Goal: Task Accomplishment & Management: Use online tool/utility

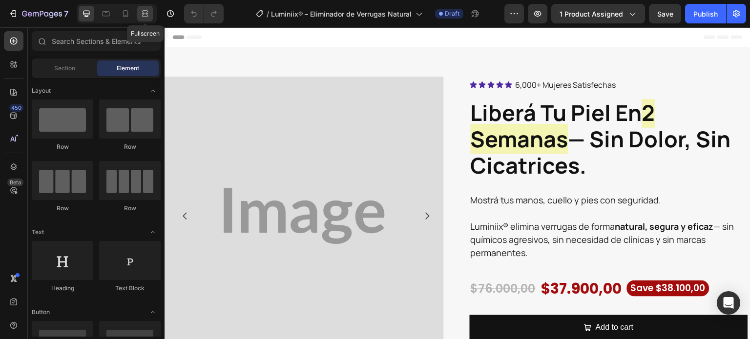
click at [146, 19] on div at bounding box center [145, 14] width 16 height 16
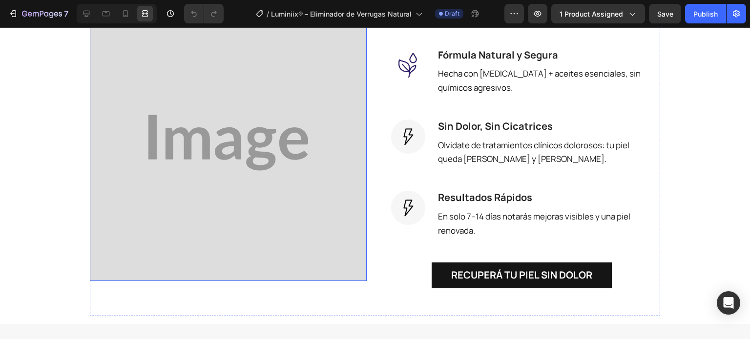
scroll to position [976, 0]
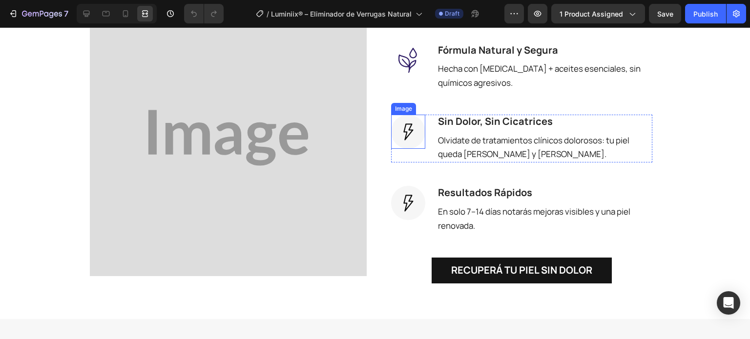
click at [407, 138] on img at bounding box center [408, 132] width 34 height 34
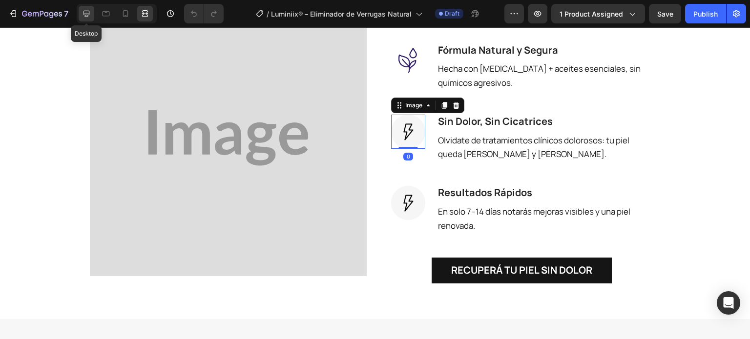
click at [84, 16] on icon at bounding box center [87, 14] width 10 height 10
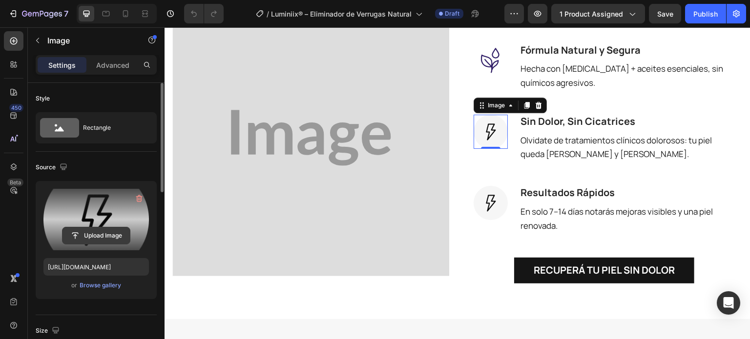
click at [82, 232] on input "file" at bounding box center [95, 235] width 67 height 17
click at [92, 235] on input "file" at bounding box center [95, 235] width 67 height 17
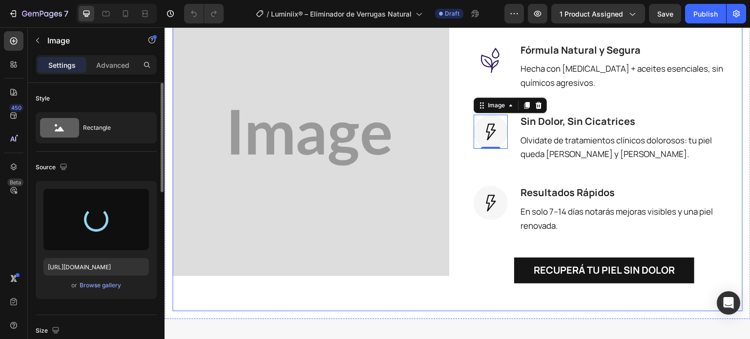
type input "https://cdn.shopify.com/s/files/1/0942/9106/7229/files/gempages_571795456183501…"
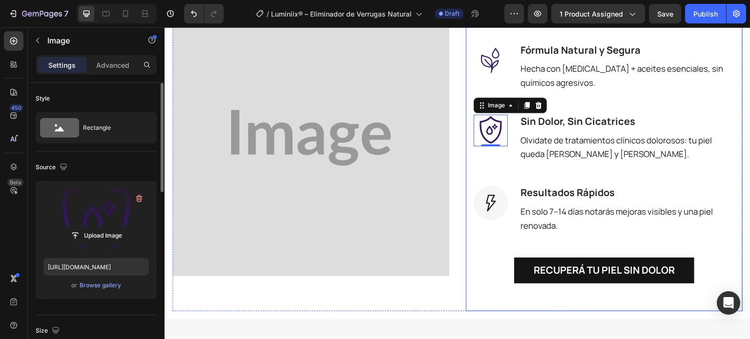
click at [456, 252] on div "Image Image Acción Directa Heading Ataca la verruga desde la raíz, secándola y …" at bounding box center [457, 137] width 570 height 347
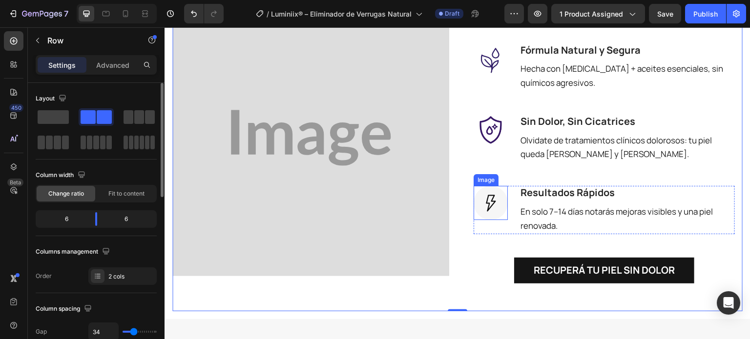
click at [490, 202] on img at bounding box center [490, 203] width 34 height 34
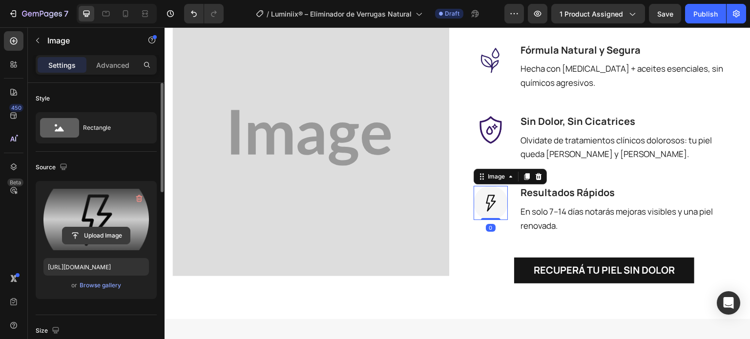
click at [112, 235] on input "file" at bounding box center [95, 235] width 67 height 17
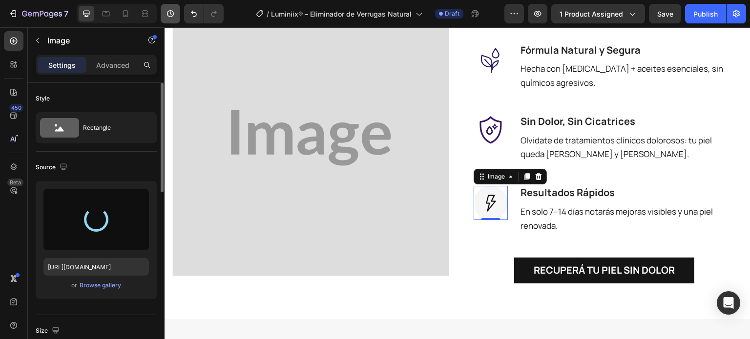
type input "https://cdn.shopify.com/s/files/1/0942/9106/7229/files/gempages_571795456183501…"
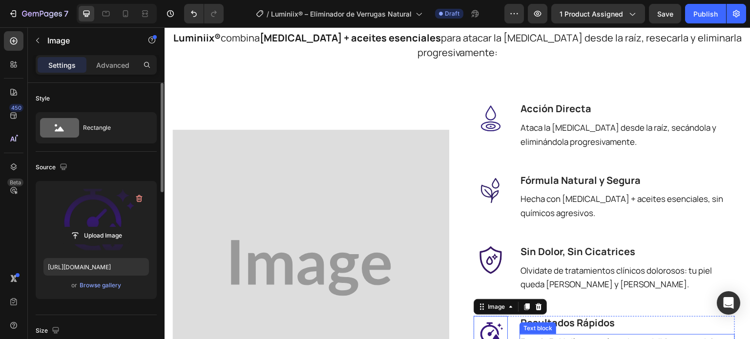
scroll to position [781, 0]
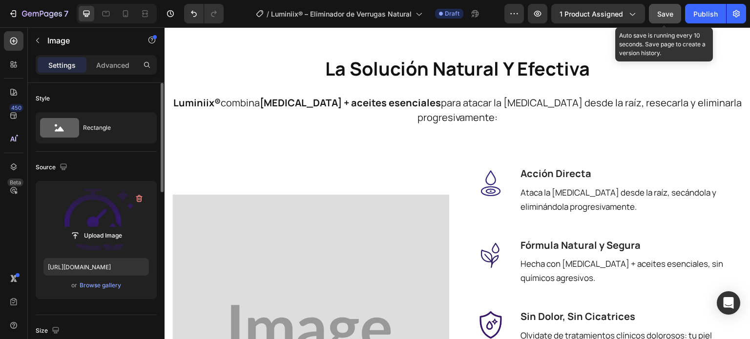
drag, startPoint x: 664, startPoint y: 18, endPoint x: 461, endPoint y: 1, distance: 203.7
click at [664, 18] on div "Save" at bounding box center [665, 14] width 16 height 10
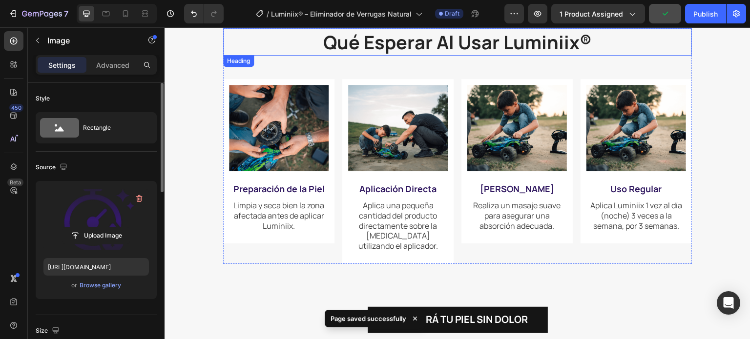
scroll to position [1269, 0]
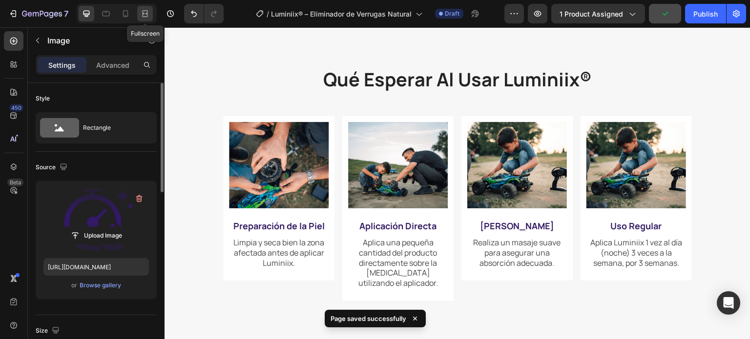
click at [150, 18] on div at bounding box center [145, 14] width 16 height 16
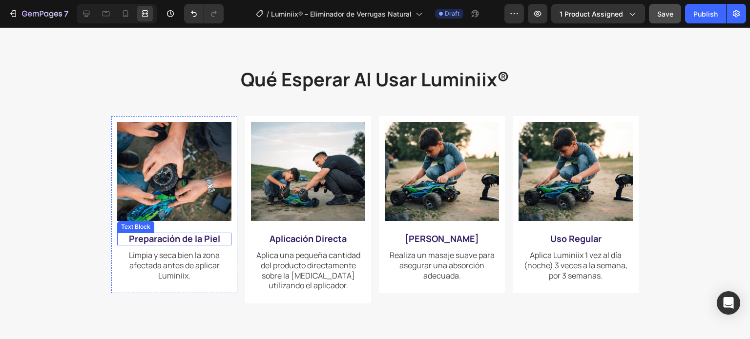
click at [184, 242] on strong "Preparación de la Piel" at bounding box center [174, 239] width 91 height 12
click at [129, 243] on strong "Preparación de la Piel" at bounding box center [174, 239] width 91 height 12
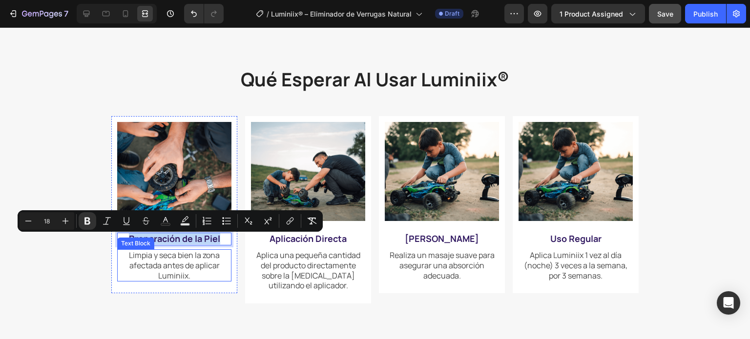
drag, startPoint x: 119, startPoint y: 242, endPoint x: 225, endPoint y: 257, distance: 107.0
click at [225, 257] on div "Image Preparación de la Piel Text Block 8 Limpia y seca bien la zona afectada a…" at bounding box center [174, 205] width 114 height 167
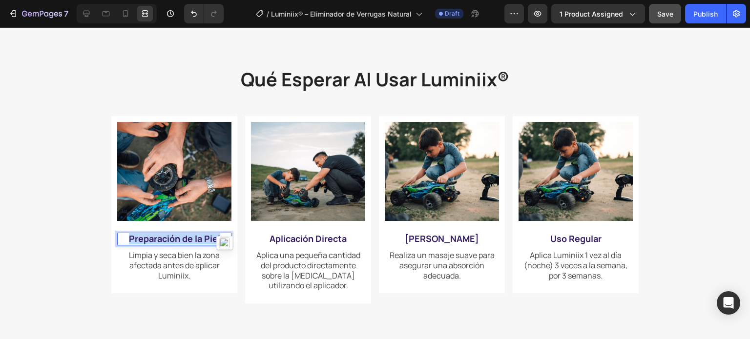
click at [218, 248] on div at bounding box center [218, 248] width 0 height 0
click at [177, 264] on span "Limpia y seca bien la zona afectada antes de aplicar Luminiix." at bounding box center [174, 265] width 91 height 31
click at [178, 265] on span "Limpia y seca bien la zona afectada antes de aplicar Luminiix." at bounding box center [174, 265] width 91 height 31
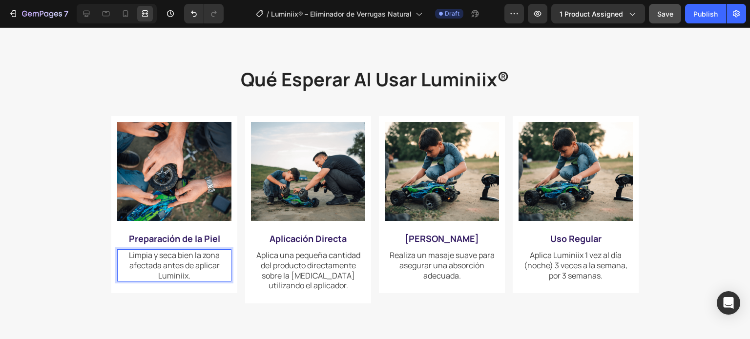
drag, startPoint x: 138, startPoint y: 265, endPoint x: 132, endPoint y: 261, distance: 7.7
click at [138, 265] on span "Limpia y seca bien la zona afectada antes de aplicar Luminiix." at bounding box center [174, 265] width 91 height 31
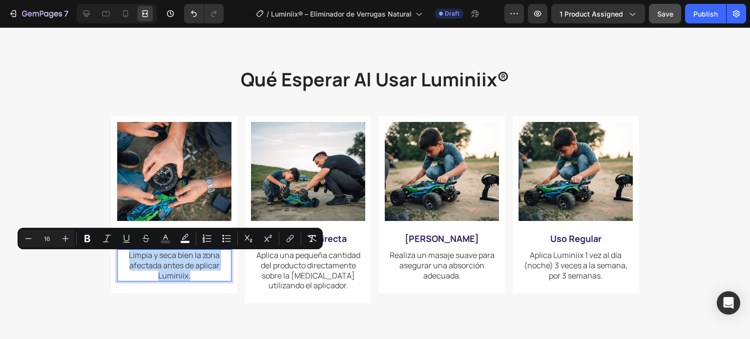
drag, startPoint x: 123, startPoint y: 255, endPoint x: 215, endPoint y: 281, distance: 94.9
click at [215, 281] on p "Limpia y seca bien la zona afectada antes de aplicar Luminiix." at bounding box center [174, 265] width 112 height 30
click at [208, 285] on div at bounding box center [208, 285] width 0 height 0
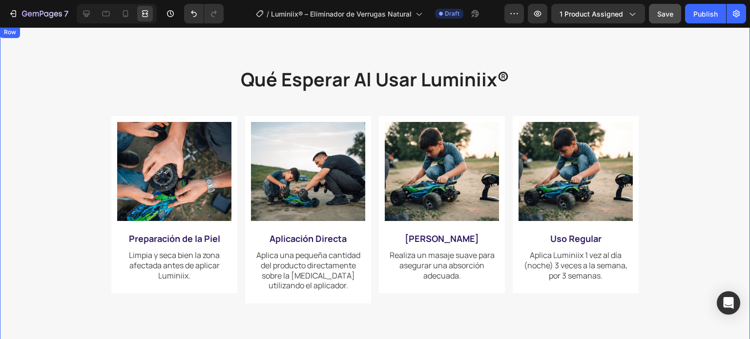
click at [55, 274] on div "qué esperar al usar luminiix® Heading Image Preparación de la Piel Text Block L…" at bounding box center [374, 228] width 691 height 327
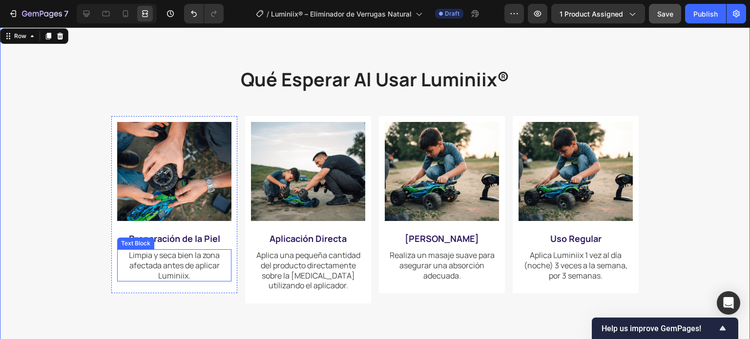
click at [161, 272] on span "Limpia y seca bien la zona afectada antes de aplicar Luminiix." at bounding box center [174, 265] width 91 height 31
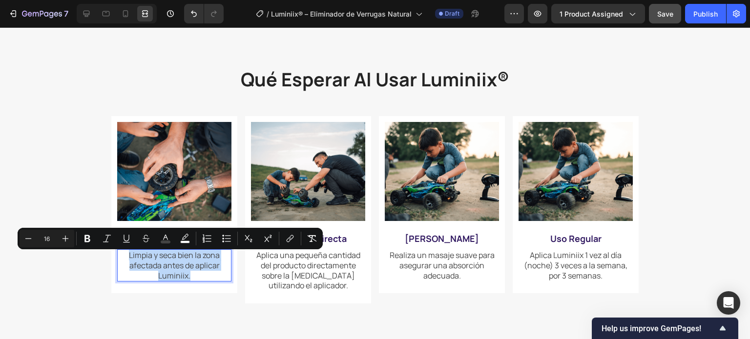
drag, startPoint x: 122, startPoint y: 257, endPoint x: 204, endPoint y: 283, distance: 85.5
click at [204, 281] on p "Limpia y seca bien la zona afectada antes de aplicar Luminiix." at bounding box center [174, 265] width 112 height 30
click at [197, 285] on div at bounding box center [197, 285] width 0 height 0
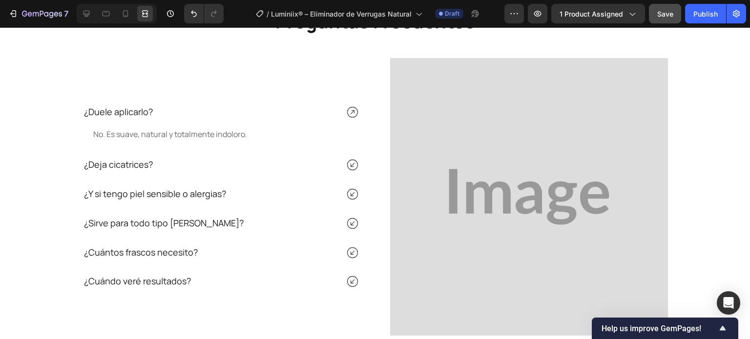
scroll to position [2538, 0]
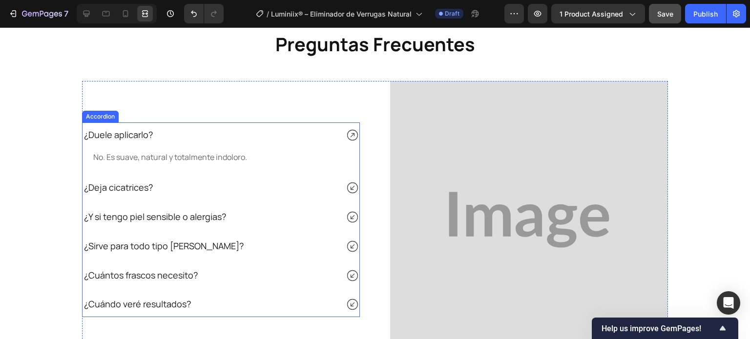
click at [347, 133] on icon at bounding box center [353, 135] width 14 height 14
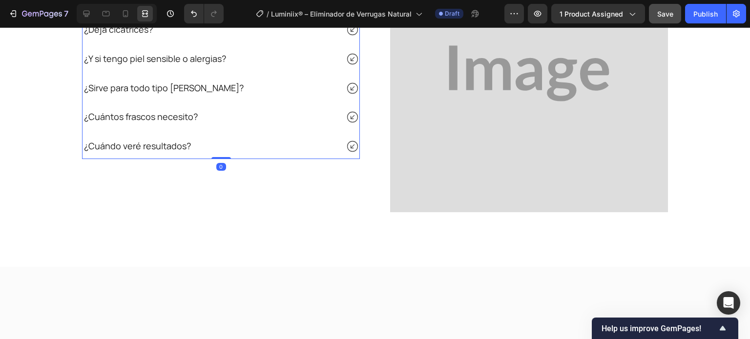
click at [347, 7] on icon at bounding box center [353, 1] width 14 height 14
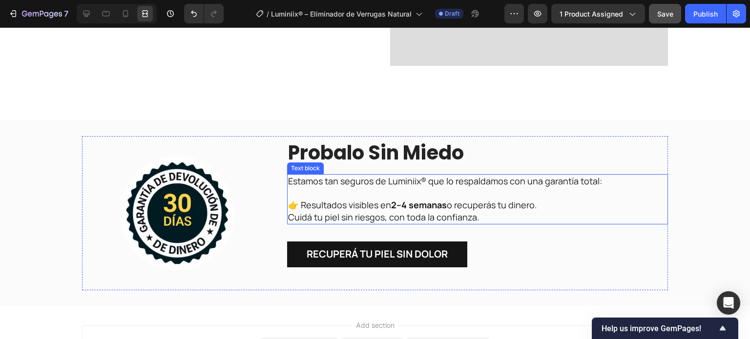
scroll to position [2684, 0]
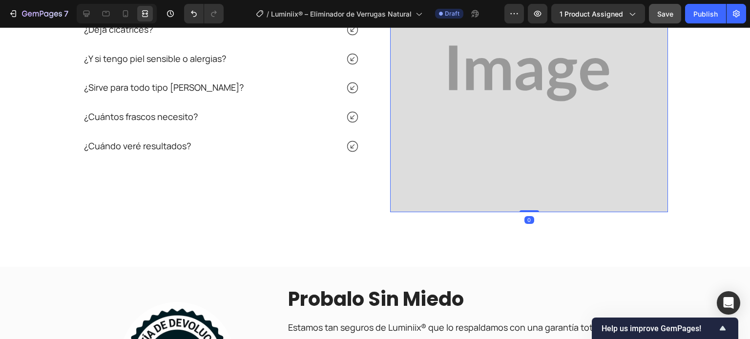
click at [484, 157] on img at bounding box center [529, 74] width 278 height 278
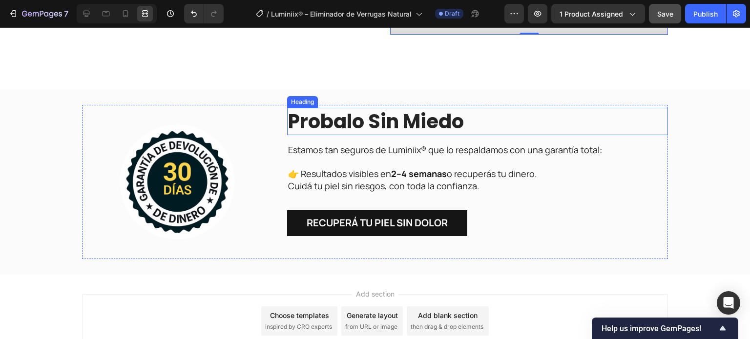
scroll to position [2914, 0]
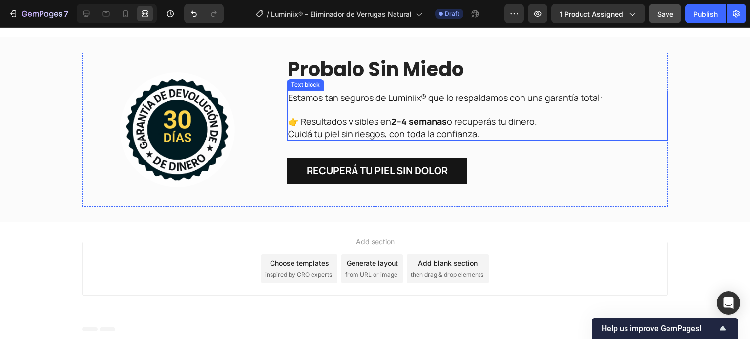
click at [547, 103] on span "Estamos tan seguros de Luminiix® que lo respaldamos con una garantía total:" at bounding box center [445, 98] width 314 height 12
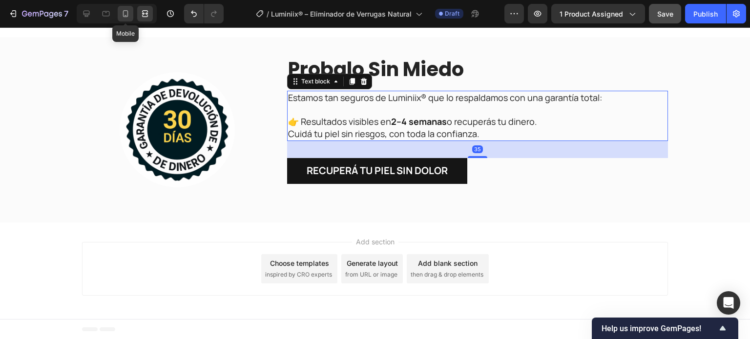
click at [130, 9] on div at bounding box center [126, 14] width 16 height 16
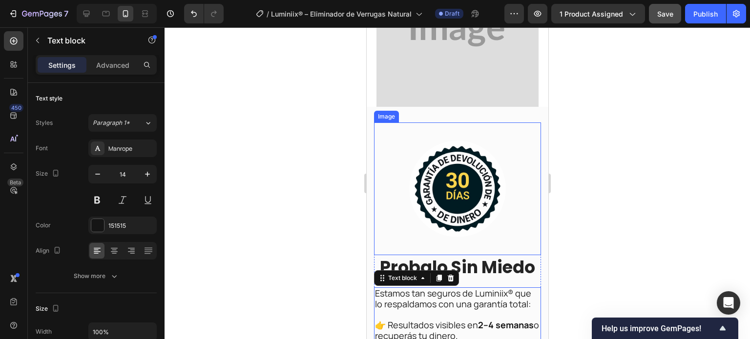
scroll to position [2901, 0]
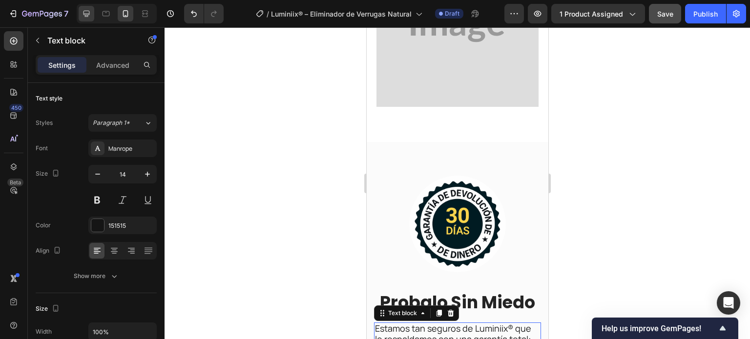
click at [92, 9] on div at bounding box center [87, 14] width 16 height 16
type input "16"
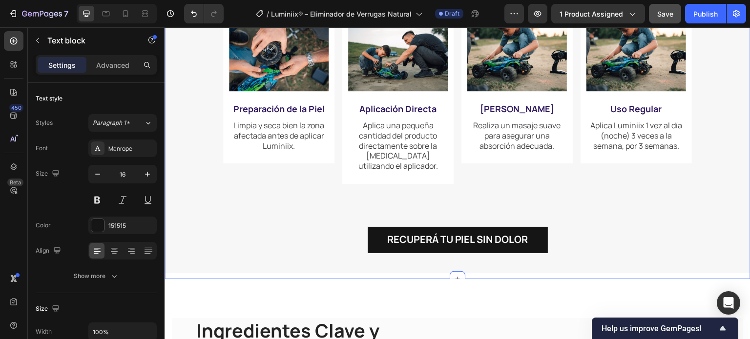
scroll to position [1321, 0]
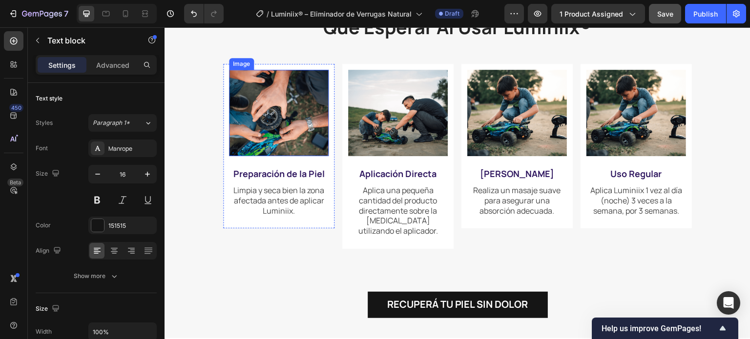
click at [294, 122] on img at bounding box center [279, 113] width 100 height 86
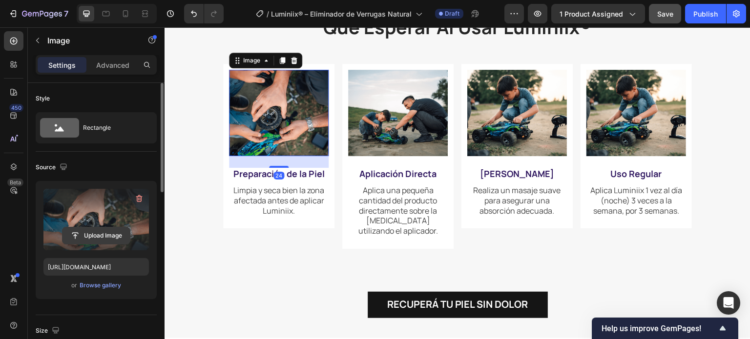
click at [105, 232] on input "file" at bounding box center [95, 235] width 67 height 17
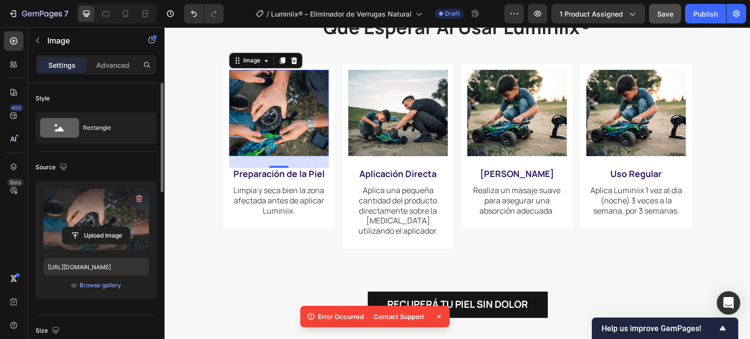
click at [279, 111] on img at bounding box center [279, 113] width 100 height 86
click at [112, 237] on input "file" at bounding box center [95, 235] width 67 height 17
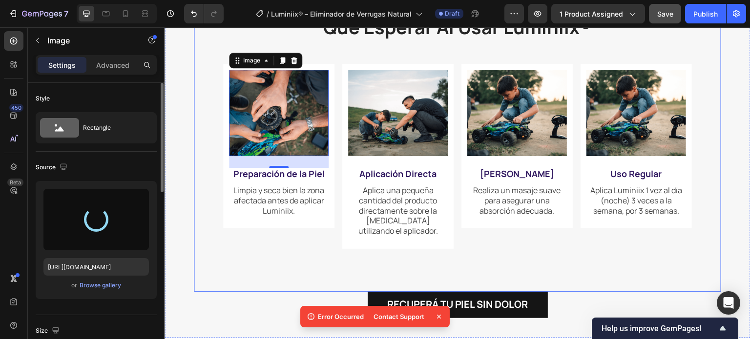
type input "https://cdn.shopify.com/s/files/1/0942/9106/7229/files/gempages_571795456183501…"
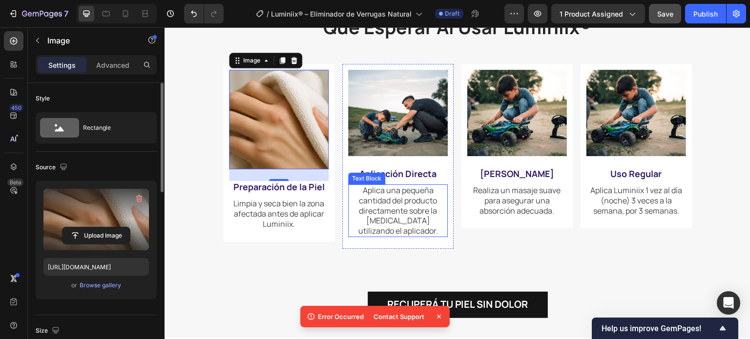
click at [399, 204] on span "Aplica una pequeña cantidad del producto directamente sobre la [MEDICAL_DATA] u…" at bounding box center [398, 210] width 80 height 51
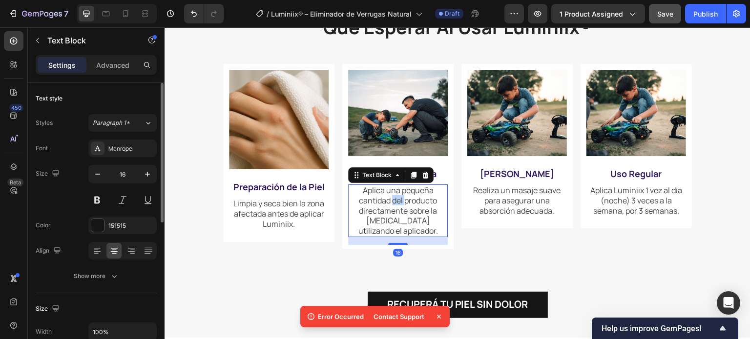
click at [399, 204] on span "Aplica una pequeña cantidad del producto directamente sobre la [MEDICAL_DATA] u…" at bounding box center [398, 210] width 80 height 51
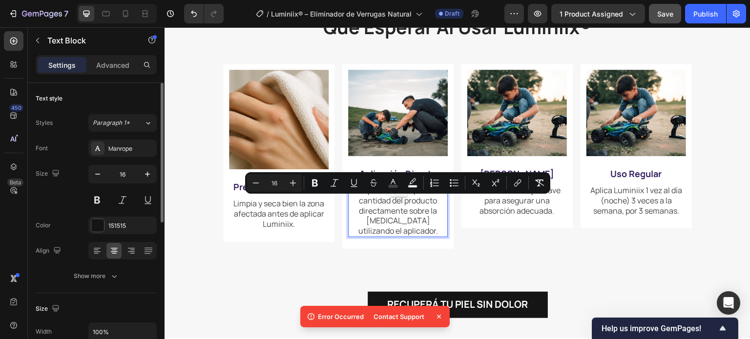
click at [364, 197] on span "Aplica una pequeña cantidad del producto directamente sobre la [MEDICAL_DATA] u…" at bounding box center [398, 210] width 80 height 51
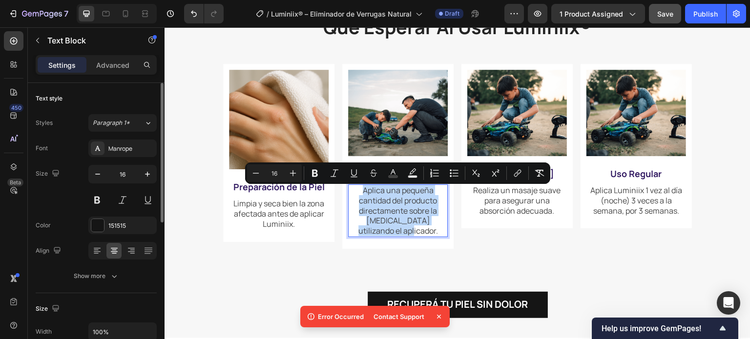
drag, startPoint x: 354, startPoint y: 191, endPoint x: 432, endPoint y: 236, distance: 90.1
click at [432, 236] on p "Aplica una pequeña cantidad del producto directamente sobre la [MEDICAL_DATA] u…" at bounding box center [398, 210] width 98 height 51
click at [426, 240] on div at bounding box center [426, 240] width 0 height 0
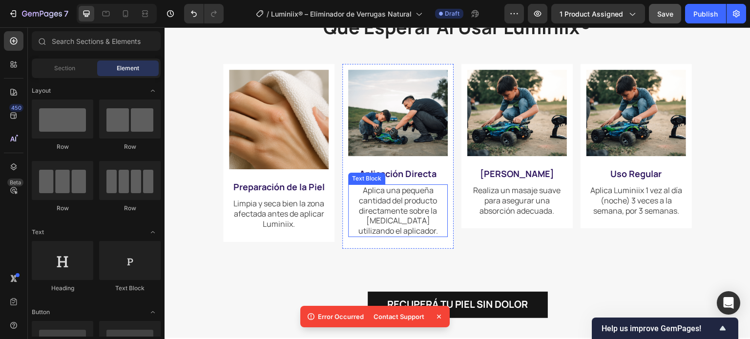
click at [390, 214] on span "Aplica una pequeña cantidad del producto directamente sobre la [MEDICAL_DATA] u…" at bounding box center [398, 210] width 80 height 51
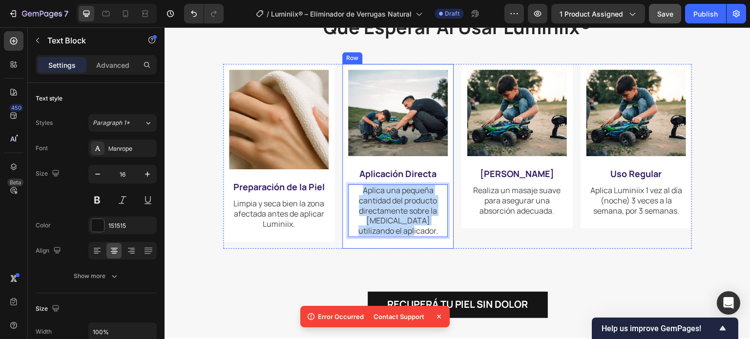
drag, startPoint x: 359, startPoint y: 189, endPoint x: 424, endPoint y: 242, distance: 83.6
click at [424, 242] on div "Image Aplicación Directa Text Block Aplica una pequeña cantidad del producto di…" at bounding box center [398, 157] width 100 height 175
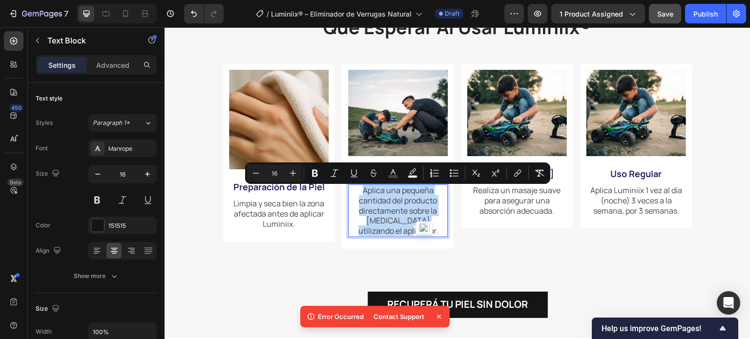
copy span "Aplica una pequeña cantidad del producto directamente sobre la [MEDICAL_DATA] u…"
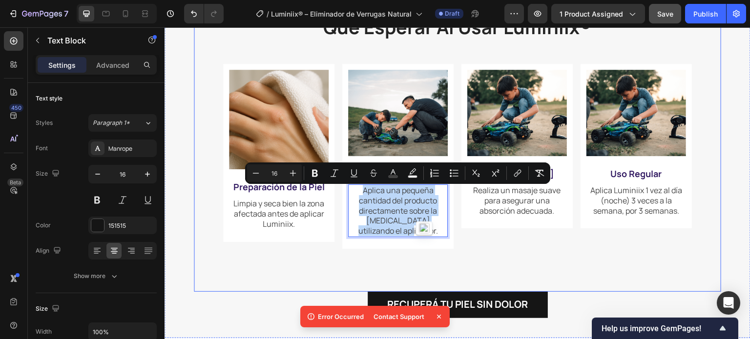
click at [265, 276] on div "qué esperar al usar luminiix® Heading Image Preparación de la Piel Text Block L…" at bounding box center [457, 145] width 469 height 264
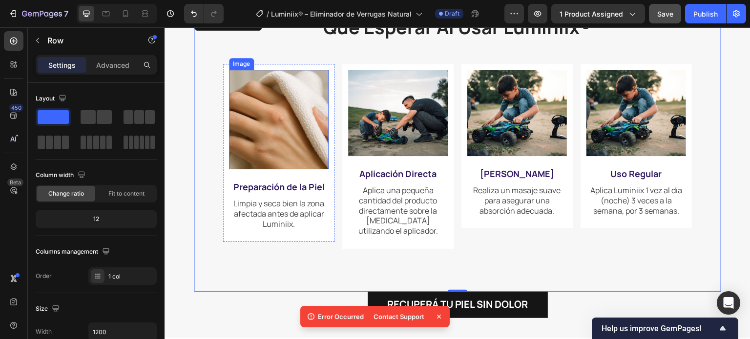
click at [289, 117] on img at bounding box center [279, 120] width 100 height 100
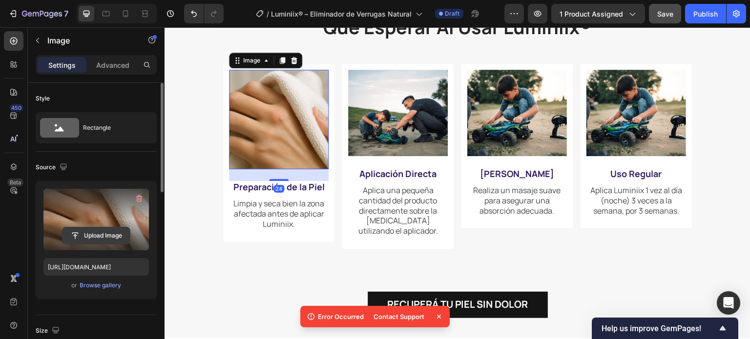
click at [76, 237] on input "file" at bounding box center [95, 235] width 67 height 17
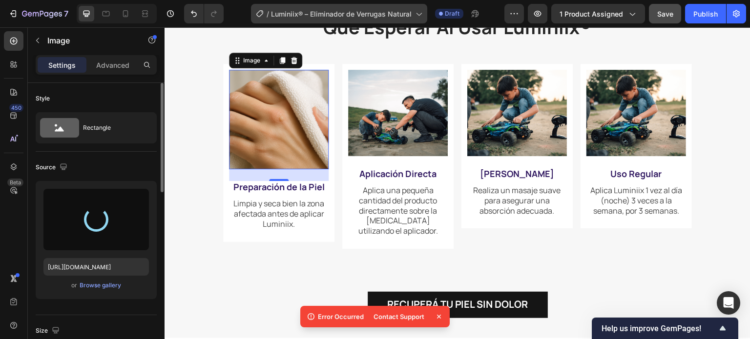
type input "https://cdn.shopify.com/s/files/1/0942/9106/7229/files/gempages_571795456183501…"
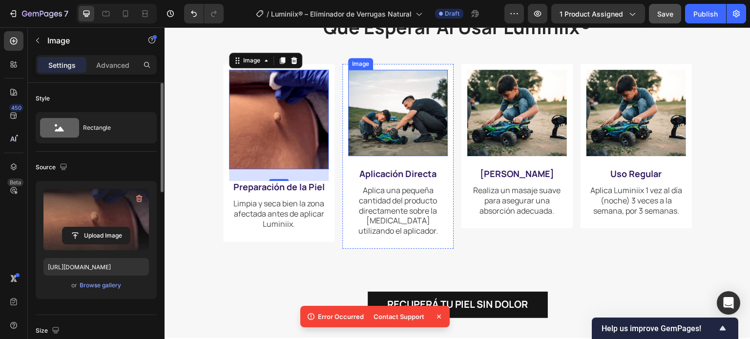
click at [398, 122] on img at bounding box center [398, 113] width 100 height 86
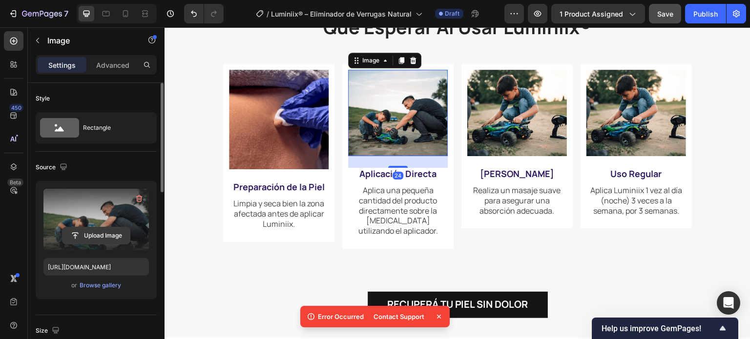
click at [101, 234] on input "file" at bounding box center [95, 235] width 67 height 17
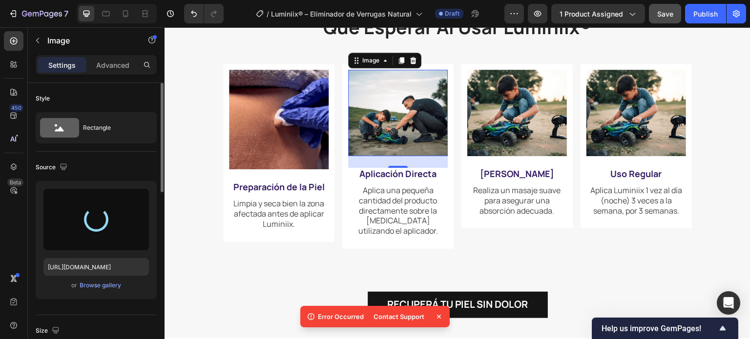
type input "https://cdn.shopify.com/s/files/1/0942/9106/7229/files/gempages_571795456183501…"
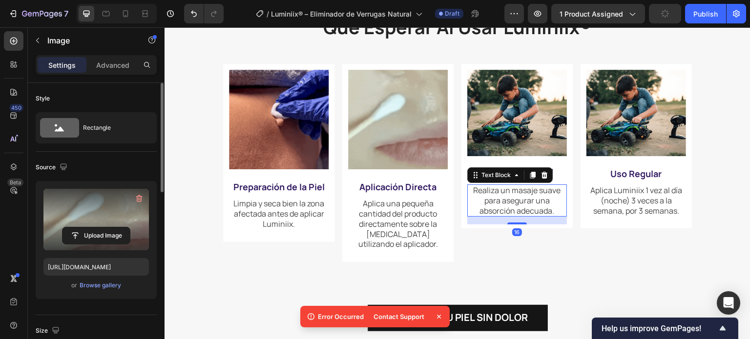
click at [507, 201] on span "Realiza un masaje suave para asegurar una absorción adecuada." at bounding box center [516, 200] width 87 height 31
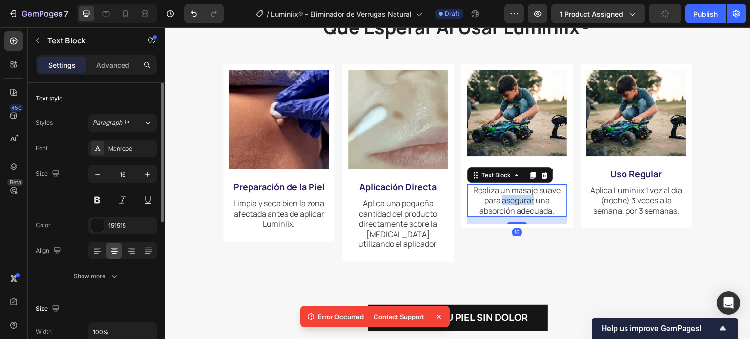
click at [507, 201] on span "Realiza un masaje suave para asegurar una absorción adecuada." at bounding box center [516, 200] width 87 height 31
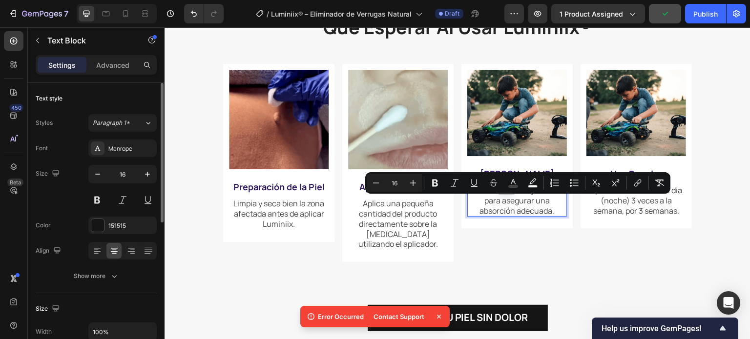
click at [470, 200] on p "Realiza un masaje suave para asegurar una absorción adecuada." at bounding box center [517, 200] width 98 height 30
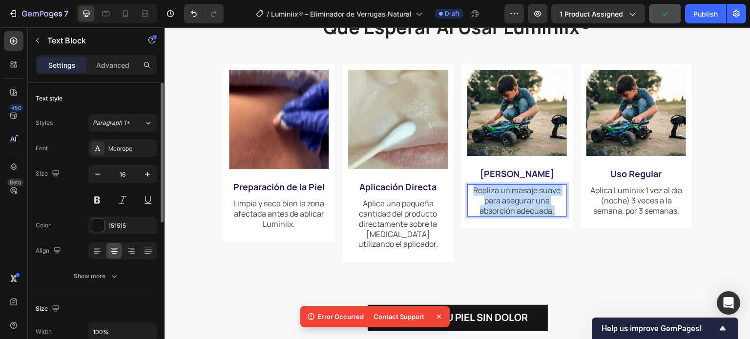
drag, startPoint x: 502, startPoint y: 196, endPoint x: 556, endPoint y: 217, distance: 57.5
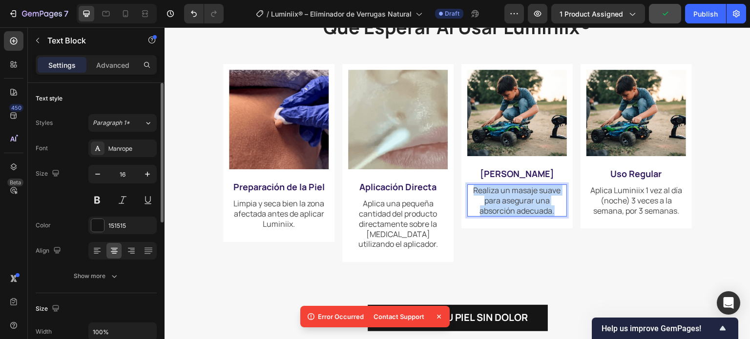
click at [555, 213] on p "Realiza un masaje suave para asegurar una absorción adecuada." at bounding box center [517, 200] width 98 height 30
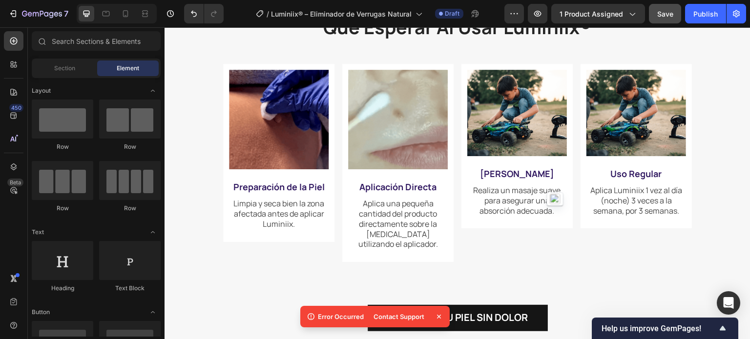
click at [549, 220] on div at bounding box center [549, 220] width 0 height 0
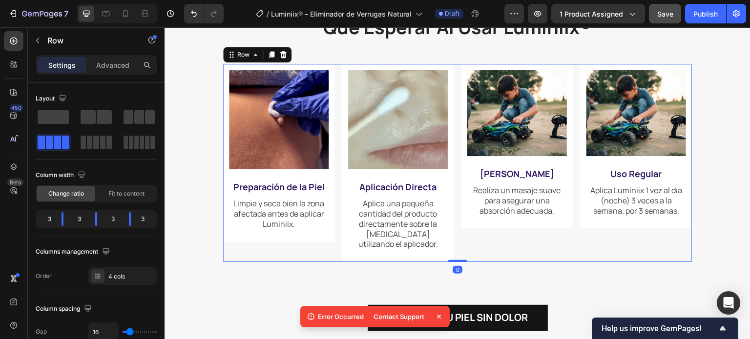
click at [554, 252] on div "Image Masaje Suave Text Block Realiza un masaje suave para asegurar una absorci…" at bounding box center [516, 163] width 111 height 198
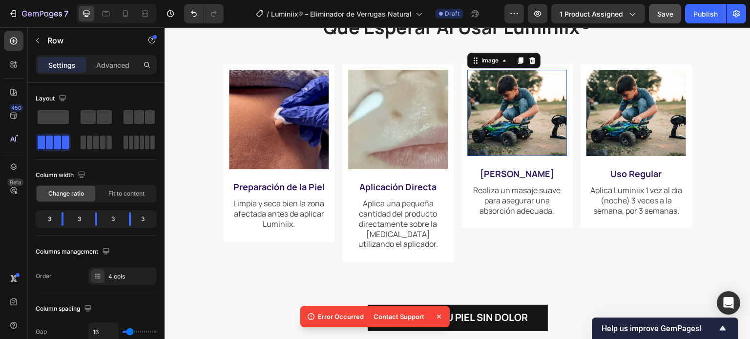
click at [511, 114] on img at bounding box center [517, 113] width 100 height 86
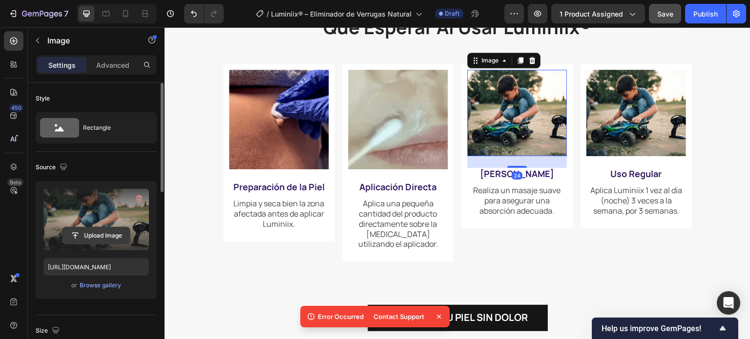
click at [104, 239] on input "file" at bounding box center [95, 235] width 67 height 17
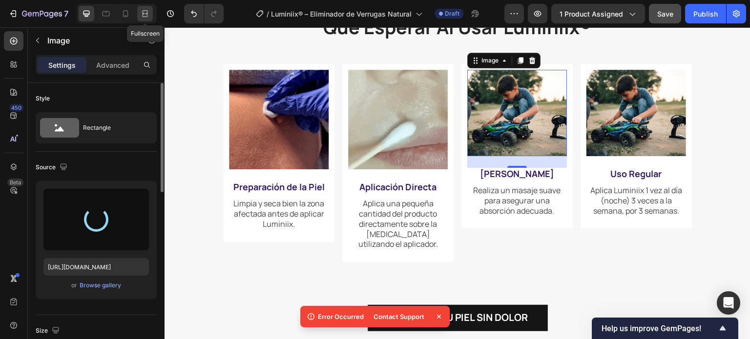
click at [147, 13] on icon at bounding box center [146, 13] width 3 height 2
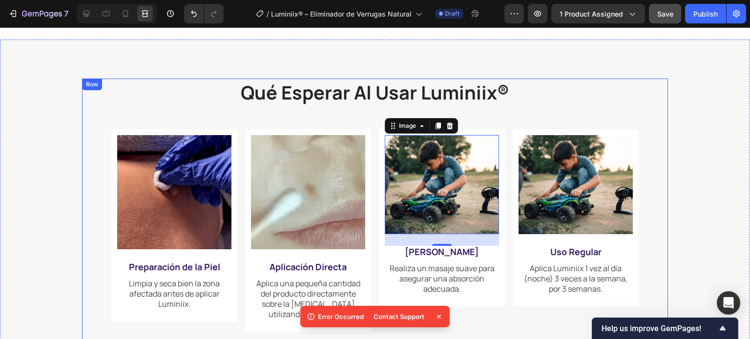
scroll to position [1224, 0]
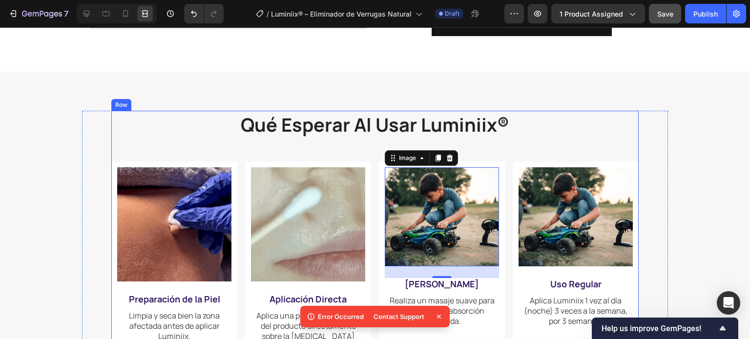
click at [119, 152] on div "qué esperar al usar luminiix® Heading Image Preparación de la Piel Text Block L…" at bounding box center [374, 237] width 527 height 253
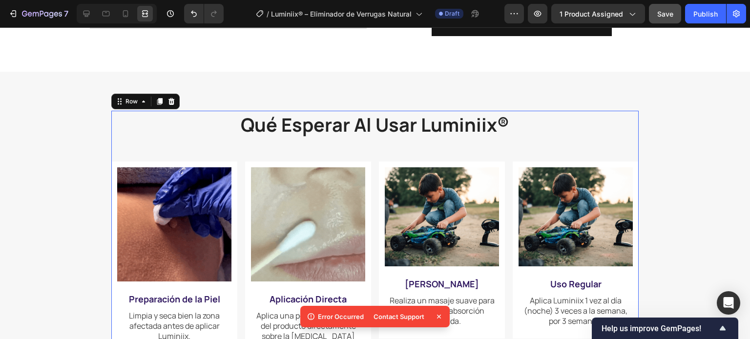
click at [86, 22] on div at bounding box center [117, 14] width 80 height 20
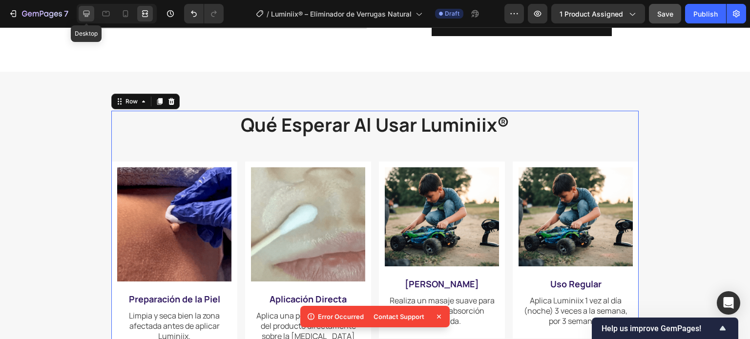
click at [87, 12] on icon at bounding box center [87, 14] width 10 height 10
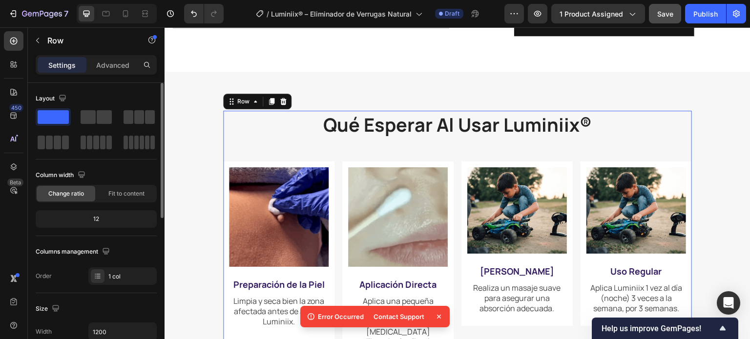
scroll to position [98, 0]
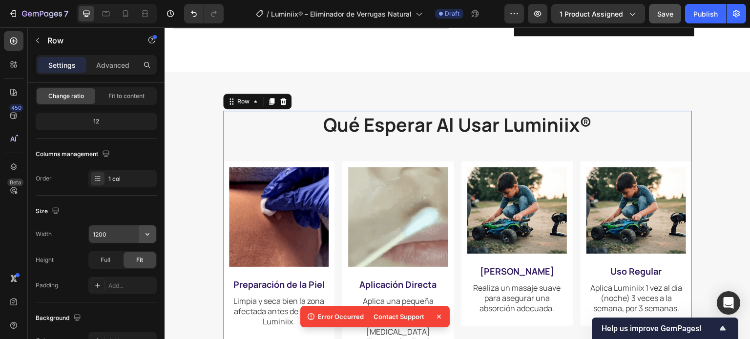
click at [143, 234] on icon "button" at bounding box center [148, 234] width 10 height 10
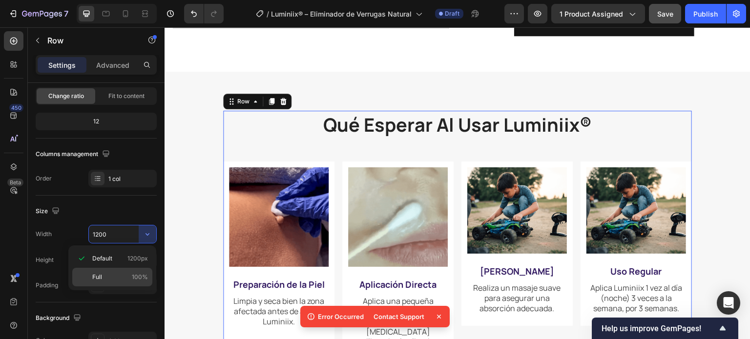
click at [100, 275] on span "Full" at bounding box center [97, 277] width 10 height 9
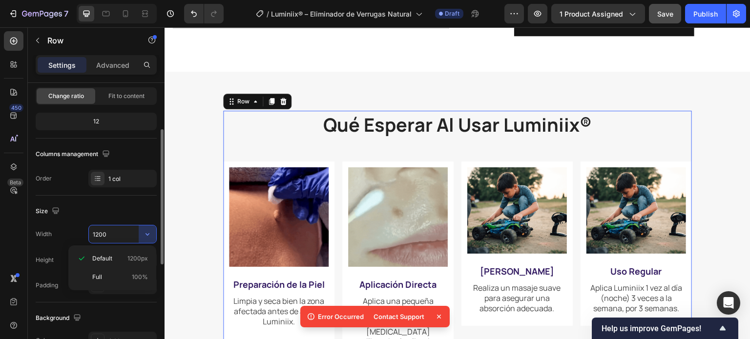
type input "100%"
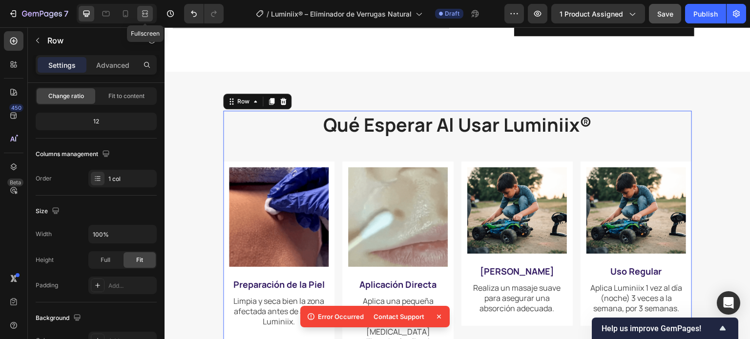
click at [144, 15] on icon at bounding box center [145, 14] width 10 height 10
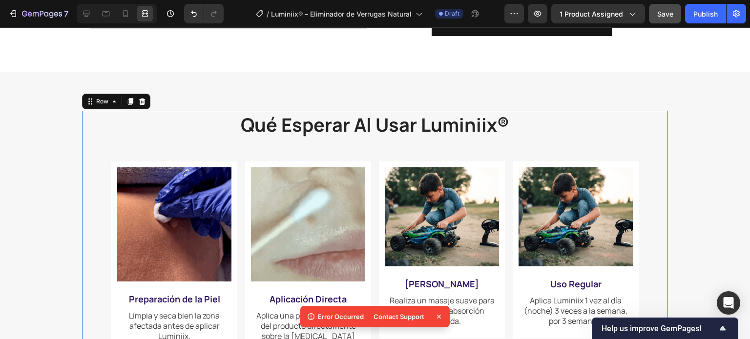
click at [94, 167] on div "qué esperar al usar luminiix® Heading Image Preparación de la Piel Text Block L…" at bounding box center [375, 259] width 586 height 296
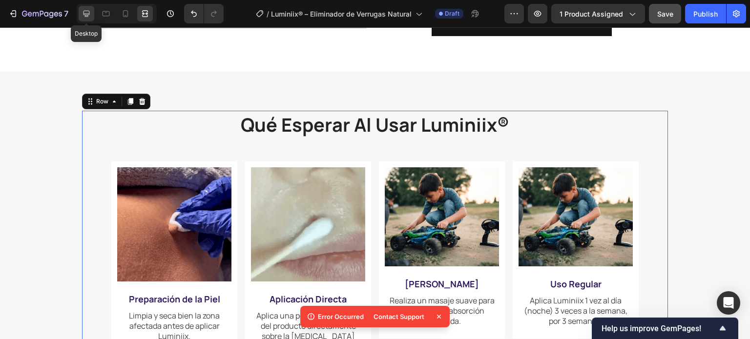
click at [84, 11] on icon at bounding box center [86, 14] width 6 height 6
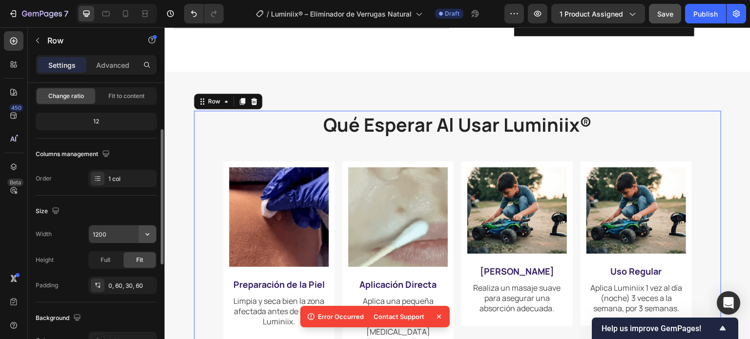
click at [144, 236] on icon "button" at bounding box center [148, 234] width 10 height 10
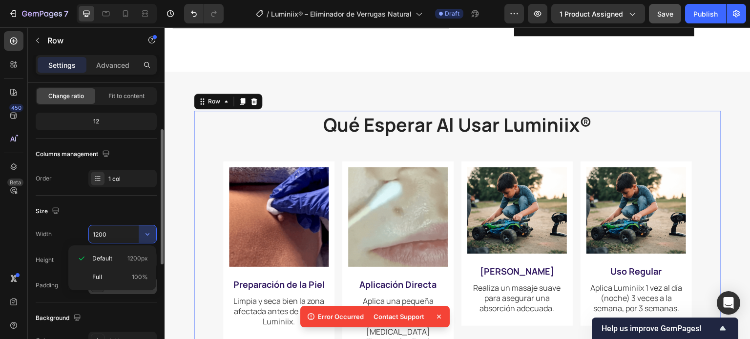
click at [106, 280] on p "Full 100%" at bounding box center [120, 277] width 56 height 9
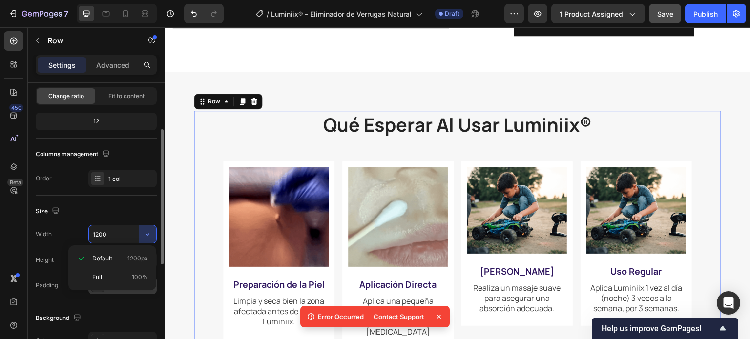
type input "100%"
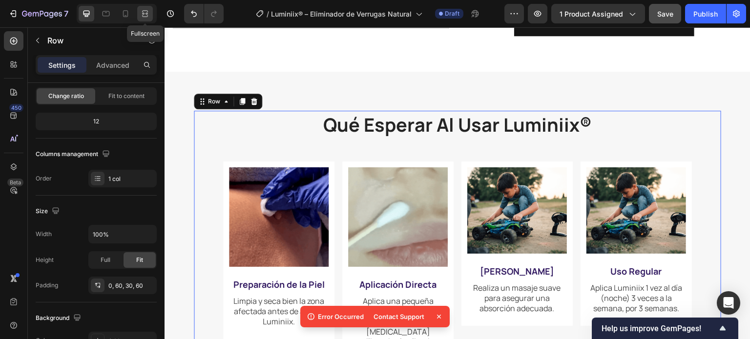
click at [146, 17] on icon at bounding box center [145, 16] width 6 height 2
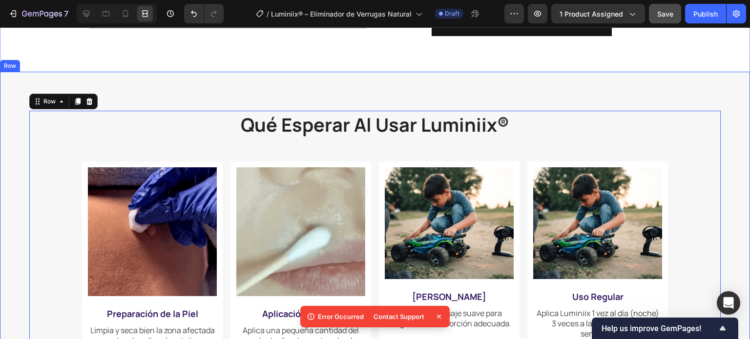
click at [20, 209] on div "qué esperar al usar luminiix® Heading Image Preparación de la Piel Text Block L…" at bounding box center [375, 270] width 750 height 396
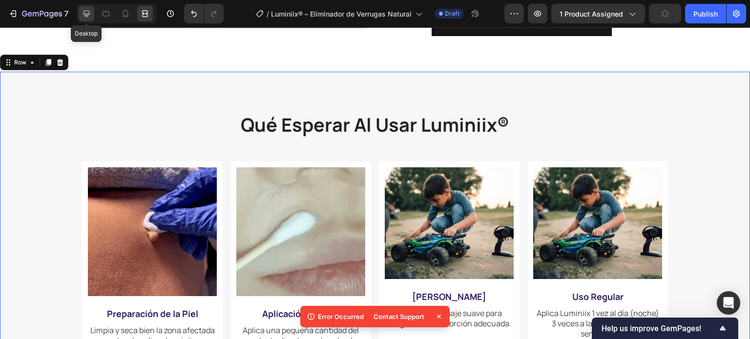
click at [85, 19] on div at bounding box center [87, 14] width 16 height 16
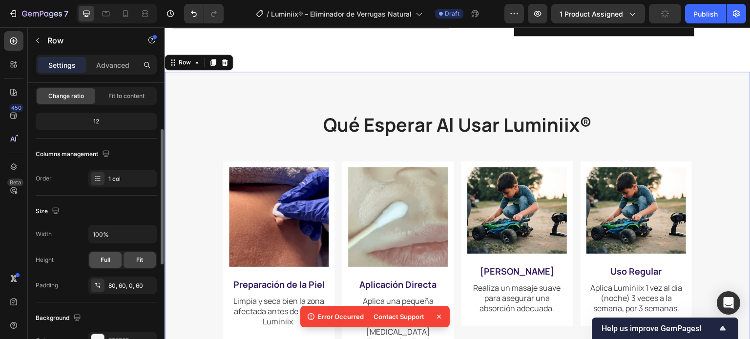
scroll to position [146, 0]
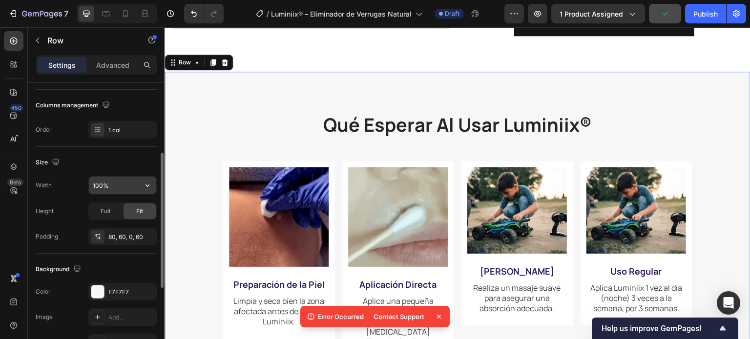
click at [144, 187] on icon "button" at bounding box center [148, 186] width 10 height 10
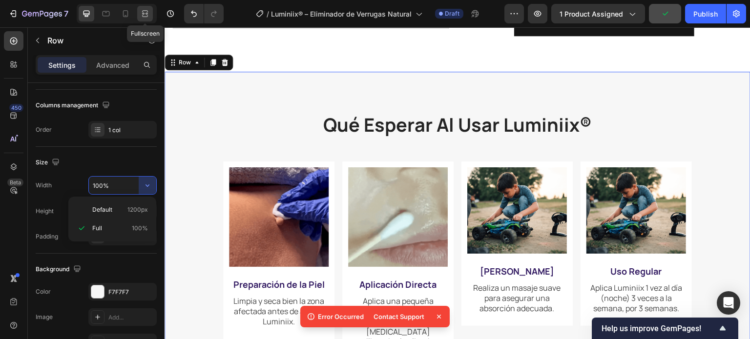
click at [144, 14] on icon at bounding box center [143, 13] width 3 height 2
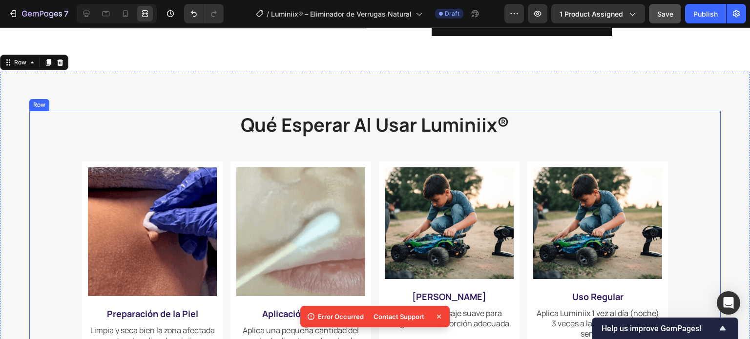
click at [49, 150] on div "qué esperar al usar luminiix® Heading Image Preparación de la Piel Text Block L…" at bounding box center [374, 266] width 691 height 311
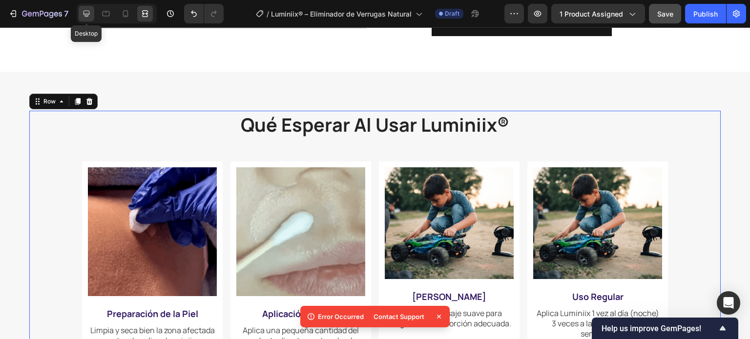
click at [89, 14] on icon at bounding box center [87, 14] width 10 height 10
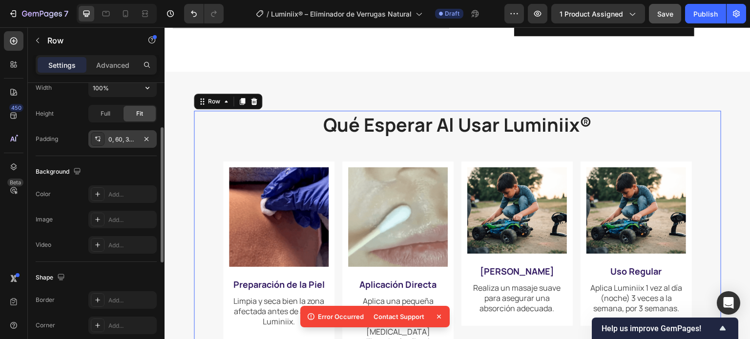
scroll to position [195, 0]
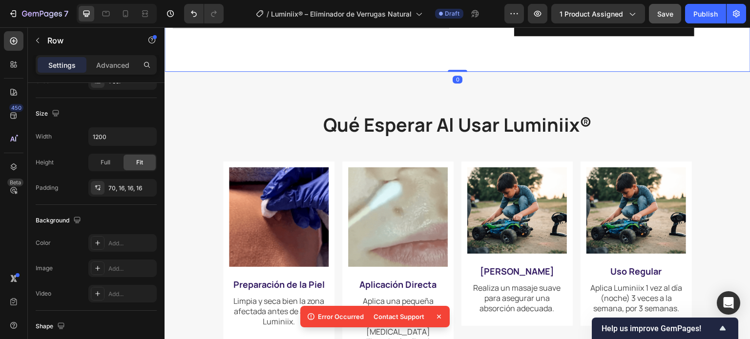
click at [143, 23] on div "7 Version history / Luminiix® – Eliminador de Verrugas Natural Draft Preview 1 …" at bounding box center [375, 14] width 750 height 28
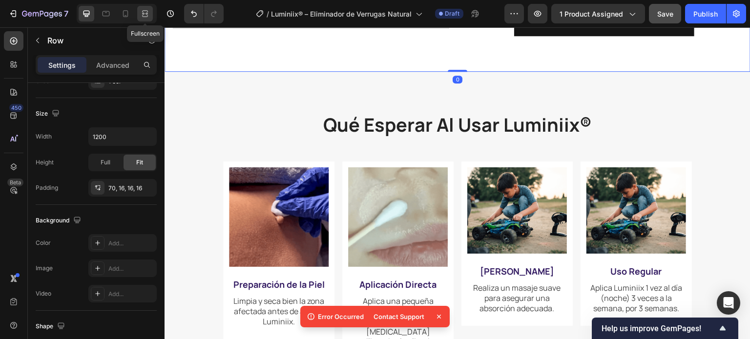
click at [145, 13] on icon at bounding box center [146, 13] width 3 height 2
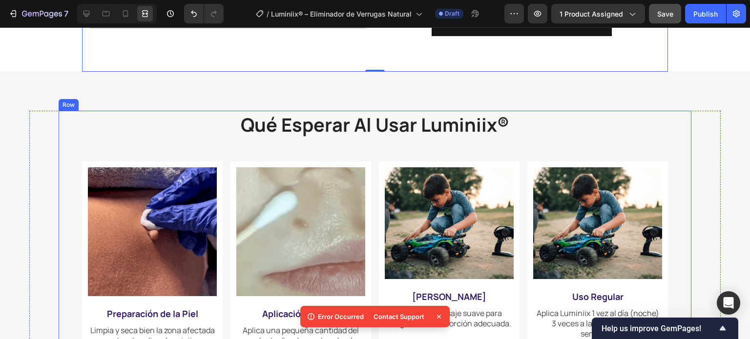
click at [64, 222] on div "qué esperar al usar luminiix® Heading Image Preparación de la Piel Text Block L…" at bounding box center [375, 245] width 633 height 268
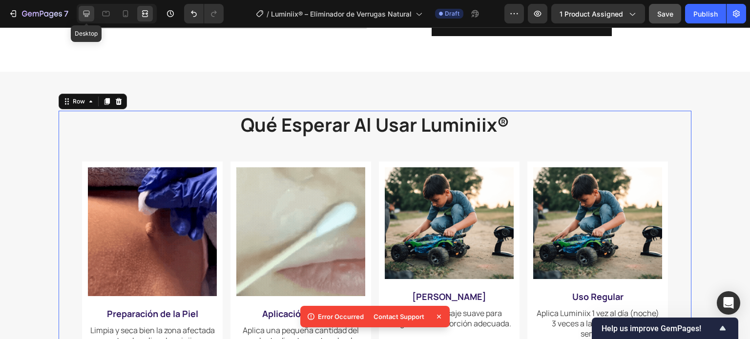
click at [82, 17] on icon at bounding box center [87, 14] width 10 height 10
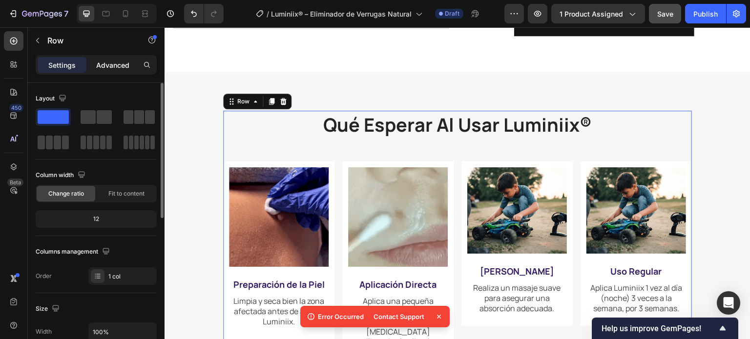
click at [107, 73] on div "Settings Advanced" at bounding box center [96, 65] width 121 height 20
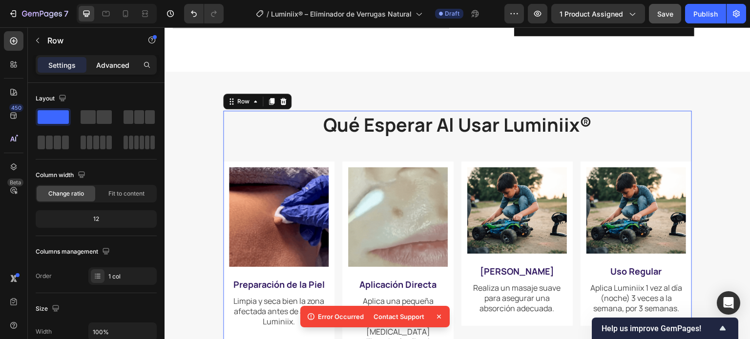
click at [107, 68] on p "Advanced" at bounding box center [112, 65] width 33 height 10
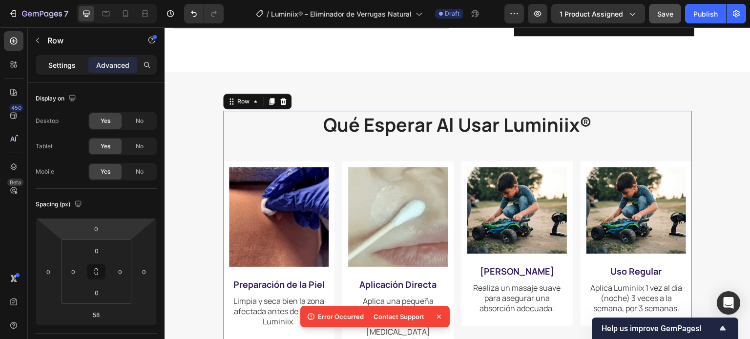
click at [66, 67] on p "Settings" at bounding box center [61, 65] width 27 height 10
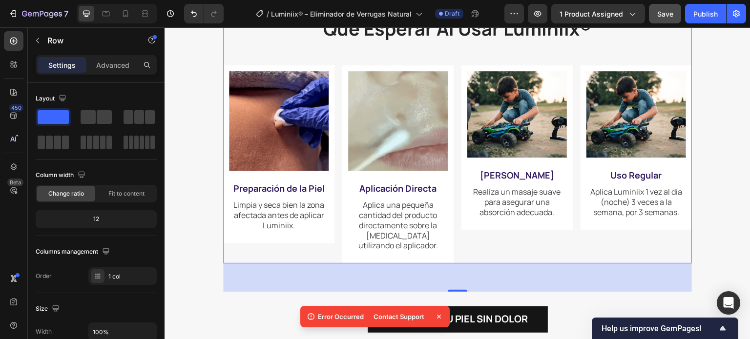
scroll to position [1321, 0]
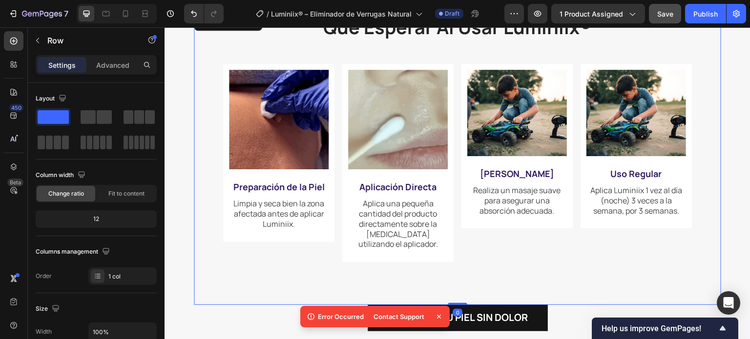
click at [209, 103] on div "qué esperar al usar luminiix® Heading Image Preparación de la Piel Text Block L…" at bounding box center [457, 159] width 527 height 292
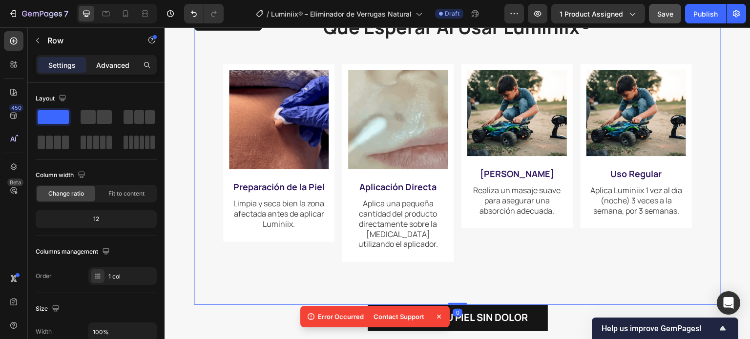
click at [112, 64] on p "Advanced" at bounding box center [112, 65] width 33 height 10
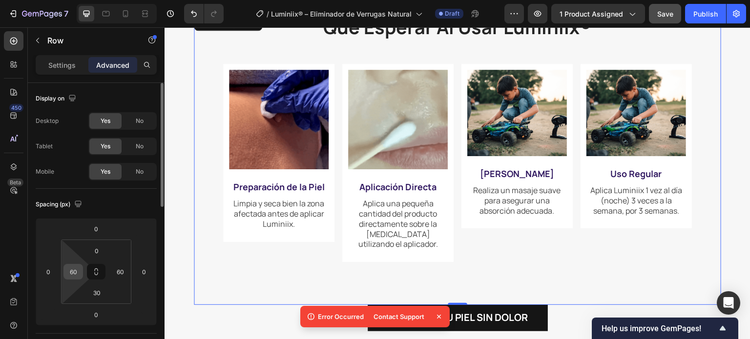
click at [80, 277] on div "60" at bounding box center [73, 272] width 20 height 16
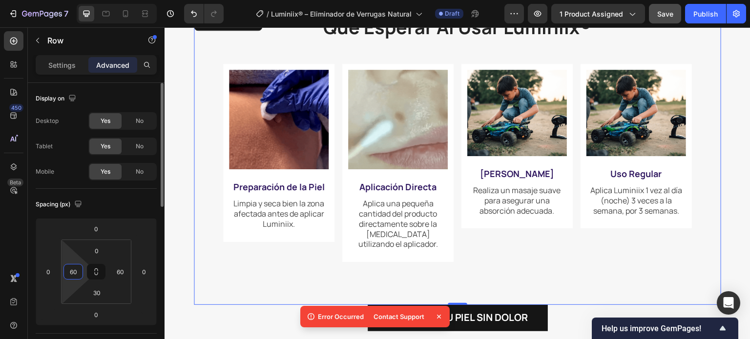
click at [80, 270] on input "60" at bounding box center [73, 272] width 15 height 15
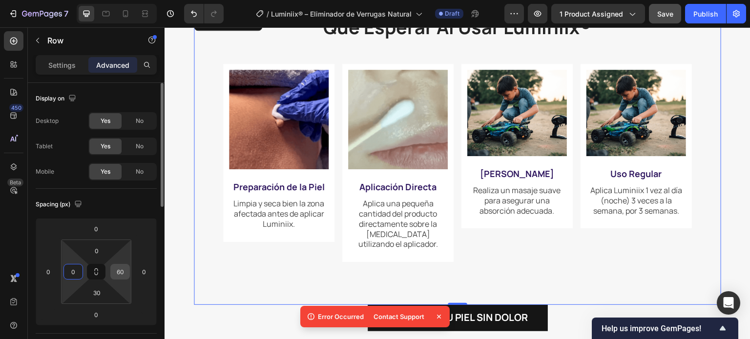
type input "0"
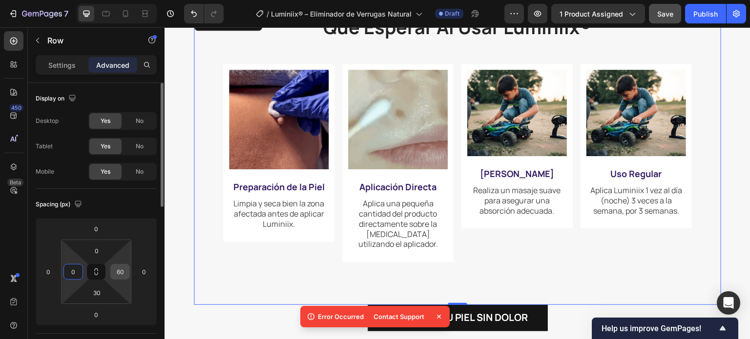
click at [125, 271] on input "60" at bounding box center [120, 272] width 15 height 15
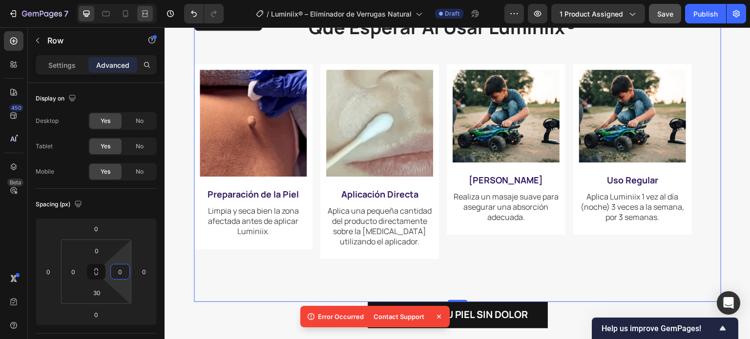
type input "0"
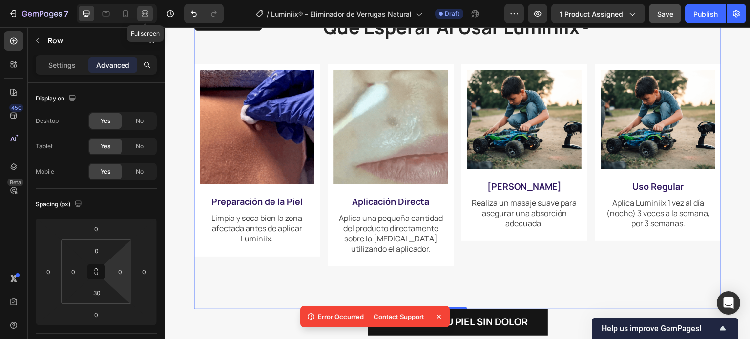
click at [144, 13] on icon at bounding box center [145, 14] width 10 height 10
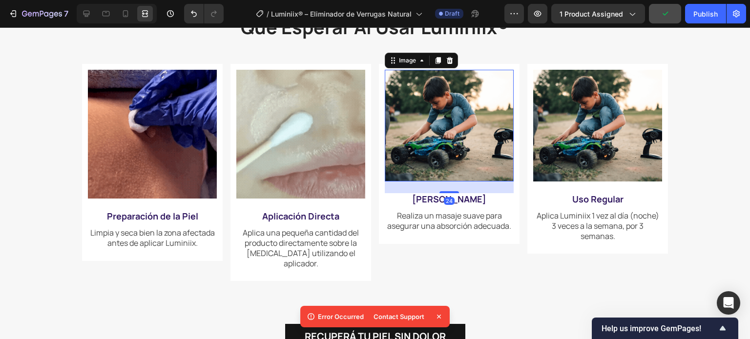
click at [445, 139] on img at bounding box center [449, 126] width 129 height 112
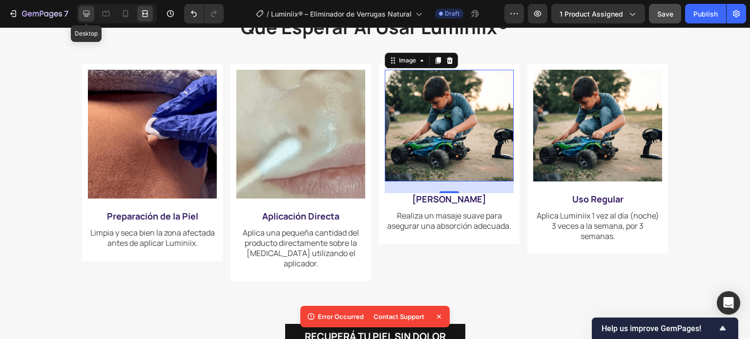
click at [86, 13] on icon at bounding box center [87, 14] width 10 height 10
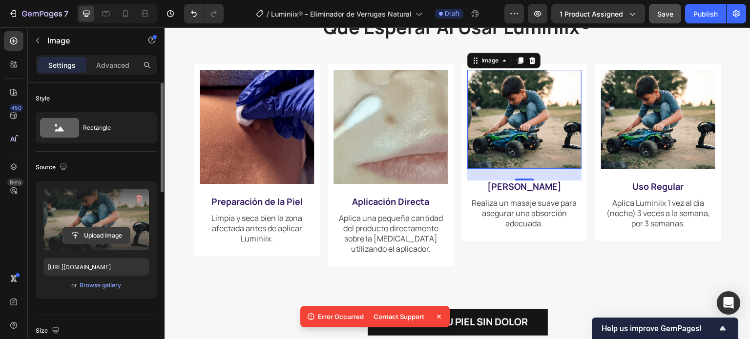
click at [102, 238] on input "file" at bounding box center [95, 235] width 67 height 17
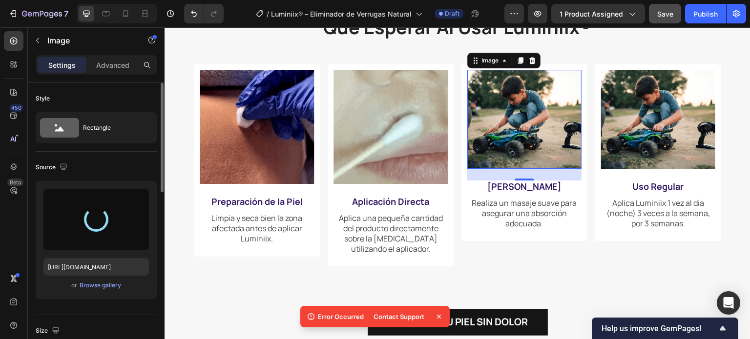
type input "https://cdn.shopify.com/s/files/1/0942/9106/7229/files/gempages_571795456183501…"
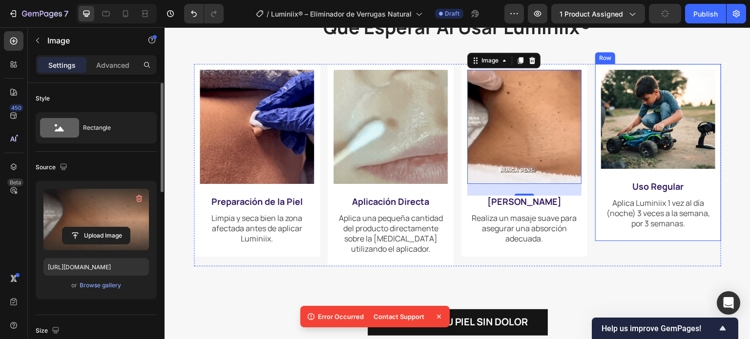
click at [664, 219] on span "Aplica Luminiix 1 vez al día (noche) 3 veces a la semana, por 3 semanas." at bounding box center [657, 213] width 103 height 31
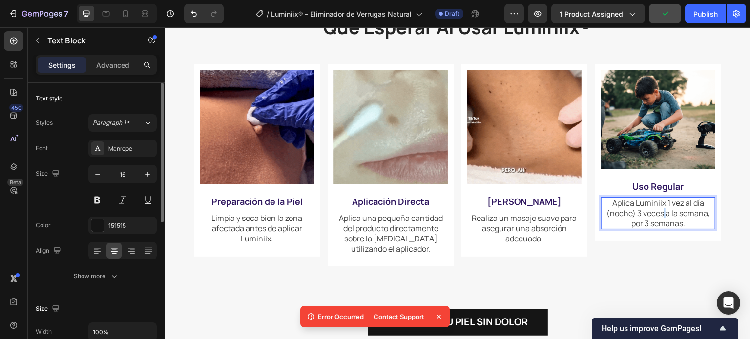
click at [664, 219] on span "Aplica Luminiix 1 vez al día (noche) 3 veces a la semana, por 3 semanas." at bounding box center [657, 213] width 103 height 31
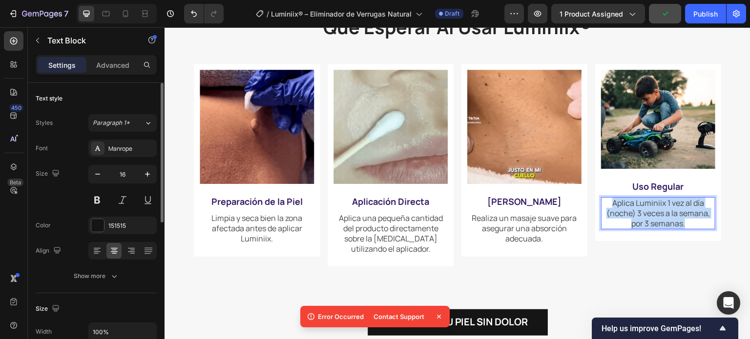
drag, startPoint x: 611, startPoint y: 206, endPoint x: 690, endPoint y: 231, distance: 83.2
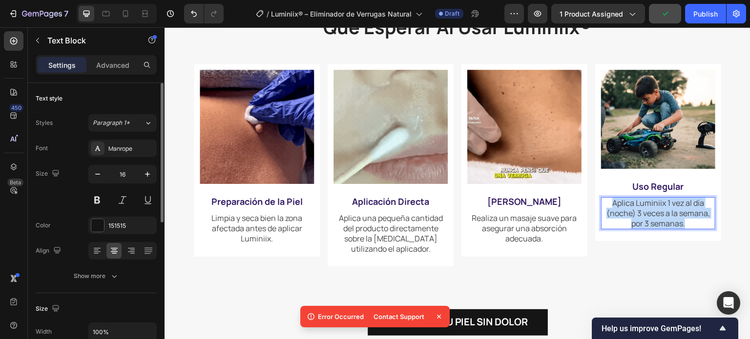
click at [689, 228] on p "Aplica Luminiix 1 vez al día (noche) 3 veces a la semana, por 3 semanas." at bounding box center [658, 213] width 112 height 30
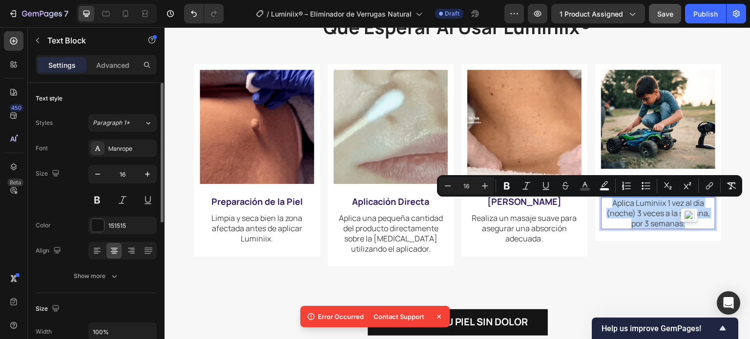
click at [683, 232] on div at bounding box center [683, 232] width 0 height 0
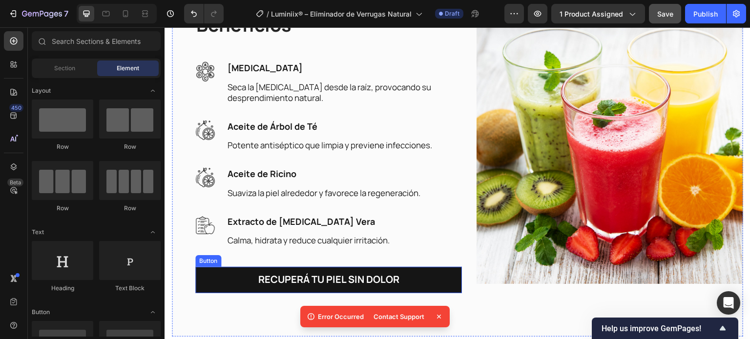
scroll to position [1712, 0]
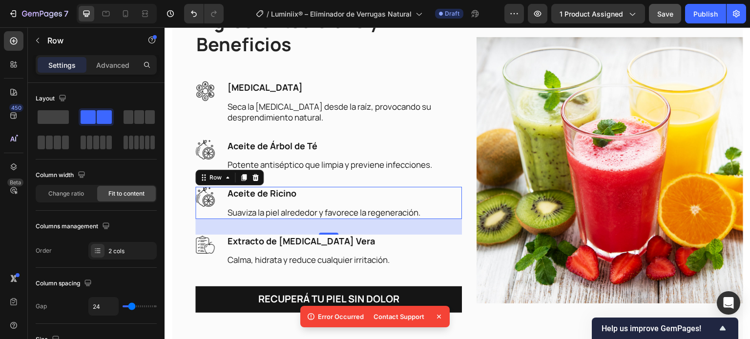
click at [222, 213] on div "Image Aceite de Ricino Text block Suaviza la piel alrededor y favorece la regen…" at bounding box center [328, 203] width 266 height 32
click at [256, 176] on icon at bounding box center [255, 177] width 6 height 7
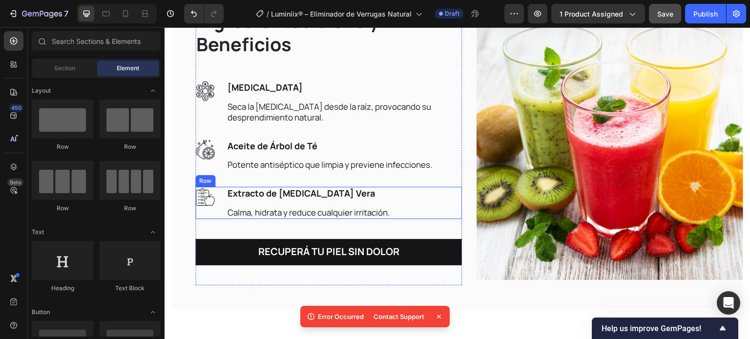
click at [217, 212] on div "Image Extracto de Aloe Vera Text block Calma, hidrata y reduce cualquier irrita…" at bounding box center [328, 203] width 266 height 32
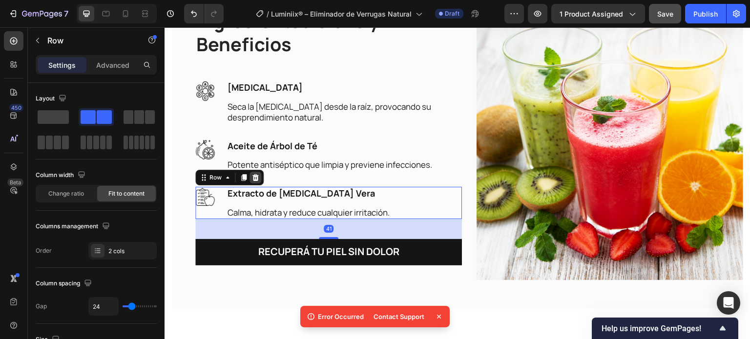
click at [260, 174] on div at bounding box center [255, 178] width 12 height 12
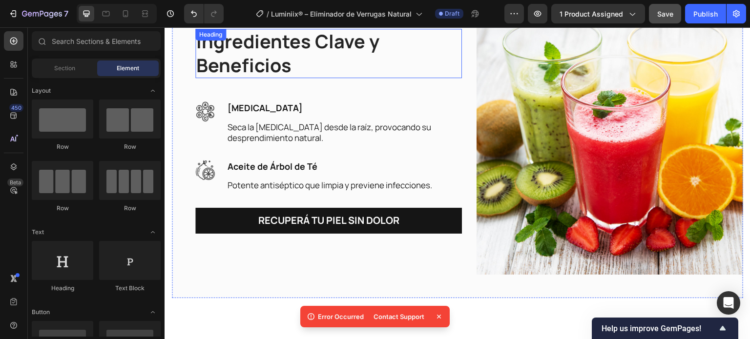
scroll to position [1731, 0]
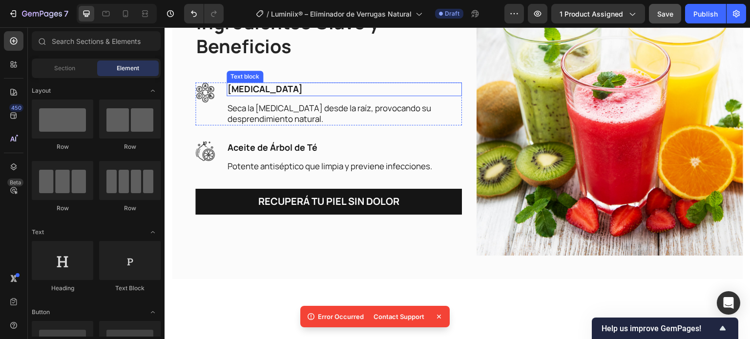
click at [281, 85] on span "[MEDICAL_DATA]" at bounding box center [264, 89] width 75 height 12
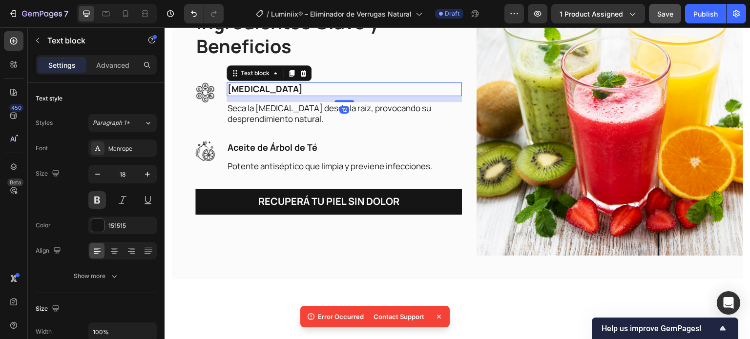
click at [281, 85] on span "[MEDICAL_DATA]" at bounding box center [264, 89] width 75 height 12
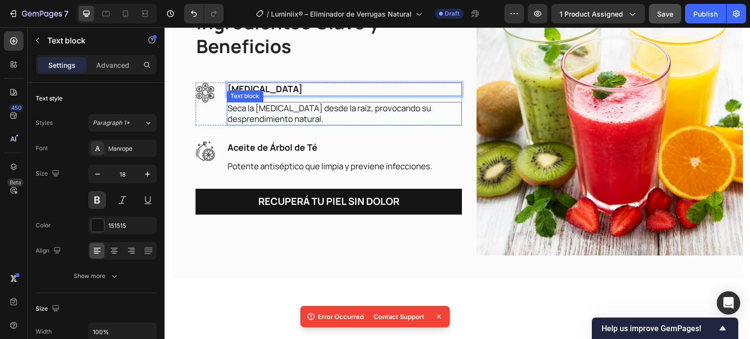
click at [329, 112] on p "Seca la verruga desde la raíz, provocando su desprendimiento natural." at bounding box center [343, 113] width 233 height 21
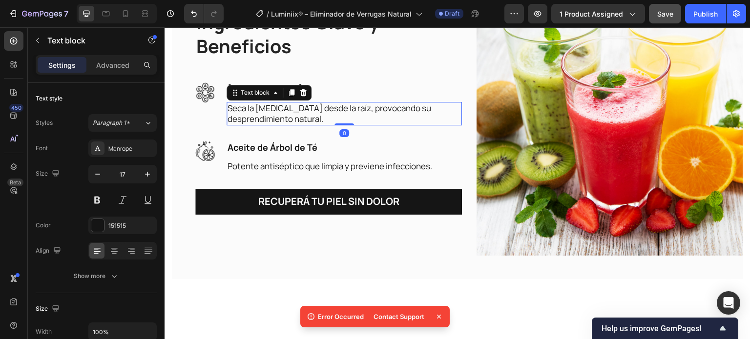
click at [329, 111] on p "Seca la verruga desde la raíz, provocando su desprendimiento natural." at bounding box center [343, 113] width 233 height 21
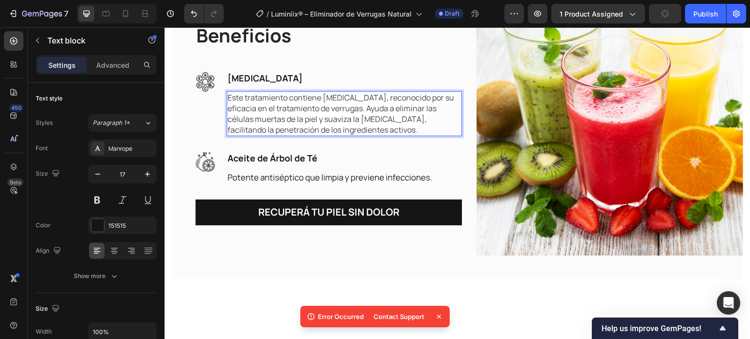
scroll to position [1719, 0]
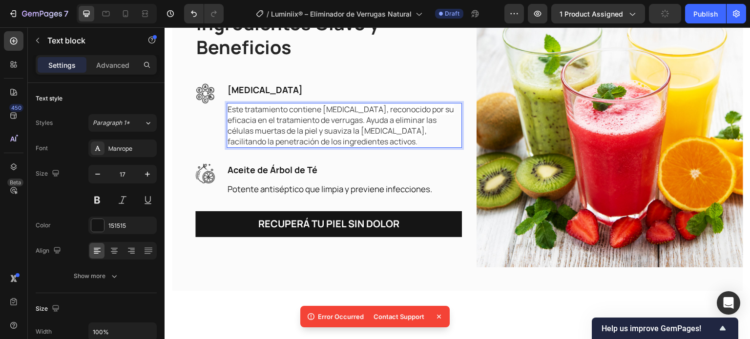
click at [344, 117] on span "Este tratamiento contiene [MEDICAL_DATA], reconocido por su eficacia en el trat…" at bounding box center [340, 125] width 226 height 43
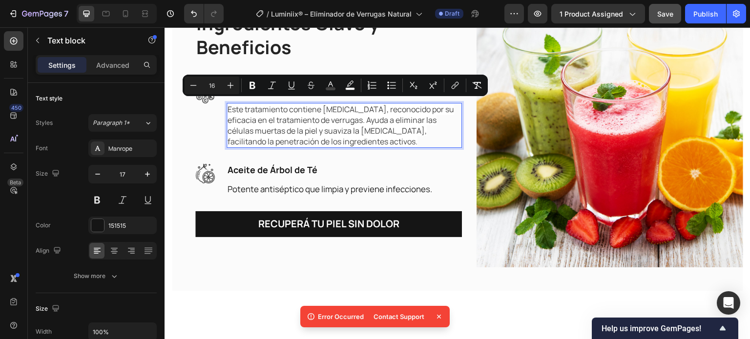
type input "17"
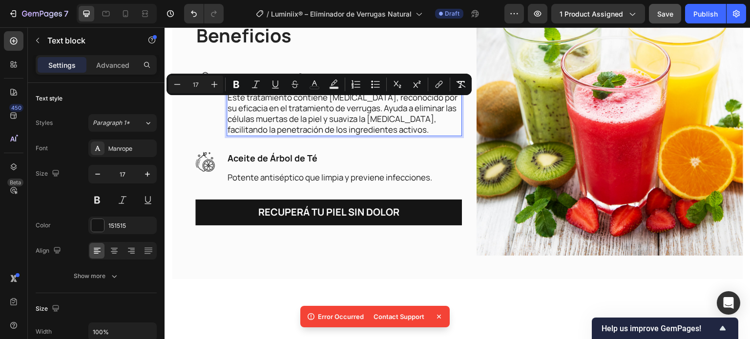
scroll to position [1720, 0]
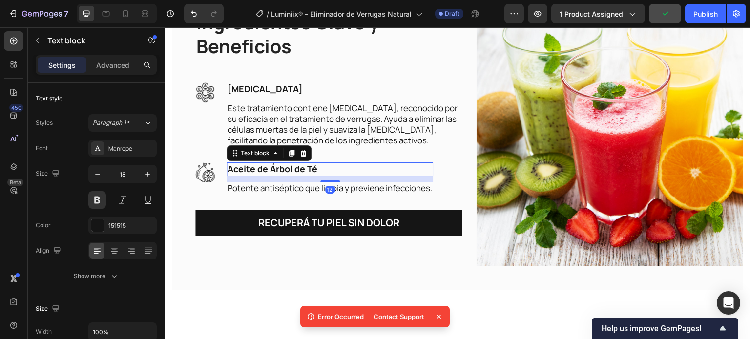
click at [298, 165] on span "Aceite de Árbol de Té" at bounding box center [272, 169] width 90 height 12
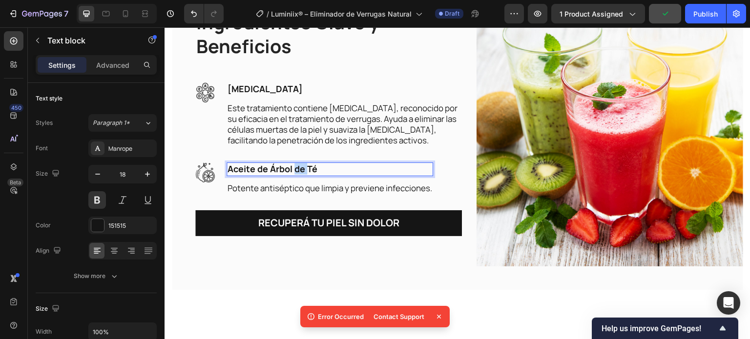
click at [298, 165] on span "Aceite de Árbol de Té" at bounding box center [272, 169] width 90 height 12
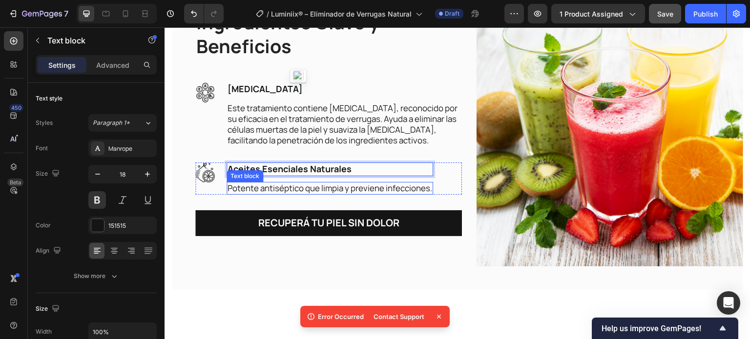
click at [349, 186] on span "Potente antiséptico que limpia y previene infecciones." at bounding box center [329, 188] width 204 height 11
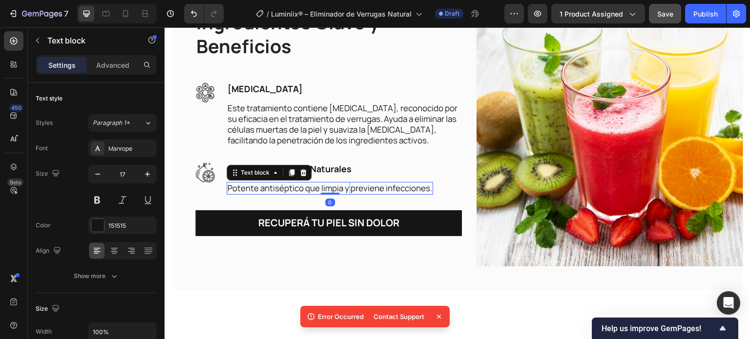
click at [349, 186] on span "Potente antiséptico que limpia y previene infecciones." at bounding box center [329, 188] width 204 height 11
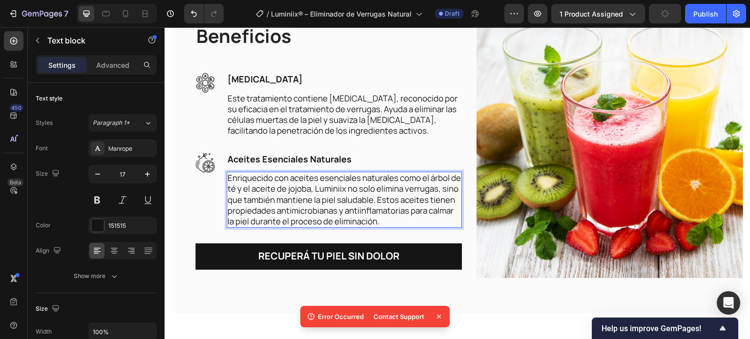
scroll to position [1711, 0]
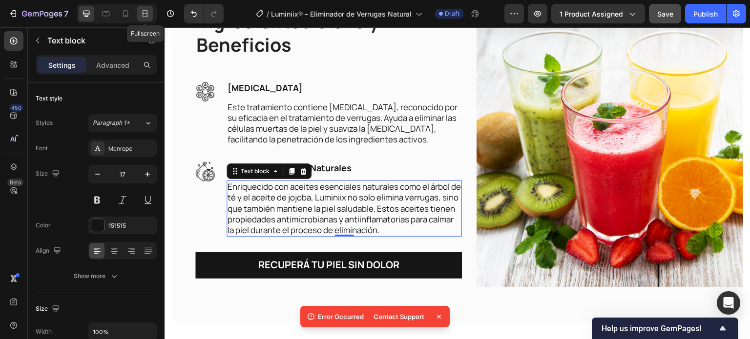
click at [143, 14] on icon at bounding box center [143, 13] width 3 height 2
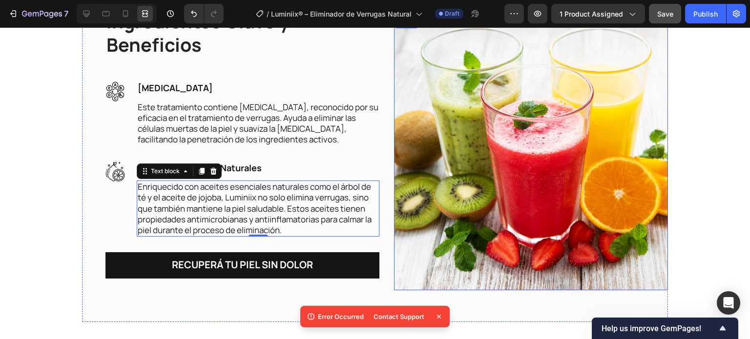
click at [414, 143] on img at bounding box center [531, 154] width 274 height 274
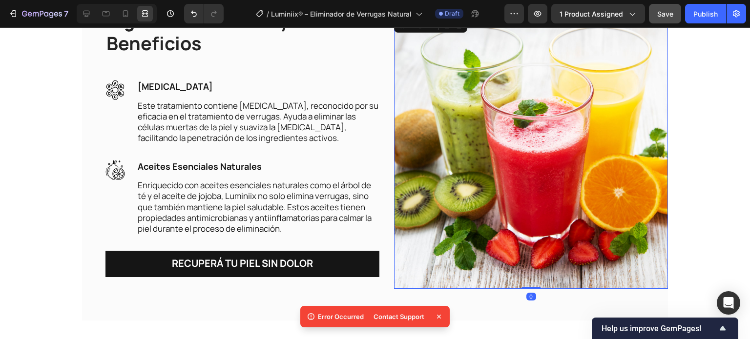
scroll to position [1760, 0]
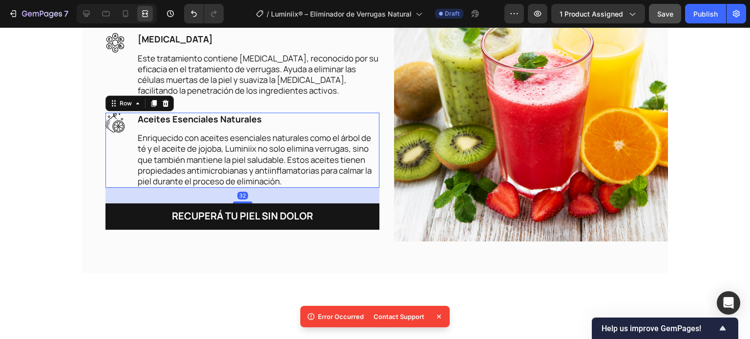
click at [120, 165] on div "Image" at bounding box center [115, 150] width 20 height 75
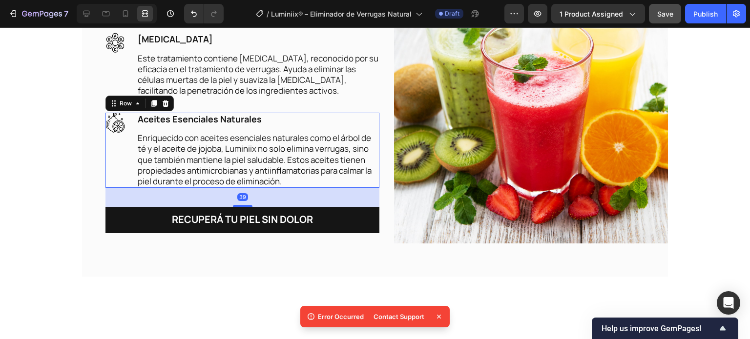
click at [238, 188] on div "39" at bounding box center [242, 188] width 274 height 0
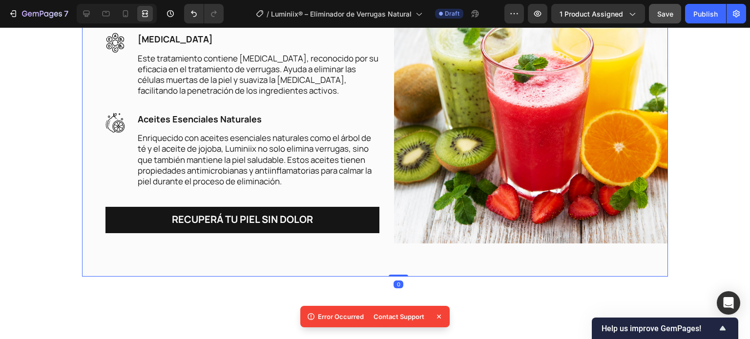
click at [389, 203] on div "Ingredientes Clave y Beneficios Heading Image Image Ácido Salicílico Text block…" at bounding box center [375, 118] width 586 height 317
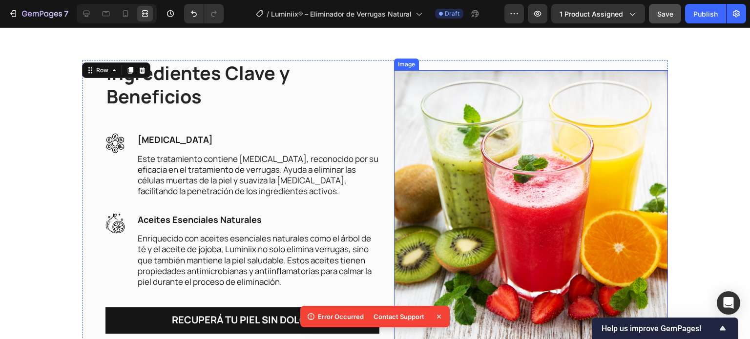
scroll to position [1272, 0]
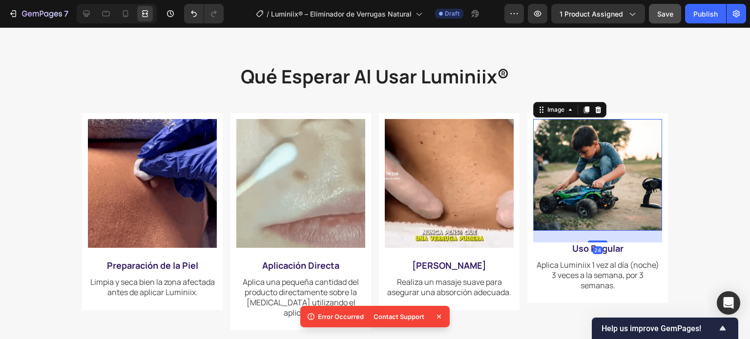
click at [592, 176] on img at bounding box center [597, 175] width 129 height 112
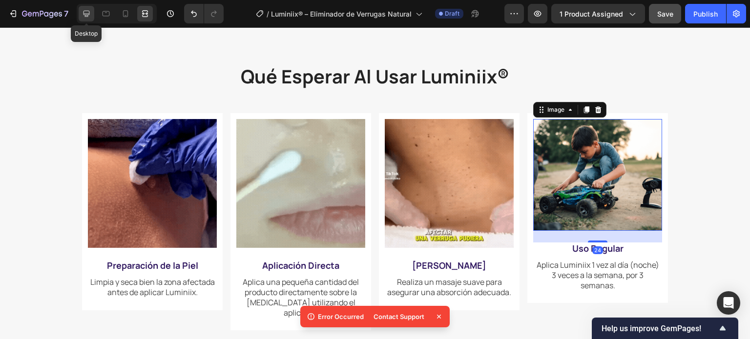
click at [91, 15] on icon at bounding box center [87, 14] width 10 height 10
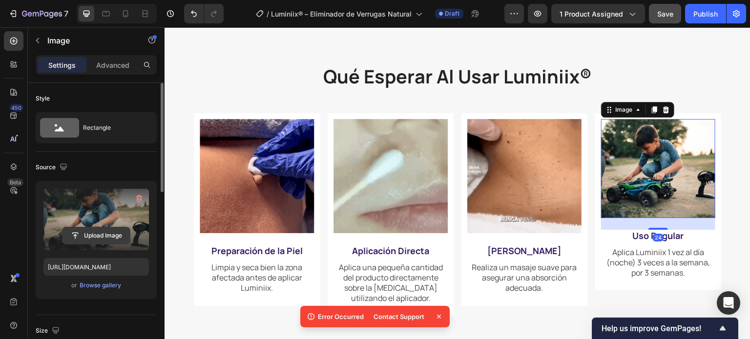
click at [102, 230] on input "file" at bounding box center [95, 235] width 67 height 17
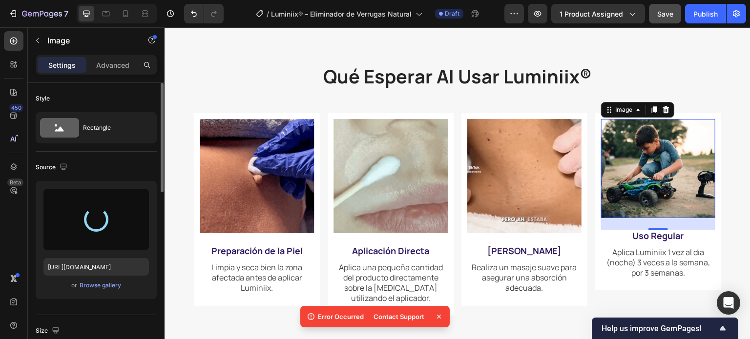
type input "https://cdn.shopify.com/s/files/1/0942/9106/7229/files/gempages_571795456183501…"
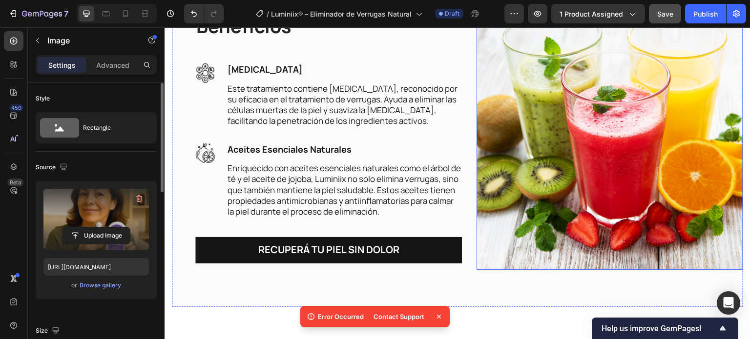
scroll to position [1760, 0]
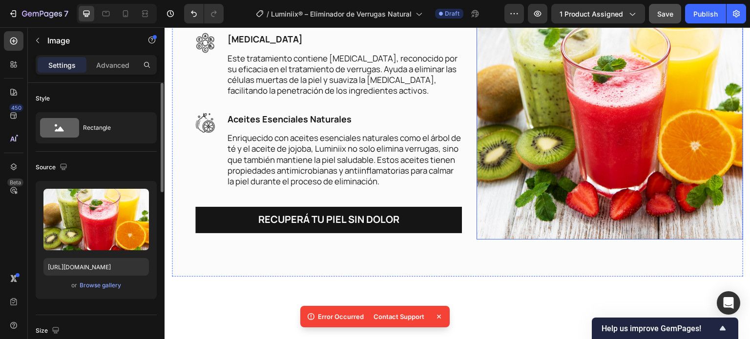
click at [583, 130] on img at bounding box center [609, 106] width 266 height 266
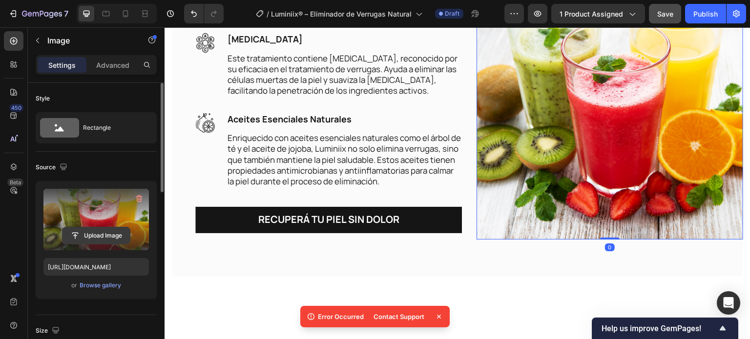
click at [99, 236] on input "file" at bounding box center [95, 235] width 67 height 17
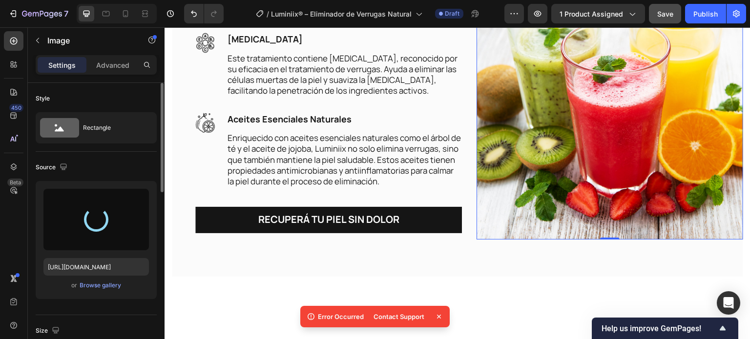
type input "[URL][DOMAIN_NAME]"
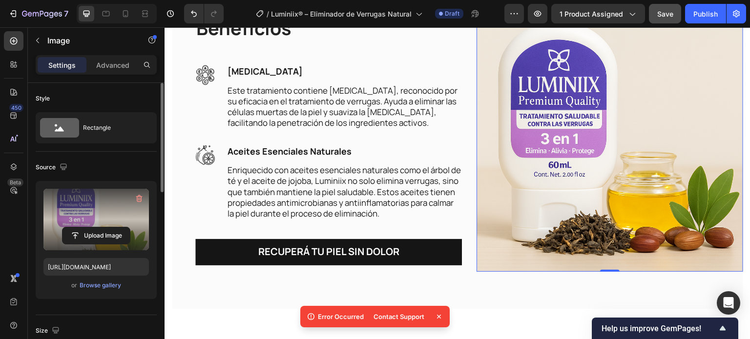
scroll to position [1613, 0]
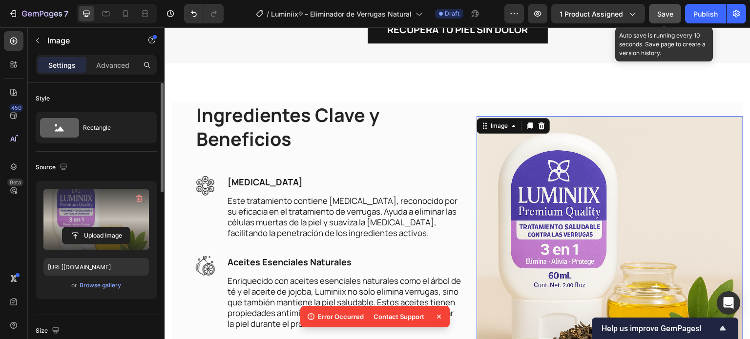
click at [669, 10] on span "Save" at bounding box center [665, 14] width 16 height 8
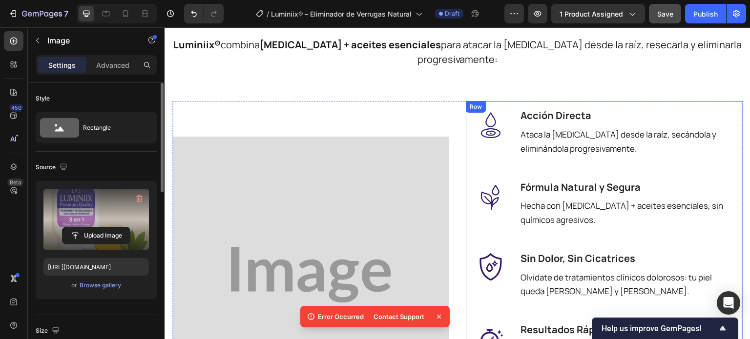
scroll to position [833, 0]
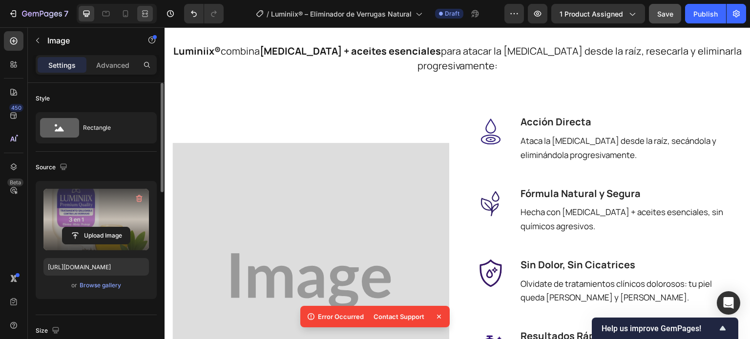
click at [148, 7] on div at bounding box center [145, 14] width 16 height 16
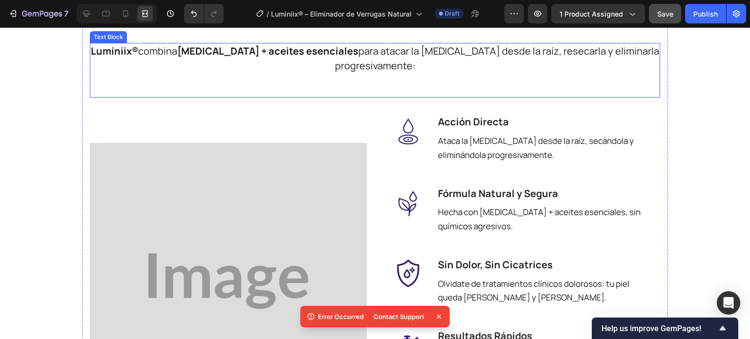
scroll to position [881, 0]
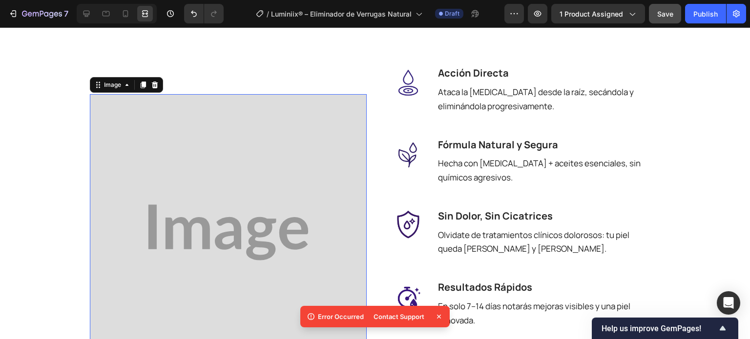
click at [243, 161] on img at bounding box center [228, 232] width 277 height 277
click at [157, 227] on img at bounding box center [228, 232] width 277 height 277
click at [85, 19] on div at bounding box center [87, 14] width 16 height 16
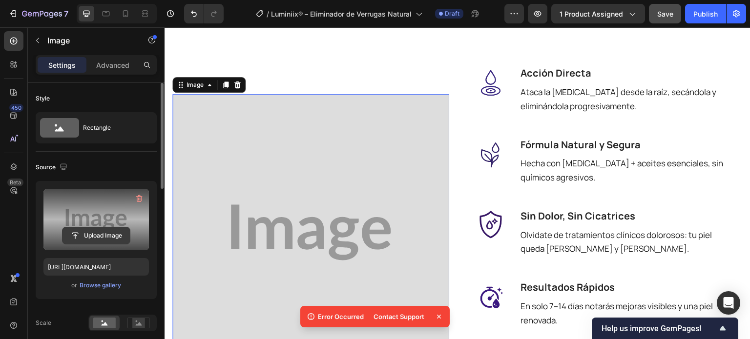
click at [97, 233] on input "file" at bounding box center [95, 235] width 67 height 17
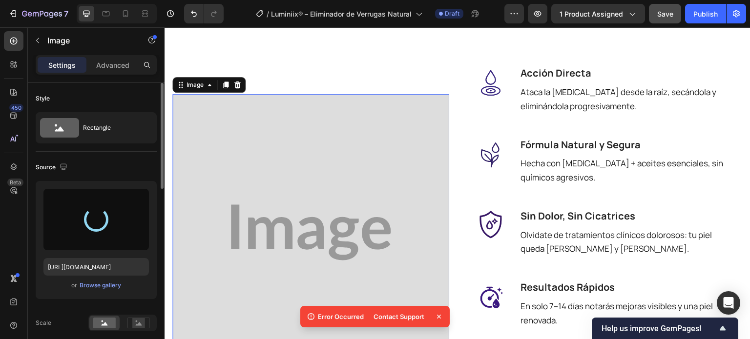
click at [441, 318] on icon at bounding box center [439, 317] width 10 height 10
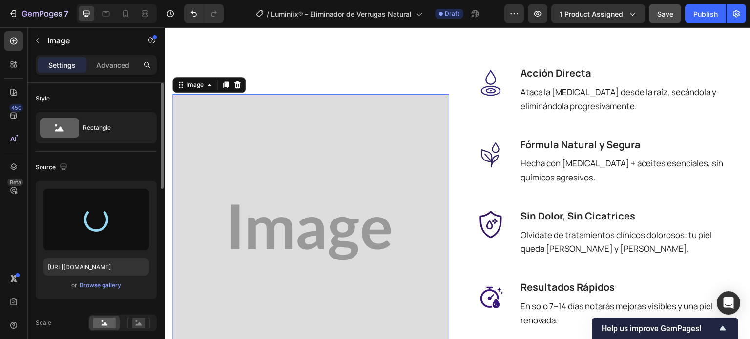
type input "[URL][DOMAIN_NAME]"
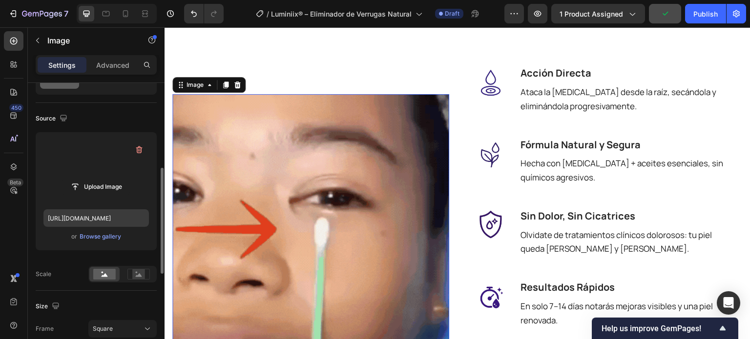
scroll to position [98, 0]
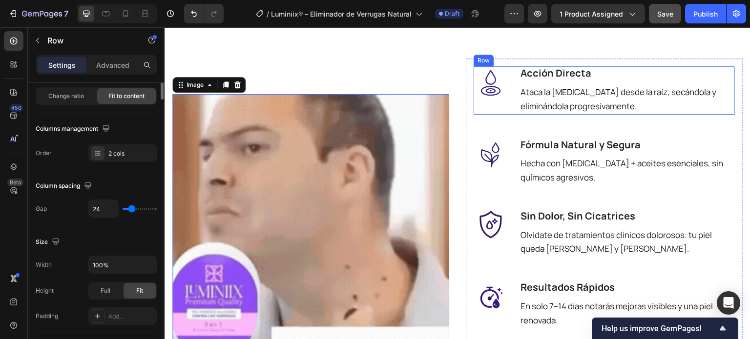
click at [506, 111] on div "Image" at bounding box center [490, 90] width 34 height 48
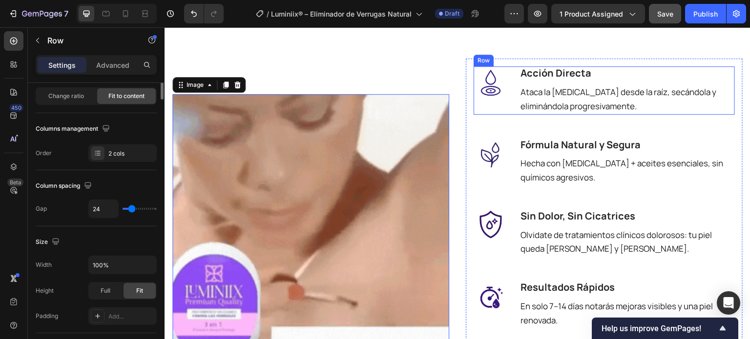
scroll to position [0, 0]
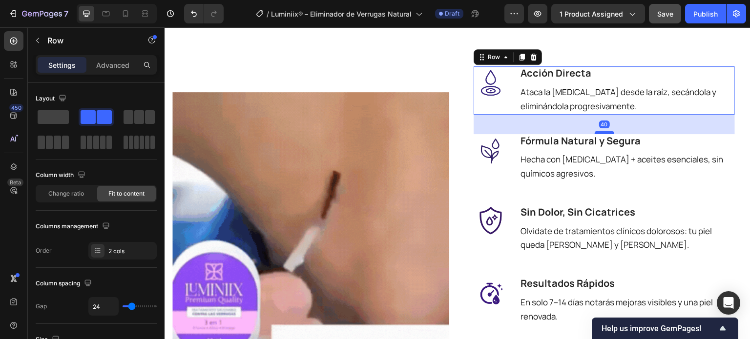
drag, startPoint x: 599, startPoint y: 138, endPoint x: 603, endPoint y: 134, distance: 5.2
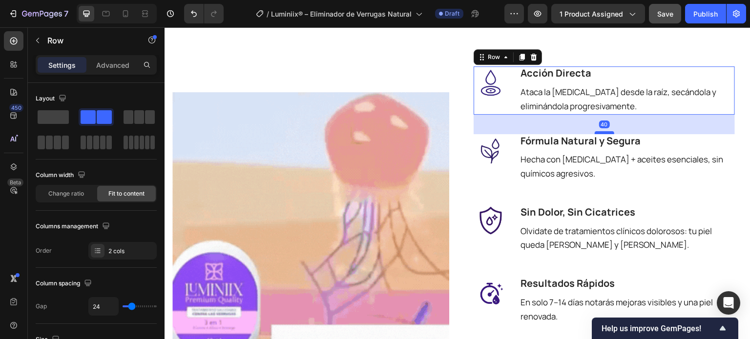
click at [603, 134] on div at bounding box center [604, 132] width 20 height 3
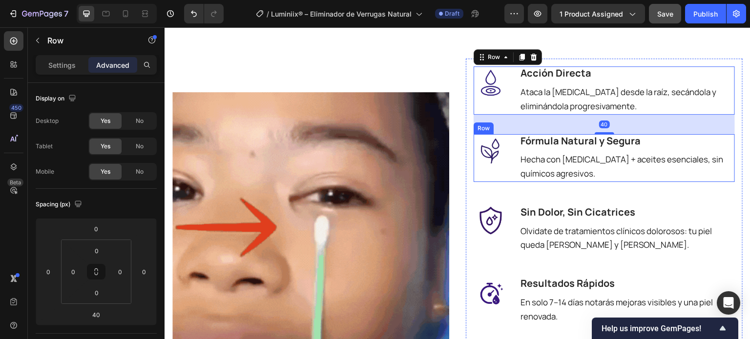
click at [506, 176] on div "Image" at bounding box center [490, 158] width 34 height 48
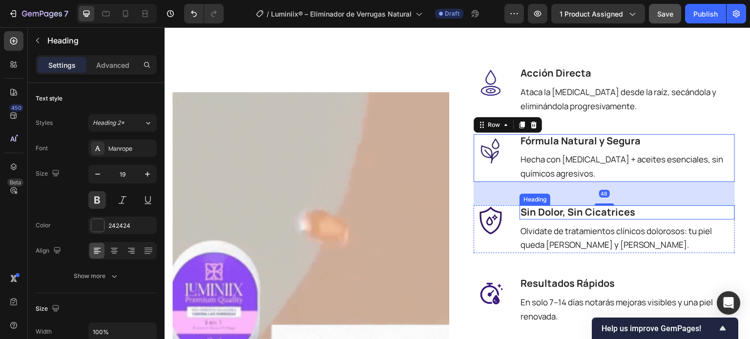
click at [609, 209] on span "Sin Dolor, Sin Cicatrices" at bounding box center [577, 211] width 115 height 13
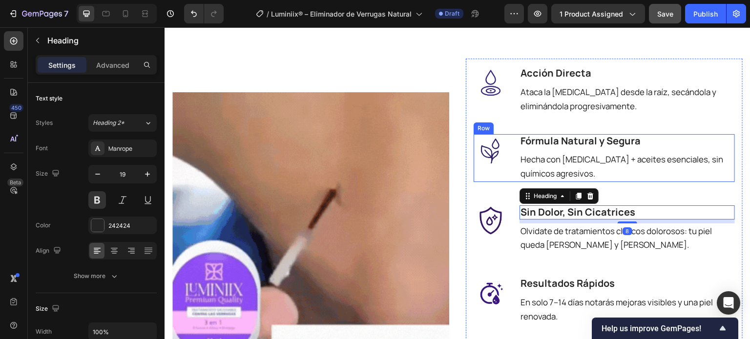
click at [491, 171] on div "Image" at bounding box center [490, 158] width 34 height 48
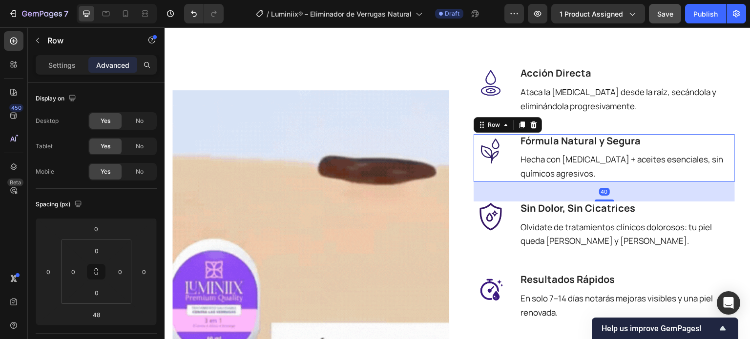
drag, startPoint x: 607, startPoint y: 204, endPoint x: 613, endPoint y: 201, distance: 7.4
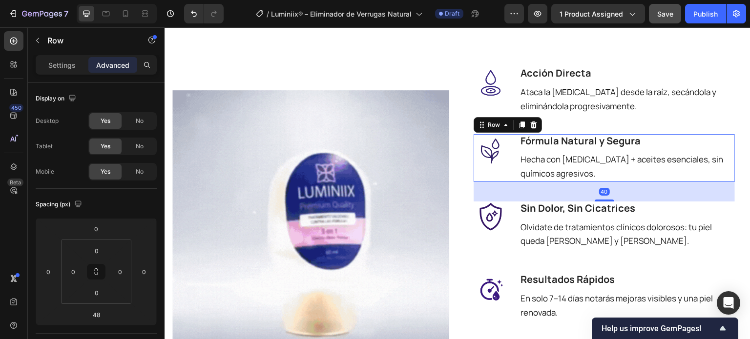
click at [613, 201] on div at bounding box center [604, 201] width 20 height 2
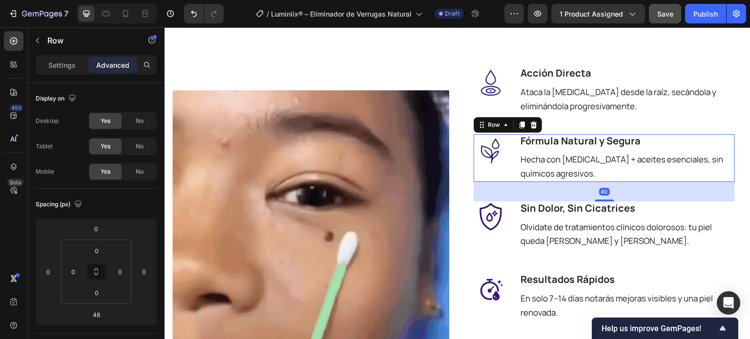
type input "40"
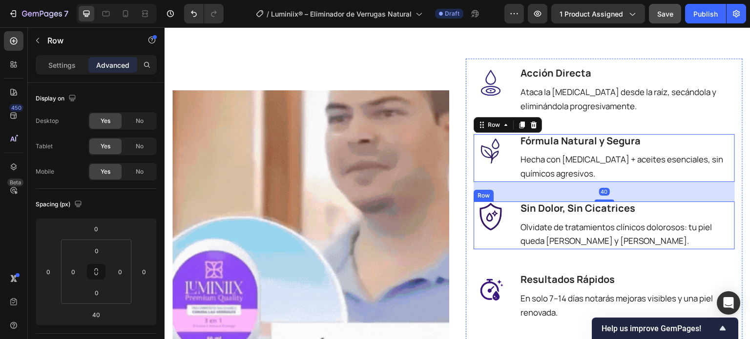
click at [495, 246] on div "Image" at bounding box center [490, 226] width 34 height 48
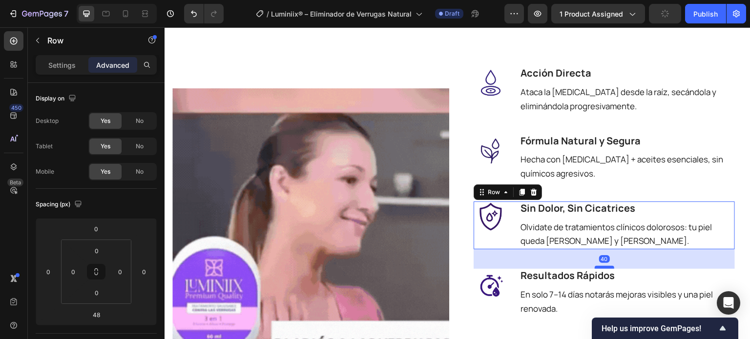
drag, startPoint x: 603, startPoint y: 274, endPoint x: 611, endPoint y: 270, distance: 8.7
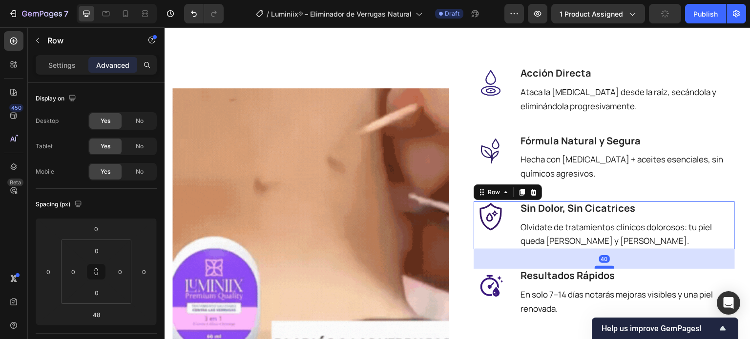
click at [611, 269] on div at bounding box center [604, 267] width 20 height 3
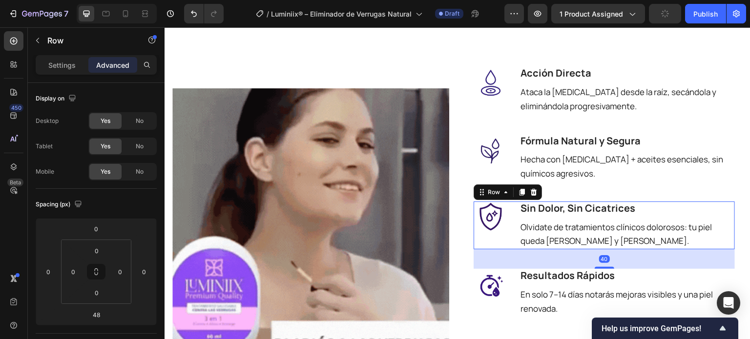
type input "40"
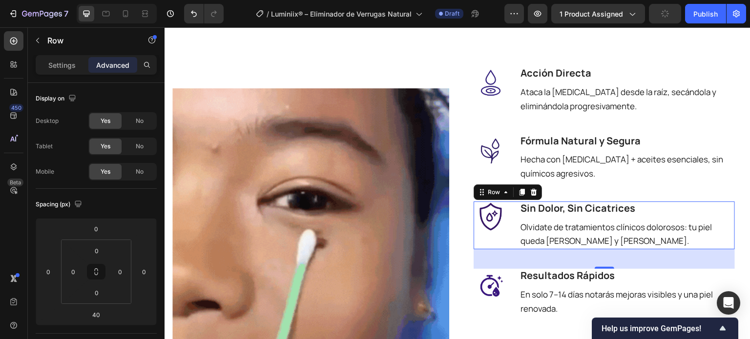
click at [157, 13] on div "7 Version history" at bounding box center [115, 14] width 231 height 20
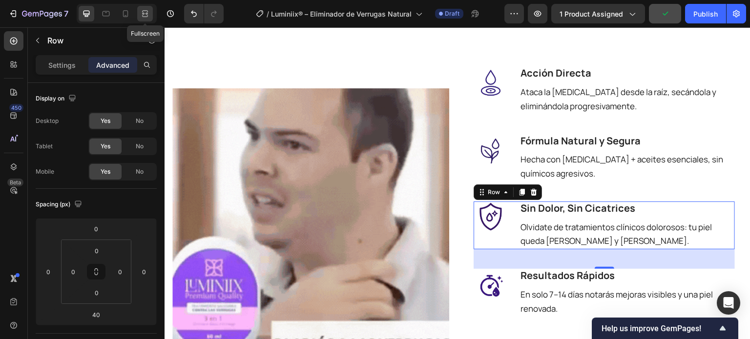
drag, startPoint x: 143, startPoint y: 12, endPoint x: 269, endPoint y: 16, distance: 126.5
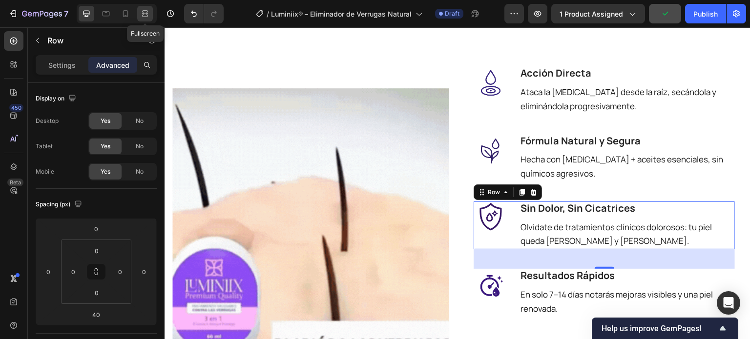
click at [143, 12] on icon at bounding box center [145, 11] width 6 height 2
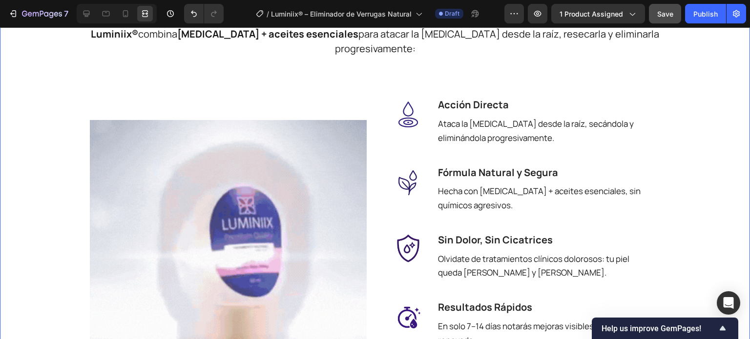
scroll to position [833, 0]
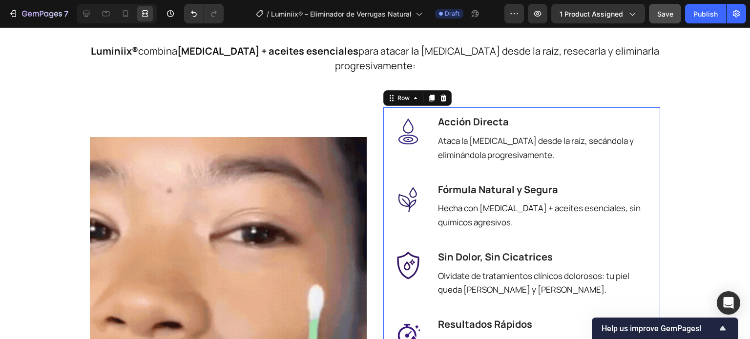
click at [384, 204] on div "Image Acción Directa Heading Ataca la verruga desde la raíz, secándola y elimin…" at bounding box center [521, 275] width 277 height 336
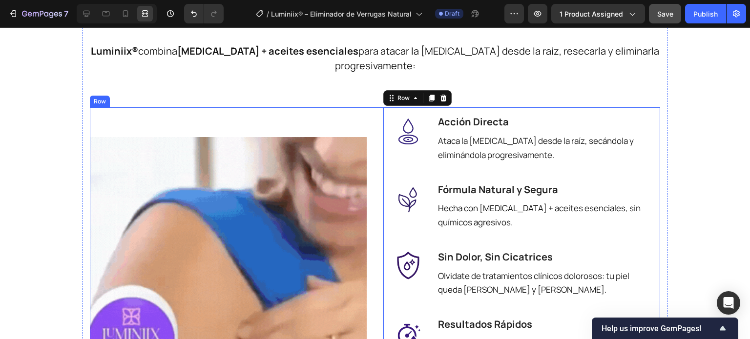
click at [369, 204] on div "Image Image Acción Directa Heading Ataca la verruga desde la raíz, secándola y …" at bounding box center [375, 275] width 570 height 336
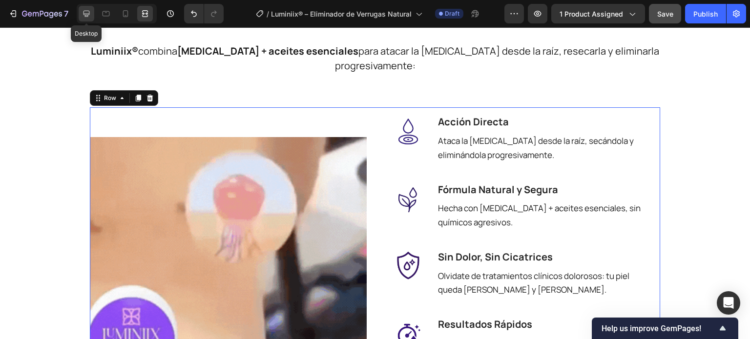
click at [90, 10] on icon at bounding box center [87, 14] width 10 height 10
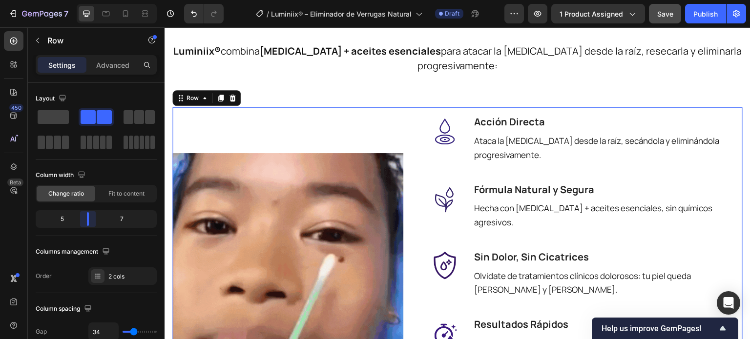
drag, startPoint x: 97, startPoint y: 215, endPoint x: 90, endPoint y: 215, distance: 7.3
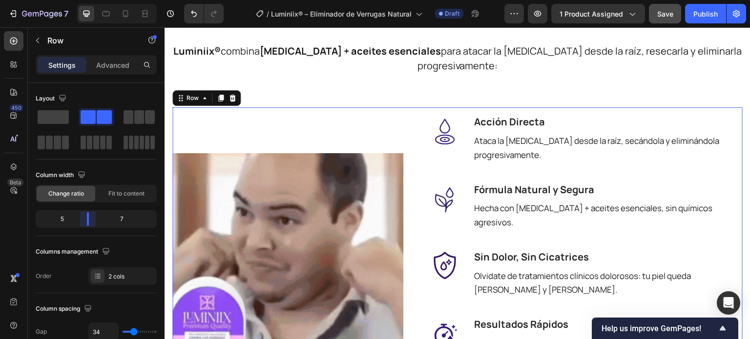
click at [90, 0] on body "7 Version history / Luminiix® – Eliminador de Verrugas Natural Draft Preview 1 …" at bounding box center [375, 0] width 750 height 0
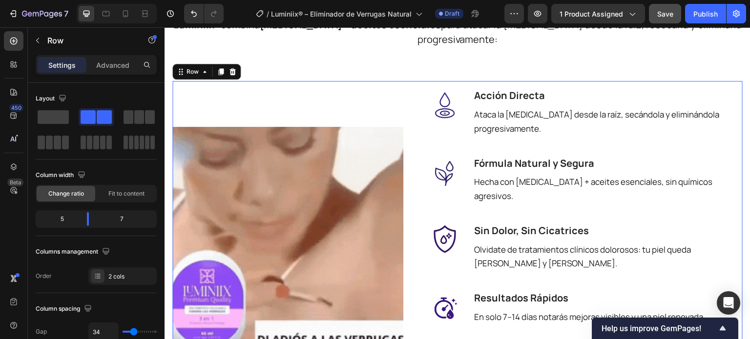
scroll to position [881, 0]
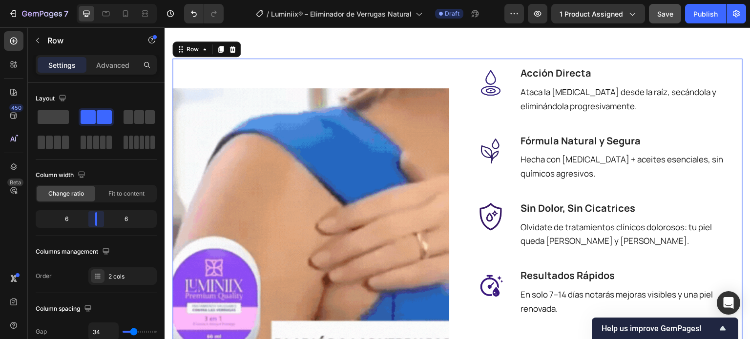
drag, startPoint x: 94, startPoint y: 221, endPoint x: 102, endPoint y: 226, distance: 9.2
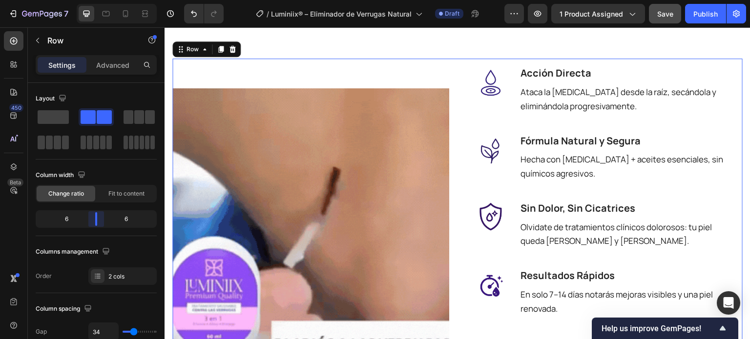
click at [102, 0] on body "7 Version history / Luminiix® – Eliminador de Verrugas Natural Draft Preview 1 …" at bounding box center [375, 0] width 750 height 0
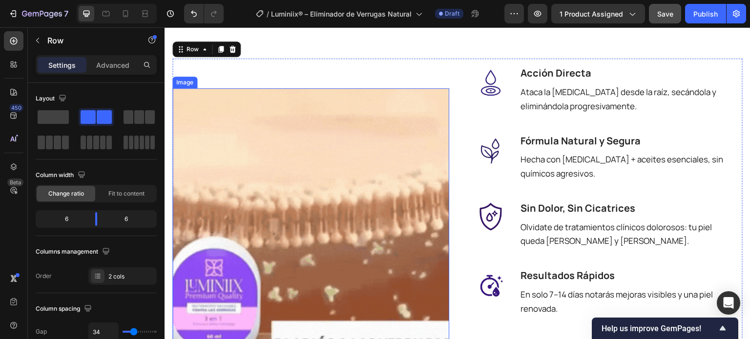
scroll to position [930, 0]
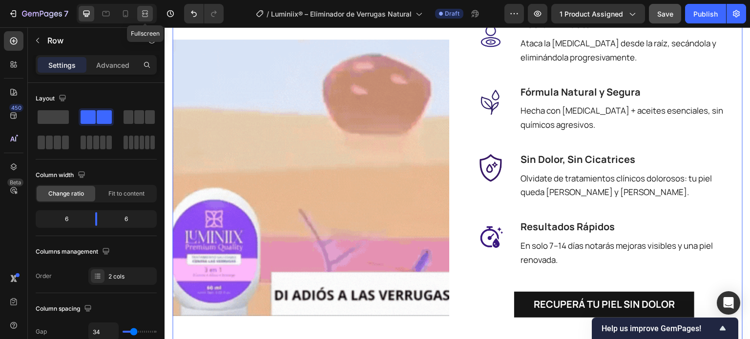
click at [144, 11] on icon at bounding box center [145, 14] width 10 height 10
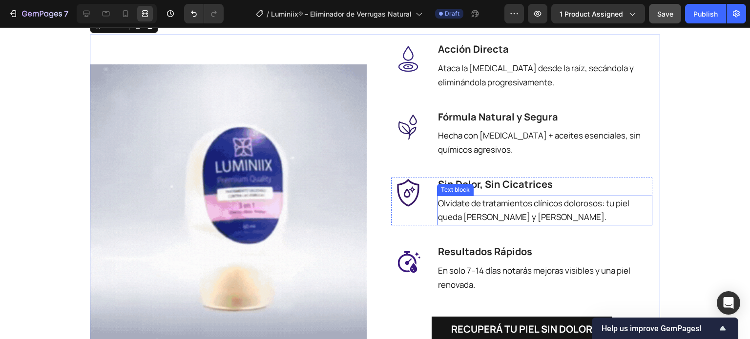
scroll to position [881, 0]
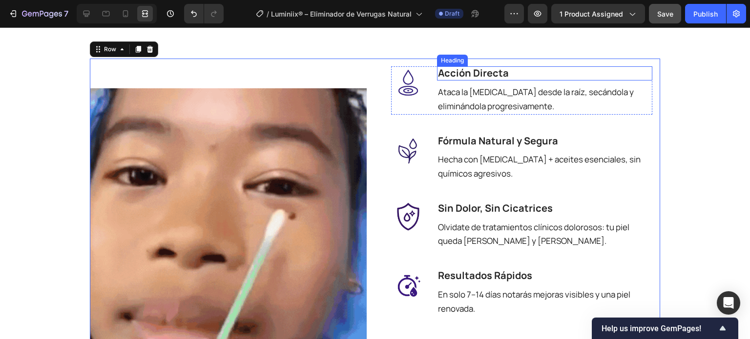
click at [470, 73] on span "Acción Directa" at bounding box center [473, 72] width 71 height 13
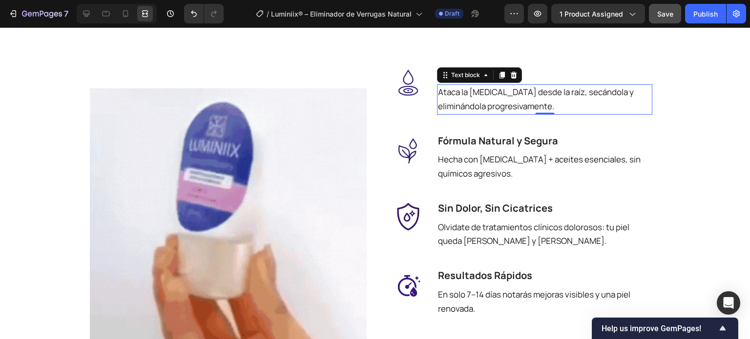
click at [476, 101] on span "Ataca la [MEDICAL_DATA] desde la raíz, secándola y eliminándola progresivamente." at bounding box center [536, 98] width 196 height 25
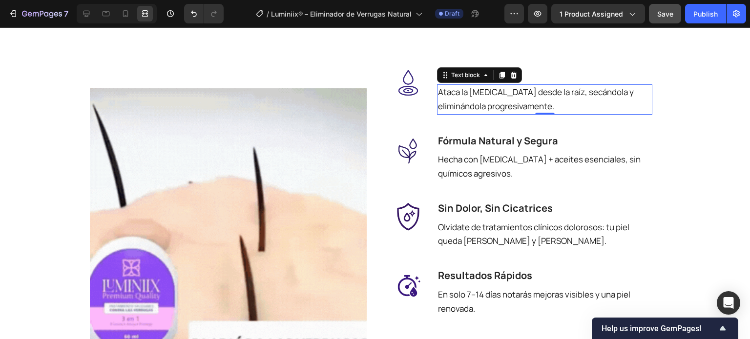
click at [476, 101] on span "Ataca la [MEDICAL_DATA] desde la raíz, secándola y eliminándola progresivamente." at bounding box center [536, 98] width 196 height 25
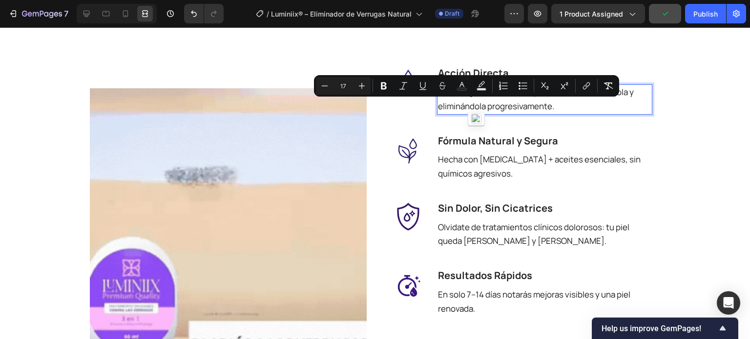
click at [513, 109] on p "Ataca la [MEDICAL_DATA] desde la raíz, secándola y eliminándola progresivamente." at bounding box center [544, 99] width 213 height 28
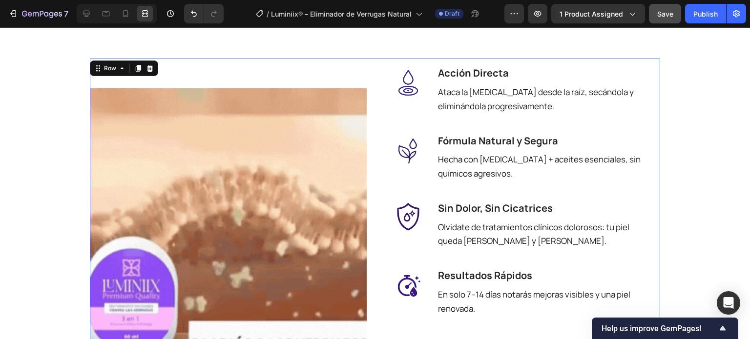
click at [378, 143] on div "Image Image ⁠⁠⁠⁠⁠⁠⁠ Acción Directa Heading Ataca la verruga desde la raíz, secá…" at bounding box center [375, 227] width 570 height 336
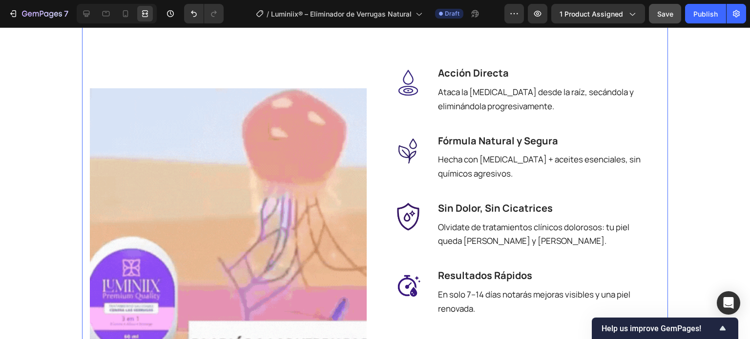
click at [82, 111] on div "la solución natural y efectiva Heading Luminiix® combina ácido salicílico + ace…" at bounding box center [375, 161] width 586 height 482
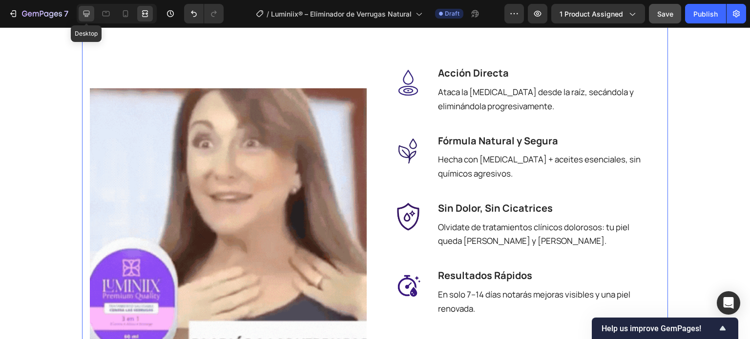
click at [86, 17] on icon at bounding box center [87, 14] width 10 height 10
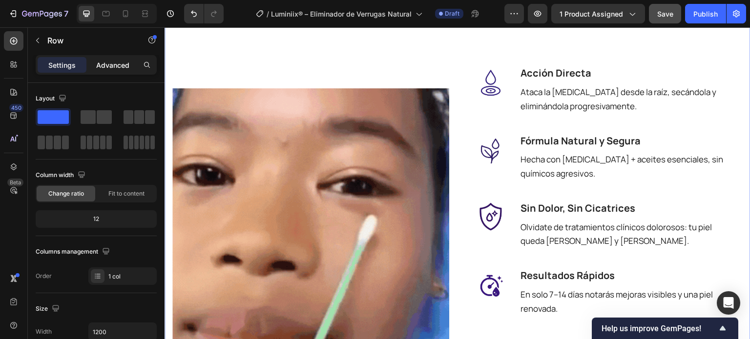
click at [107, 57] on div "Settings Advanced" at bounding box center [96, 65] width 121 height 20
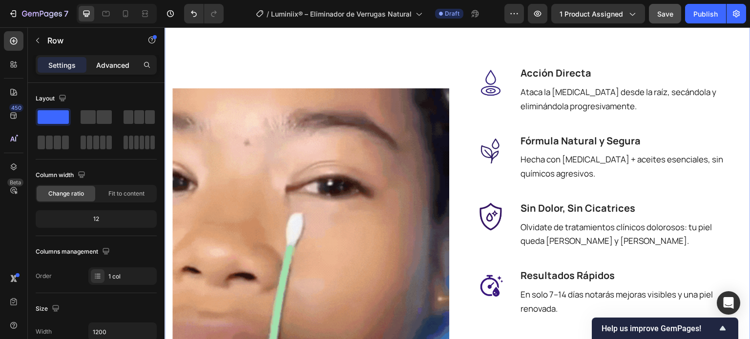
click at [107, 58] on div "Advanced" at bounding box center [112, 65] width 49 height 16
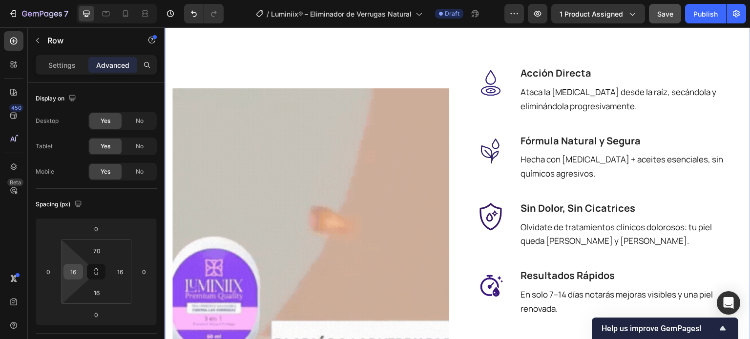
click at [68, 273] on input "16" at bounding box center [73, 272] width 15 height 15
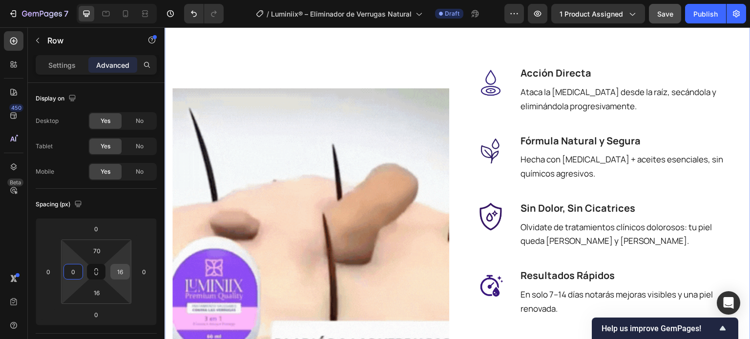
type input "0"
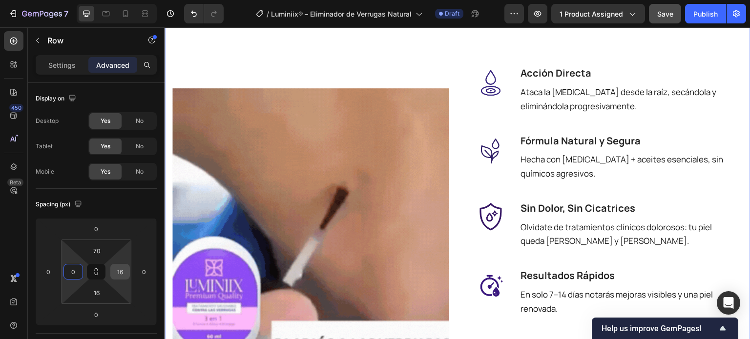
click at [120, 275] on input "16" at bounding box center [120, 272] width 15 height 15
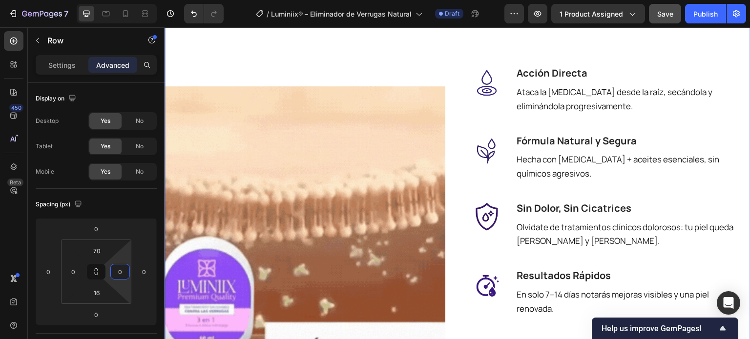
type input "0"
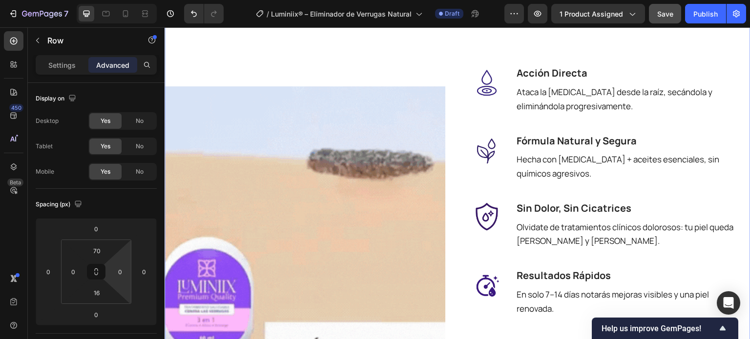
click at [260, 56] on div "la solución natural y efectiva Heading Luminiix® combina ácido salicílico + ace…" at bounding box center [453, 174] width 578 height 440
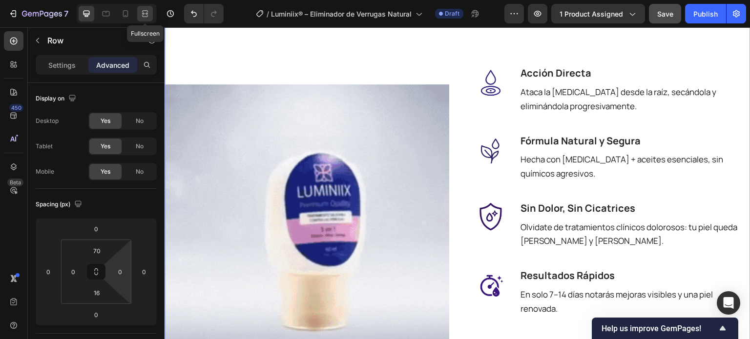
click at [150, 13] on div at bounding box center [145, 14] width 16 height 16
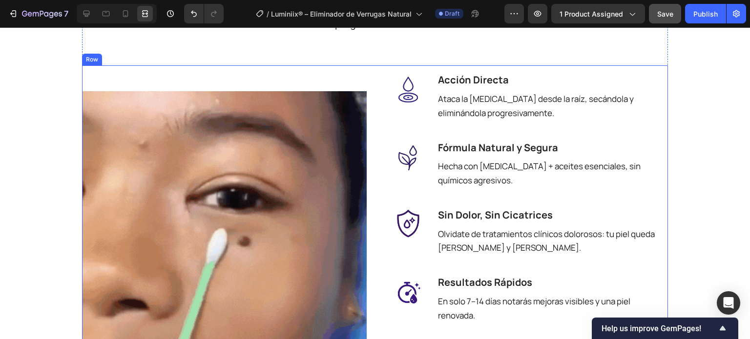
scroll to position [784, 0]
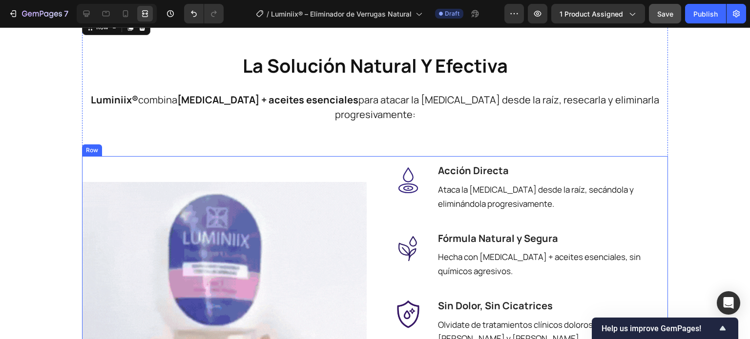
click at [379, 177] on div "Image Image ⁠⁠⁠⁠⁠⁠⁠ Acción Directa Heading Ataca la verruga desde la raíz, secá…" at bounding box center [375, 324] width 586 height 336
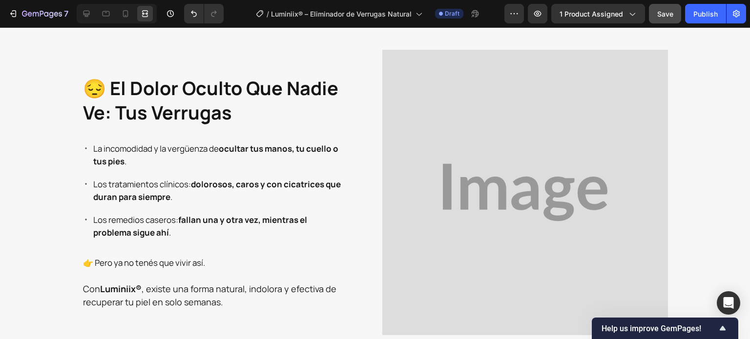
scroll to position [446, 0]
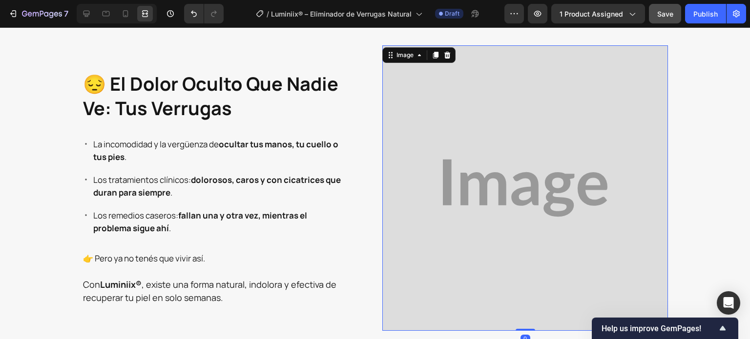
click at [515, 175] on img at bounding box center [525, 188] width 286 height 286
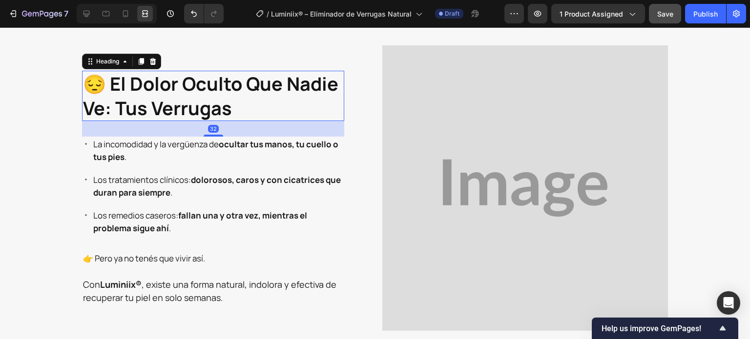
click at [147, 97] on strong "😔 el dolor oculto que nadie ve: tus verrugas" at bounding box center [210, 95] width 255 height 49
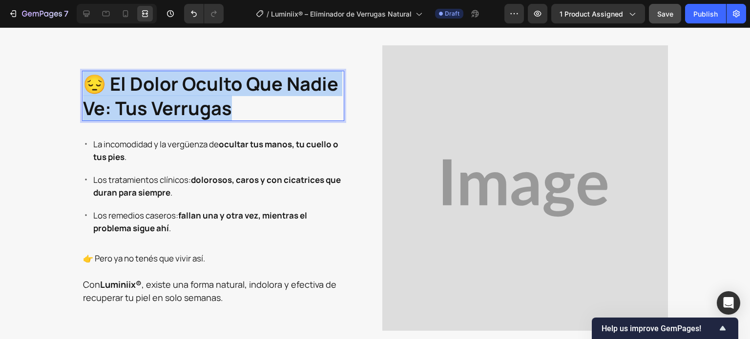
drag, startPoint x: 242, startPoint y: 109, endPoint x: 88, endPoint y: 87, distance: 155.3
click at [88, 87] on p "😔 el dolor oculto que nadie ve: tus verrugas" at bounding box center [213, 96] width 260 height 48
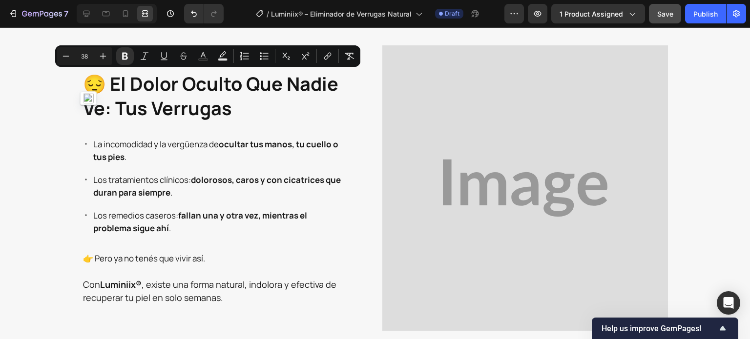
click at [92, 101] on img "button" at bounding box center [88, 98] width 11 height 11
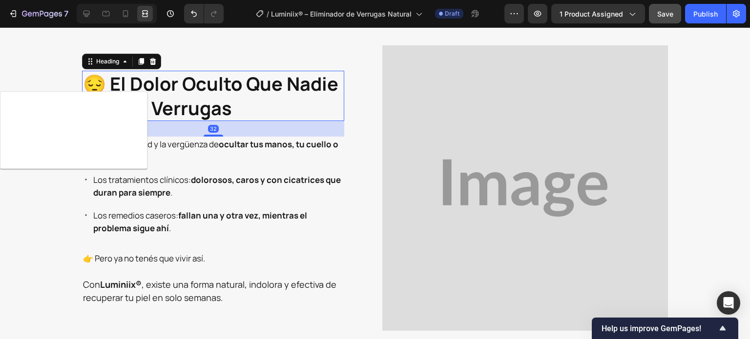
click at [198, 77] on strong "😔 el dolor oculto que nadie ve: tus verrugas" at bounding box center [210, 95] width 255 height 49
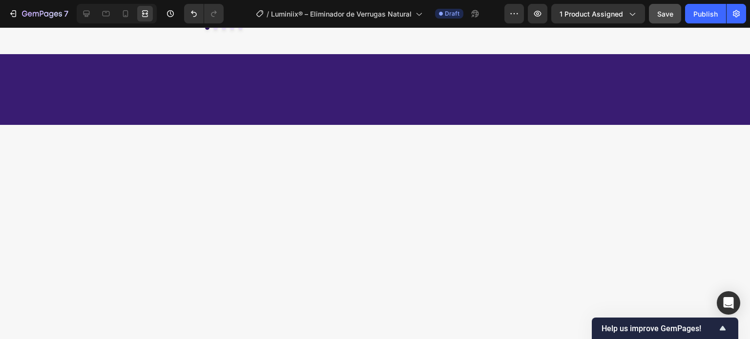
scroll to position [0, 0]
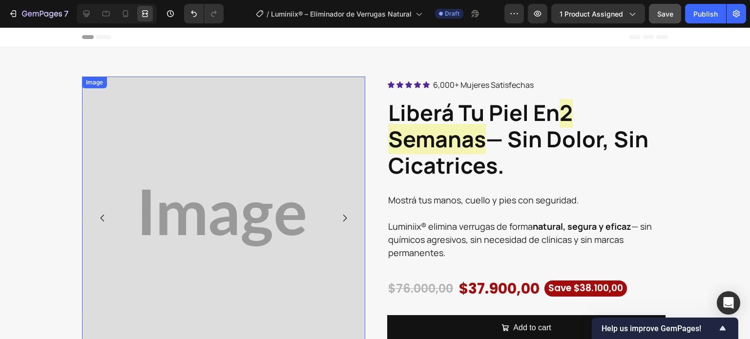
click at [96, 108] on img at bounding box center [223, 218] width 283 height 283
click at [94, 90] on div "Image" at bounding box center [104, 86] width 21 height 9
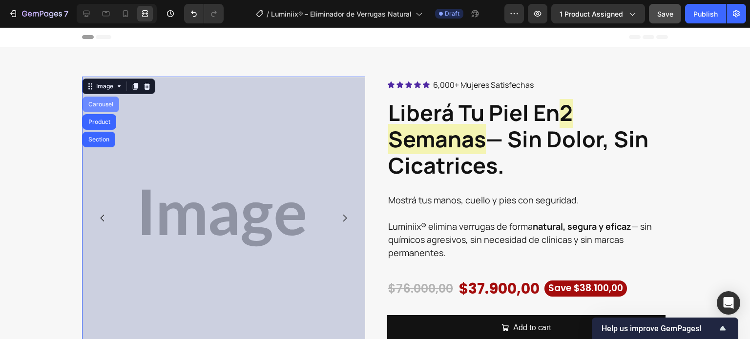
click at [99, 105] on div "Carousel" at bounding box center [100, 105] width 29 height 6
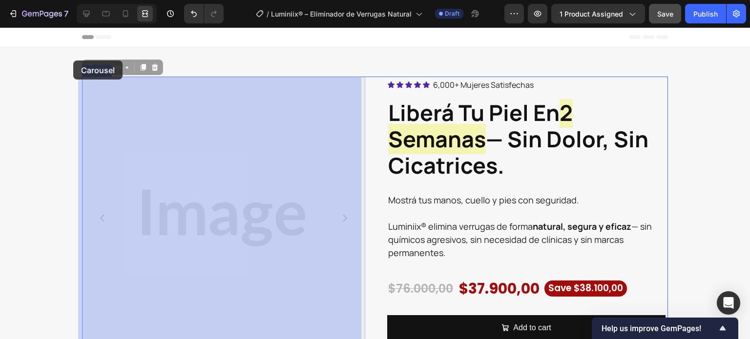
drag, startPoint x: 85, startPoint y: 68, endPoint x: 73, endPoint y: 61, distance: 14.5
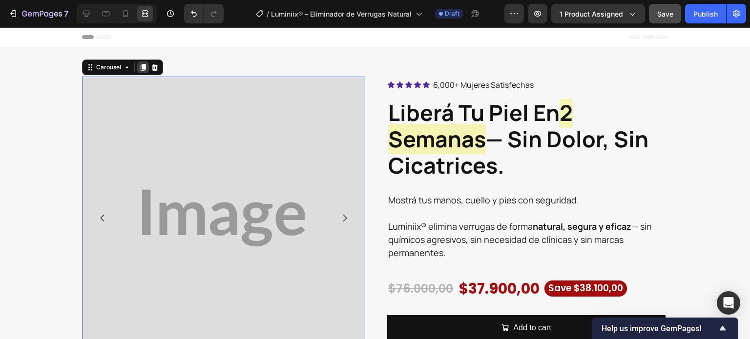
click at [141, 70] on icon at bounding box center [143, 67] width 8 height 8
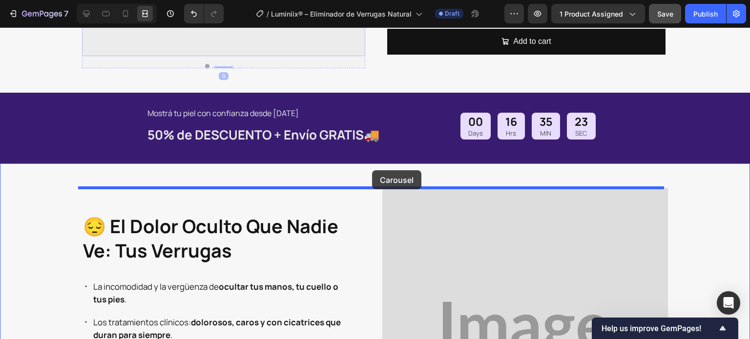
scroll to position [701, 0]
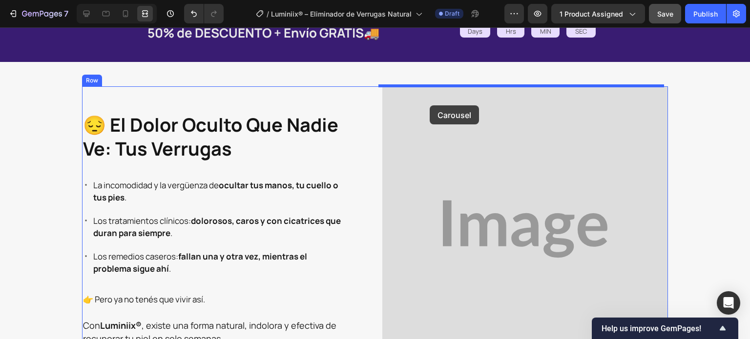
drag, startPoint x: 86, startPoint y: 51, endPoint x: 429, endPoint y: 105, distance: 347.8
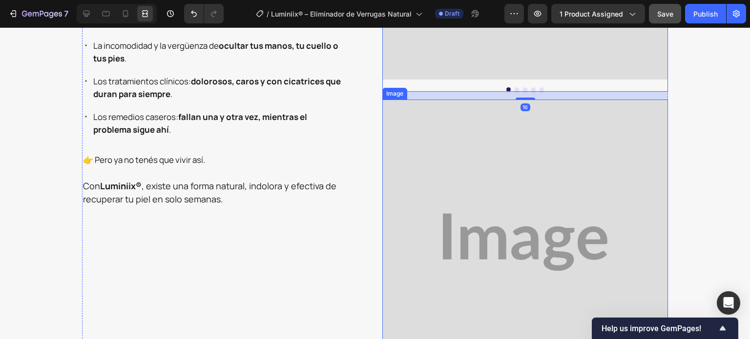
scroll to position [994, 0]
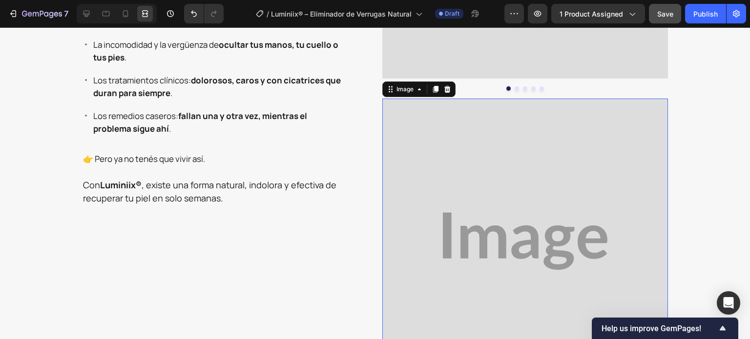
click at [441, 160] on img at bounding box center [525, 242] width 286 height 286
click at [446, 87] on icon at bounding box center [447, 89] width 6 height 7
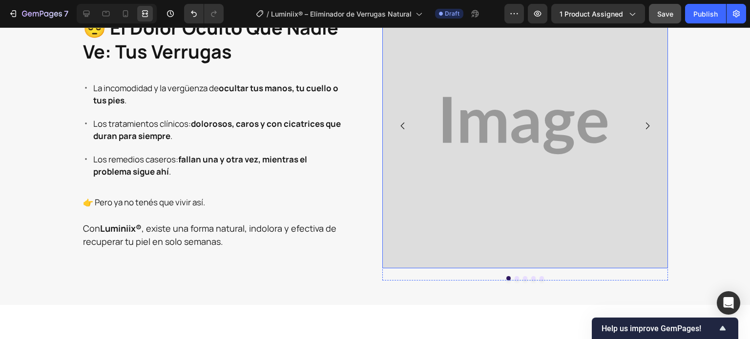
scroll to position [700, 0]
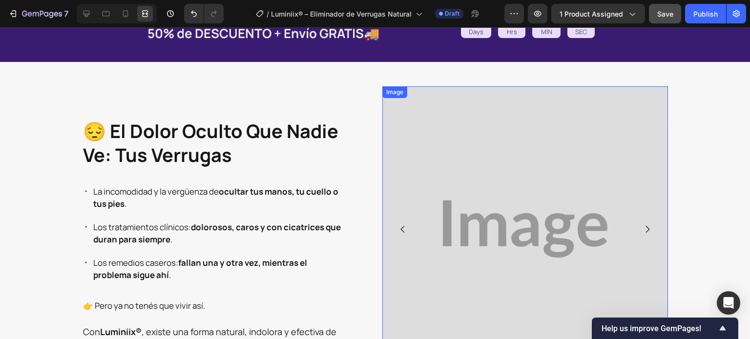
click at [437, 142] on img at bounding box center [525, 229] width 286 height 286
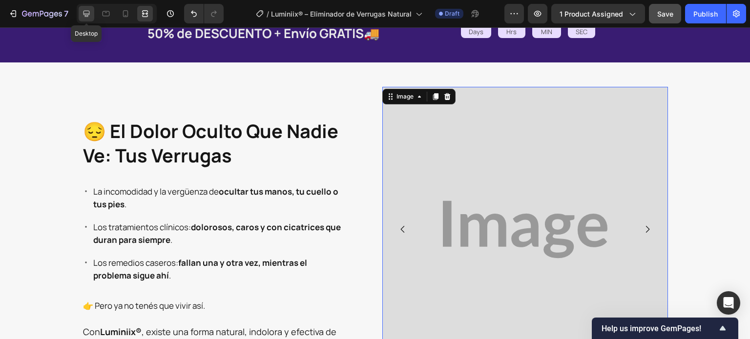
click at [86, 12] on icon at bounding box center [87, 14] width 10 height 10
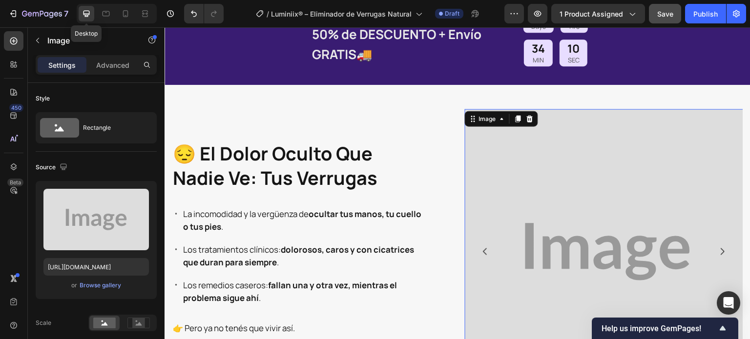
scroll to position [702, 0]
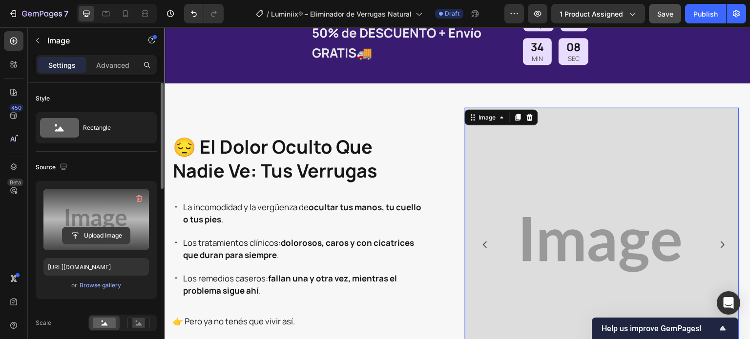
click at [111, 235] on input "file" at bounding box center [95, 235] width 67 height 17
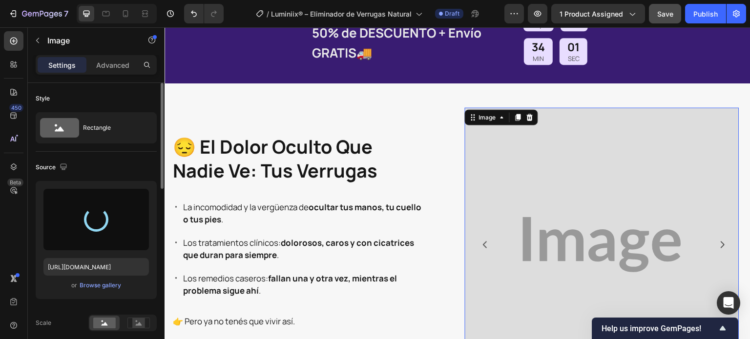
type input "[URL][DOMAIN_NAME]"
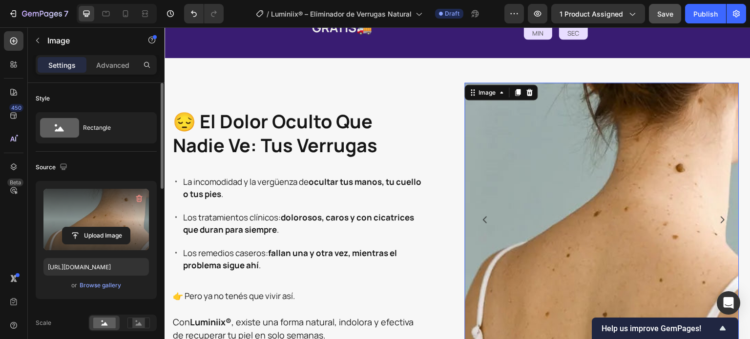
scroll to position [751, 0]
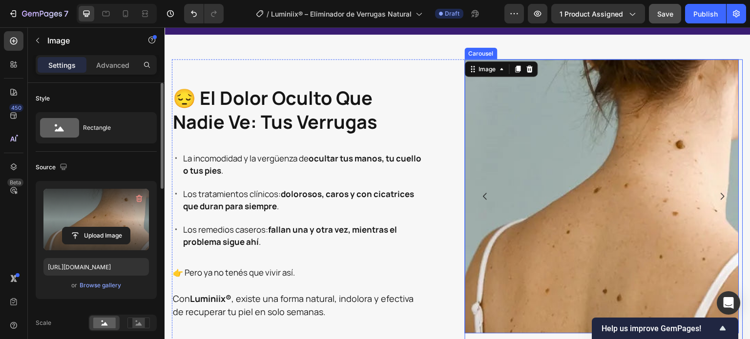
click at [717, 196] on icon "Carousel Next Arrow" at bounding box center [722, 196] width 10 height 10
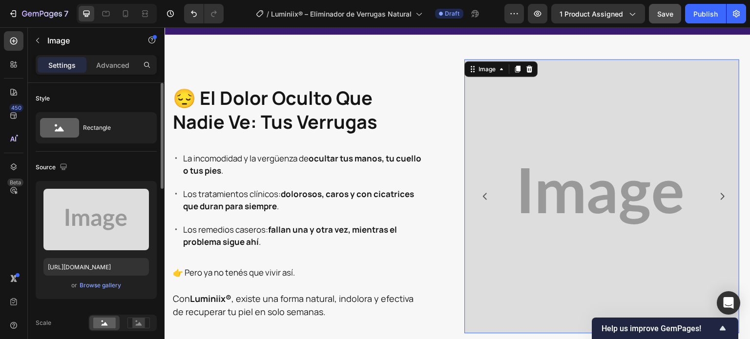
click at [579, 166] on img at bounding box center [602, 196] width 274 height 274
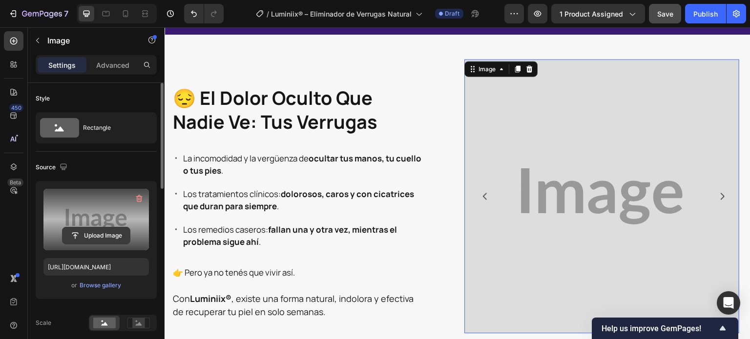
click at [101, 233] on input "file" at bounding box center [95, 235] width 67 height 17
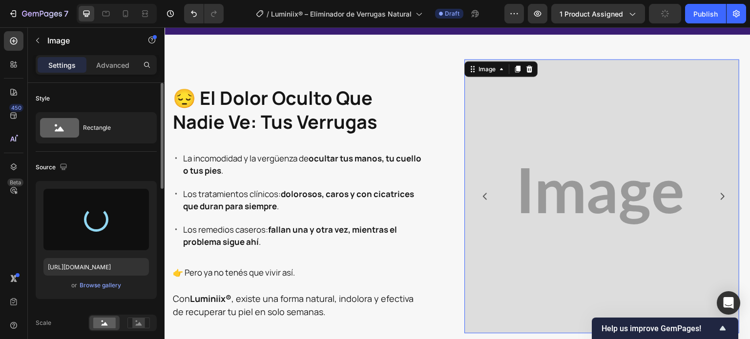
type input "https://cdn.shopify.com/s/files/1/0942/9106/7229/files/gempages_571795456183501…"
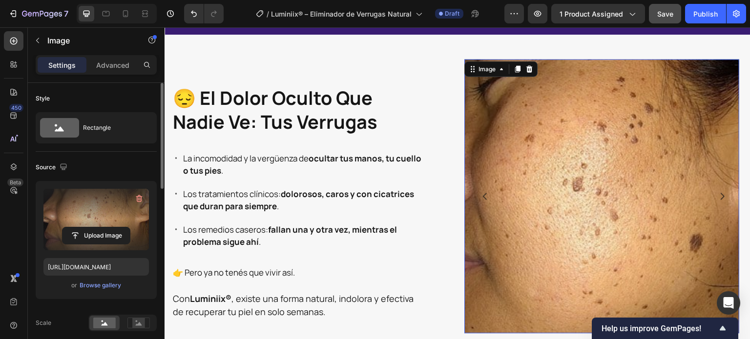
scroll to position [848, 0]
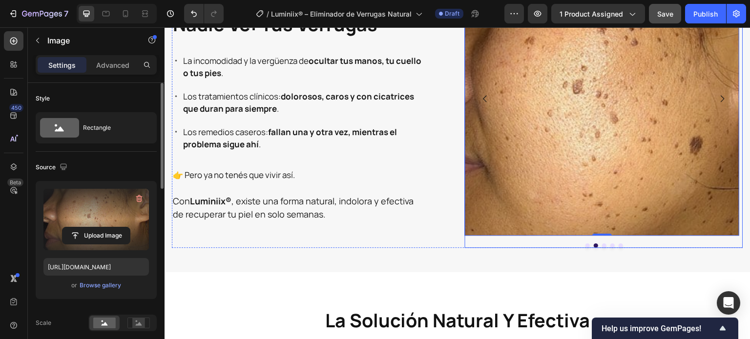
click at [717, 97] on icon "Carousel Next Arrow" at bounding box center [722, 99] width 10 height 10
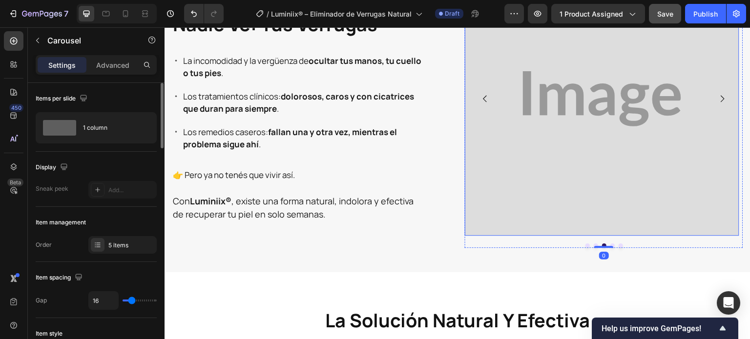
click at [589, 91] on img at bounding box center [602, 98] width 274 height 274
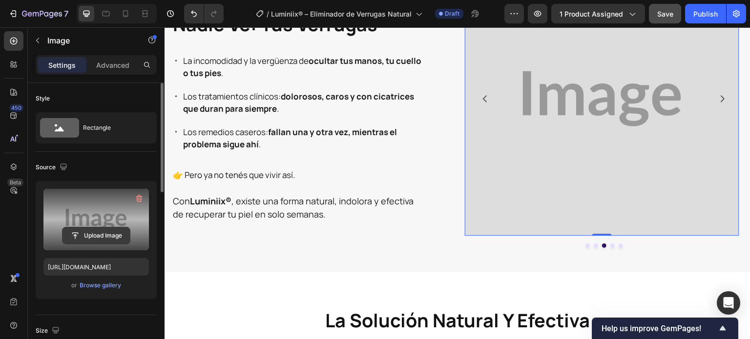
click at [97, 236] on input "file" at bounding box center [95, 235] width 67 height 17
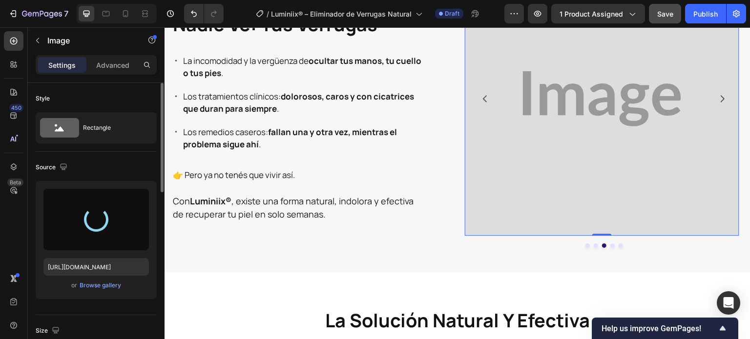
type input "https://cdn.shopify.com/s/files/1/0942/9106/7229/files/gempages_571795456183501…"
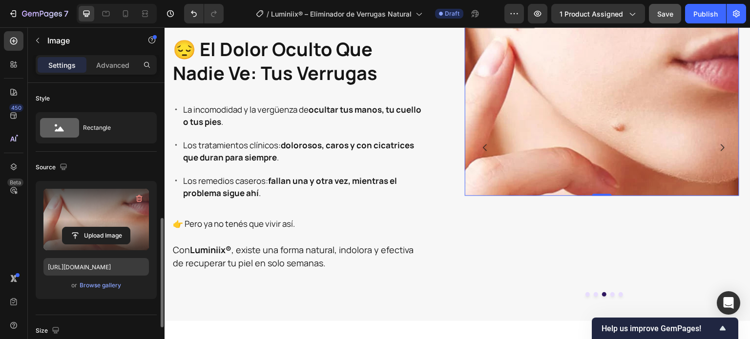
scroll to position [146, 0]
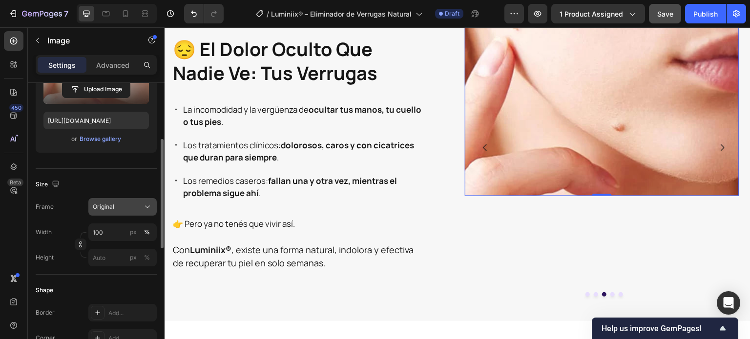
click at [117, 211] on button "Original" at bounding box center [122, 207] width 68 height 18
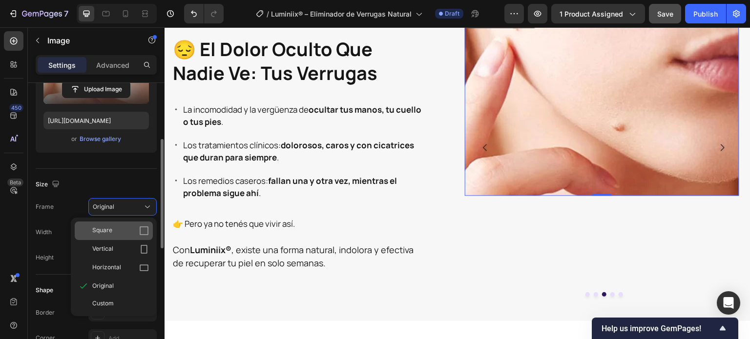
click at [117, 229] on div "Square" at bounding box center [120, 231] width 57 height 10
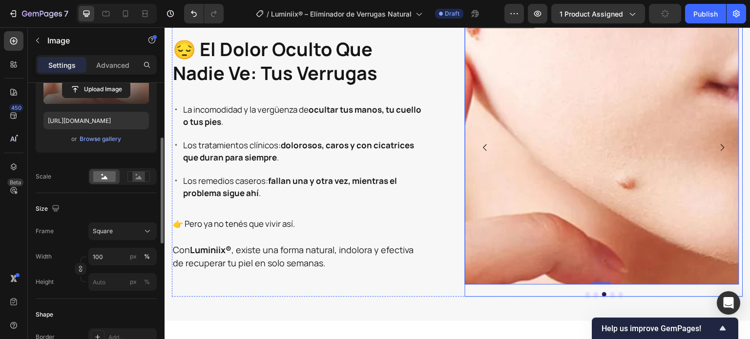
click at [480, 144] on icon "Carousel Back Arrow" at bounding box center [485, 148] width 10 height 10
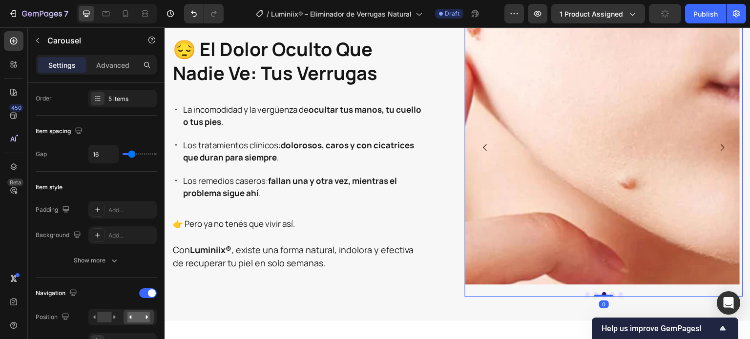
scroll to position [0, 0]
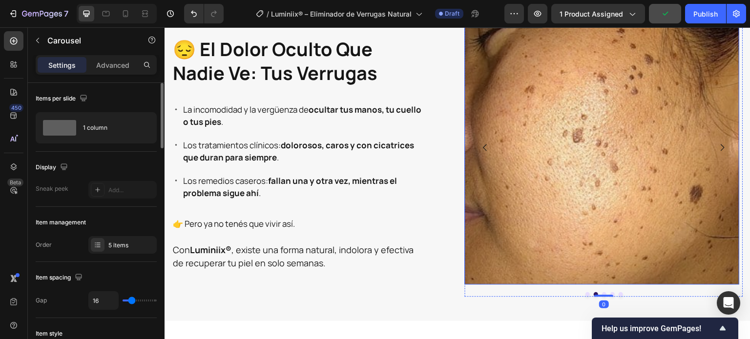
click at [559, 147] on img at bounding box center [602, 147] width 274 height 274
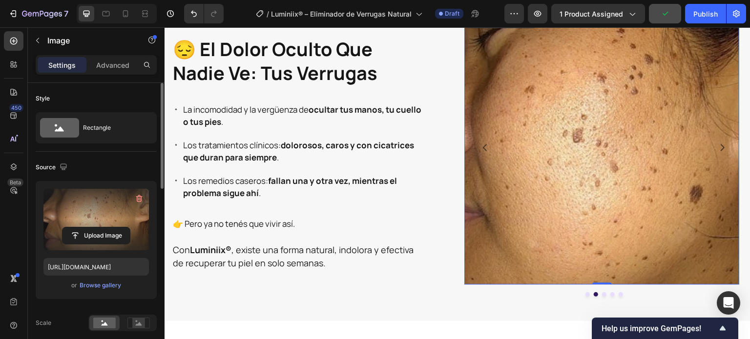
scroll to position [98, 0]
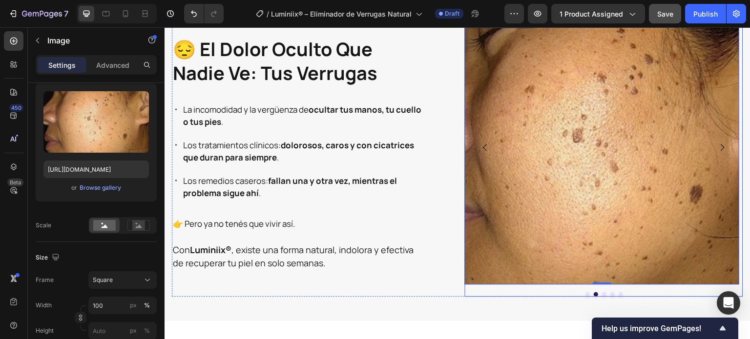
click at [483, 148] on icon "Carousel Back Arrow" at bounding box center [485, 148] width 10 height 10
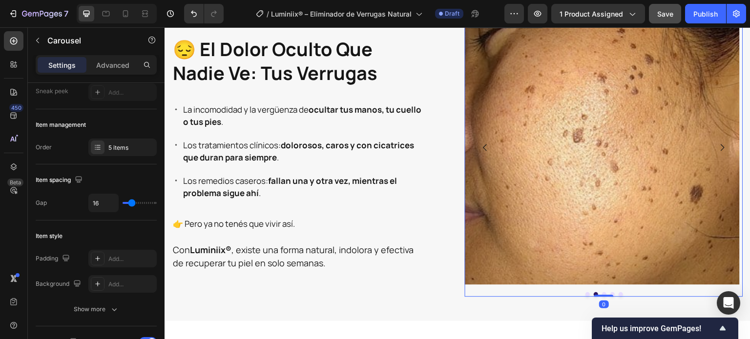
scroll to position [0, 0]
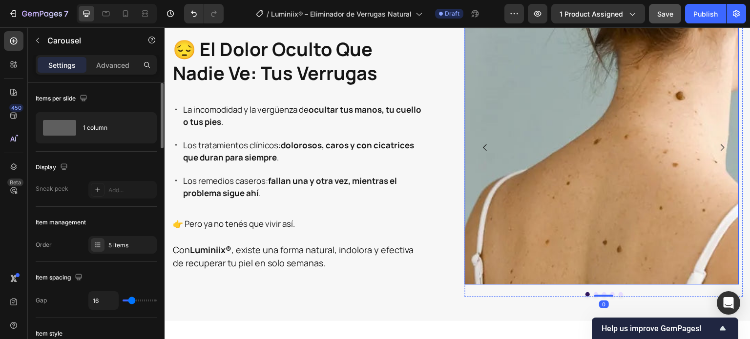
click at [630, 176] on img at bounding box center [602, 147] width 274 height 274
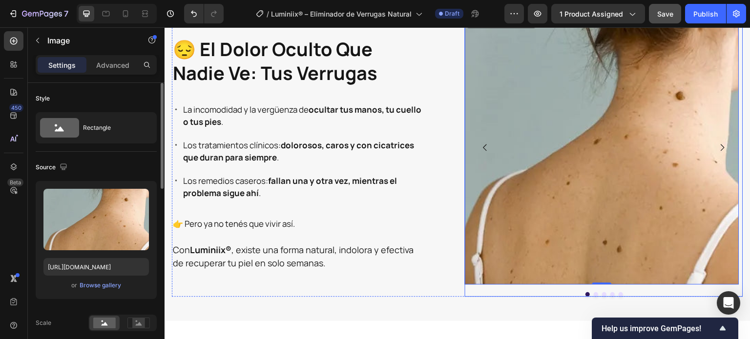
click at [712, 142] on button "Carousel Next Arrow" at bounding box center [722, 147] width 25 height 25
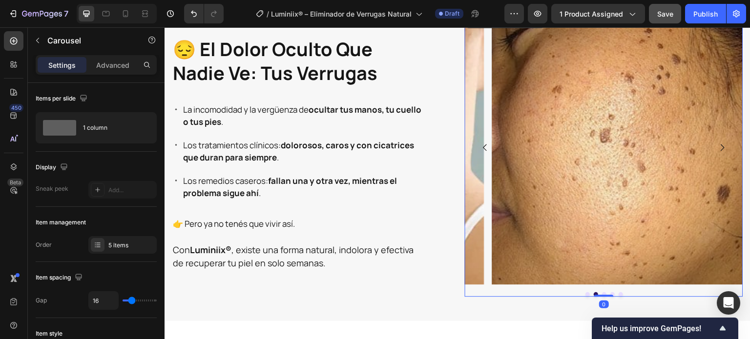
click at [717, 143] on icon "Carousel Next Arrow" at bounding box center [722, 148] width 10 height 10
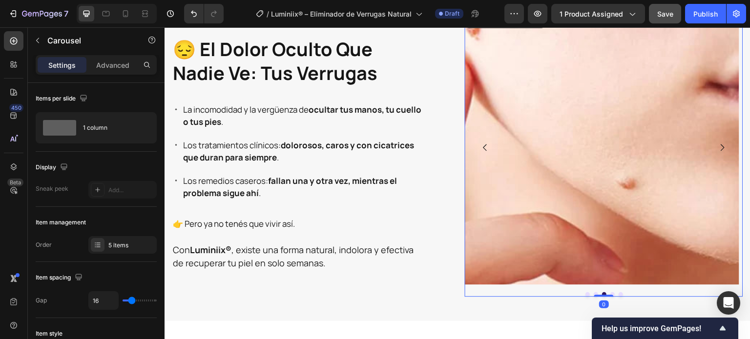
click at [717, 146] on icon "Carousel Next Arrow" at bounding box center [722, 148] width 10 height 10
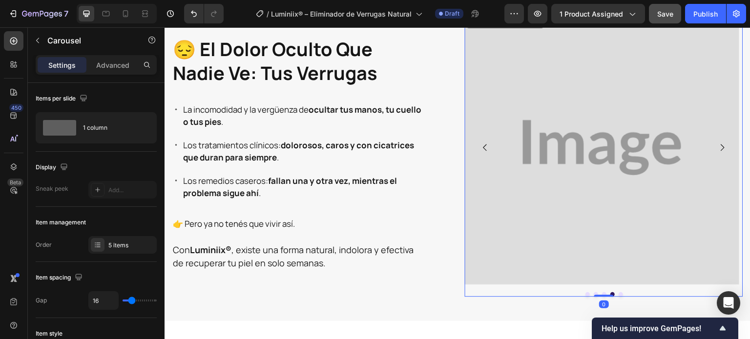
click at [604, 147] on img at bounding box center [602, 147] width 274 height 274
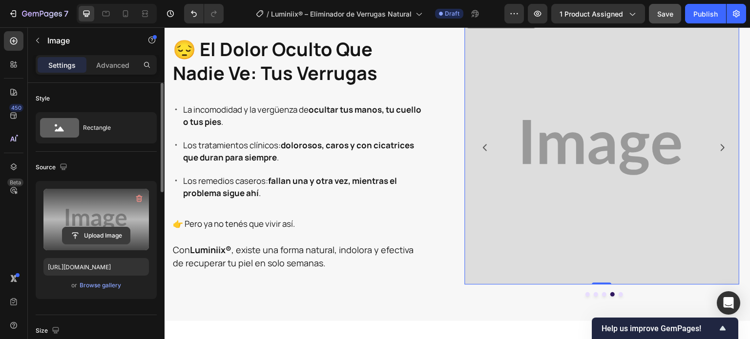
click at [94, 232] on input "file" at bounding box center [95, 235] width 67 height 17
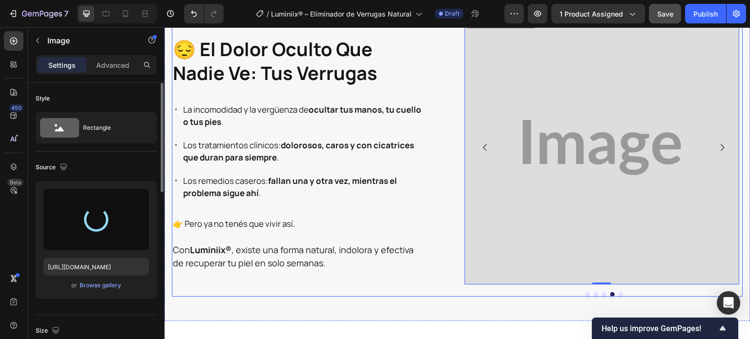
type input "https://cdn.shopify.com/s/files/1/0942/9106/7229/files/gempages_571795456183501…"
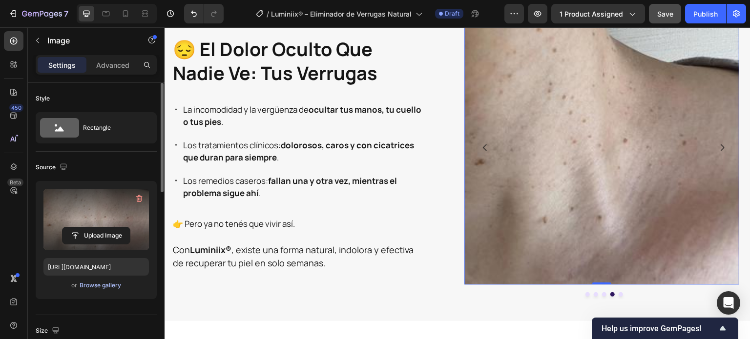
scroll to position [146, 0]
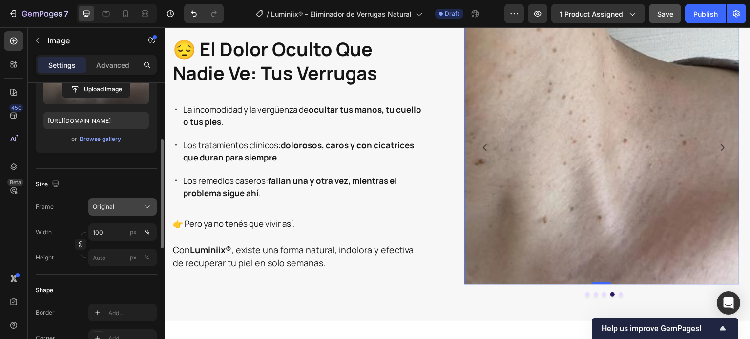
click at [131, 208] on div "Original" at bounding box center [117, 207] width 48 height 9
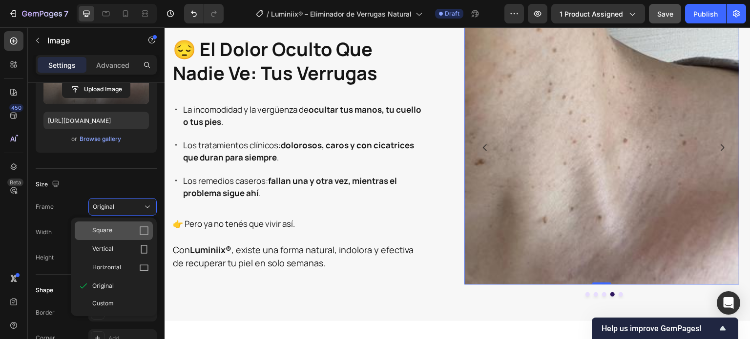
click at [116, 228] on div "Square" at bounding box center [120, 231] width 57 height 10
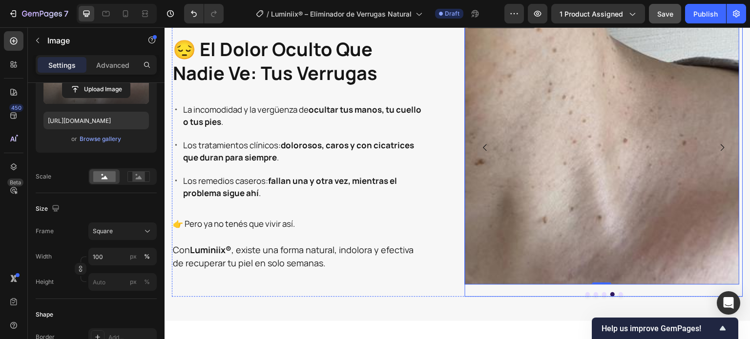
click at [717, 143] on icon "Carousel Next Arrow" at bounding box center [722, 148] width 10 height 10
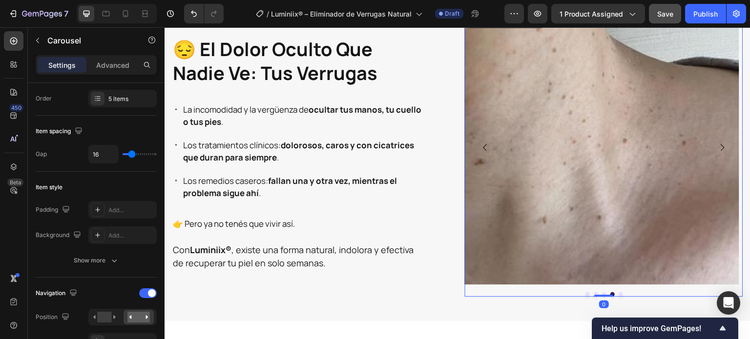
scroll to position [0, 0]
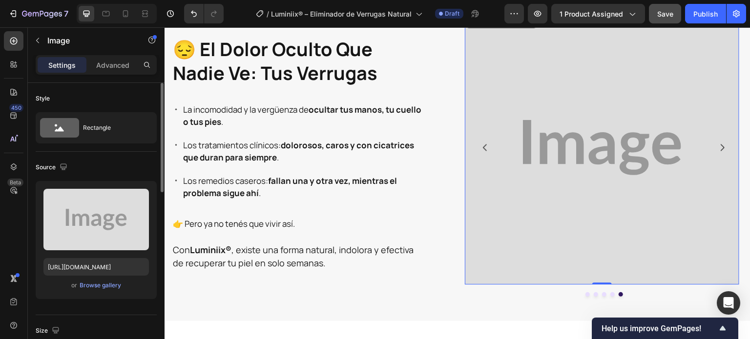
click at [601, 128] on img at bounding box center [602, 147] width 274 height 274
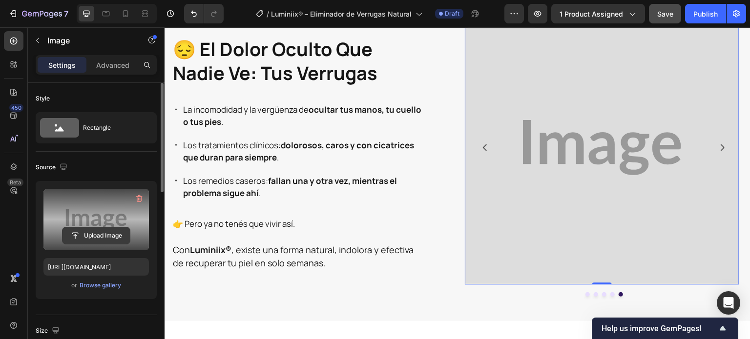
click at [92, 234] on input "file" at bounding box center [95, 235] width 67 height 17
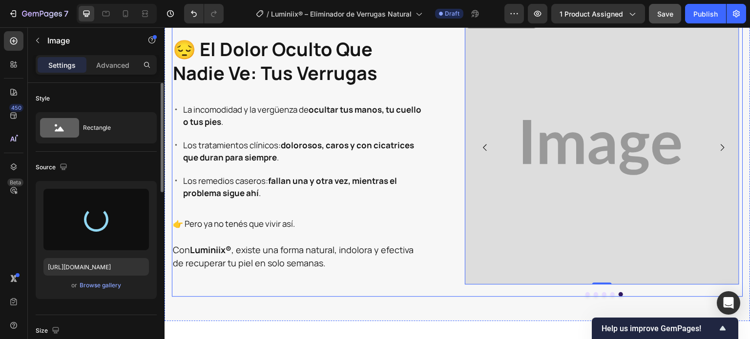
type input "https://cdn.shopify.com/s/files/1/0942/9106/7229/files/gempages_571795456183501…"
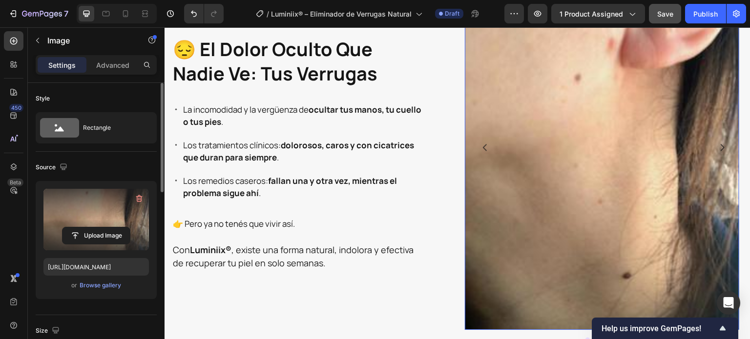
scroll to position [98, 0]
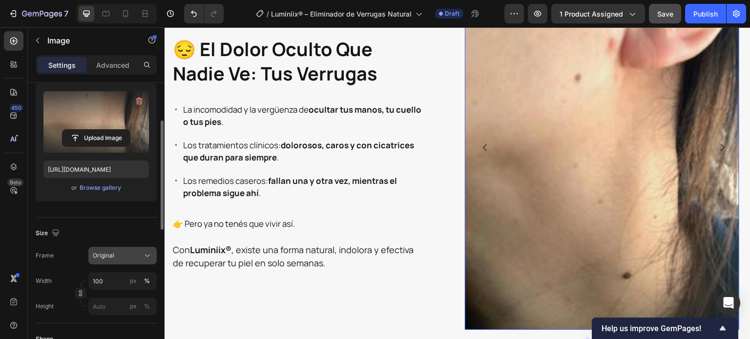
click at [119, 250] on button "Original" at bounding box center [122, 256] width 68 height 18
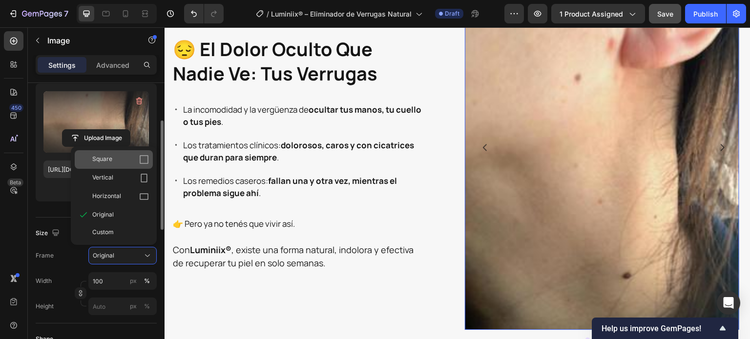
drag, startPoint x: 112, startPoint y: 156, endPoint x: 76, endPoint y: 97, distance: 68.8
click at [112, 156] on div "Square" at bounding box center [120, 160] width 57 height 10
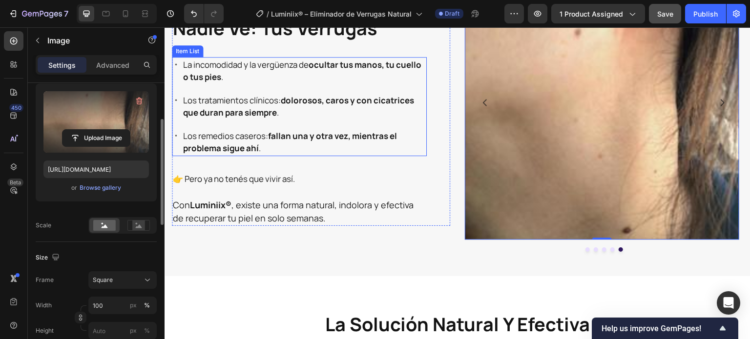
scroll to position [799, 0]
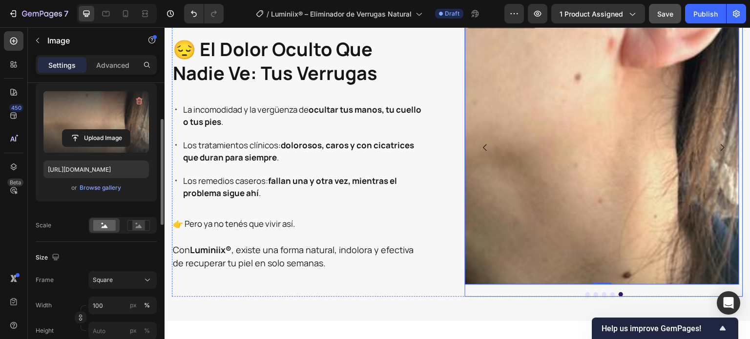
click at [721, 147] on icon "Carousel Next Arrow" at bounding box center [723, 147] width 4 height 7
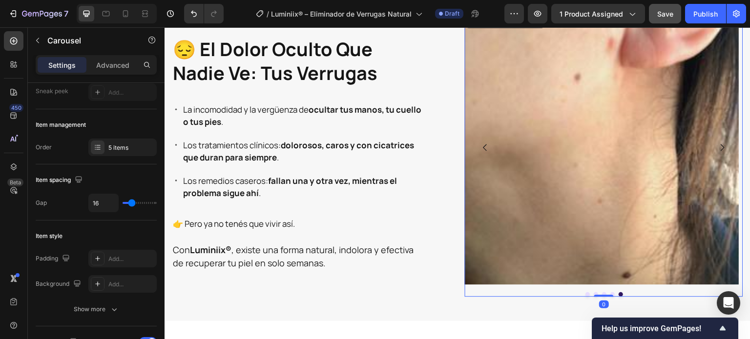
scroll to position [0, 0]
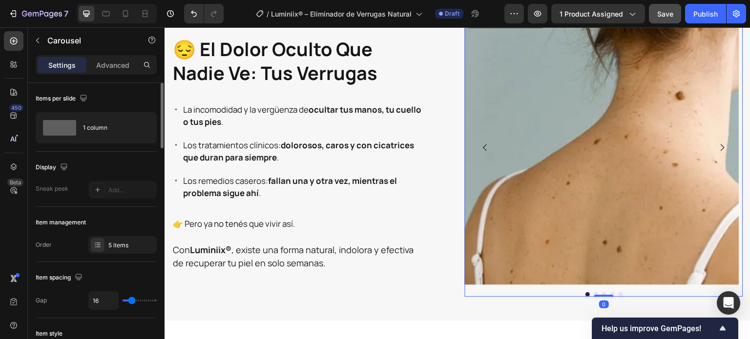
click at [721, 147] on icon "Carousel Next Arrow" at bounding box center [723, 147] width 4 height 7
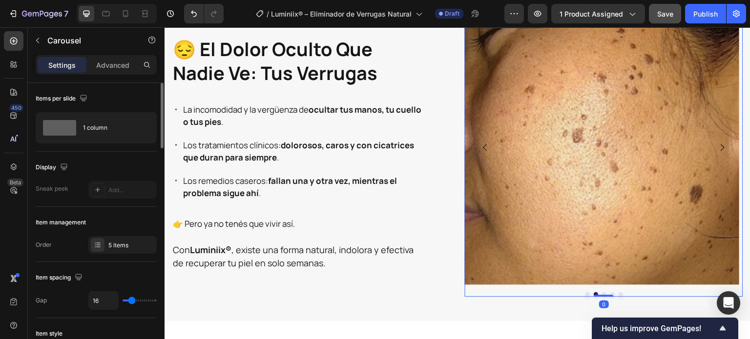
click at [721, 147] on icon "Carousel Next Arrow" at bounding box center [723, 147] width 4 height 7
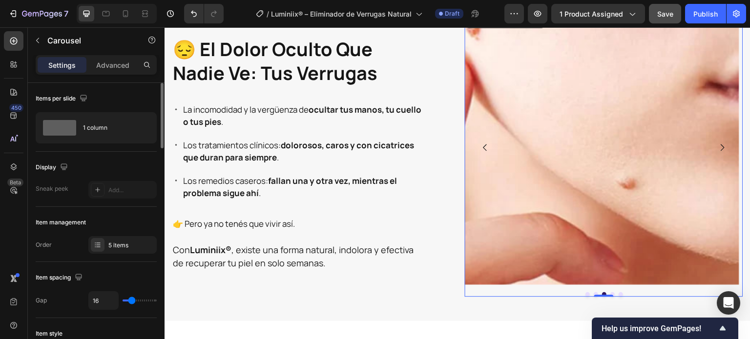
click at [721, 147] on icon "Carousel Next Arrow" at bounding box center [723, 147] width 4 height 7
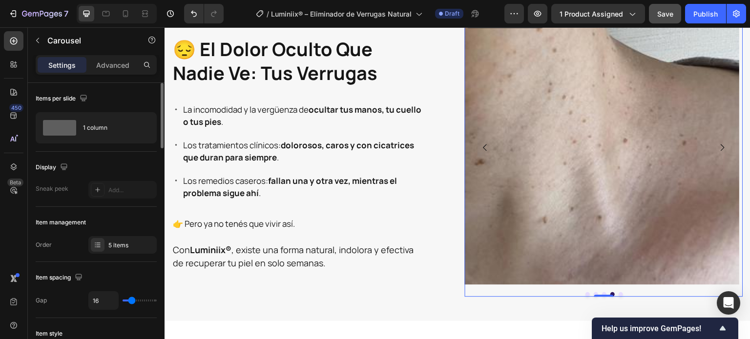
click at [721, 147] on icon "Carousel Next Arrow" at bounding box center [723, 147] width 4 height 7
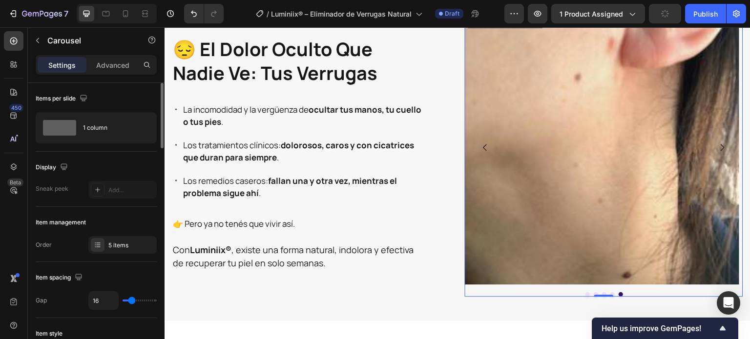
click at [721, 147] on icon "Carousel Next Arrow" at bounding box center [723, 147] width 4 height 7
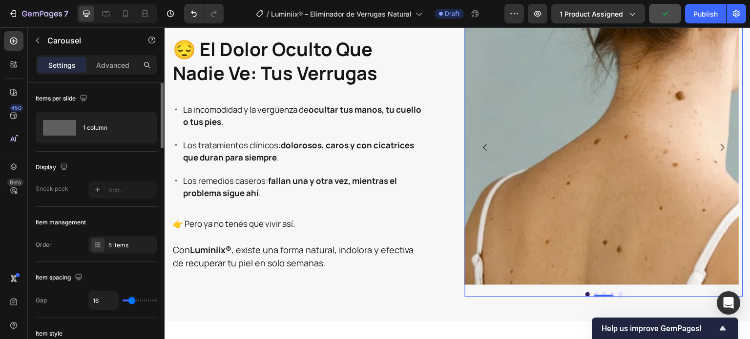
click at [721, 147] on icon "Carousel Next Arrow" at bounding box center [723, 147] width 4 height 7
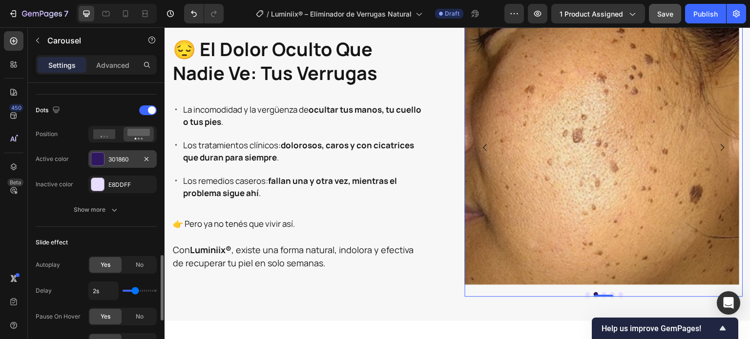
scroll to position [537, 0]
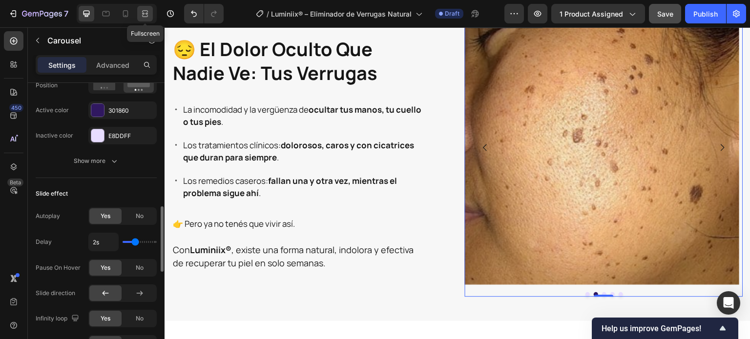
click at [148, 11] on icon at bounding box center [145, 14] width 10 height 10
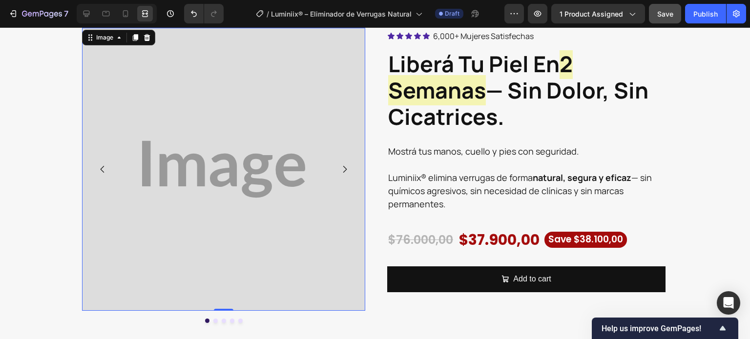
click at [218, 242] on img at bounding box center [223, 169] width 283 height 283
click at [85, 17] on icon at bounding box center [87, 14] width 10 height 10
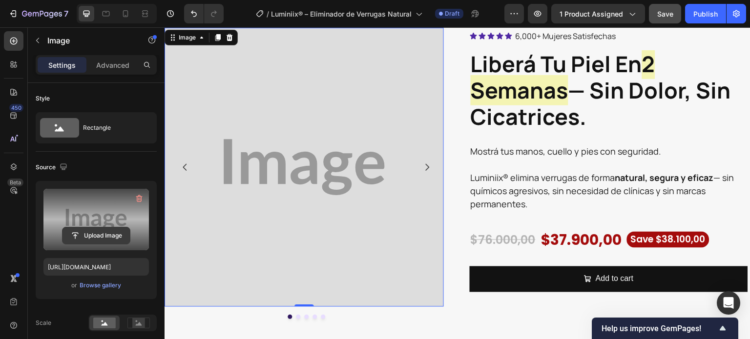
click at [104, 231] on input "file" at bounding box center [95, 235] width 67 height 17
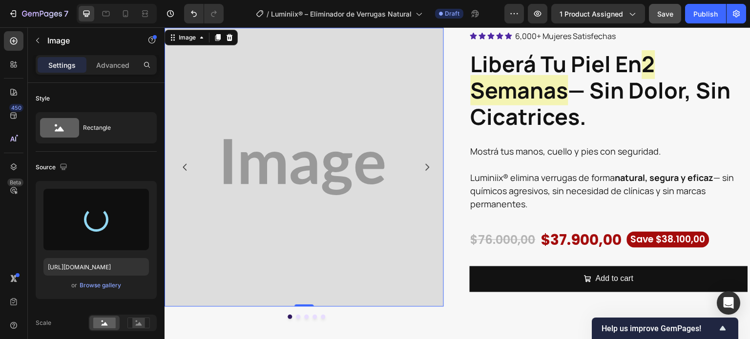
type input "[URL][DOMAIN_NAME]"
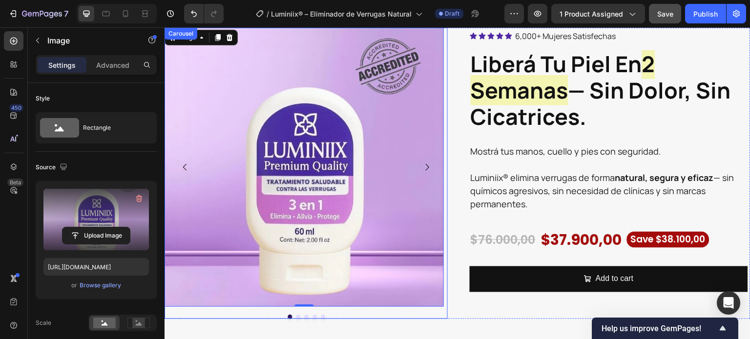
click at [423, 164] on icon "Carousel Next Arrow" at bounding box center [427, 168] width 10 height 10
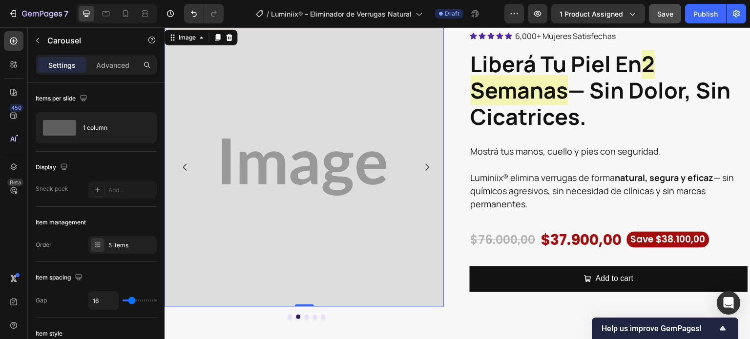
click at [310, 159] on img at bounding box center [303, 167] width 279 height 279
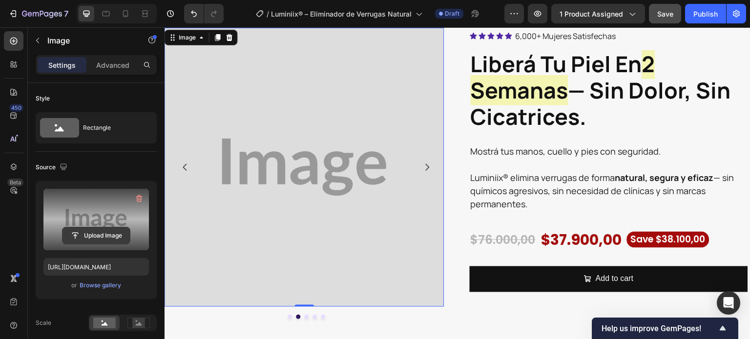
click at [96, 231] on input "file" at bounding box center [95, 235] width 67 height 17
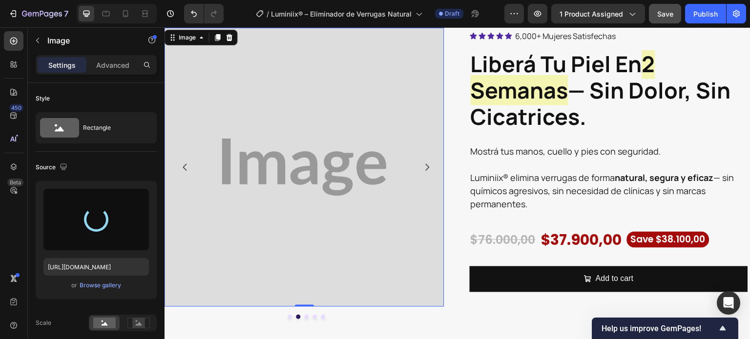
type input "[URL][DOMAIN_NAME]"
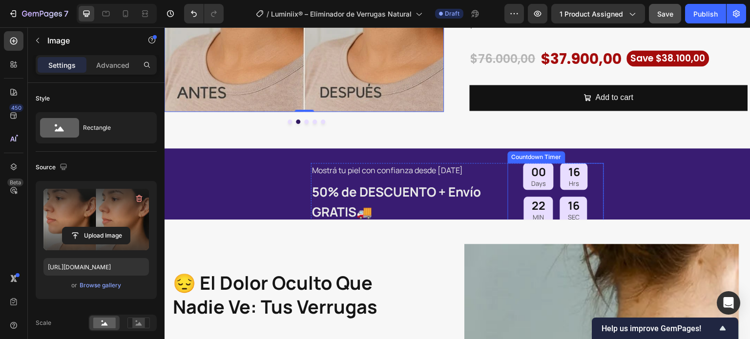
scroll to position [243, 0]
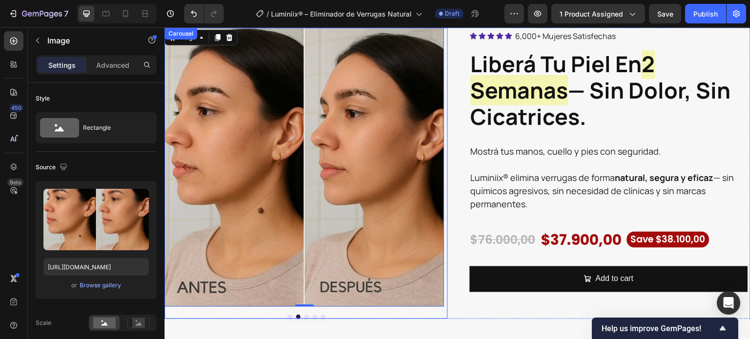
click at [425, 166] on icon "Carousel Next Arrow" at bounding box center [427, 168] width 10 height 10
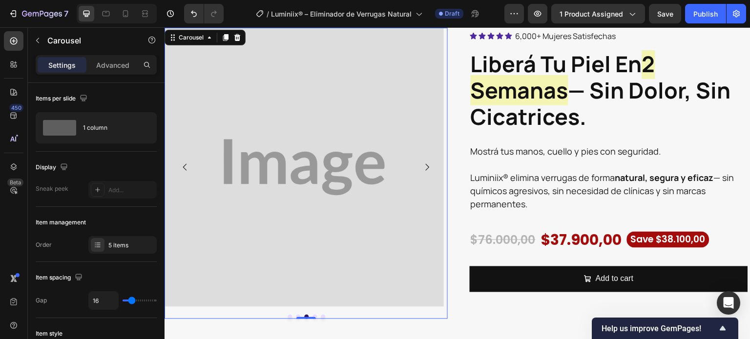
click at [184, 169] on icon "Carousel Back Arrow" at bounding box center [185, 168] width 10 height 10
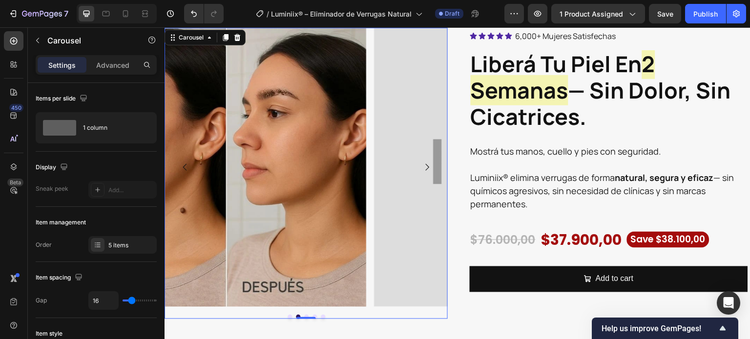
click at [184, 169] on icon "Carousel Back Arrow" at bounding box center [185, 168] width 10 height 10
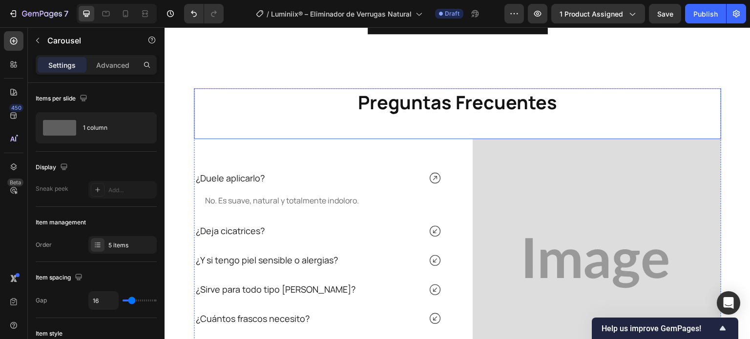
scroll to position [2495, 0]
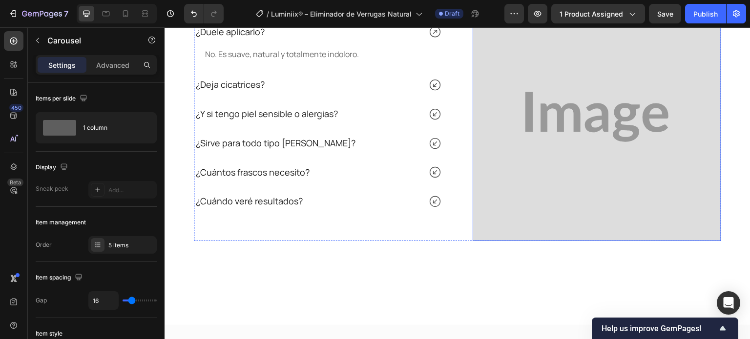
click at [531, 190] on img at bounding box center [596, 117] width 248 height 248
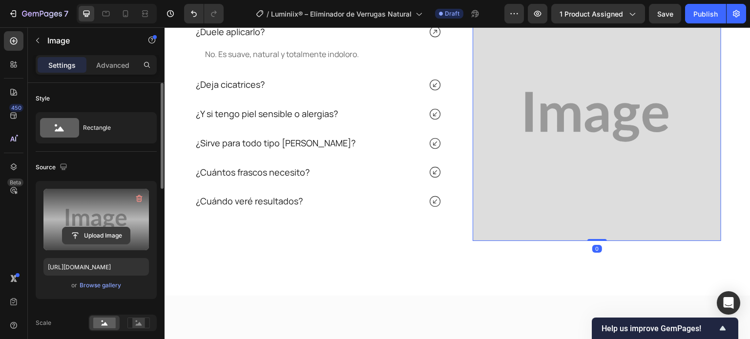
click at [79, 227] on input "file" at bounding box center [95, 235] width 67 height 17
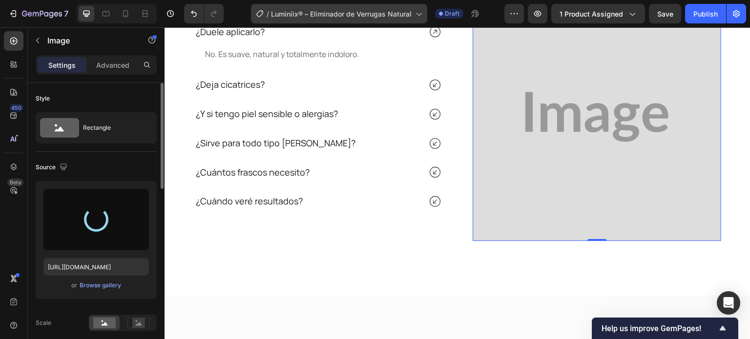
type input "[URL][DOMAIN_NAME]"
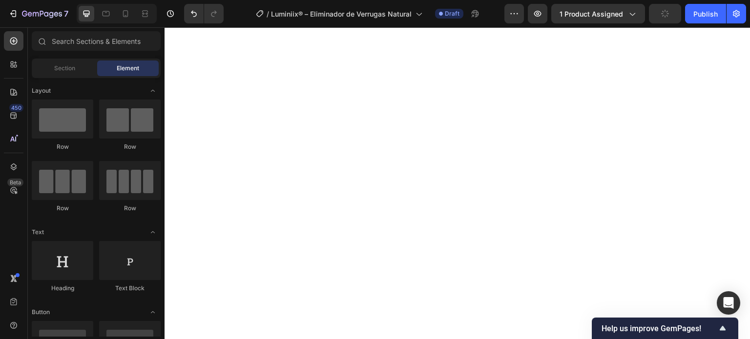
scroll to position [63, 0]
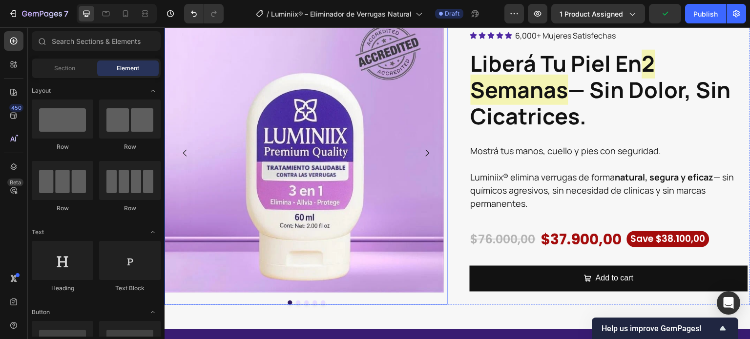
click at [424, 152] on icon "Carousel Next Arrow" at bounding box center [427, 153] width 10 height 10
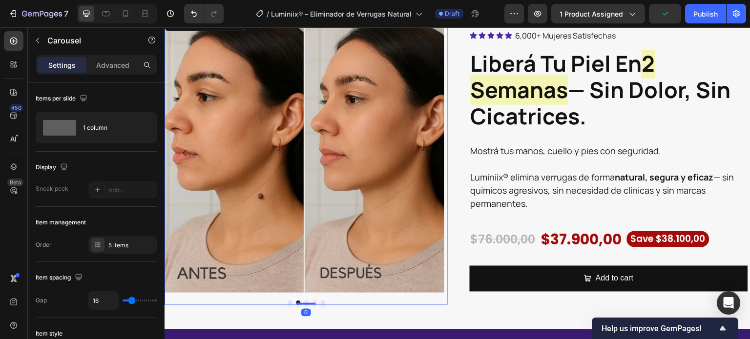
click at [424, 153] on icon "Carousel Next Arrow" at bounding box center [427, 153] width 10 height 10
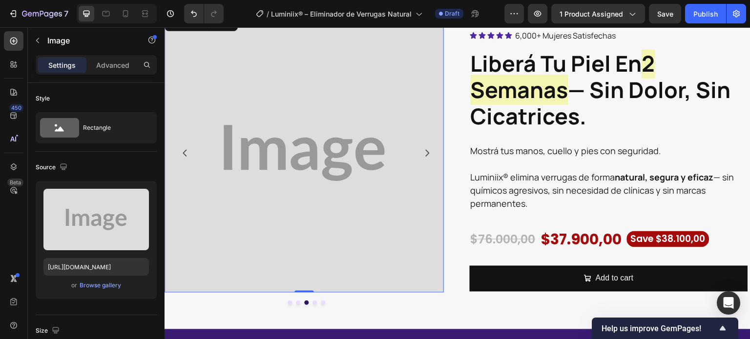
click at [301, 150] on img at bounding box center [303, 153] width 279 height 279
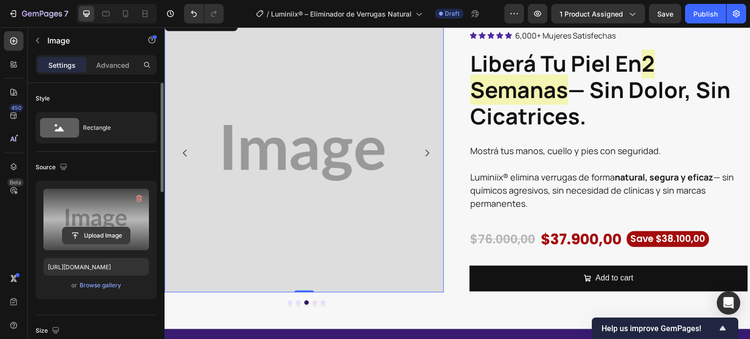
click at [97, 233] on input "file" at bounding box center [95, 235] width 67 height 17
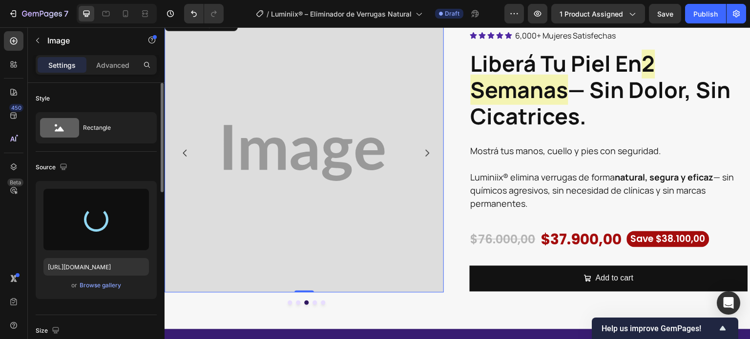
type input "[URL][DOMAIN_NAME]"
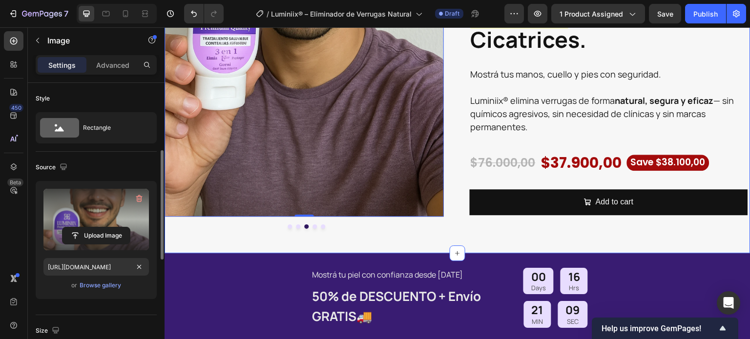
scroll to position [195, 0]
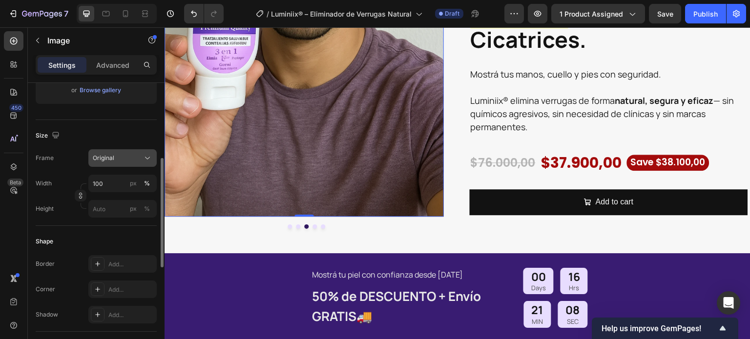
click at [119, 161] on div "Original" at bounding box center [117, 158] width 48 height 9
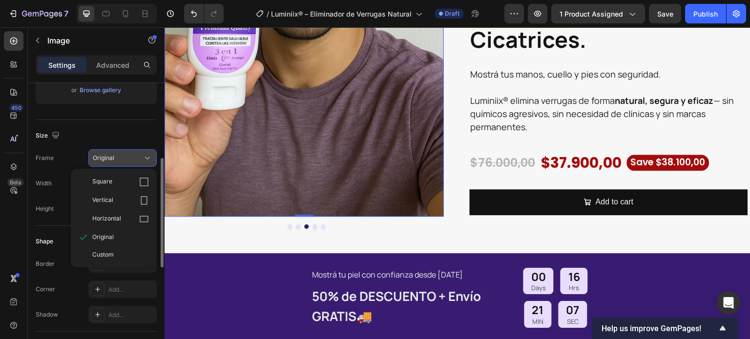
click at [113, 175] on div "Square" at bounding box center [114, 182] width 78 height 19
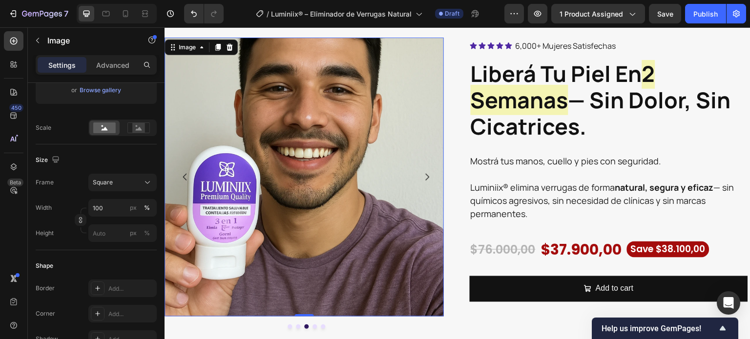
scroll to position [35, 0]
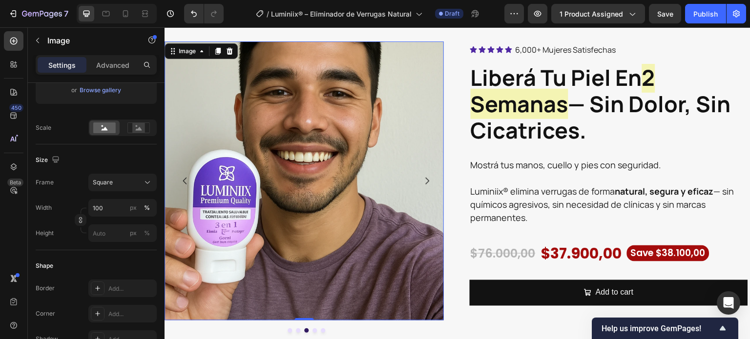
click at [184, 182] on icon "Carousel Back Arrow" at bounding box center [185, 181] width 10 height 10
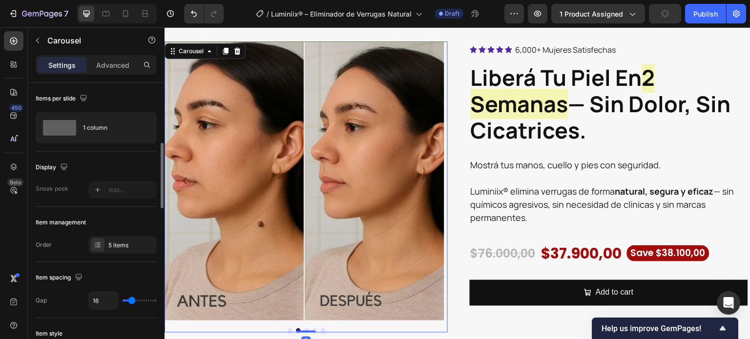
scroll to position [98, 0]
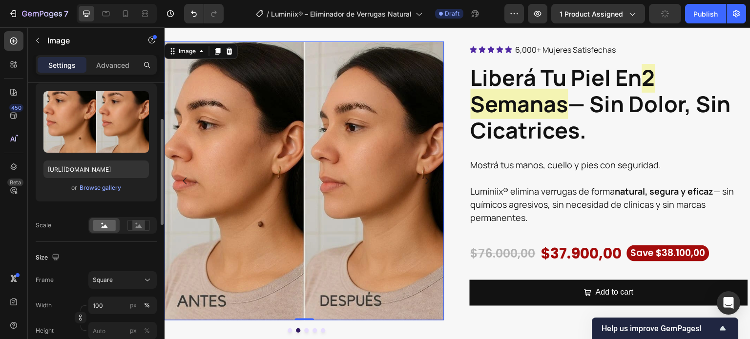
click at [260, 187] on img at bounding box center [303, 180] width 279 height 279
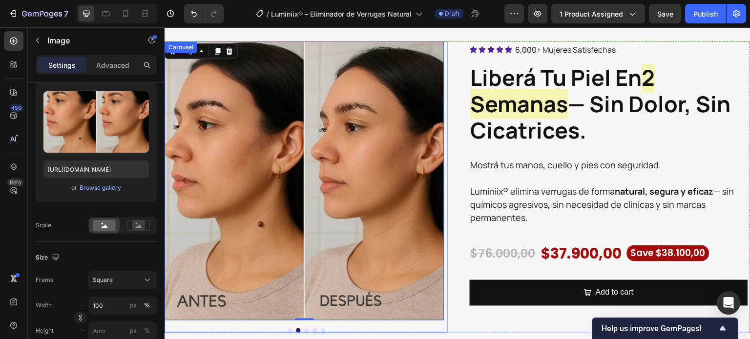
click at [185, 179] on icon "Carousel Back Arrow" at bounding box center [185, 181] width 10 height 10
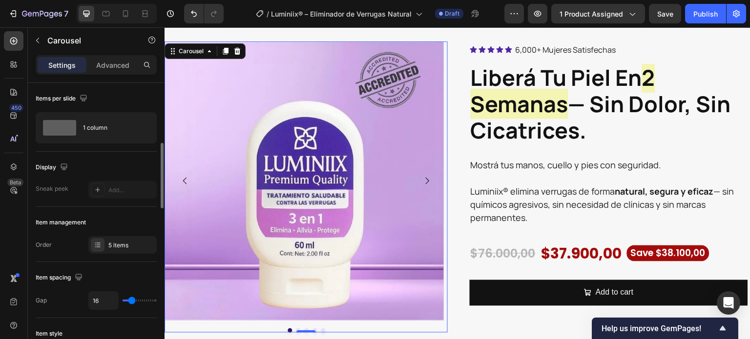
scroll to position [195, 0]
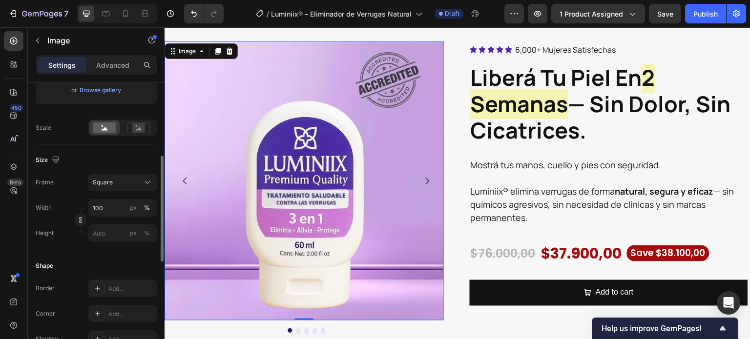
click at [255, 189] on img at bounding box center [303, 180] width 279 height 279
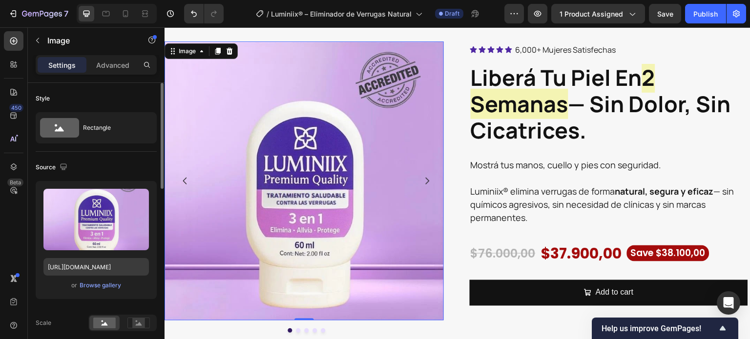
scroll to position [98, 0]
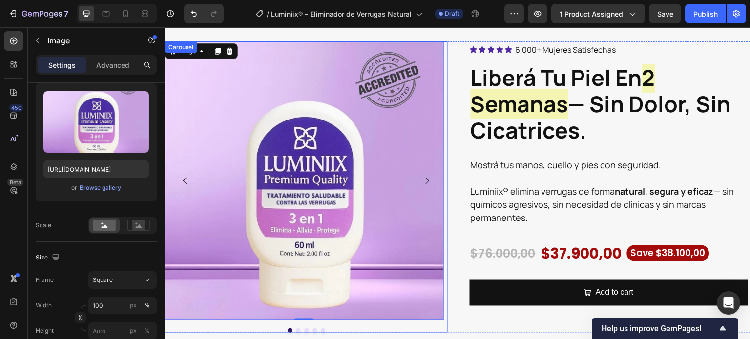
click at [423, 176] on icon "Carousel Next Arrow" at bounding box center [427, 181] width 10 height 10
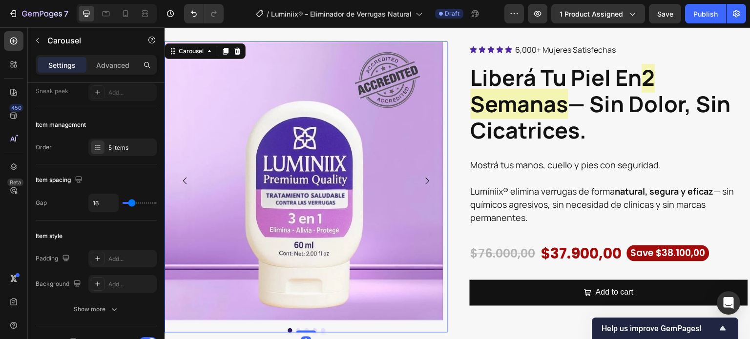
scroll to position [0, 0]
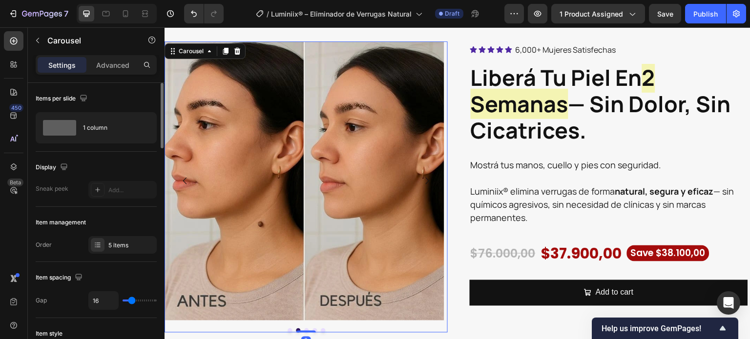
click at [426, 179] on icon "Carousel Next Arrow" at bounding box center [428, 181] width 4 height 7
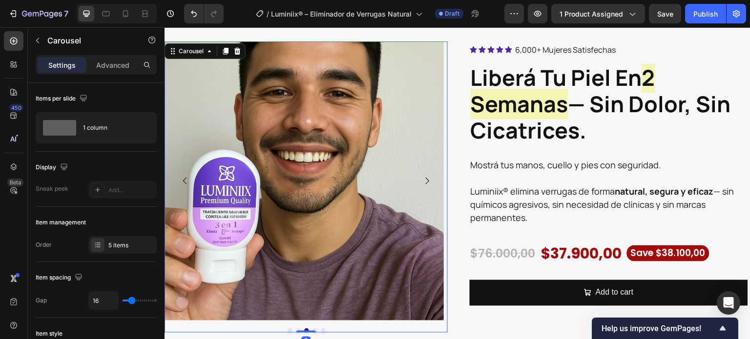
click at [426, 179] on icon "Carousel Next Arrow" at bounding box center [428, 181] width 4 height 7
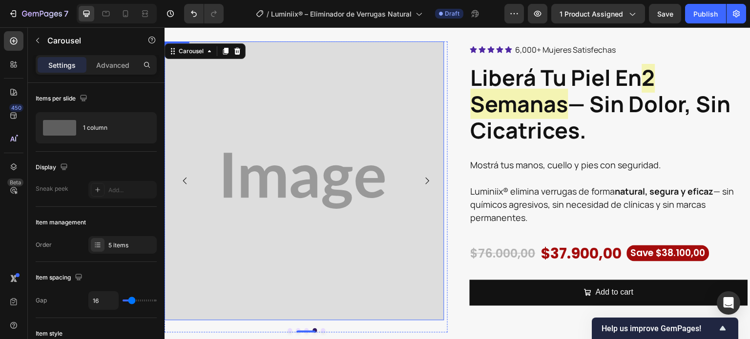
click at [250, 141] on img at bounding box center [303, 180] width 279 height 279
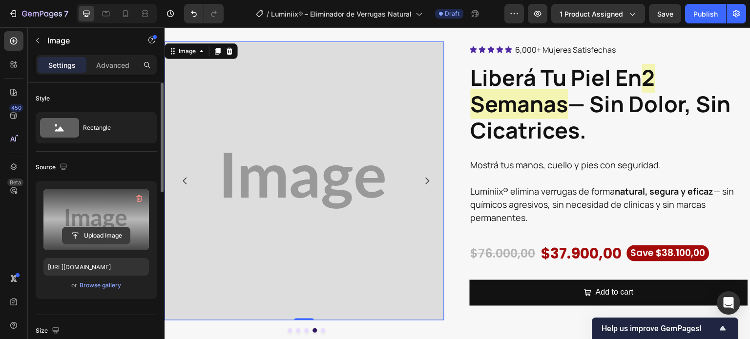
click at [84, 229] on input "file" at bounding box center [95, 235] width 67 height 17
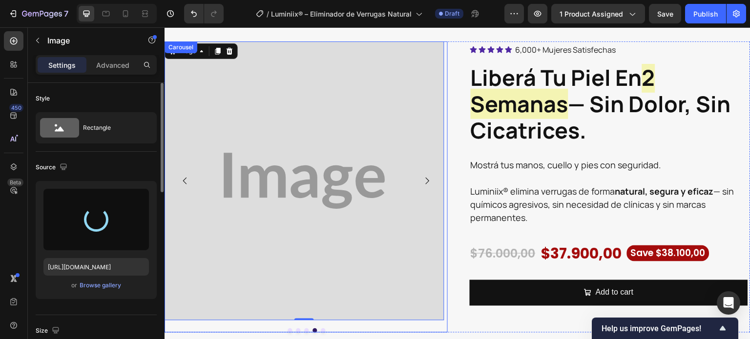
type input "[URL][DOMAIN_NAME]"
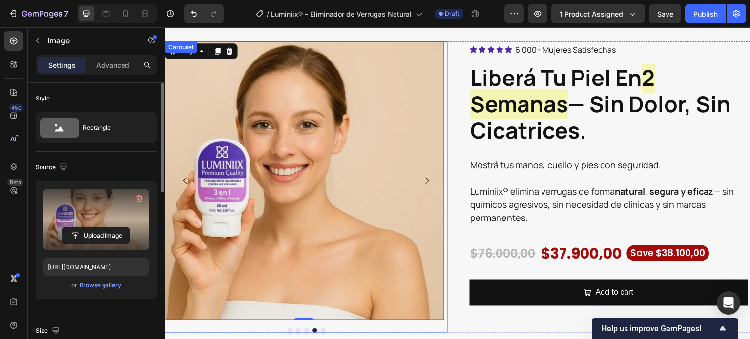
click at [425, 178] on icon "Carousel Next Arrow" at bounding box center [427, 181] width 10 height 10
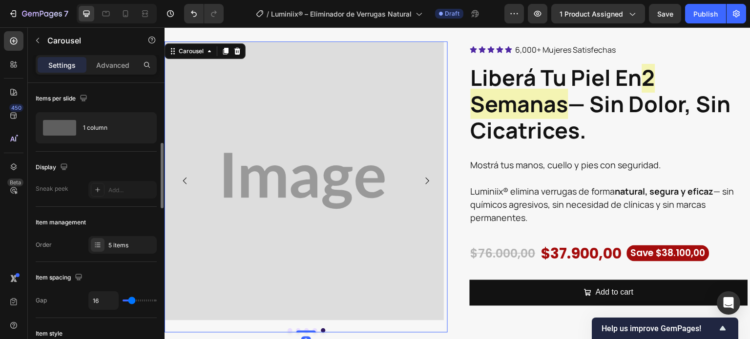
scroll to position [146, 0]
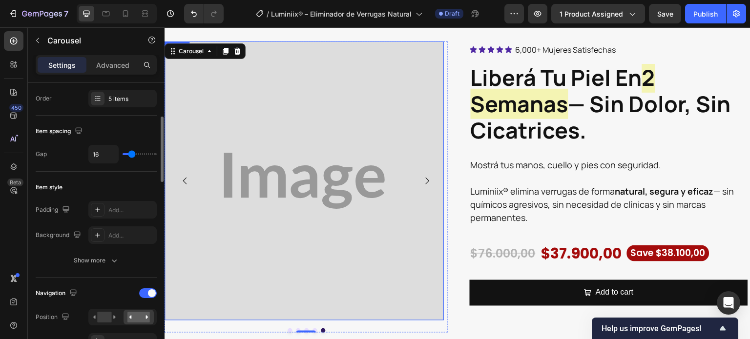
click at [261, 182] on img at bounding box center [303, 180] width 279 height 279
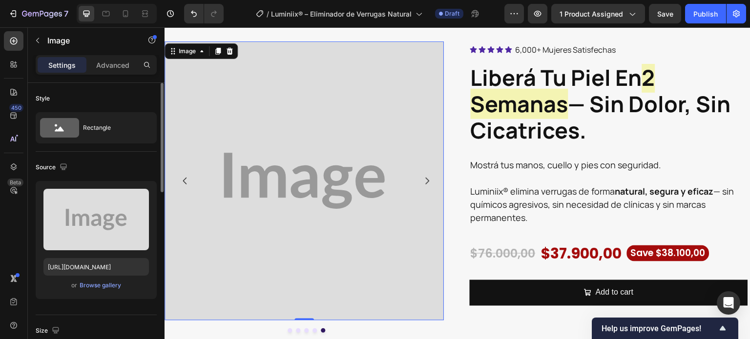
scroll to position [98, 0]
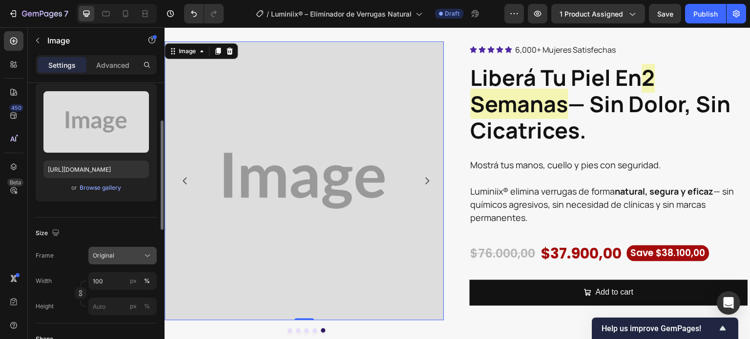
click at [107, 253] on span "Original" at bounding box center [103, 255] width 21 height 9
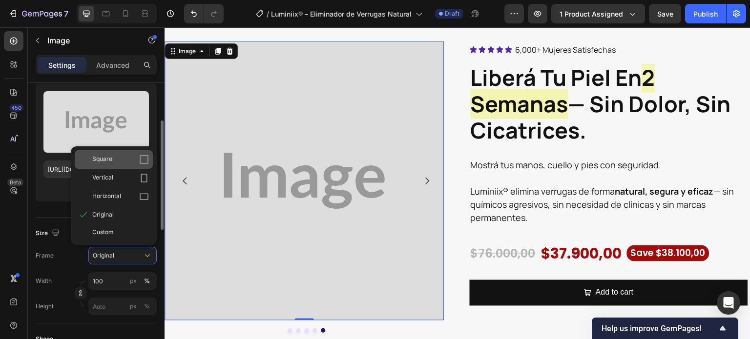
click at [111, 162] on div "Square" at bounding box center [120, 160] width 57 height 10
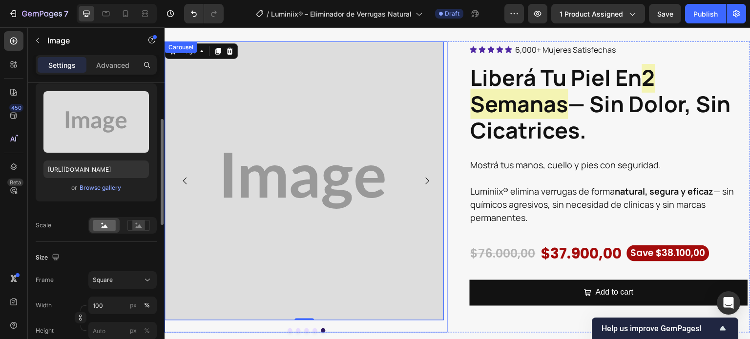
click at [185, 176] on icon "Carousel Back Arrow" at bounding box center [185, 181] width 10 height 10
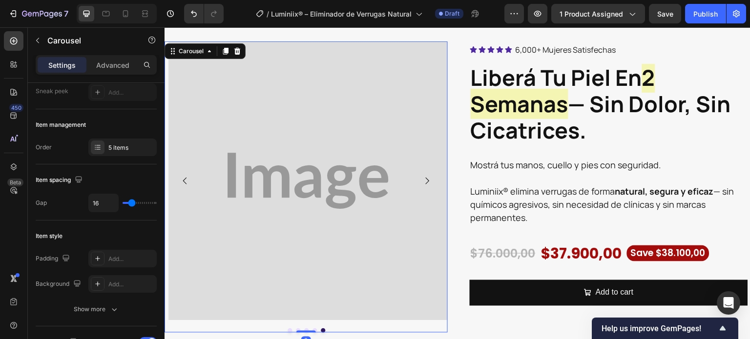
scroll to position [0, 0]
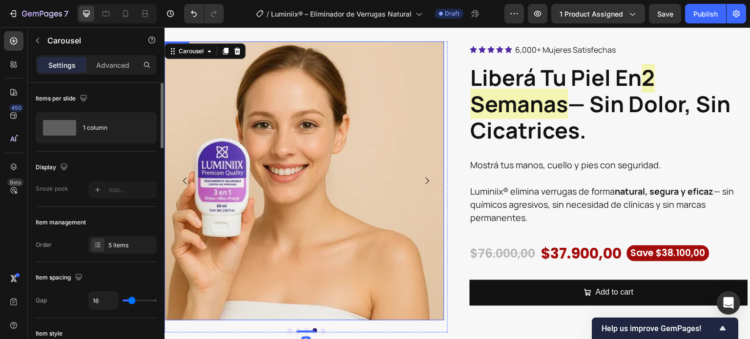
click at [292, 220] on img at bounding box center [303, 180] width 279 height 279
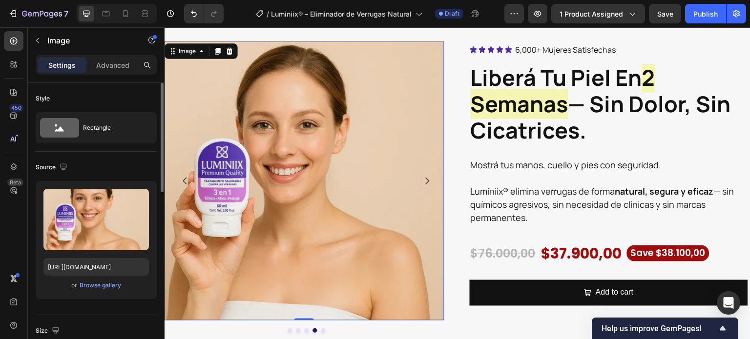
scroll to position [98, 0]
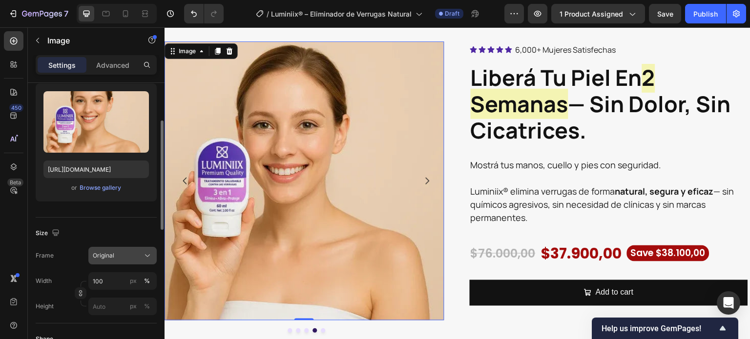
click at [119, 247] on button "Original" at bounding box center [122, 256] width 68 height 18
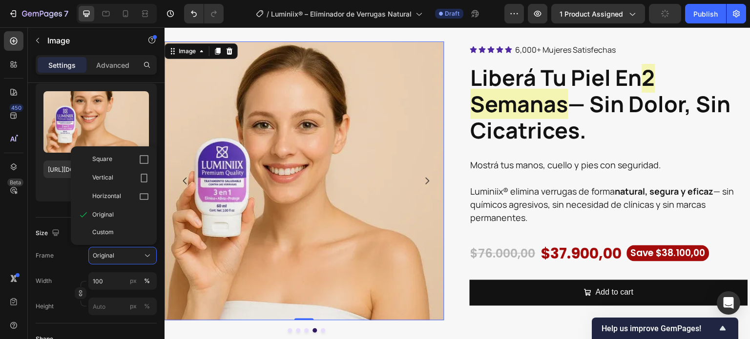
drag, startPoint x: 113, startPoint y: 160, endPoint x: 140, endPoint y: 158, distance: 26.9
click at [113, 160] on div "Square" at bounding box center [120, 160] width 57 height 10
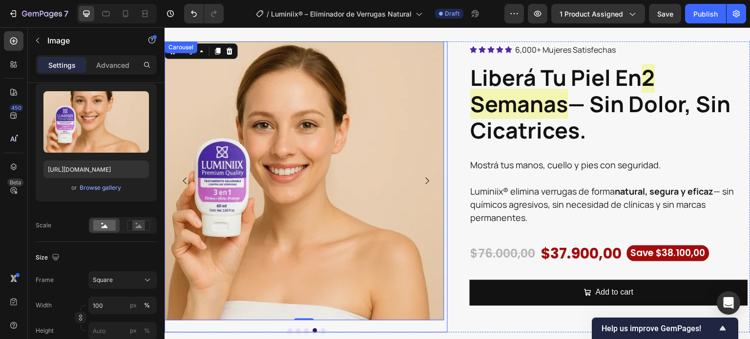
click at [423, 176] on icon "Carousel Next Arrow" at bounding box center [427, 181] width 10 height 10
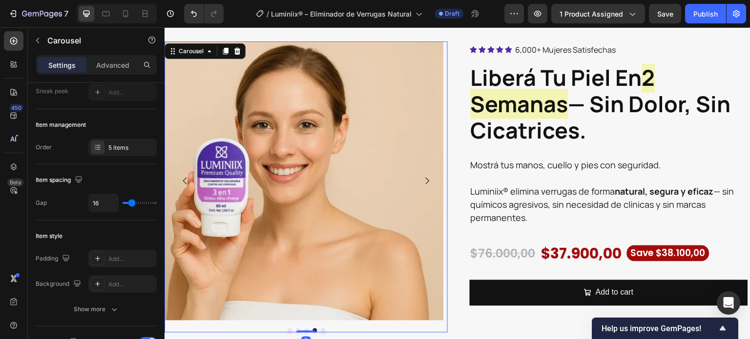
scroll to position [0, 0]
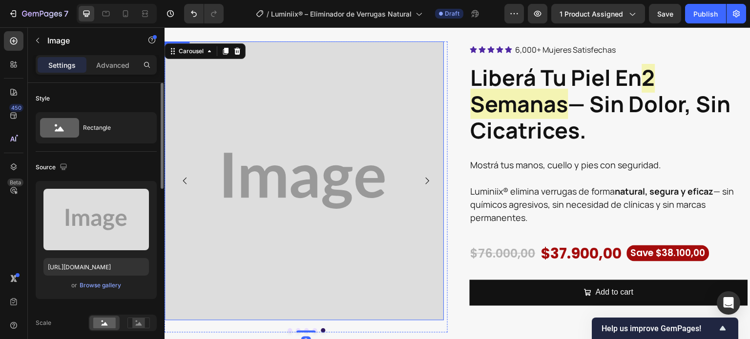
click at [315, 176] on img at bounding box center [303, 180] width 279 height 279
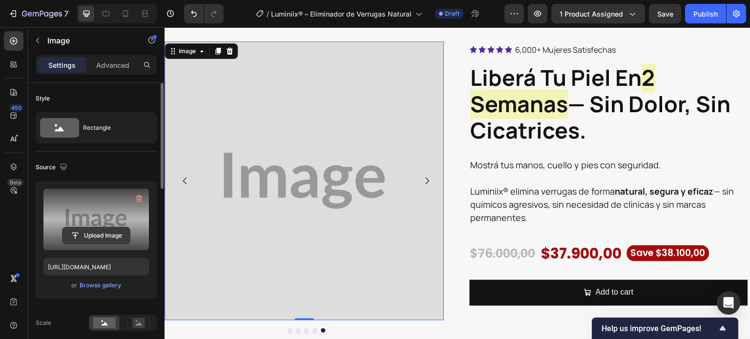
click at [109, 235] on input "file" at bounding box center [95, 235] width 67 height 17
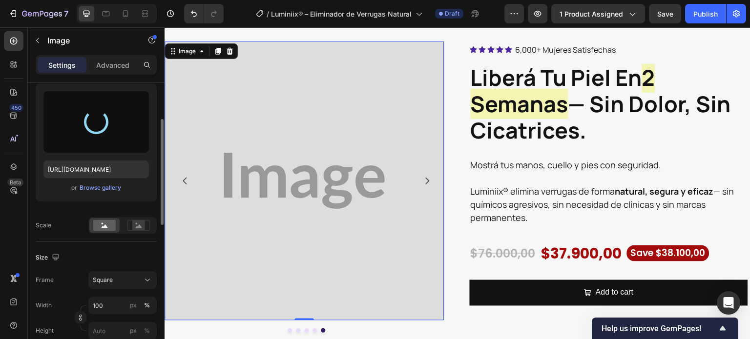
scroll to position [146, 0]
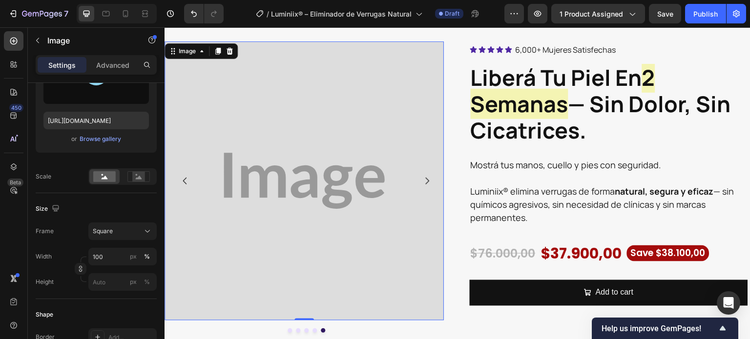
type input "[URL][DOMAIN_NAME]"
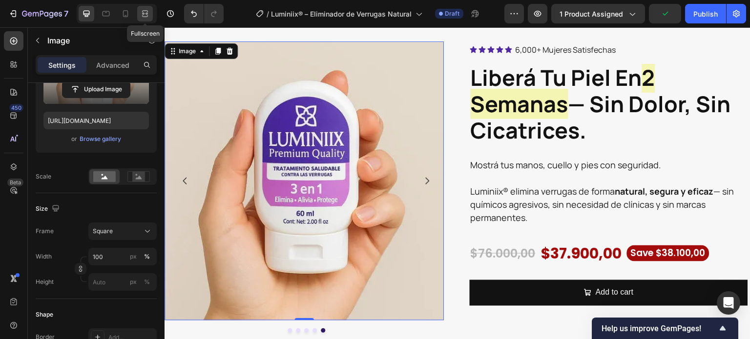
click at [144, 9] on icon at bounding box center [145, 14] width 10 height 10
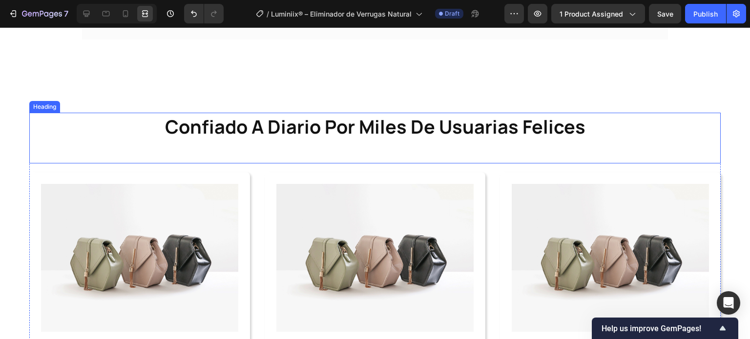
scroll to position [2046, 0]
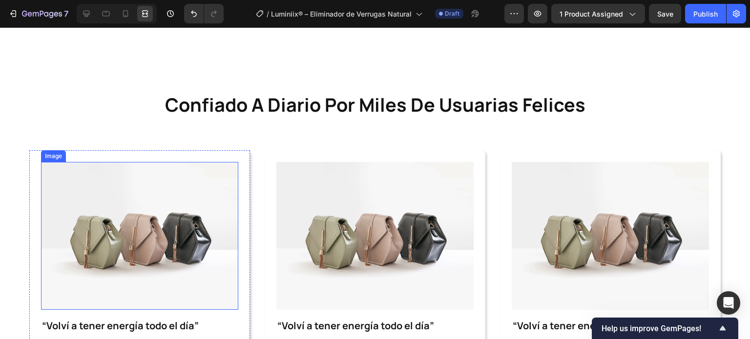
click at [183, 206] on img at bounding box center [139, 236] width 197 height 148
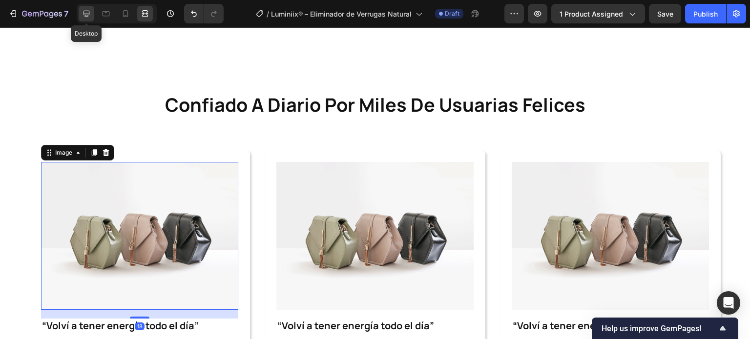
click at [84, 12] on icon at bounding box center [87, 14] width 10 height 10
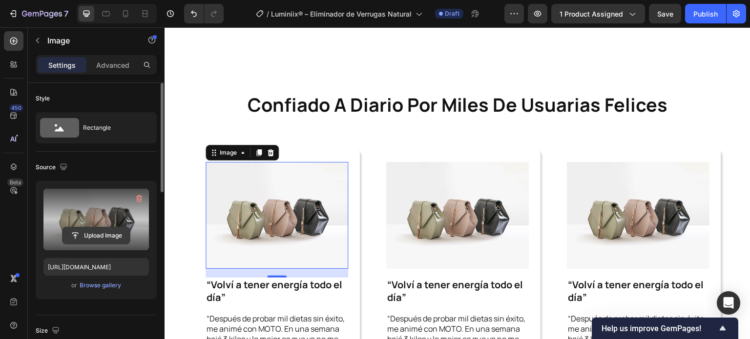
click at [102, 232] on input "file" at bounding box center [95, 235] width 67 height 17
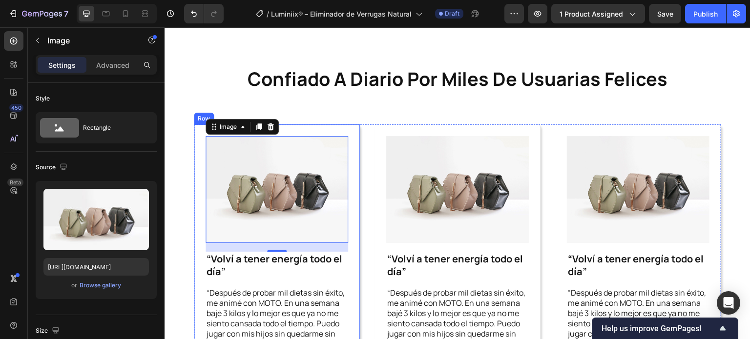
scroll to position [2095, 0]
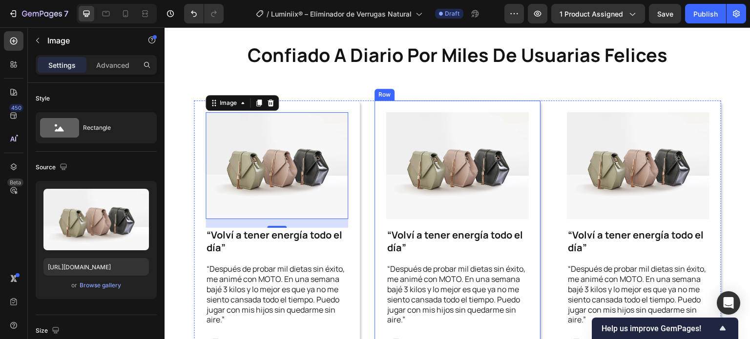
click at [374, 257] on div "Image “Volví a tener energía todo el día” Text Block “Después de probar mil die…" at bounding box center [457, 236] width 166 height 270
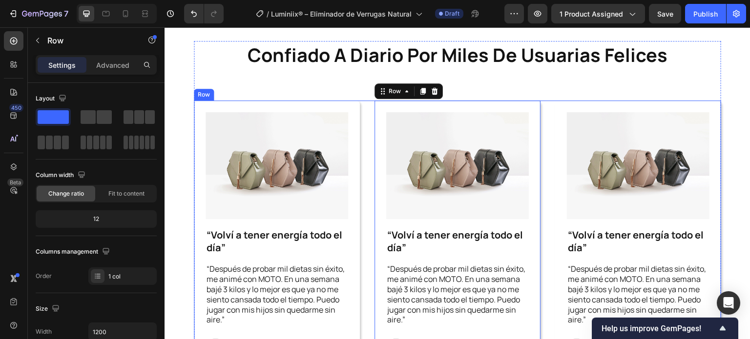
click at [364, 257] on div "Image “Volví a tener energía todo el día” Text Block “Después de probar mil die…" at bounding box center [457, 236] width 527 height 270
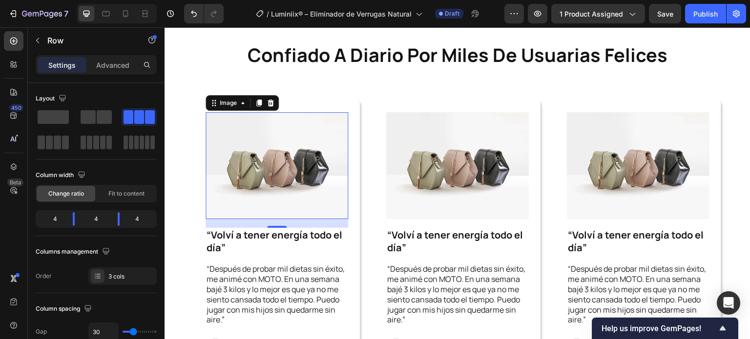
click at [317, 189] on img at bounding box center [276, 165] width 143 height 107
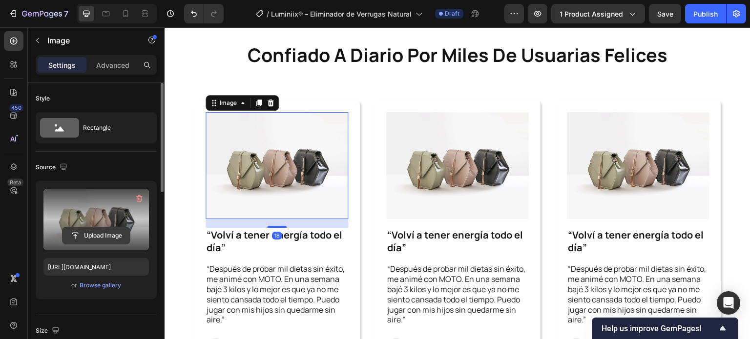
click at [119, 235] on input "file" at bounding box center [95, 235] width 67 height 17
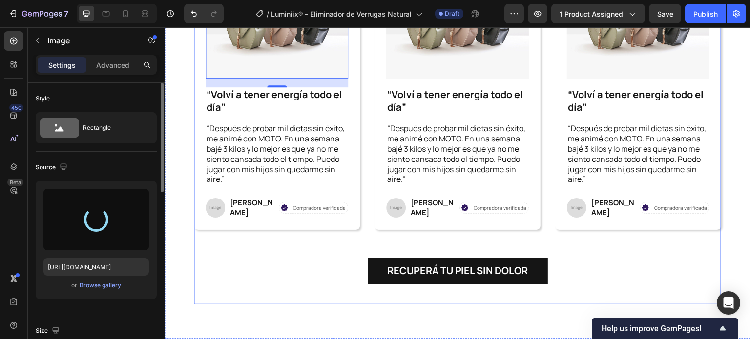
scroll to position [2242, 0]
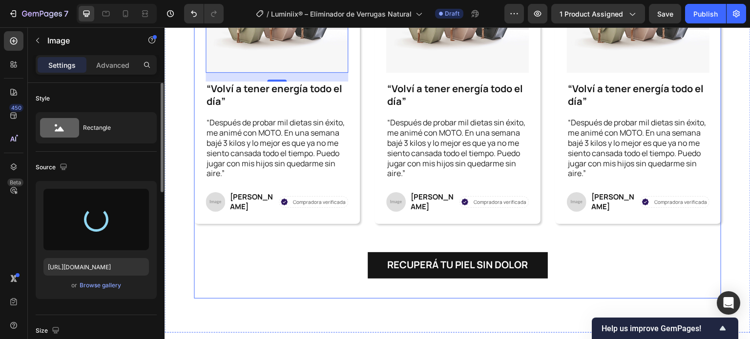
type input "[URL][DOMAIN_NAME]"
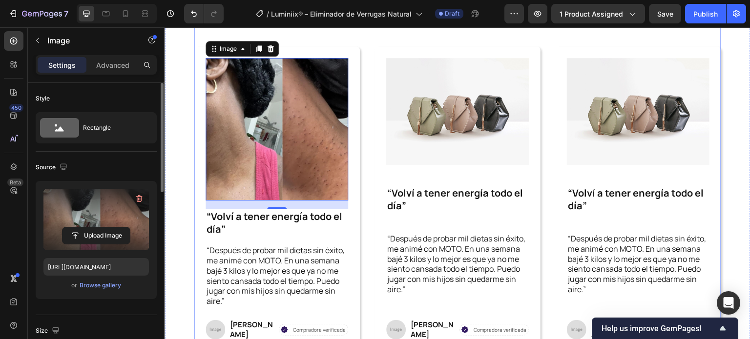
scroll to position [2144, 0]
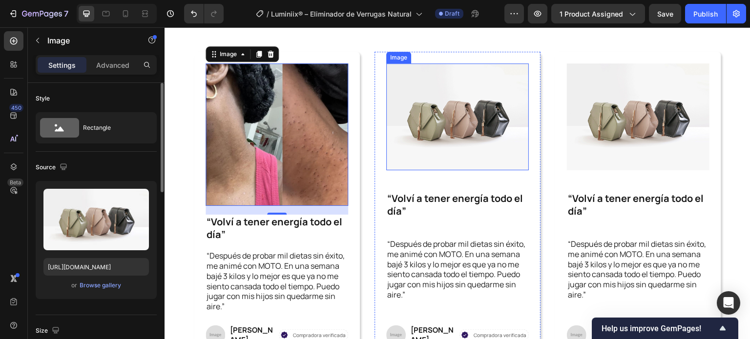
click at [420, 125] on img at bounding box center [457, 116] width 143 height 107
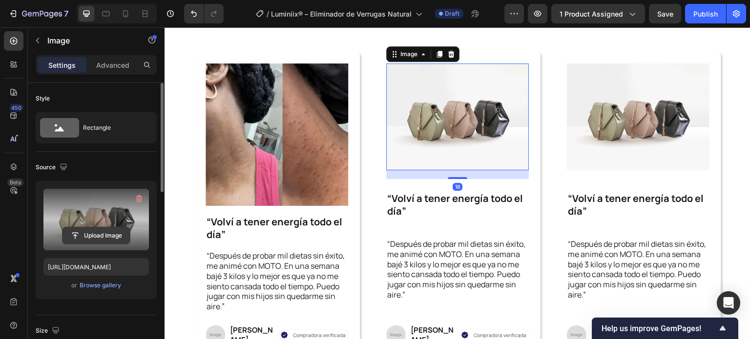
click at [94, 233] on input "file" at bounding box center [95, 235] width 67 height 17
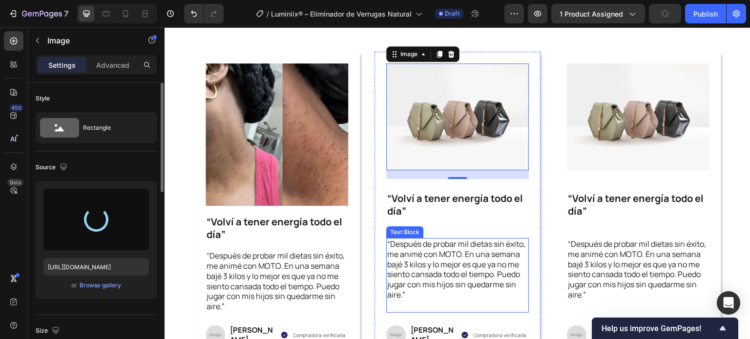
type input "[URL][DOMAIN_NAME]"
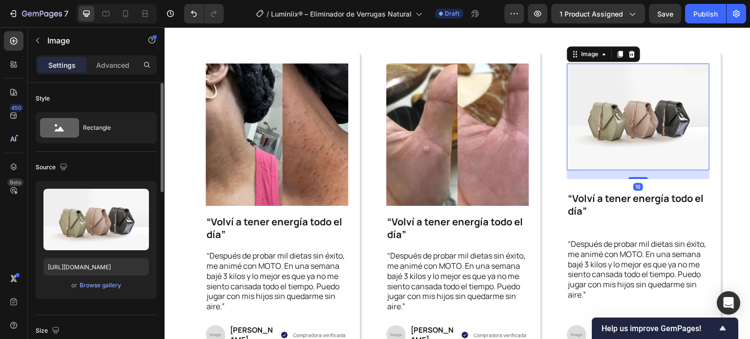
click at [628, 137] on img at bounding box center [638, 116] width 143 height 107
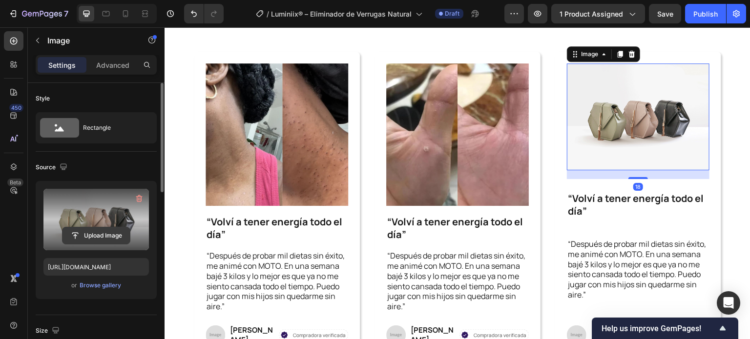
click at [118, 234] on input "file" at bounding box center [95, 235] width 67 height 17
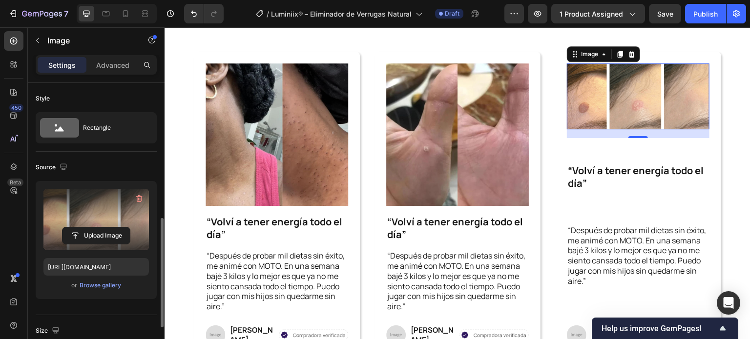
scroll to position [98, 0]
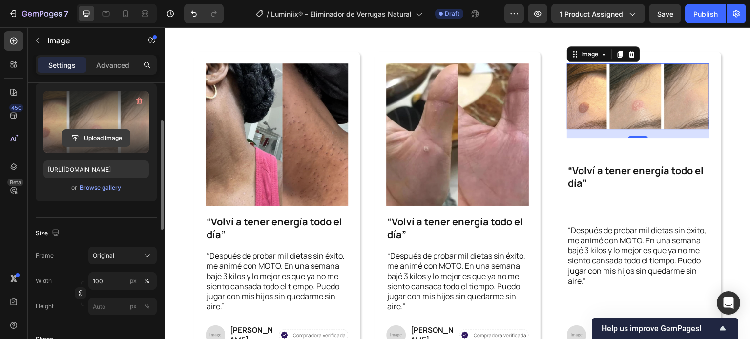
click at [95, 139] on input "file" at bounding box center [95, 138] width 67 height 17
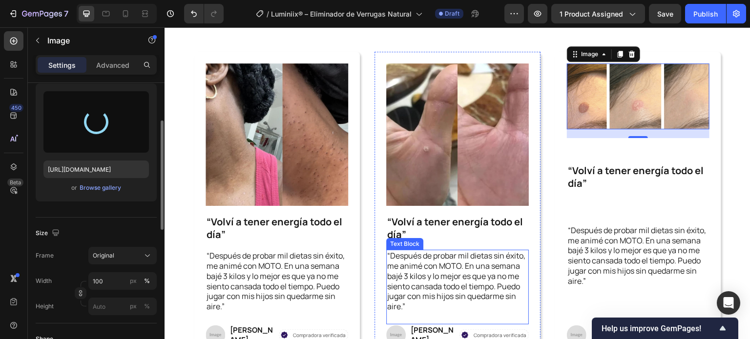
type input "[URL][DOMAIN_NAME]"
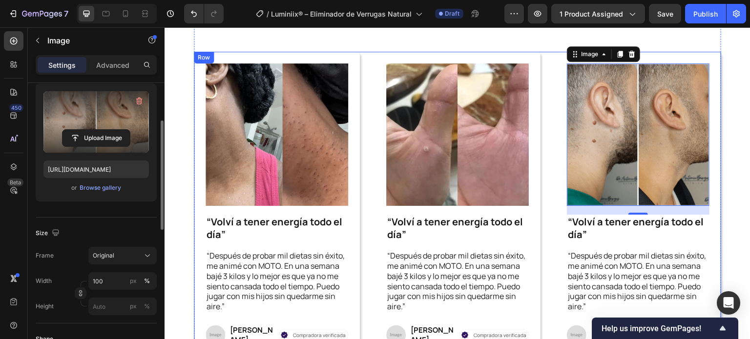
click at [543, 245] on div "Image “Volví a tener energía todo el día” Text Block “Después de probar mil die…" at bounding box center [457, 205] width 527 height 306
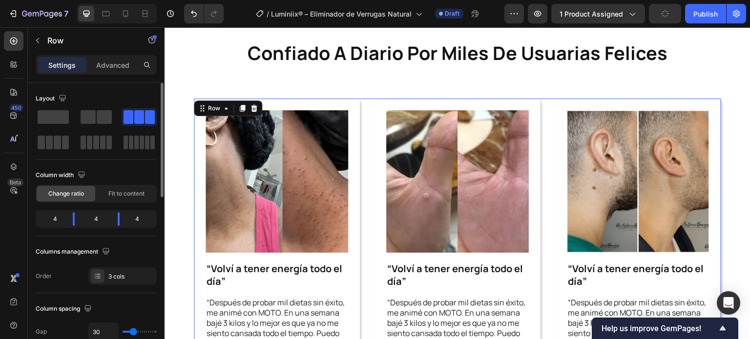
scroll to position [2095, 0]
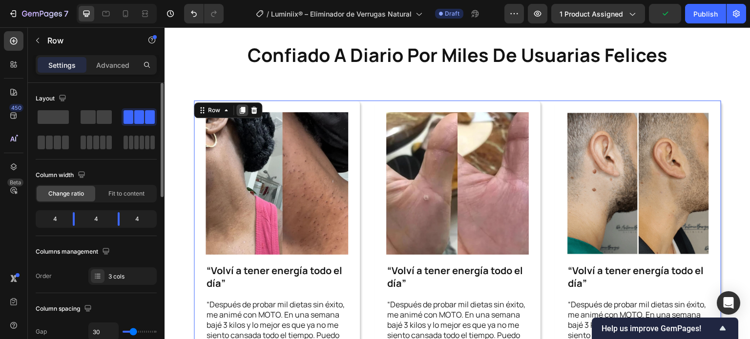
click at [242, 111] on icon at bounding box center [242, 110] width 5 height 7
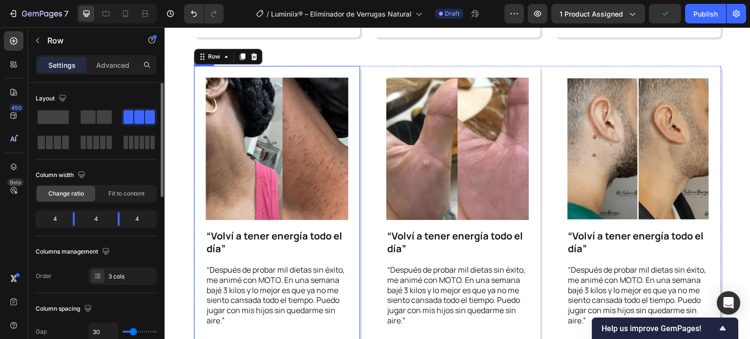
scroll to position [2464, 0]
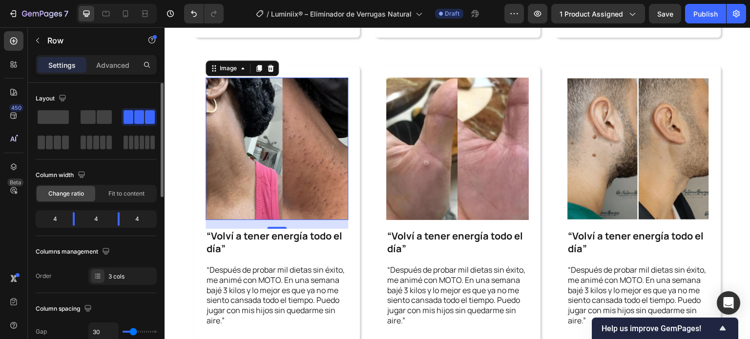
click at [314, 182] on img at bounding box center [276, 149] width 143 height 143
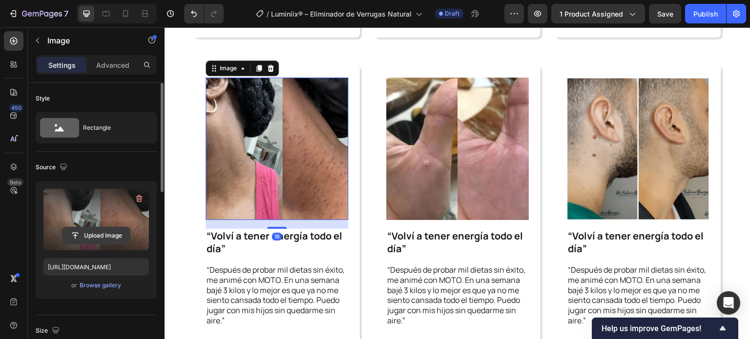
click at [111, 236] on input "file" at bounding box center [95, 235] width 67 height 17
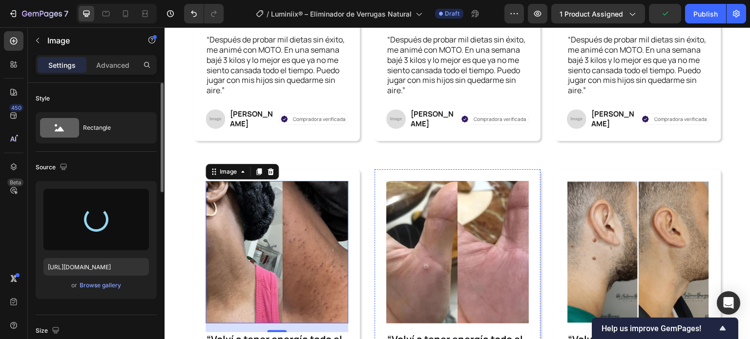
type input "[URL][DOMAIN_NAME]"
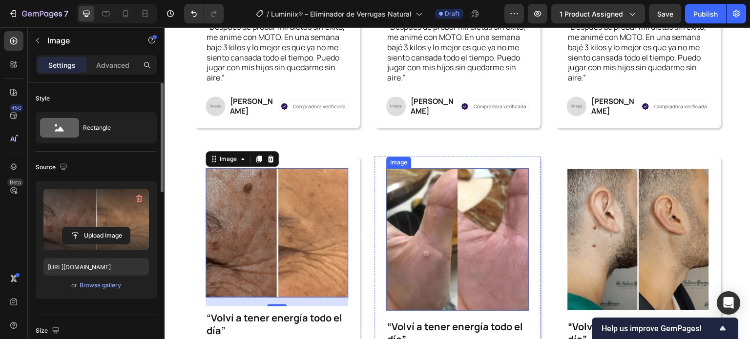
scroll to position [2415, 0]
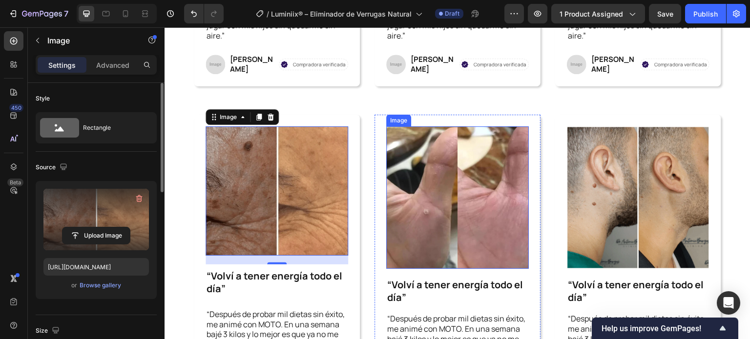
click at [473, 176] on img at bounding box center [457, 197] width 143 height 143
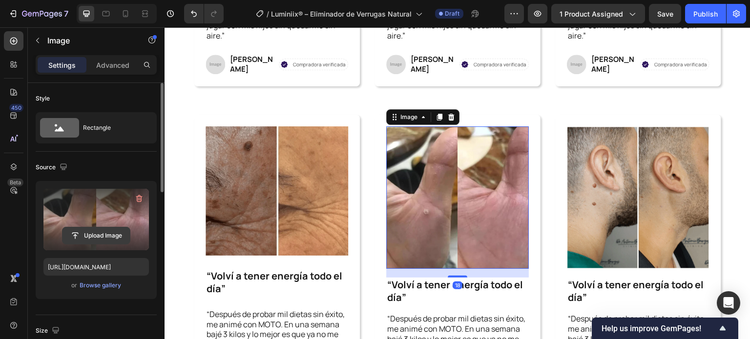
click at [105, 235] on input "file" at bounding box center [95, 235] width 67 height 17
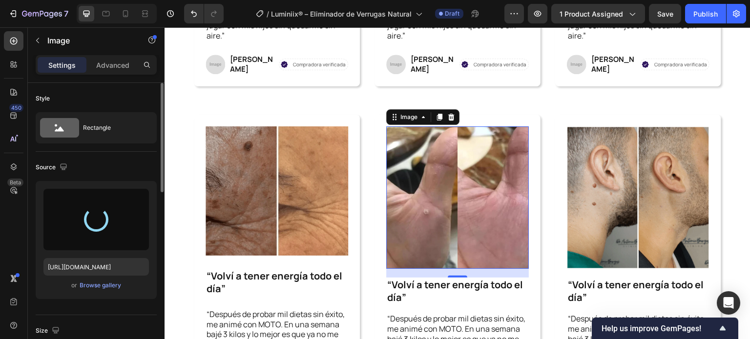
type input "[URL][DOMAIN_NAME]"
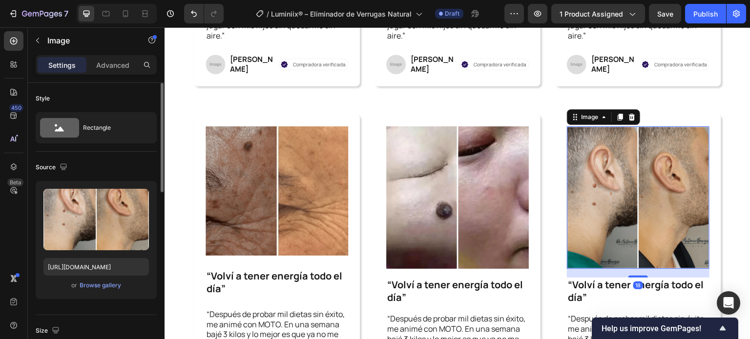
click at [614, 204] on img at bounding box center [638, 197] width 143 height 143
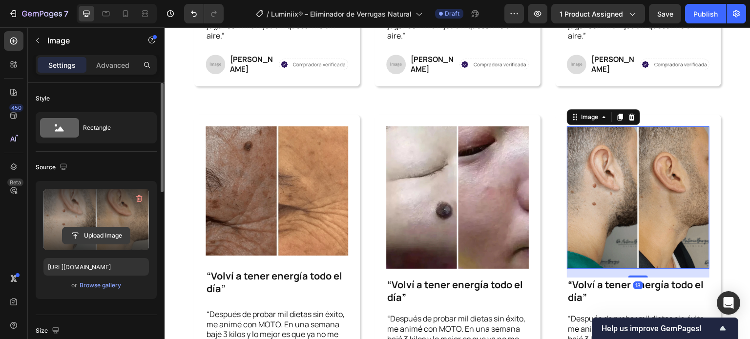
click at [117, 236] on input "file" at bounding box center [95, 235] width 67 height 17
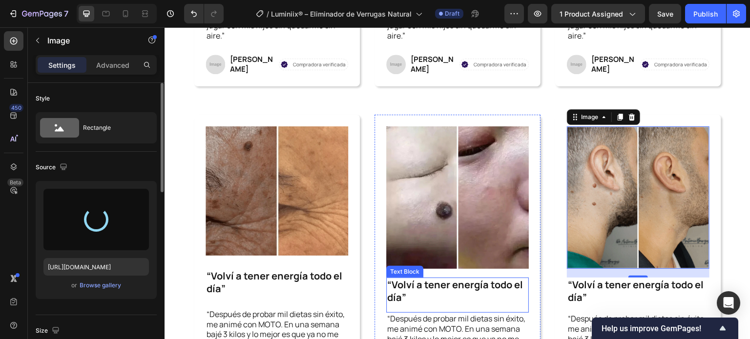
type input "[URL][DOMAIN_NAME]"
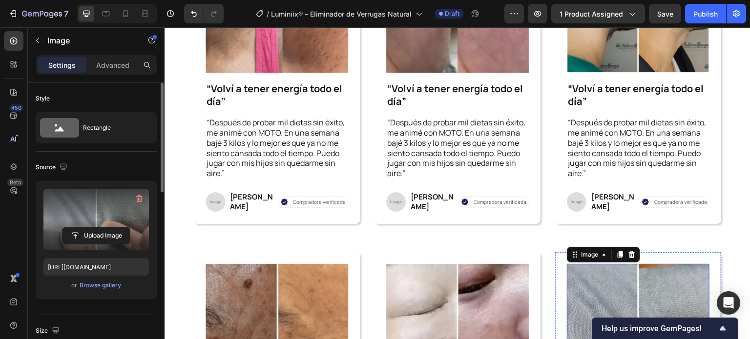
scroll to position [2268, 0]
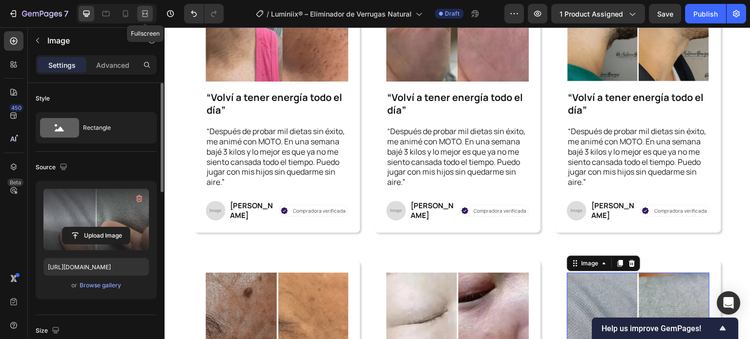
click at [148, 13] on icon at bounding box center [145, 14] width 10 height 10
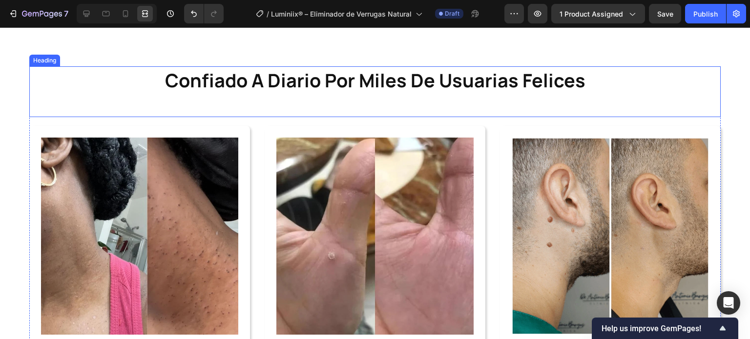
scroll to position [2167, 0]
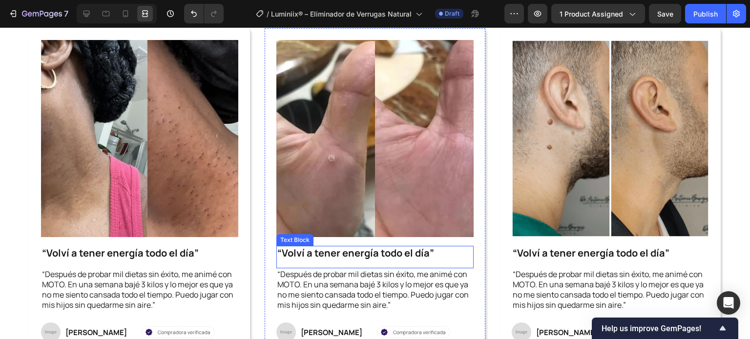
click at [339, 248] on p "“Volví a tener energía todo el día”" at bounding box center [374, 253] width 195 height 13
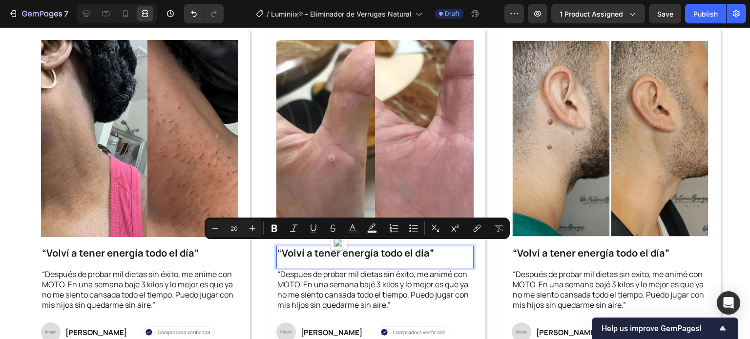
click at [427, 254] on p "“Volví a tener energía todo el día”" at bounding box center [374, 253] width 195 height 13
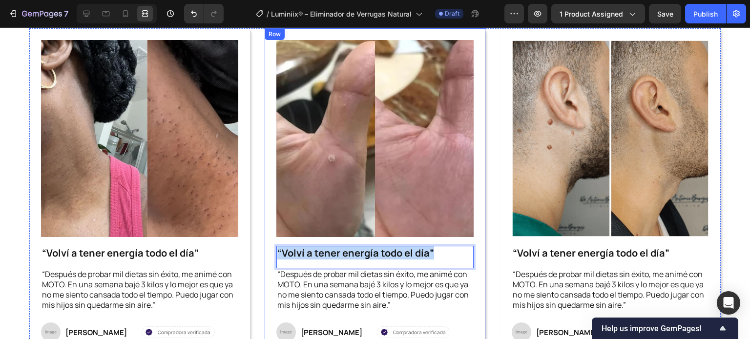
drag, startPoint x: 451, startPoint y: 251, endPoint x: 267, endPoint y: 242, distance: 183.7
click at [267, 242] on div "Image “Volví a tener energía todo el día” Text Block 0 “Después de probar mil d…" at bounding box center [375, 191] width 221 height 326
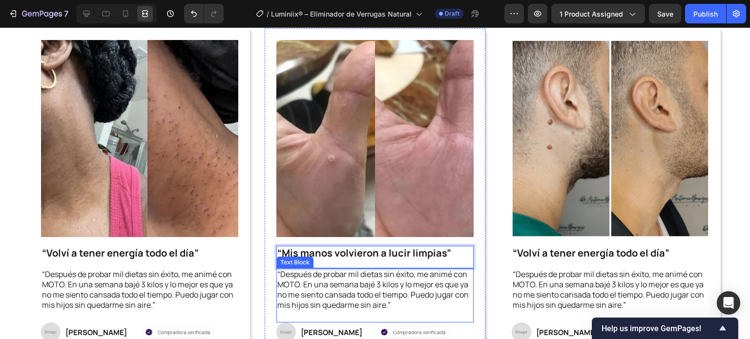
click at [380, 284] on p "“Después de probar mil dietas sin éxito, me animé con MOTO. En una semana bajé …" at bounding box center [374, 289] width 195 height 41
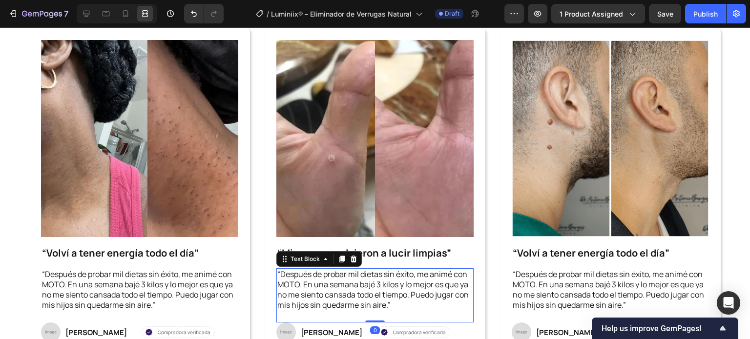
click at [379, 284] on p "“Después de probar mil dietas sin éxito, me animé con MOTO. En una semana bajé …" at bounding box center [374, 289] width 195 height 41
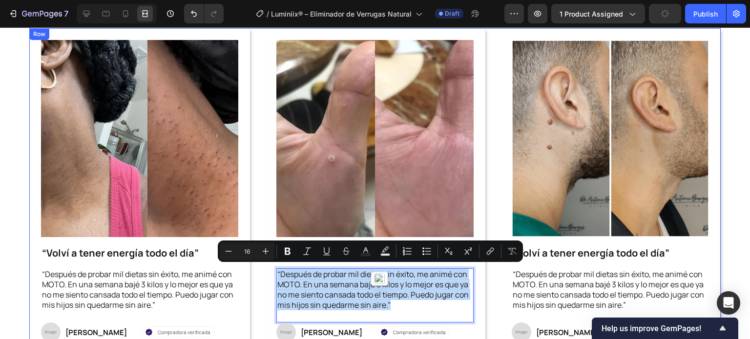
drag, startPoint x: 407, startPoint y: 303, endPoint x: 260, endPoint y: 271, distance: 150.4
click at [260, 271] on div "Image “Volví a tener energía todo el día” Text Block “Después de probar mil die…" at bounding box center [374, 191] width 691 height 326
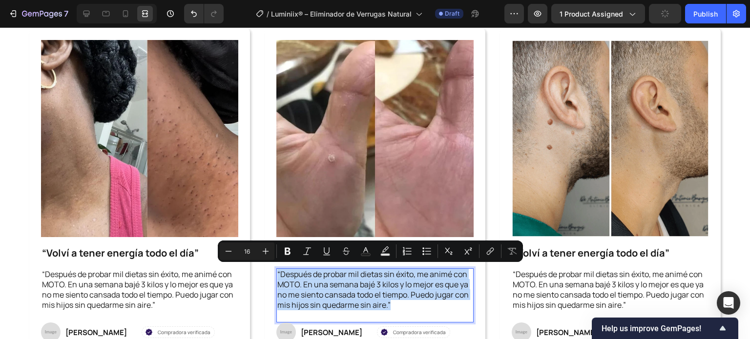
copy p "“Después de probar mil dietas sin éxito, me animé con MOTO. En una semana bajé …"
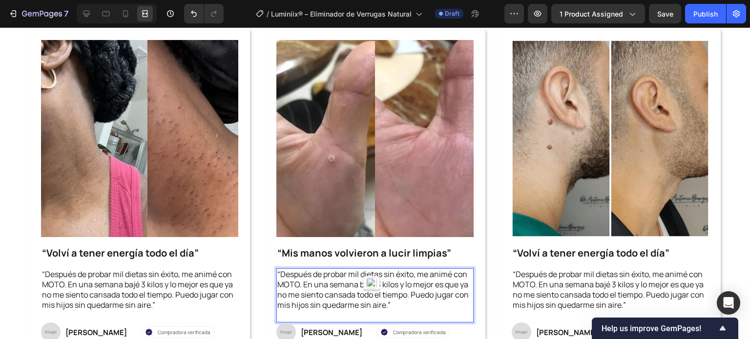
click at [422, 296] on p "“Después de probar mil dietas sin éxito, me animé con MOTO. En una semana bajé …" at bounding box center [374, 289] width 195 height 41
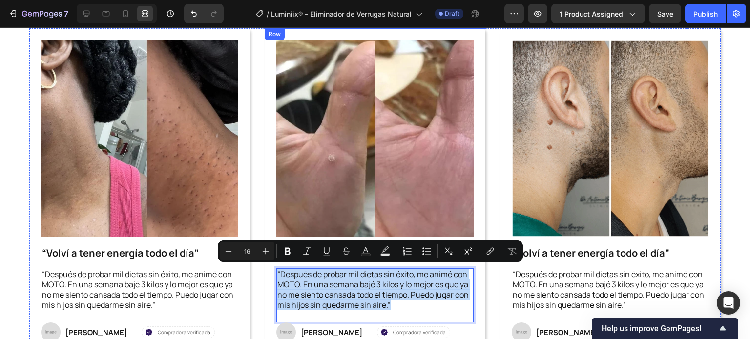
drag, startPoint x: 410, startPoint y: 304, endPoint x: 272, endPoint y: 274, distance: 140.9
click at [272, 274] on div "Image “Mis manos volvieron a lucir limpias” Text Block “Después de probar mil d…" at bounding box center [375, 191] width 221 height 326
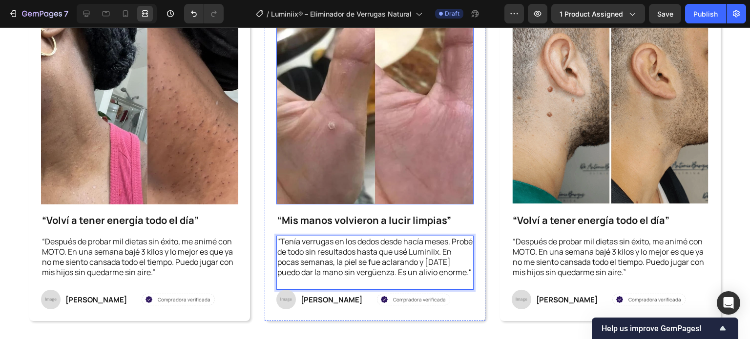
scroll to position [2216, 0]
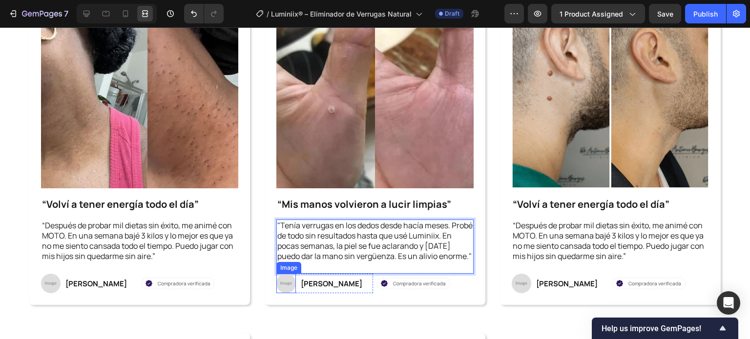
click at [279, 293] on img at bounding box center [286, 284] width 20 height 20
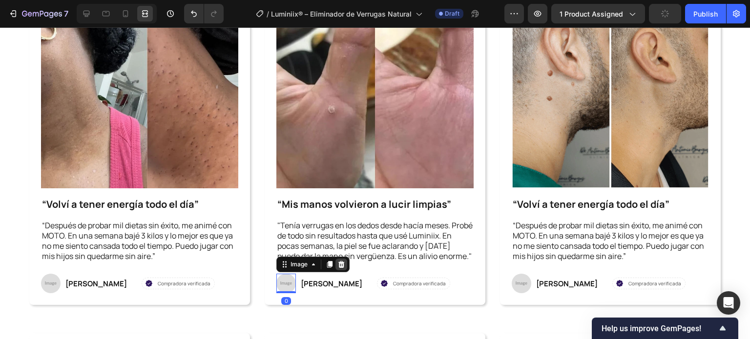
click at [340, 268] on icon at bounding box center [341, 264] width 6 height 7
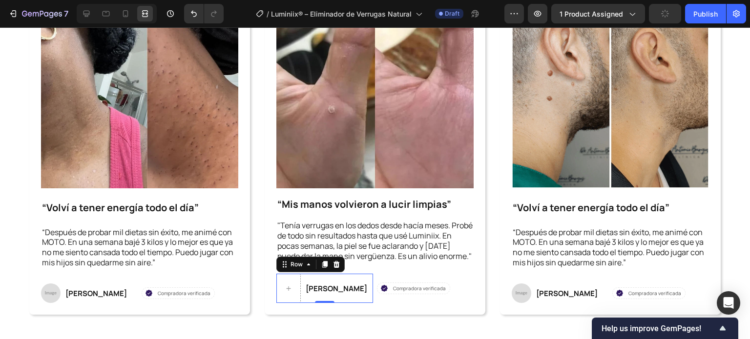
click at [309, 303] on div "[PERSON_NAME] Text Block" at bounding box center [336, 288] width 63 height 29
click at [88, 17] on icon at bounding box center [86, 14] width 6 height 6
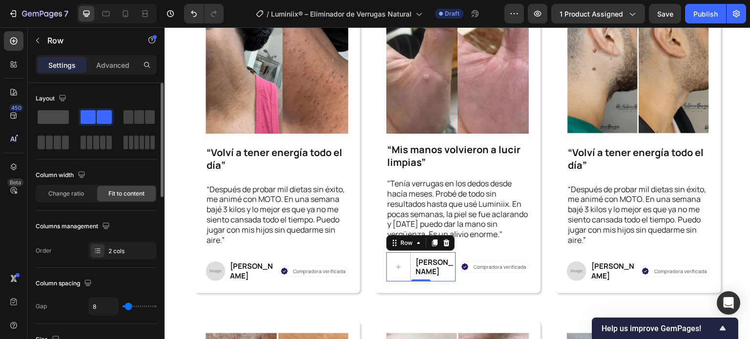
click at [57, 117] on span at bounding box center [53, 117] width 31 height 14
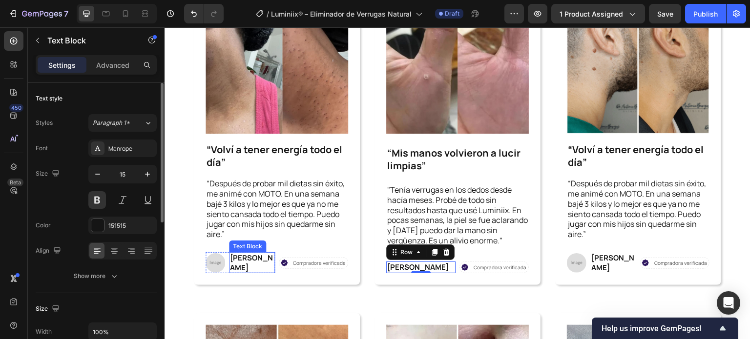
click at [242, 262] on p "[PERSON_NAME]" at bounding box center [252, 262] width 44 height 19
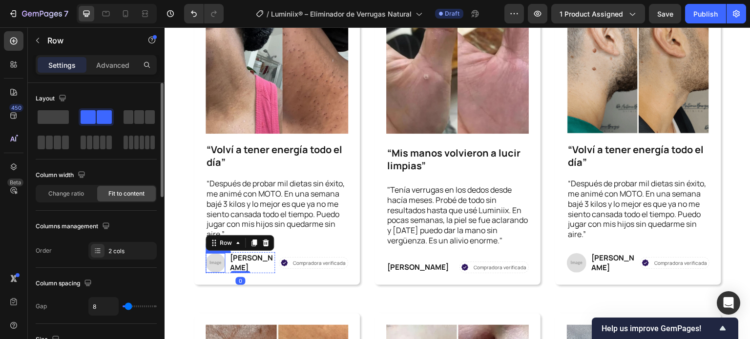
click at [217, 258] on img at bounding box center [215, 263] width 20 height 20
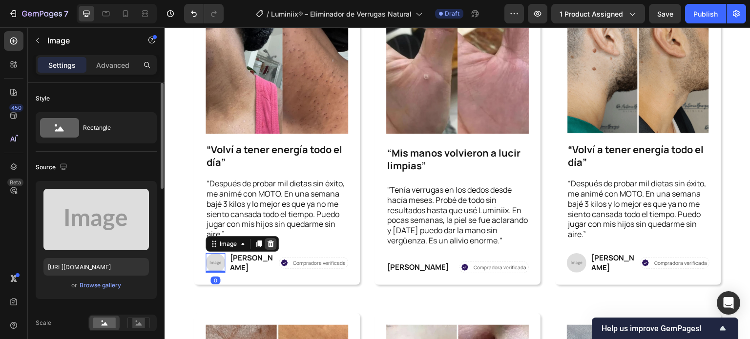
click at [271, 242] on icon at bounding box center [270, 244] width 8 height 8
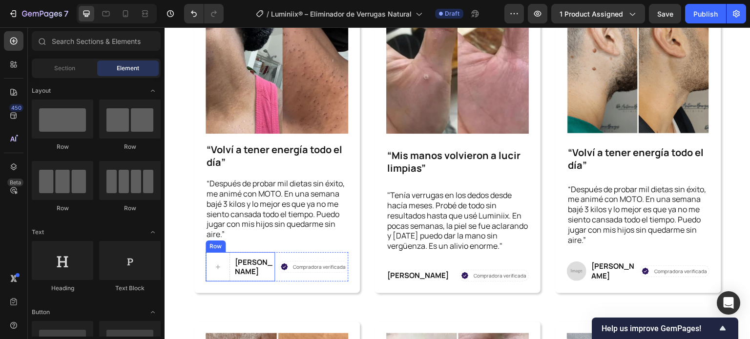
click at [236, 274] on div "[PERSON_NAME] Text Block" at bounding box center [254, 266] width 41 height 29
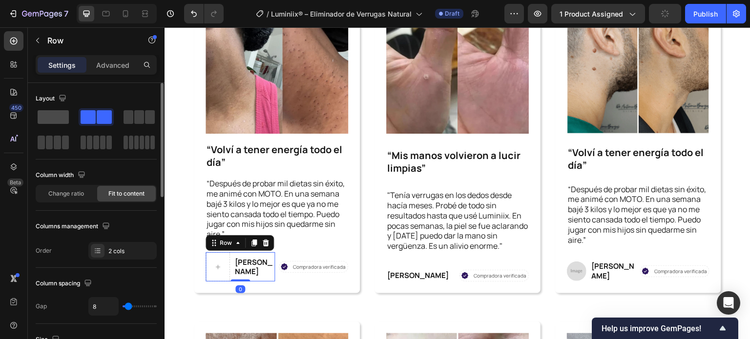
click at [64, 115] on span at bounding box center [53, 117] width 31 height 14
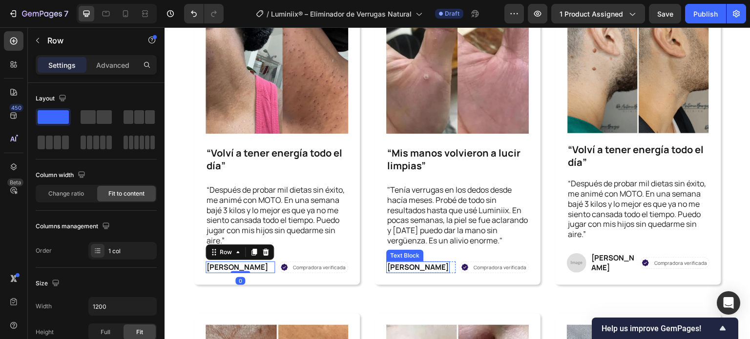
click at [403, 266] on p "[PERSON_NAME]" at bounding box center [417, 268] width 61 height 10
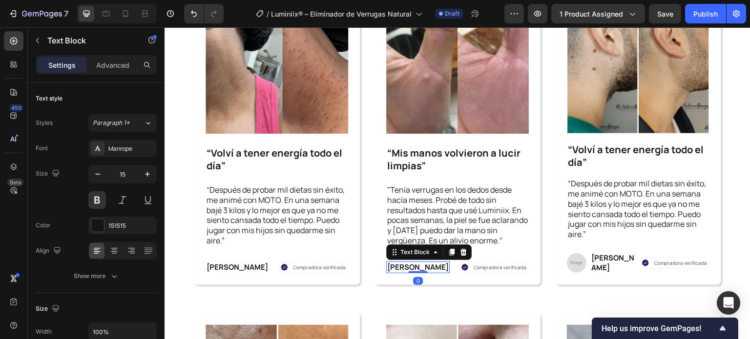
click at [403, 266] on p "[PERSON_NAME]" at bounding box center [417, 268] width 61 height 10
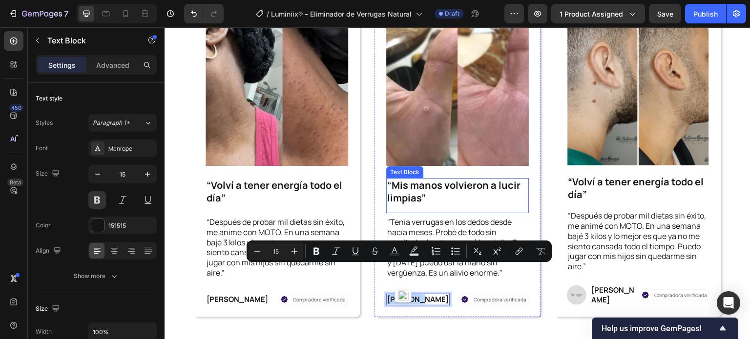
scroll to position [2265, 0]
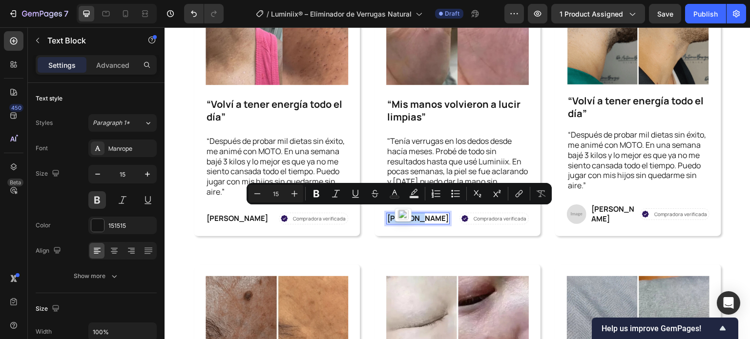
click at [416, 215] on p "[PERSON_NAME]" at bounding box center [417, 219] width 61 height 10
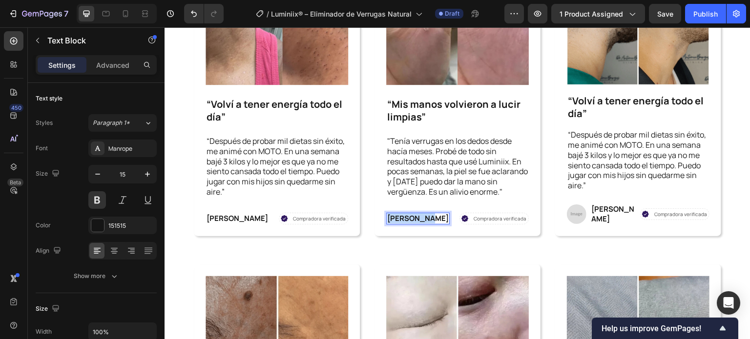
drag, startPoint x: 385, startPoint y: 215, endPoint x: 422, endPoint y: 217, distance: 37.2
click at [422, 217] on div "[PERSON_NAME]" at bounding box center [417, 219] width 63 height 12
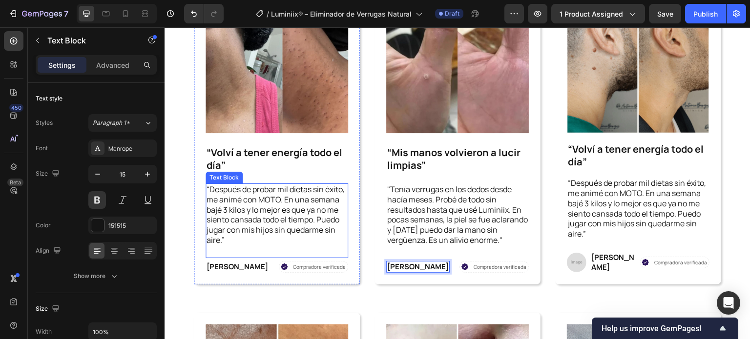
scroll to position [2216, 0]
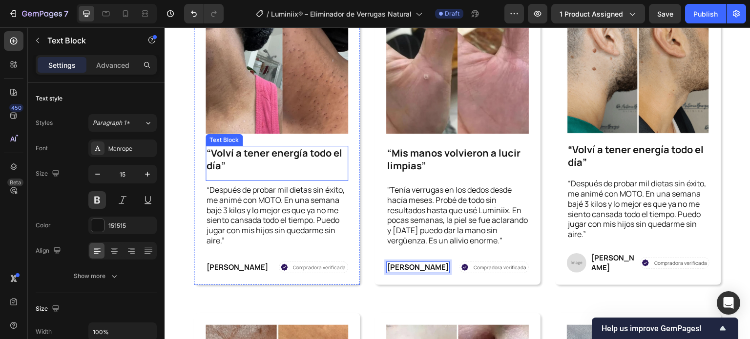
click at [242, 155] on p "“Volví a tener energía todo el día”" at bounding box center [276, 159] width 141 height 25
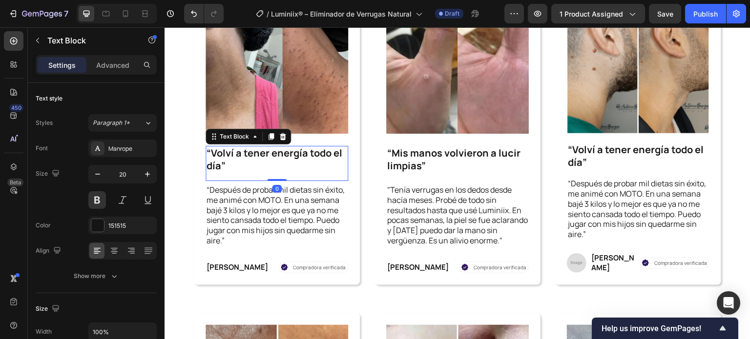
click at [242, 155] on p "“Volví a tener energía todo el día”" at bounding box center [276, 159] width 141 height 25
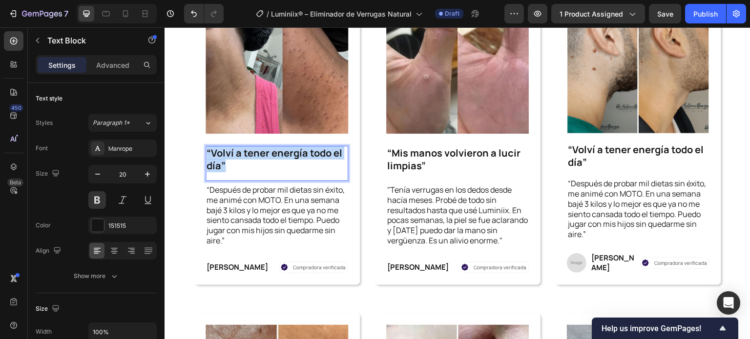
drag, startPoint x: 230, startPoint y: 164, endPoint x: 207, endPoint y: 146, distance: 29.2
click at [207, 147] on p "“Volví a tener energía todo el día”" at bounding box center [276, 159] width 141 height 25
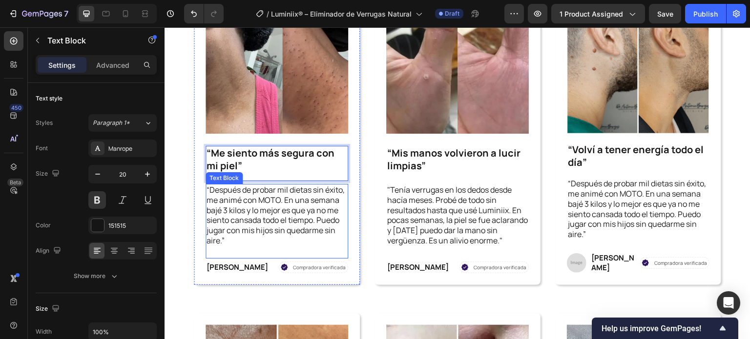
click at [291, 218] on p "“Después de probar mil dietas sin éxito, me animé con MOTO. En una semana bajé …" at bounding box center [276, 215] width 141 height 61
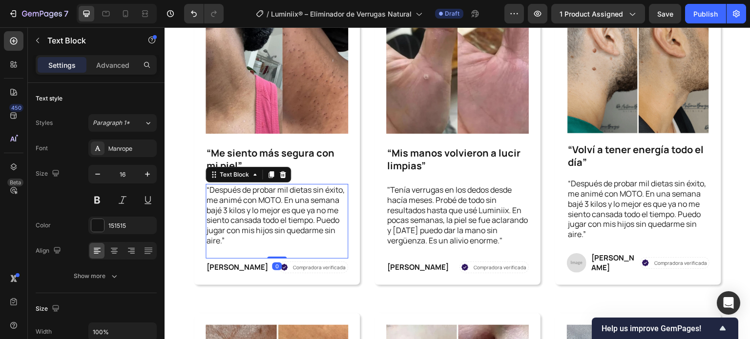
click at [273, 227] on p "“Después de probar mil dietas sin éxito, me animé con MOTO. En una semana bajé …" at bounding box center [276, 215] width 141 height 61
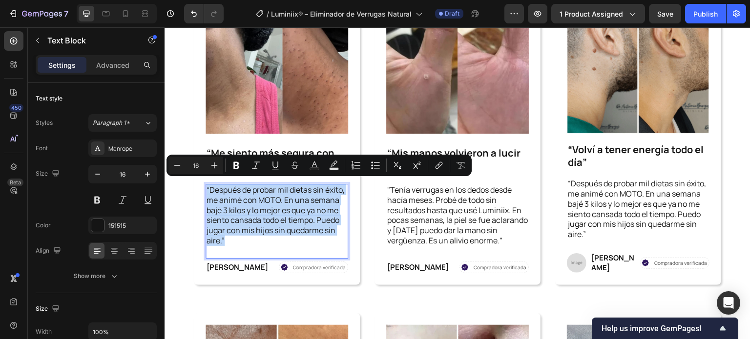
drag, startPoint x: 278, startPoint y: 238, endPoint x: 207, endPoint y: 185, distance: 88.2
click at [207, 185] on p "“Después de probar mil dietas sin éxito, me animé con MOTO. En una semana bajé …" at bounding box center [276, 215] width 141 height 61
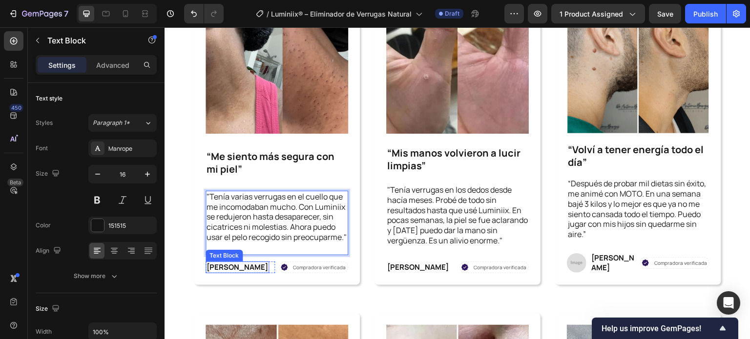
click at [236, 264] on p "[PERSON_NAME]" at bounding box center [236, 268] width 61 height 10
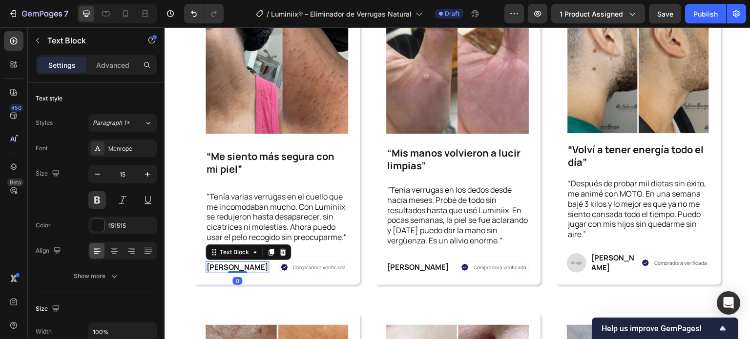
click at [236, 264] on p "[PERSON_NAME]" at bounding box center [236, 268] width 61 height 10
click at [213, 264] on p "[PERSON_NAME]" at bounding box center [236, 268] width 61 height 10
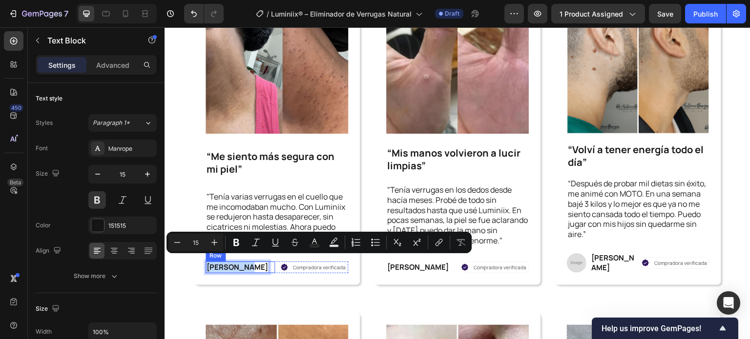
drag, startPoint x: 207, startPoint y: 264, endPoint x: 247, endPoint y: 268, distance: 40.2
click at [247, 268] on div "[PERSON_NAME] Text Block 0 Row" at bounding box center [239, 268] width 69 height 12
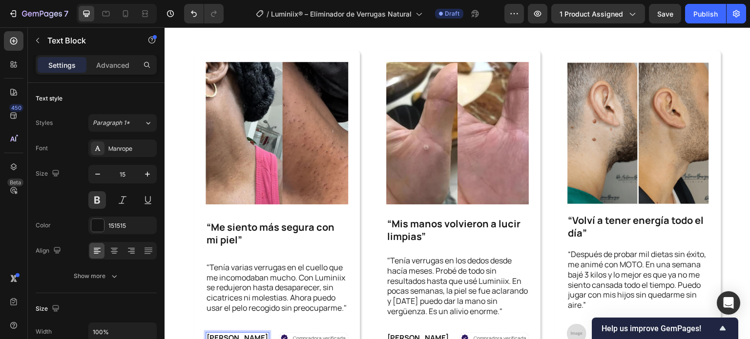
scroll to position [2167, 0]
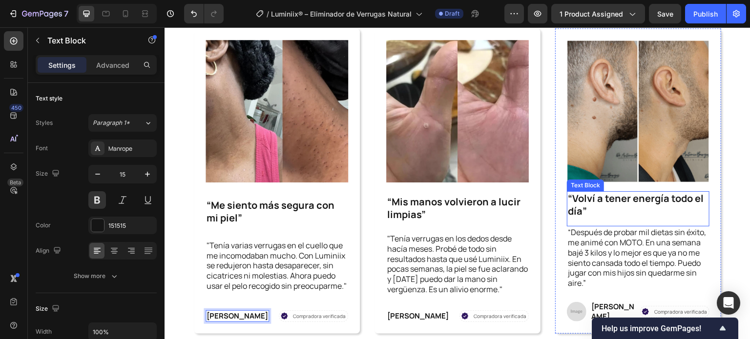
click at [590, 197] on p "“Volví a tener energía todo el día”" at bounding box center [638, 204] width 141 height 25
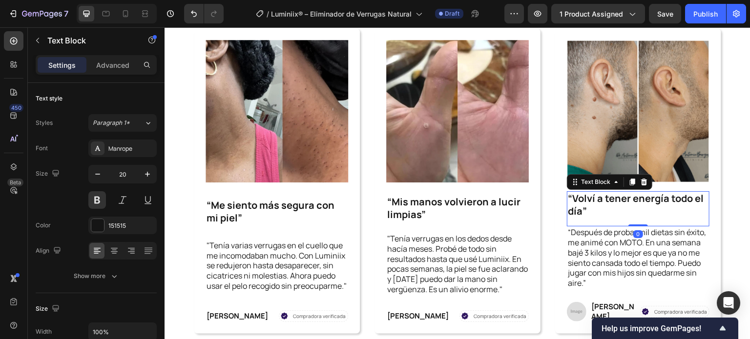
click at [581, 209] on p "“Volví a tener energía todo el día”" at bounding box center [638, 204] width 141 height 25
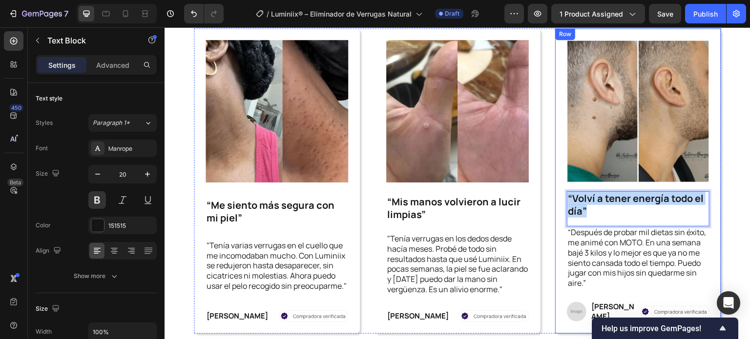
drag, startPoint x: 588, startPoint y: 208, endPoint x: 564, endPoint y: 196, distance: 27.1
click at [559, 195] on div "Image “Volví a tener energía todo el día” Text Block 0 “Después de probar mil d…" at bounding box center [638, 181] width 166 height 306
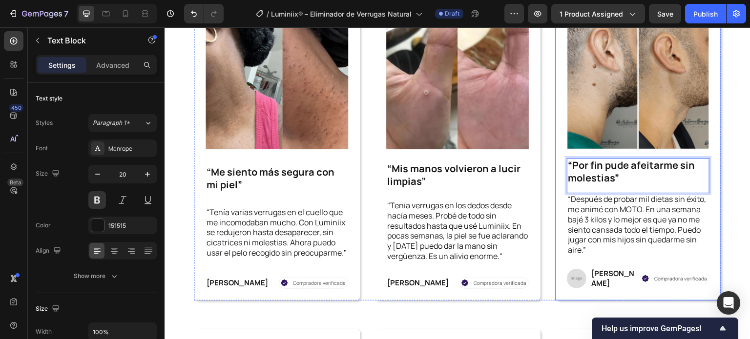
scroll to position [2216, 0]
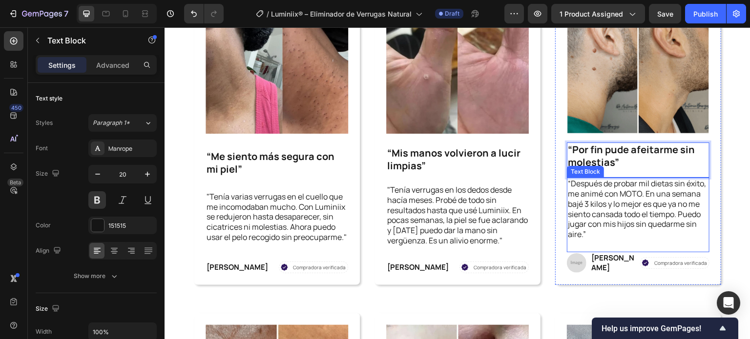
click at [654, 221] on p "“Después de probar mil dietas sin éxito, me animé con MOTO. En una semana bajé …" at bounding box center [638, 209] width 141 height 61
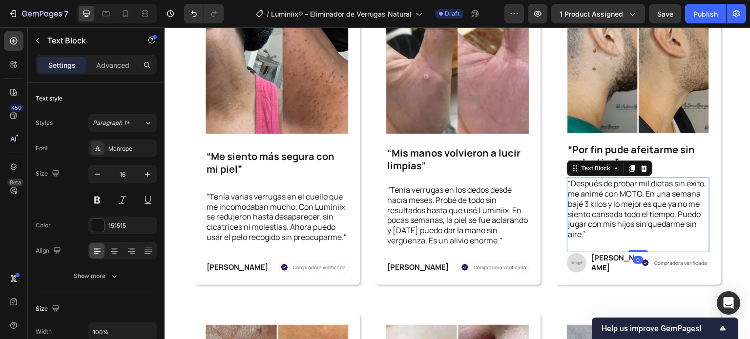
click at [636, 222] on p "“Después de probar mil dietas sin éxito, me animé con MOTO. En una semana bajé …" at bounding box center [638, 209] width 141 height 61
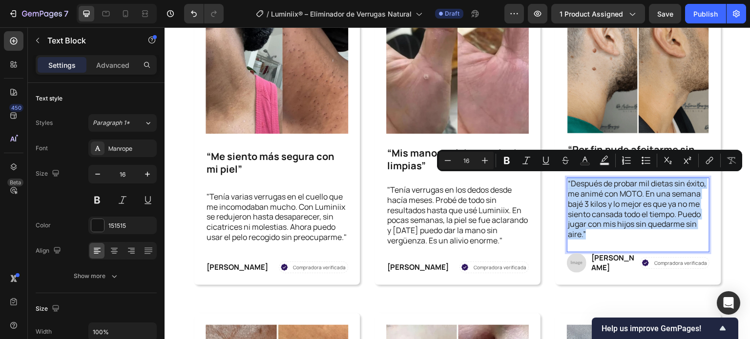
drag, startPoint x: 645, startPoint y: 233, endPoint x: 567, endPoint y: 184, distance: 91.7
click at [568, 182] on p "“Después de probar mil dietas sin éxito, me animé con MOTO. En una semana bajé …" at bounding box center [638, 209] width 141 height 61
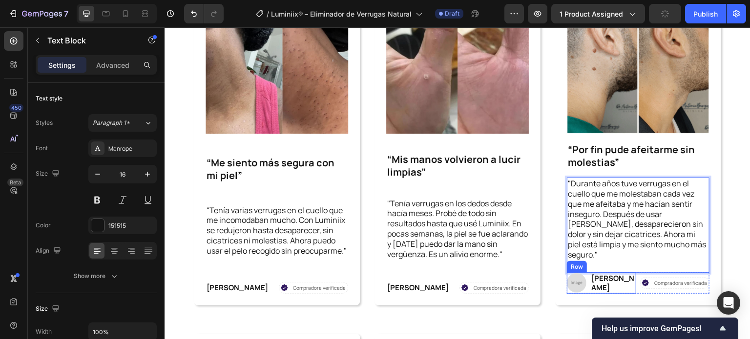
click at [583, 276] on div "Image [PERSON_NAME] Text Block Row" at bounding box center [601, 283] width 69 height 21
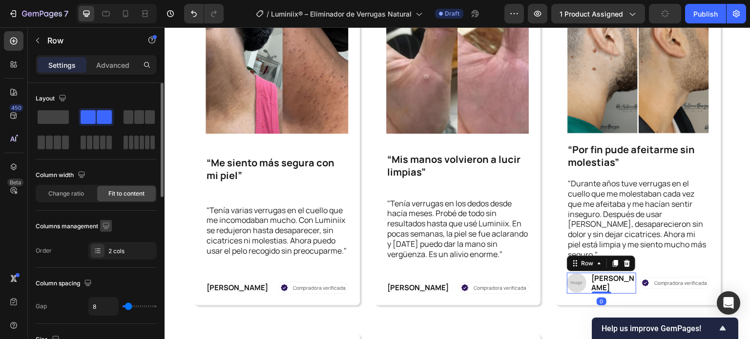
scroll to position [146, 0]
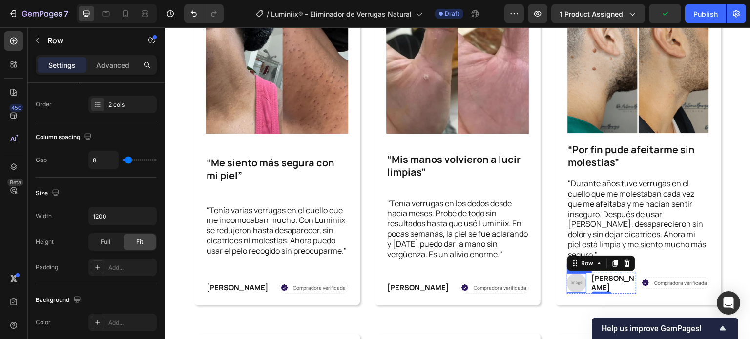
click at [572, 276] on img at bounding box center [577, 283] width 20 height 20
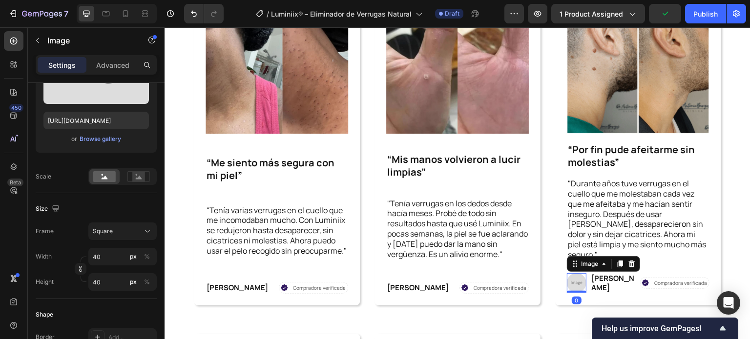
scroll to position [0, 0]
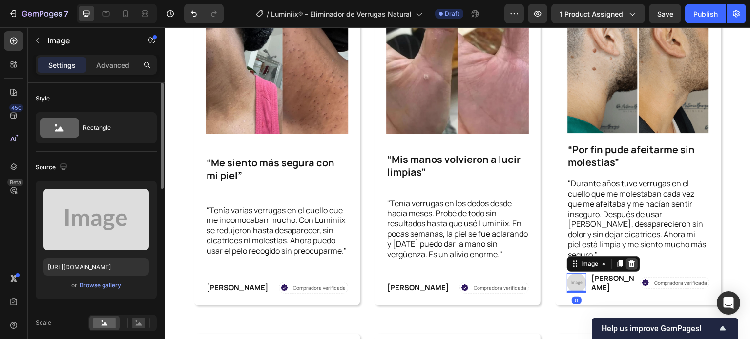
click at [629, 261] on icon at bounding box center [632, 264] width 6 height 7
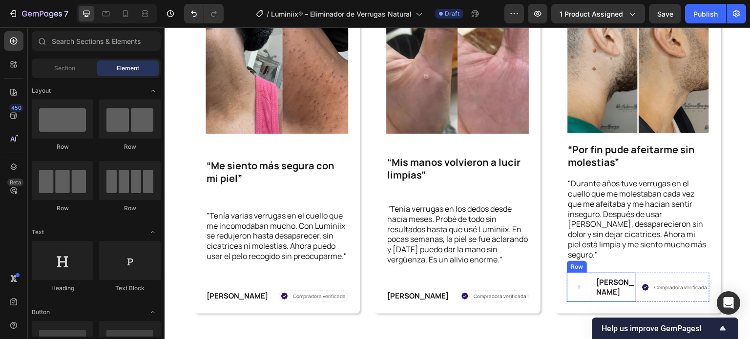
click at [595, 283] on div "[PERSON_NAME] Text Block" at bounding box center [615, 287] width 41 height 29
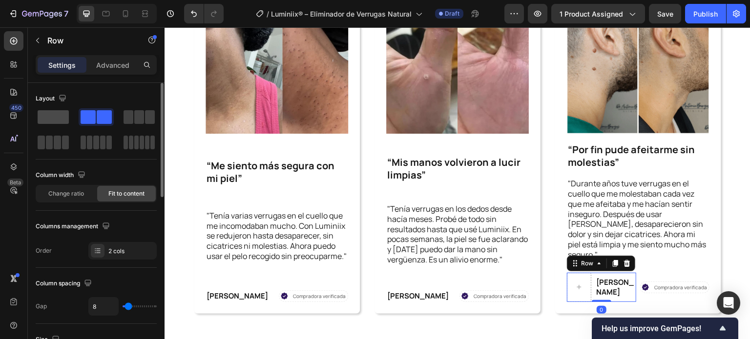
click at [61, 113] on span at bounding box center [53, 117] width 31 height 14
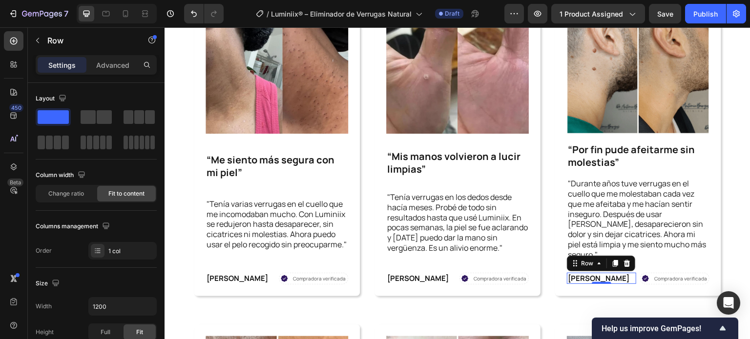
click at [601, 273] on div "[PERSON_NAME] Text Block Row 0" at bounding box center [601, 279] width 69 height 12
click at [608, 273] on div "[PERSON_NAME] Text Block Row 0" at bounding box center [601, 279] width 69 height 12
click at [597, 274] on p "[PERSON_NAME]" at bounding box center [598, 279] width 61 height 10
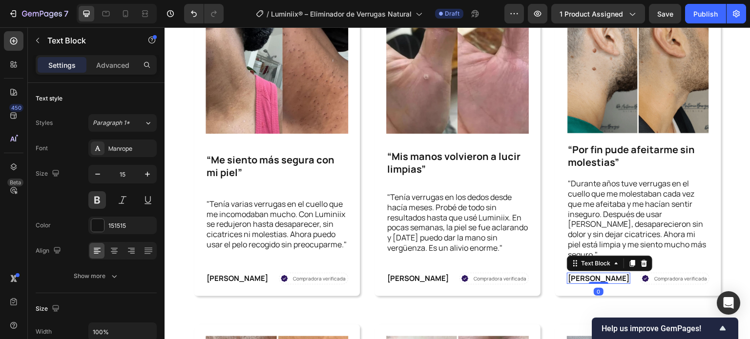
click at [594, 274] on p "[PERSON_NAME]" at bounding box center [598, 279] width 61 height 10
drag, startPoint x: 594, startPoint y: 266, endPoint x: 581, endPoint y: 266, distance: 13.7
click at [594, 274] on p "[PERSON_NAME]" at bounding box center [598, 279] width 61 height 10
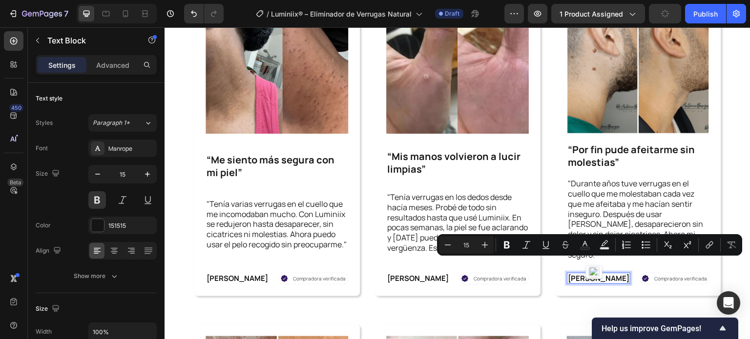
click at [575, 274] on p "[PERSON_NAME]" at bounding box center [598, 279] width 61 height 10
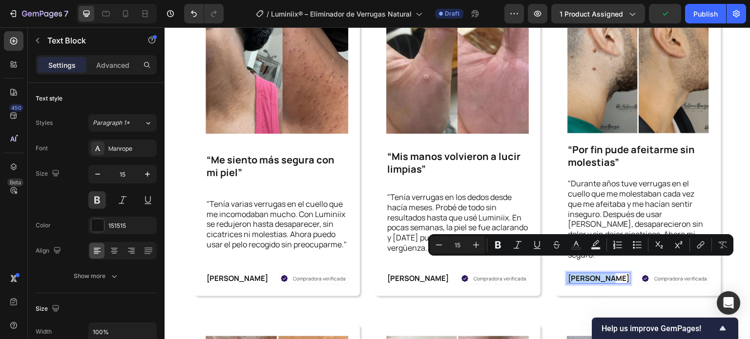
drag, startPoint x: 562, startPoint y: 266, endPoint x: 600, endPoint y: 270, distance: 37.8
click at [600, 273] on div "[PERSON_NAME]" at bounding box center [598, 279] width 63 height 12
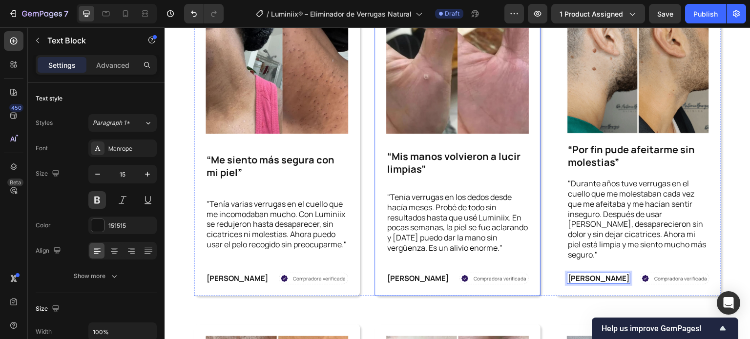
click at [374, 122] on div "Image “Mis manos volvieron a lucir limpias” Text Block "Tenía verrugas en los d…" at bounding box center [457, 138] width 166 height 316
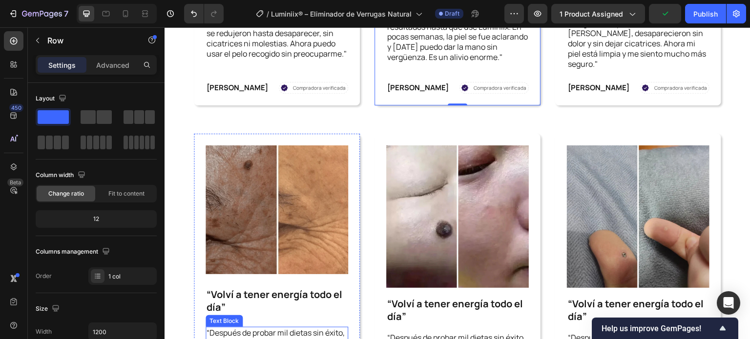
scroll to position [2314, 0]
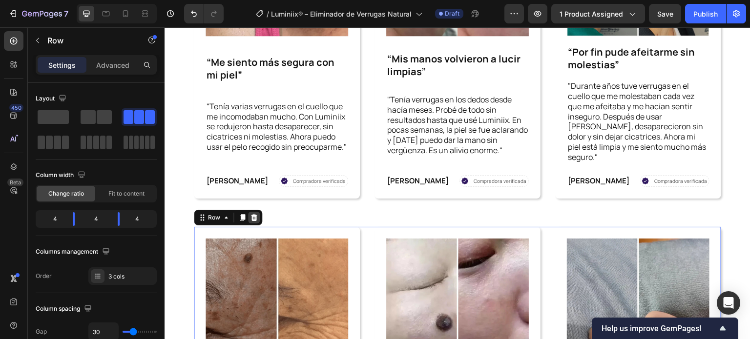
click at [252, 214] on icon at bounding box center [254, 218] width 8 height 8
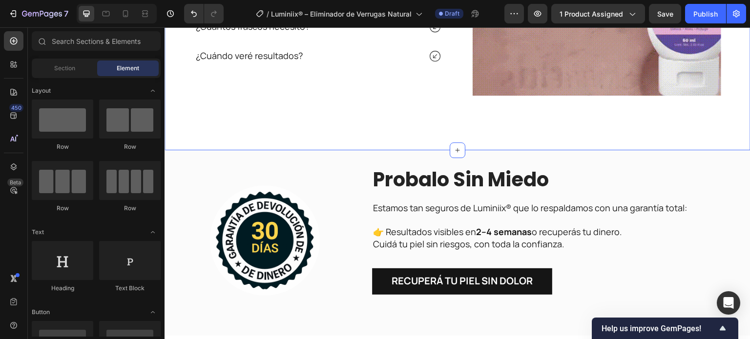
scroll to position [2922, 0]
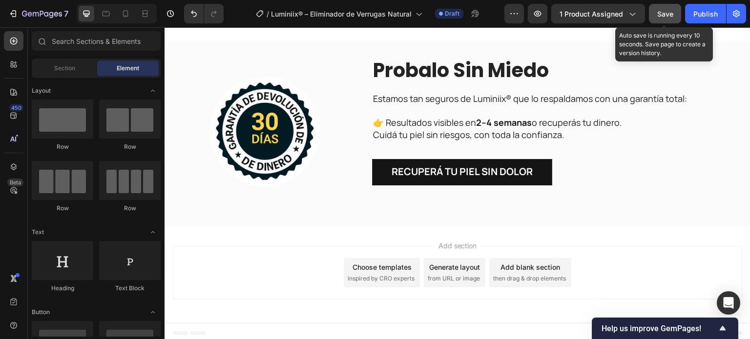
click at [662, 17] on span "Save" at bounding box center [665, 14] width 16 height 8
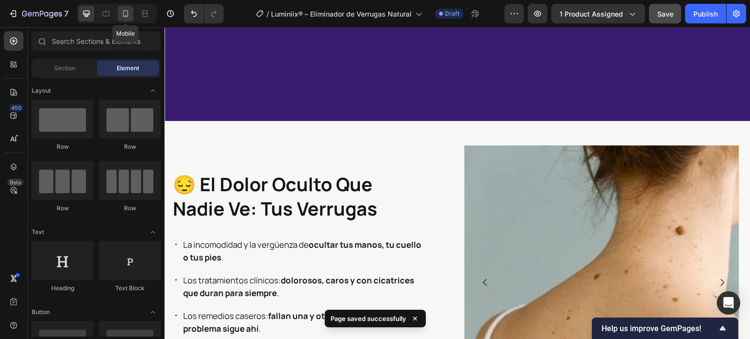
scroll to position [488, 0]
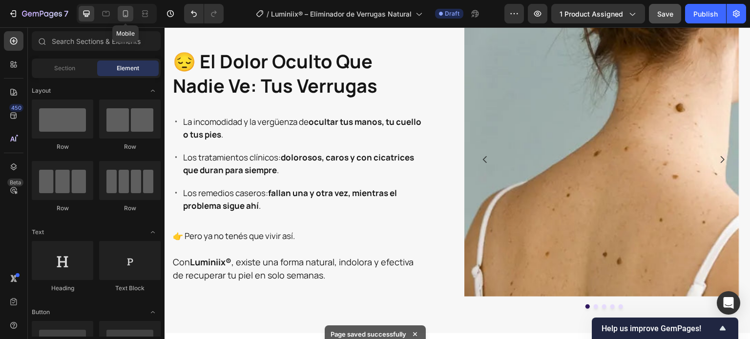
click at [121, 11] on icon at bounding box center [126, 14] width 10 height 10
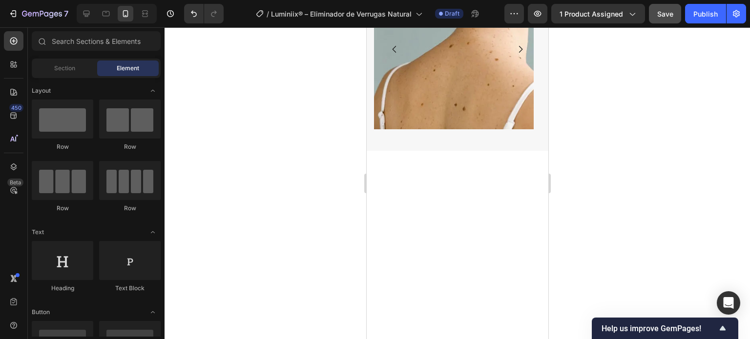
scroll to position [830, 0]
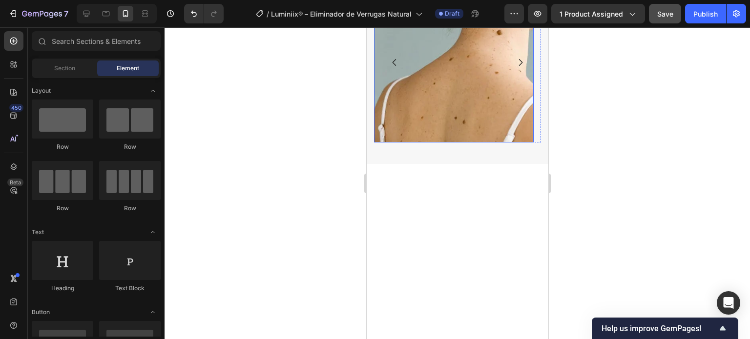
click at [426, 143] on img at bounding box center [453, 63] width 160 height 160
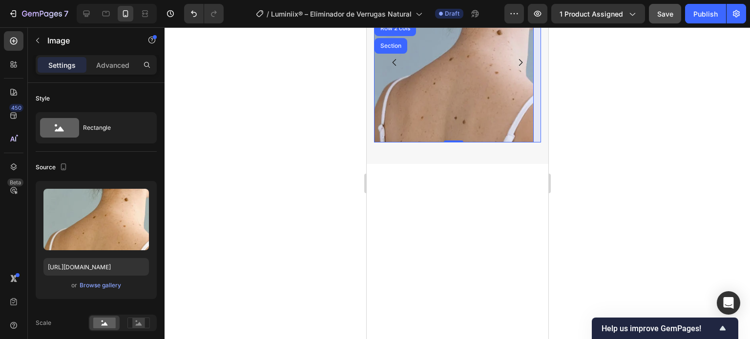
click at [404, 19] on div "Carousel" at bounding box center [392, 11] width 37 height 16
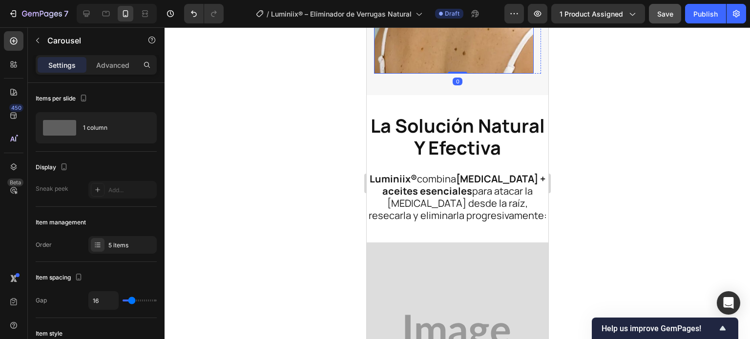
scroll to position [1095, 0]
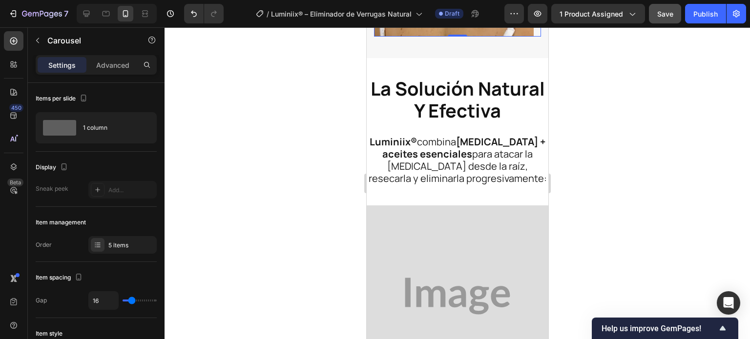
click at [118, 63] on p "Advanced" at bounding box center [112, 65] width 33 height 10
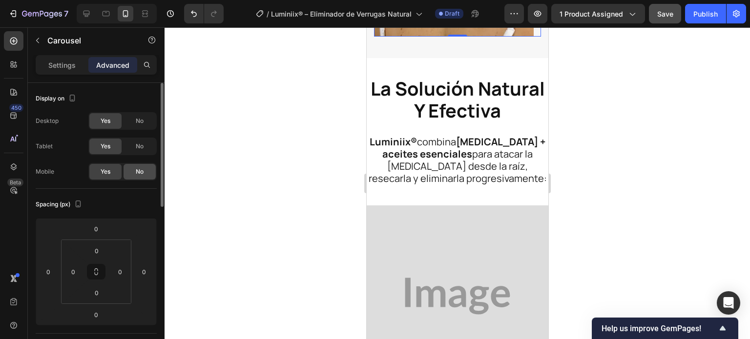
click at [134, 169] on div "No" at bounding box center [139, 172] width 32 height 16
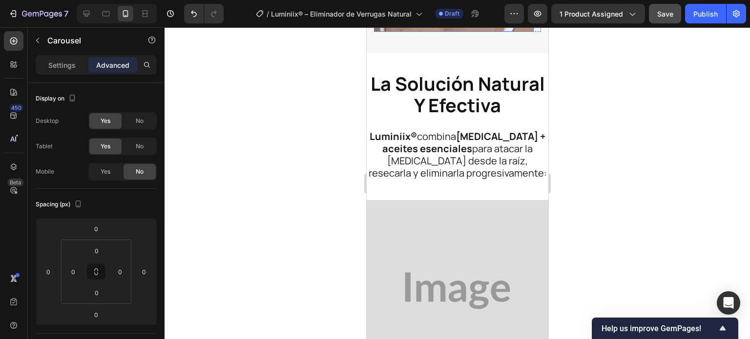
scroll to position [899, 0]
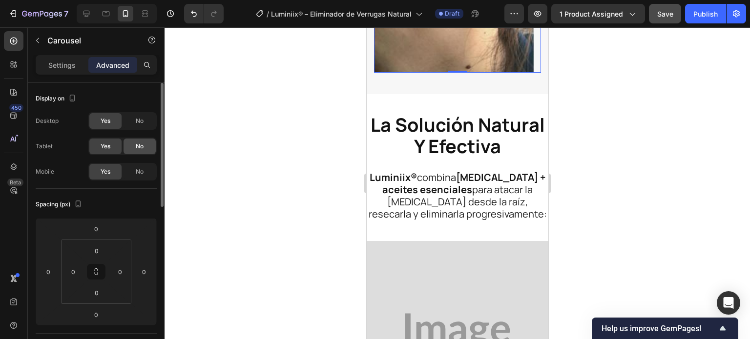
drag, startPoint x: 139, startPoint y: 124, endPoint x: 138, endPoint y: 144, distance: 20.5
click at [139, 123] on span "No" at bounding box center [140, 121] width 8 height 9
click at [138, 144] on span "No" at bounding box center [140, 146] width 8 height 9
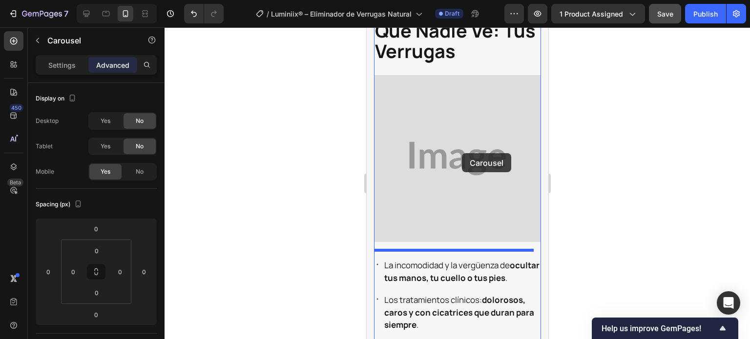
scroll to position [460, 0]
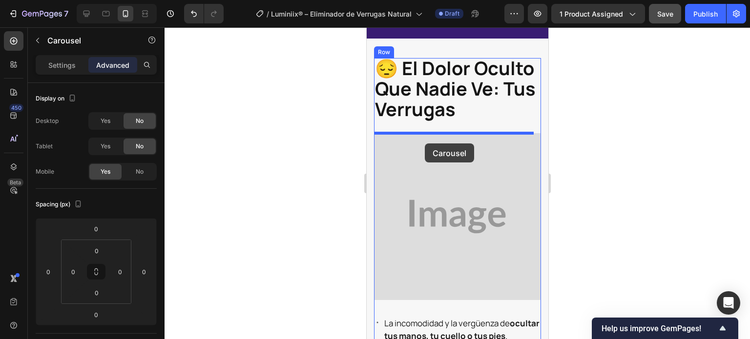
drag, startPoint x: 383, startPoint y: 183, endPoint x: 424, endPoint y: 143, distance: 57.0
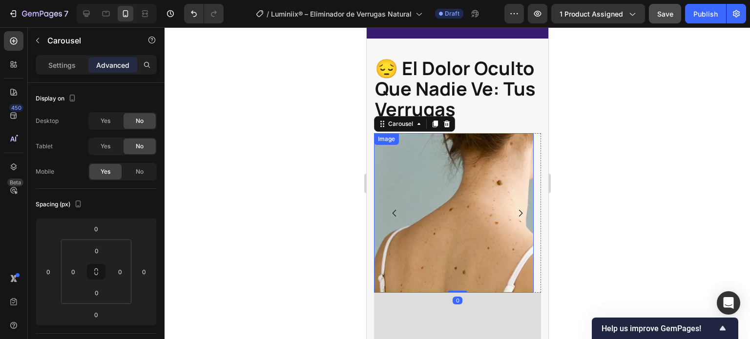
scroll to position [558, 0]
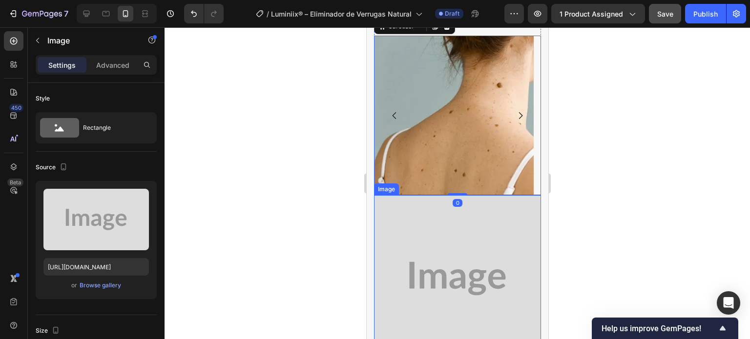
click at [422, 245] on img at bounding box center [456, 278] width 167 height 167
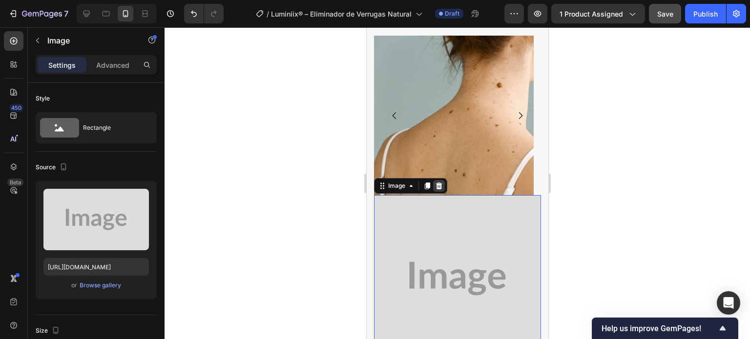
click at [436, 183] on icon at bounding box center [438, 186] width 8 height 8
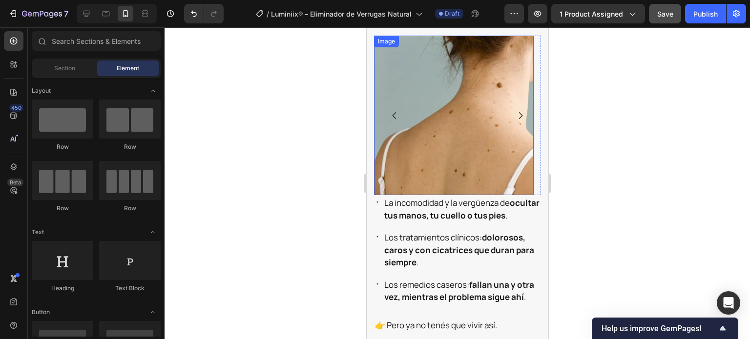
click at [455, 135] on img at bounding box center [453, 116] width 160 height 160
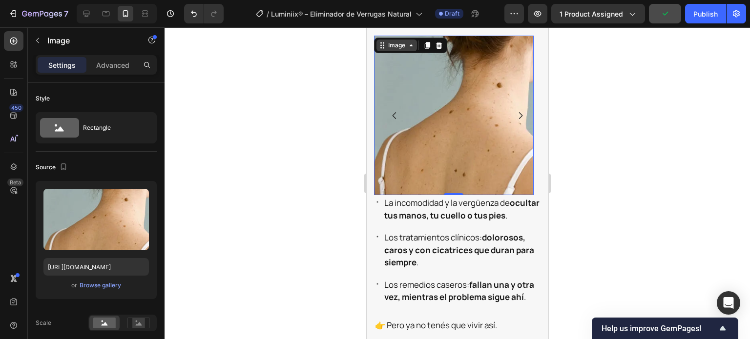
click at [397, 43] on div "Image" at bounding box center [396, 45] width 21 height 9
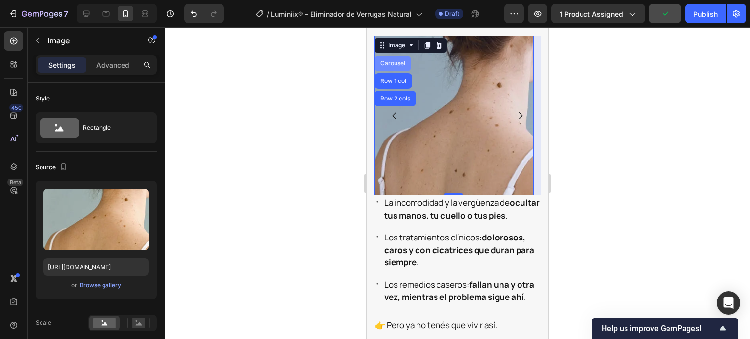
click at [391, 61] on div "Carousel" at bounding box center [392, 64] width 29 height 6
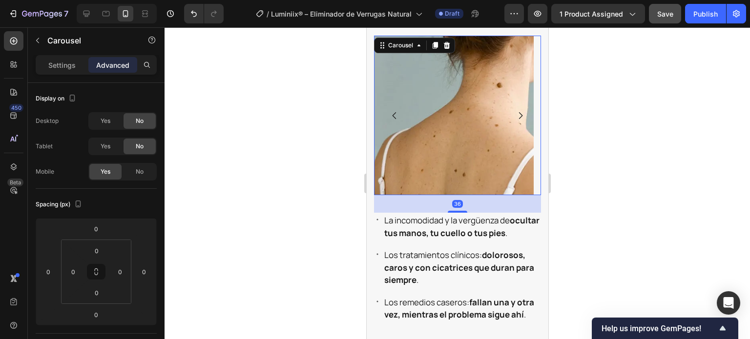
drag, startPoint x: 461, startPoint y: 193, endPoint x: 468, endPoint y: 210, distance: 18.9
click at [468, 195] on div "36" at bounding box center [456, 195] width 167 height 0
type input "36"
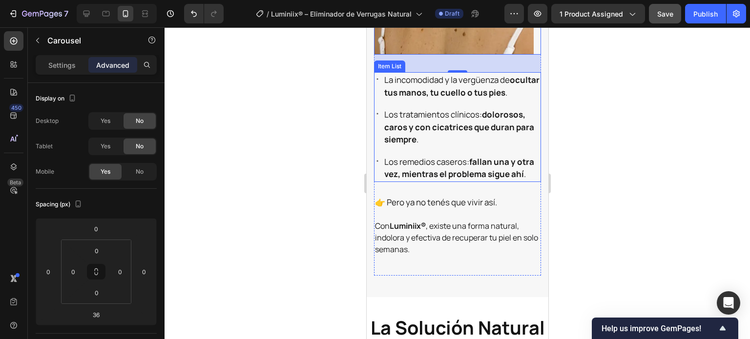
scroll to position [851, 0]
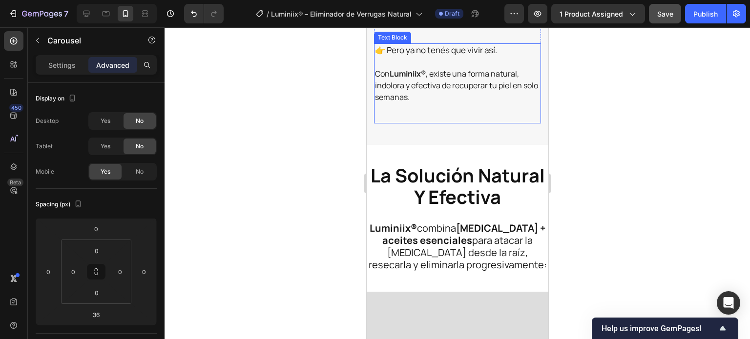
click at [414, 103] on p "Con Luminiix® , existe una forma natural, indolora y efectiva de recuperar tu p…" at bounding box center [456, 85] width 165 height 35
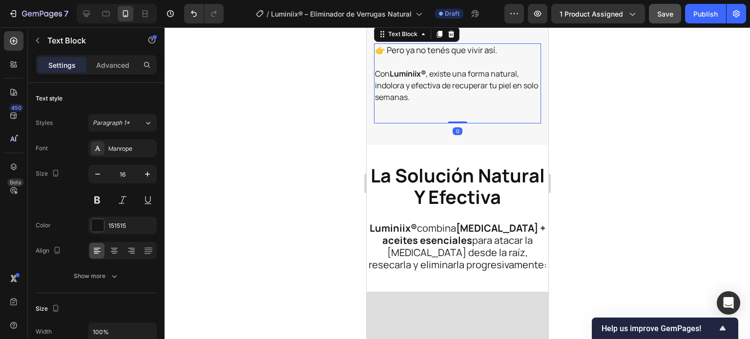
click at [430, 97] on p "Con Luminiix® , existe una forma natural, indolora y efectiva de recuperar tu p…" at bounding box center [456, 85] width 165 height 35
click at [427, 123] on div "👉 Pero ya no tenés que vivir así. Con Luminiix® , existe una forma natural, ind…" at bounding box center [456, 83] width 167 height 80
click at [113, 66] on p "Advanced" at bounding box center [112, 65] width 33 height 10
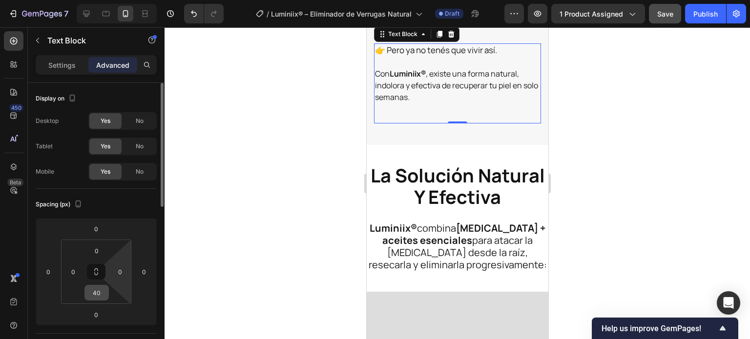
click at [99, 294] on input "40" at bounding box center [97, 293] width 20 height 15
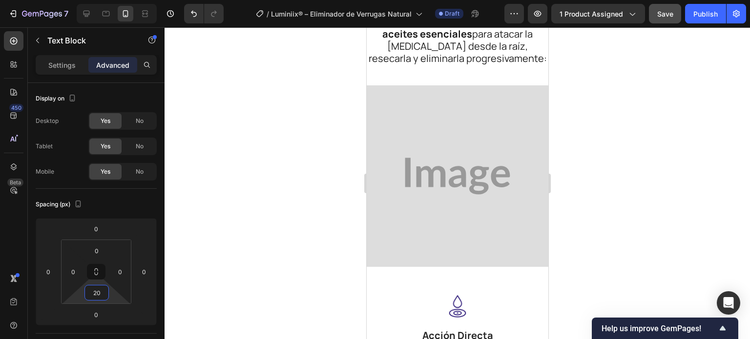
scroll to position [1046, 0]
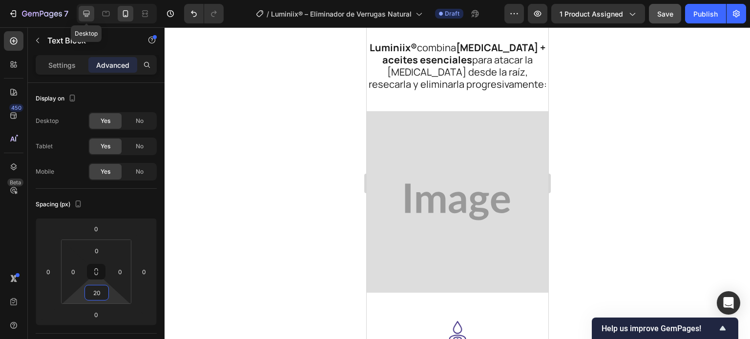
click at [84, 14] on icon at bounding box center [87, 14] width 10 height 10
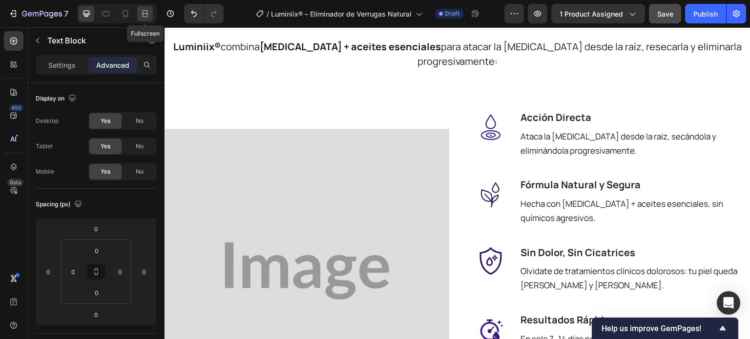
click at [148, 12] on icon at bounding box center [145, 14] width 10 height 10
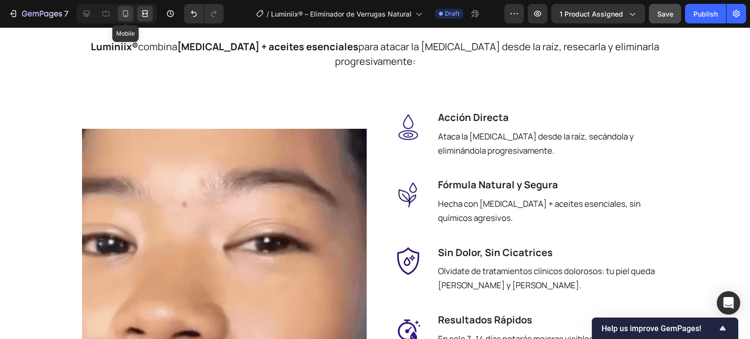
click at [122, 13] on icon at bounding box center [126, 14] width 10 height 10
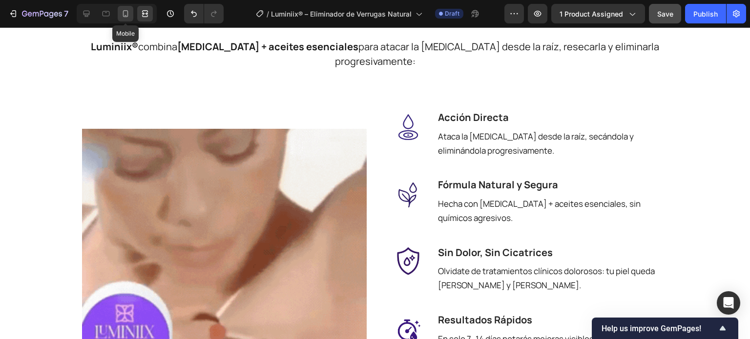
type input "20"
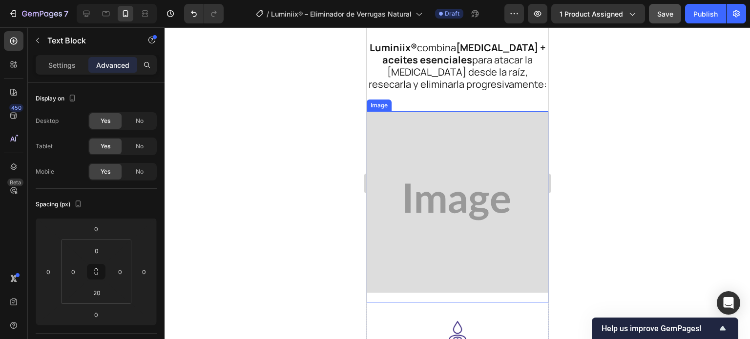
click at [469, 194] on img at bounding box center [457, 202] width 182 height 182
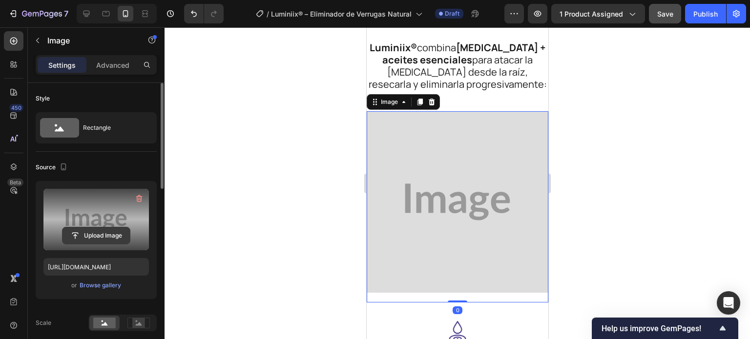
click at [114, 234] on input "file" at bounding box center [95, 235] width 67 height 17
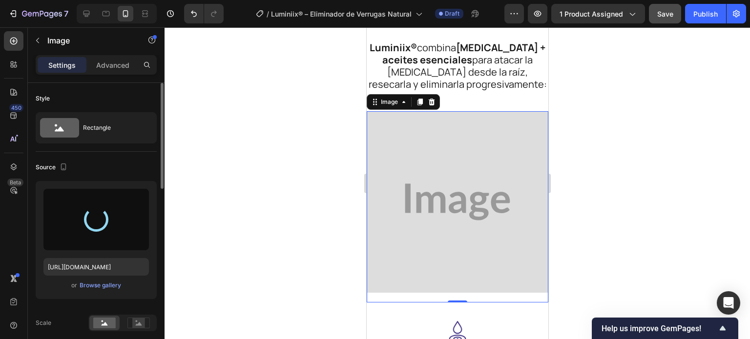
type input "[URL][DOMAIN_NAME]"
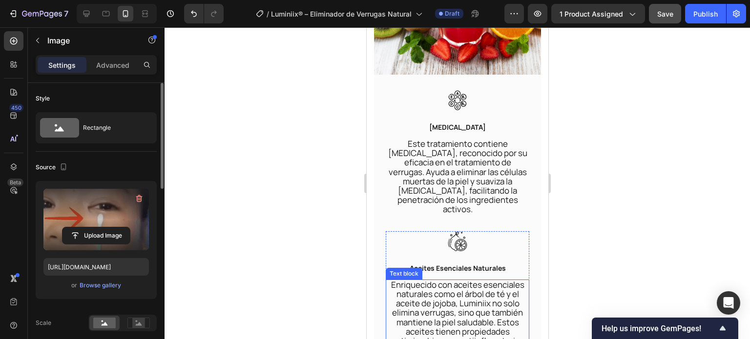
scroll to position [2949, 0]
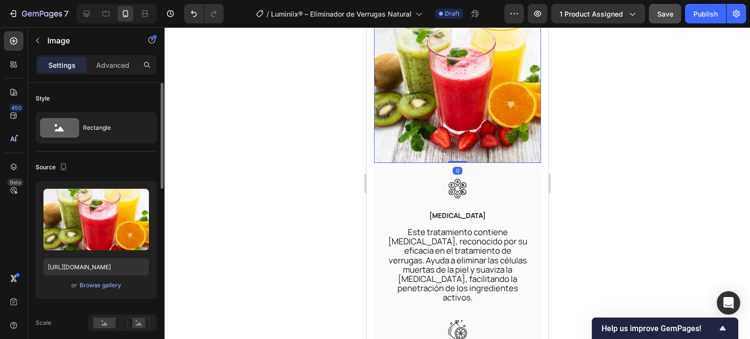
click at [442, 115] on img at bounding box center [456, 79] width 167 height 167
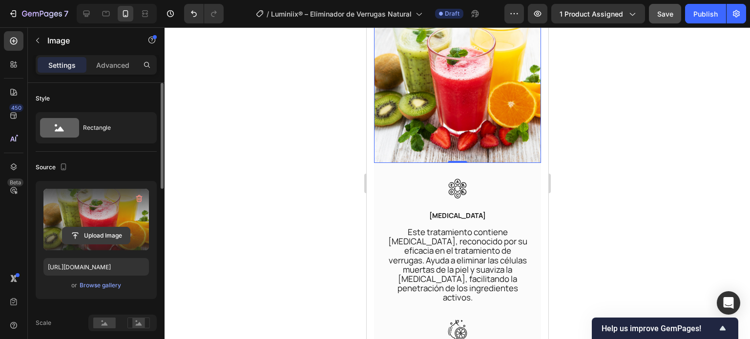
click at [114, 241] on input "file" at bounding box center [95, 235] width 67 height 17
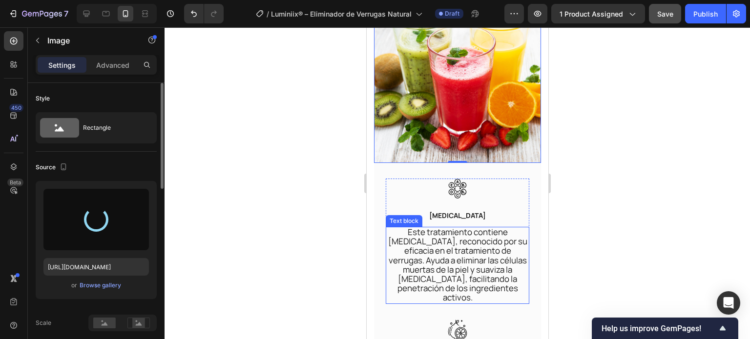
type input "[URL][DOMAIN_NAME]"
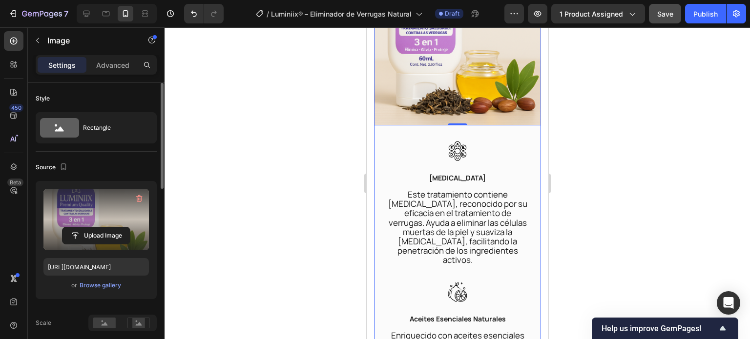
scroll to position [3047, 0]
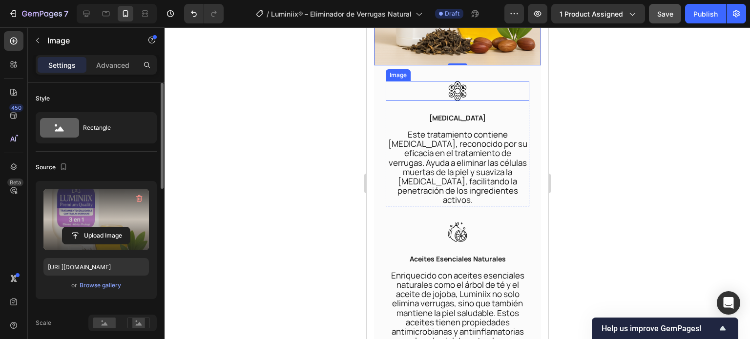
click at [453, 101] on img at bounding box center [457, 91] width 20 height 20
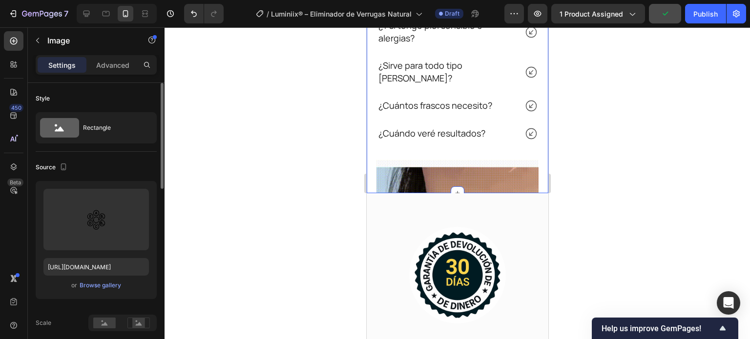
scroll to position [4736, 0]
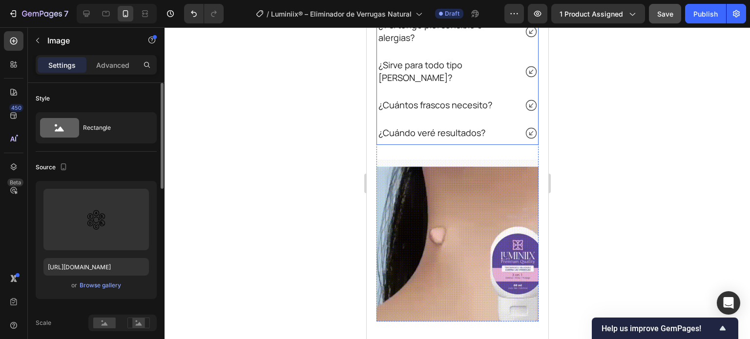
click at [425, 140] on div "¿Cuándo veré resultados?" at bounding box center [456, 133] width 161 height 23
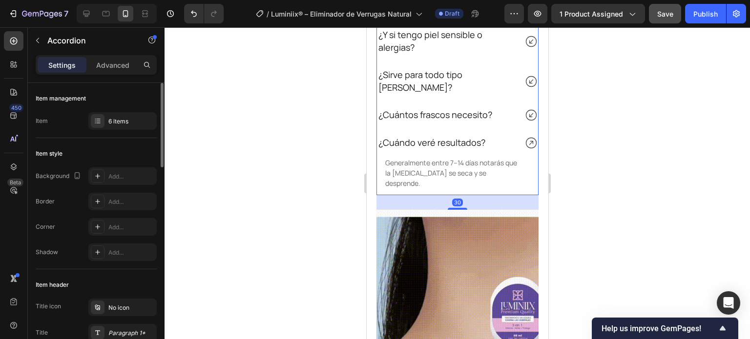
scroll to position [4706, 0]
click at [451, 199] on div "30" at bounding box center [456, 203] width 11 height 8
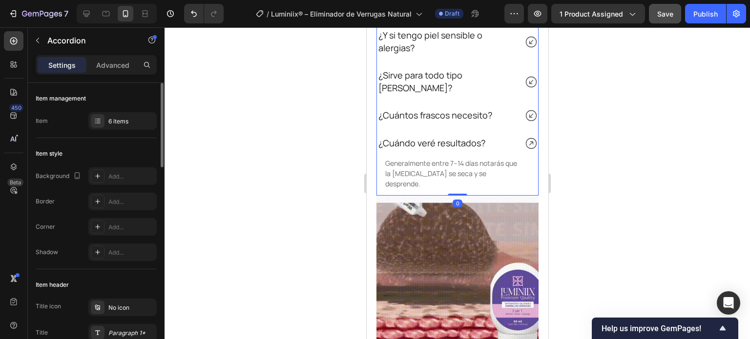
drag, startPoint x: 450, startPoint y: 186, endPoint x: 449, endPoint y: 156, distance: 30.8
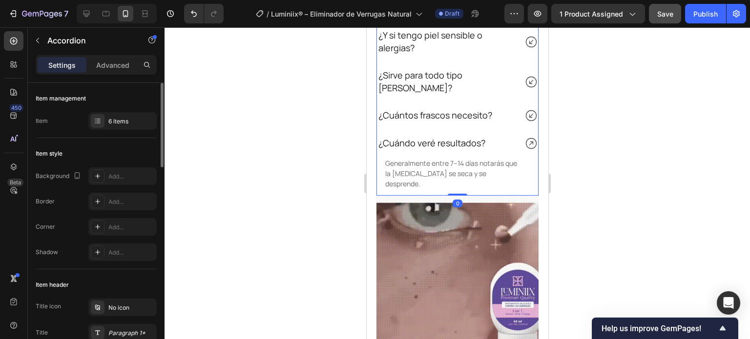
click at [449, 156] on div "¿Duele aplicarlo? ¿Deja cicatrices? ¿Y si tengo piel sensible o alergias? ¿Sirv…" at bounding box center [457, 82] width 162 height 227
type input "100%"
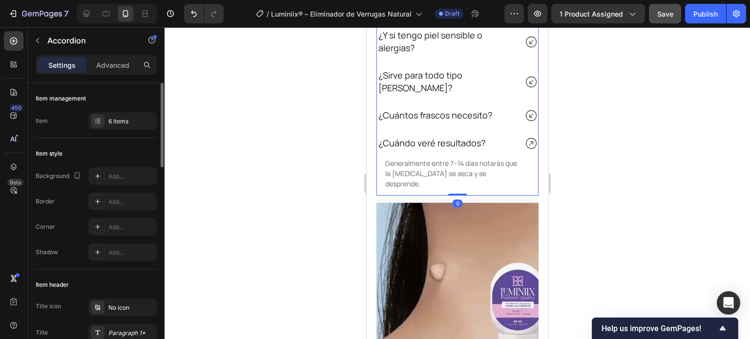
type input "100"
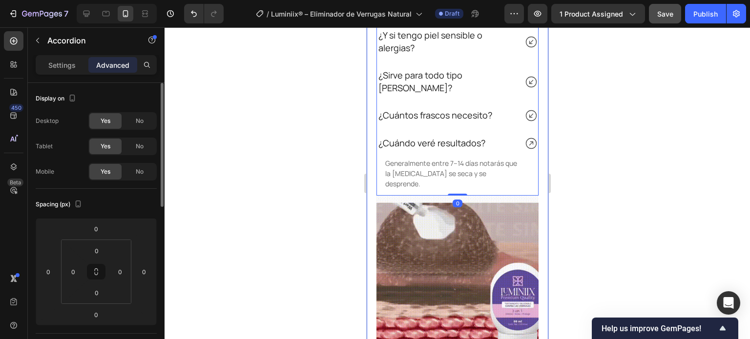
click at [424, 185] on div "Preguntas Frecuentes Heading ¿Duele aplicarlo? ¿Deja cicatrices? ¿Y si tengo pi…" at bounding box center [457, 152] width 182 height 481
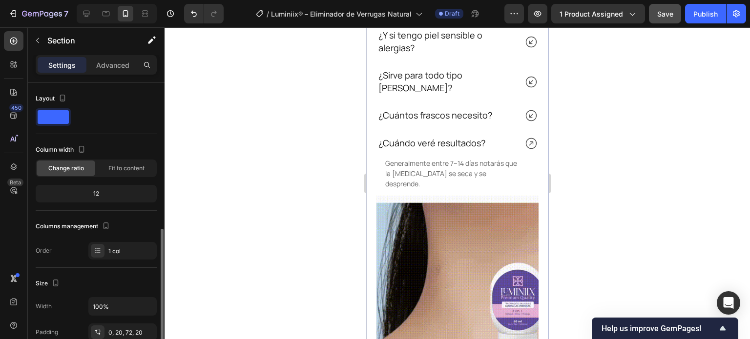
scroll to position [98, 0]
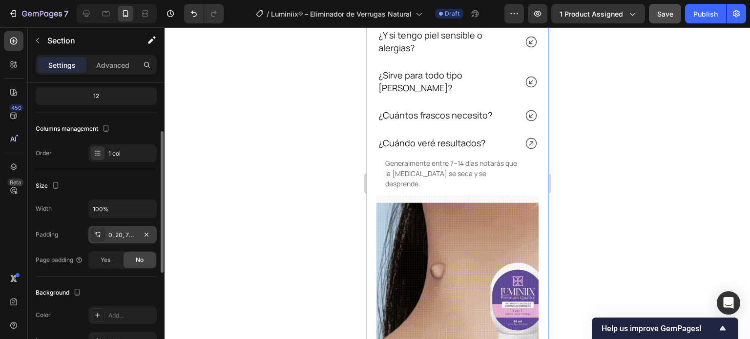
click at [113, 234] on div "0, 20, 72, 20" at bounding box center [122, 235] width 28 height 9
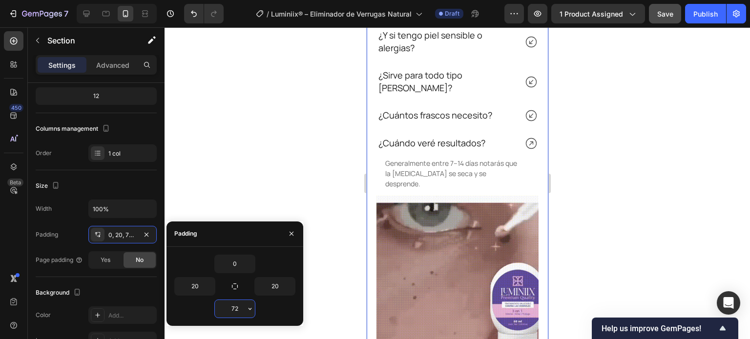
click at [241, 306] on input "72" at bounding box center [235, 309] width 40 height 18
type input "40"
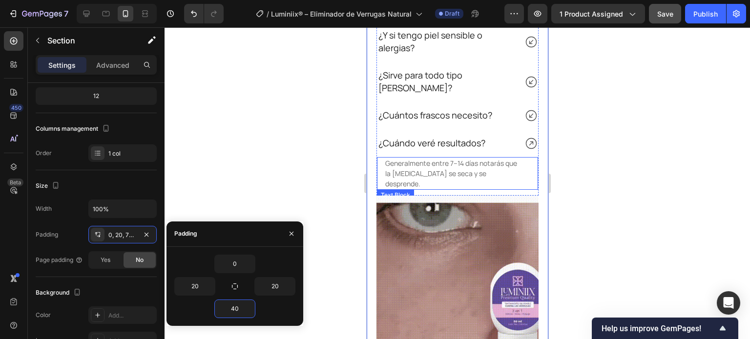
click at [429, 158] on p "Generalmente entre 7–14 días notarás que la [MEDICAL_DATA] se seca y se despren…" at bounding box center [453, 173] width 137 height 31
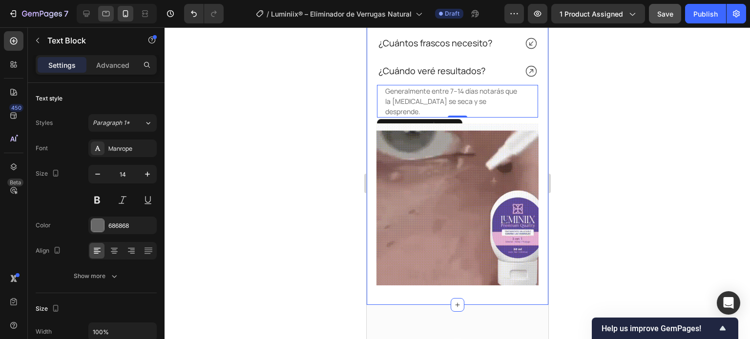
scroll to position [4755, 0]
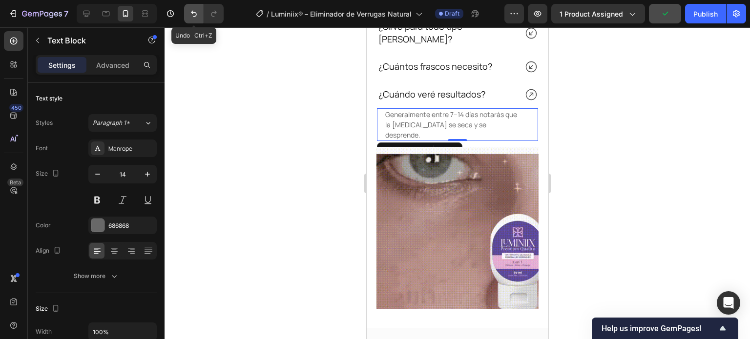
click at [190, 14] on icon "Undo/Redo" at bounding box center [194, 14] width 10 height 10
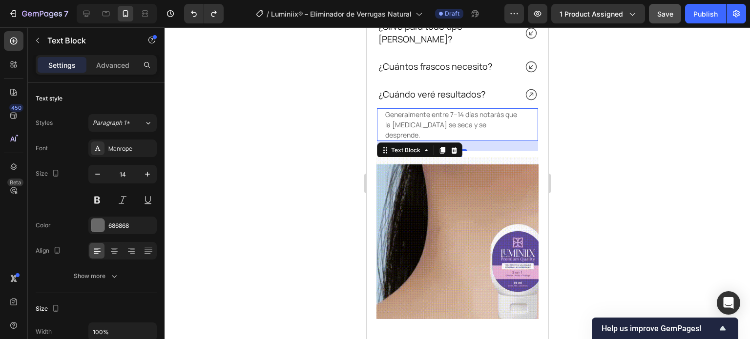
drag, startPoint x: 456, startPoint y: 117, endPoint x: 465, endPoint y: 127, distance: 13.5
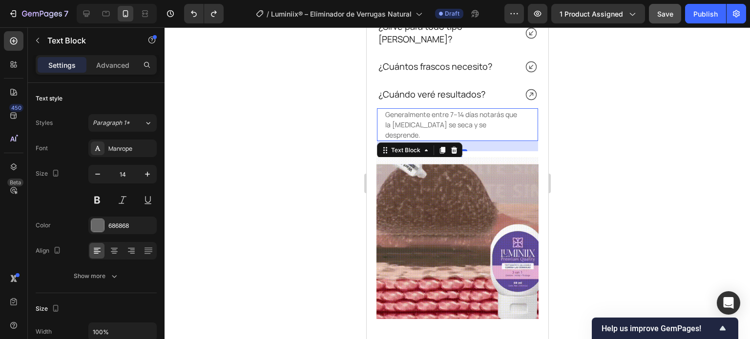
click at [465, 141] on div "21" at bounding box center [464, 141] width 161 height 0
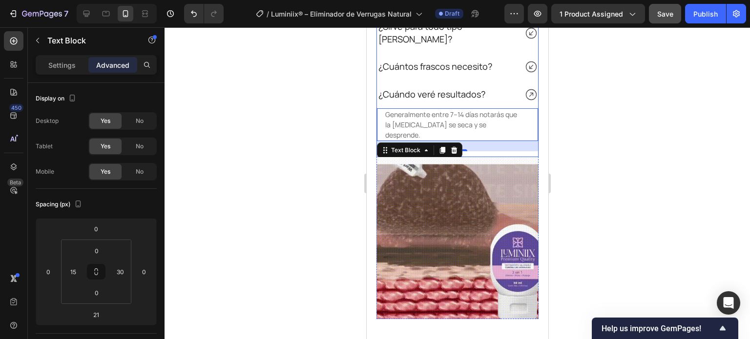
click at [524, 88] on icon at bounding box center [531, 95] width 14 height 14
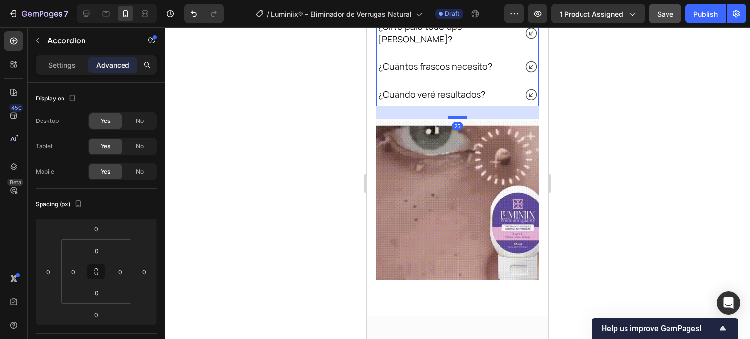
drag, startPoint x: 456, startPoint y: 93, endPoint x: 621, endPoint y: 31, distance: 176.4
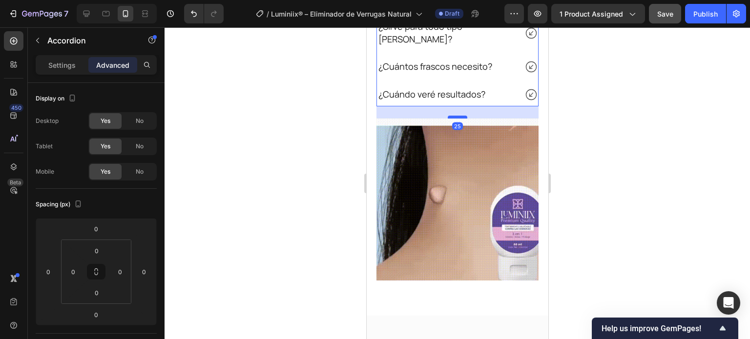
click at [458, 116] on div at bounding box center [457, 117] width 20 height 3
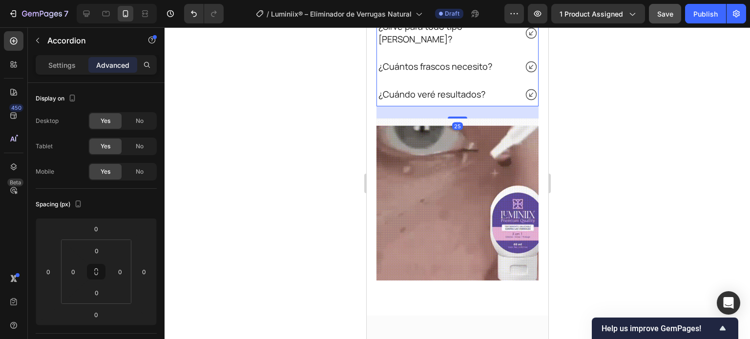
type input "25"
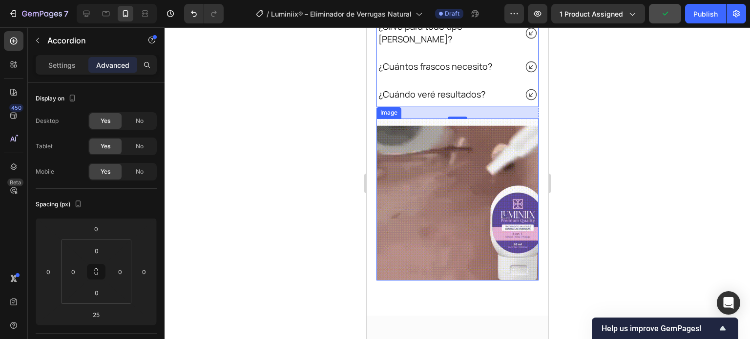
click at [445, 184] on img at bounding box center [457, 200] width 162 height 162
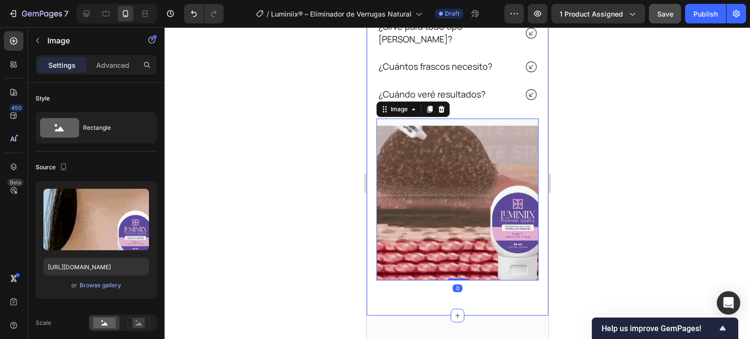
click at [431, 275] on div "Preguntas Frecuentes Heading ¿Duele aplicarlo? ¿Deja cicatrices? ¿Y si tengo pi…" at bounding box center [457, 89] width 182 height 453
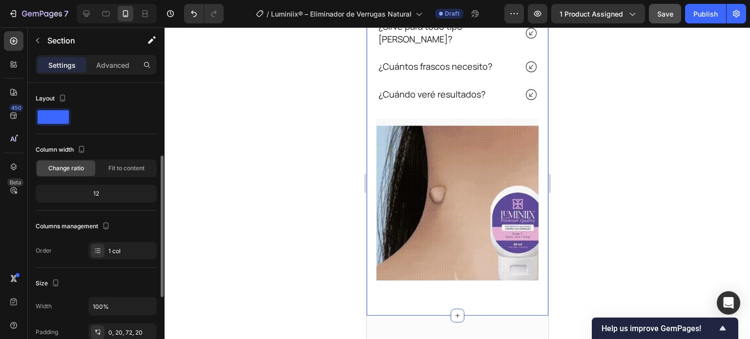
scroll to position [49, 0]
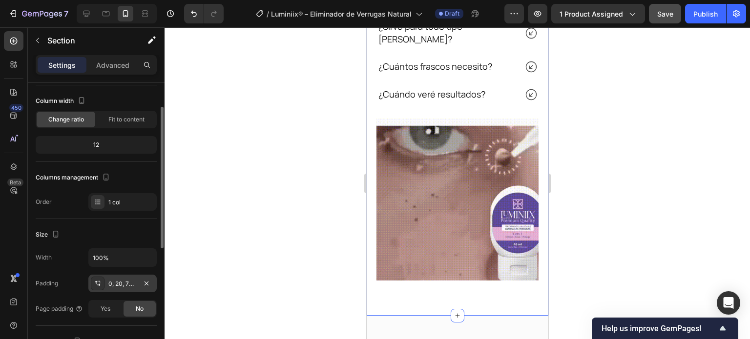
click at [115, 284] on div "0, 20, 72, 20" at bounding box center [122, 284] width 28 height 9
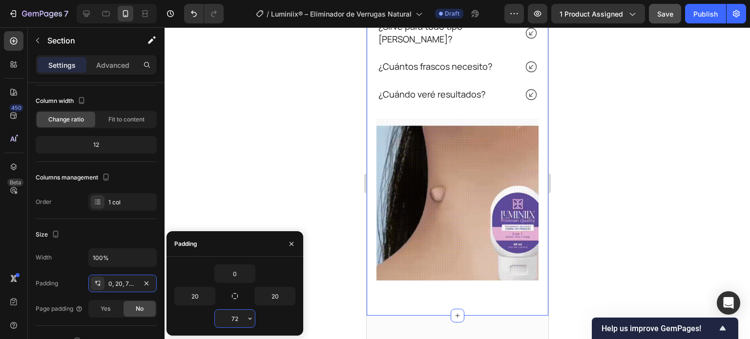
click at [235, 315] on input "72" at bounding box center [235, 319] width 40 height 18
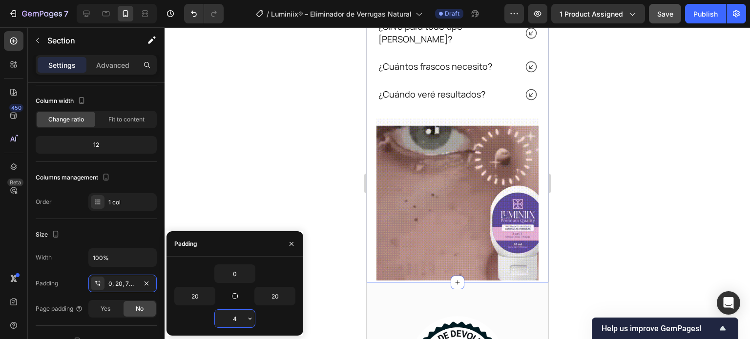
type input "40"
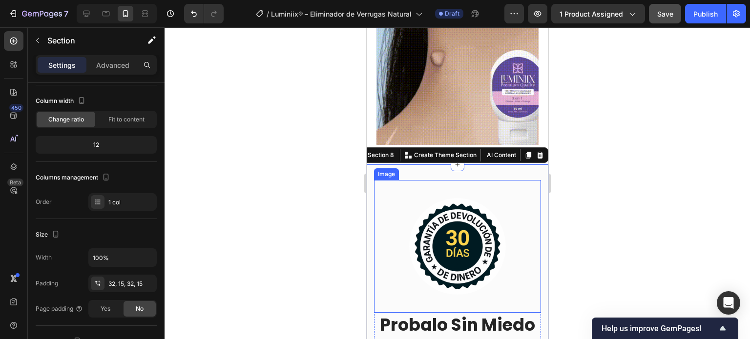
scroll to position [4901, 0]
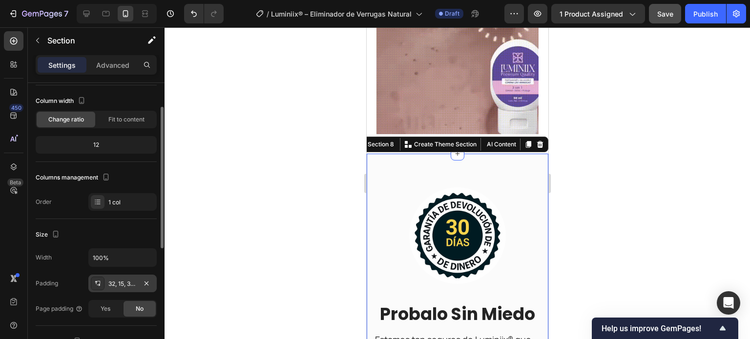
click at [119, 285] on div "32, 15, 32, 15" at bounding box center [122, 284] width 28 height 9
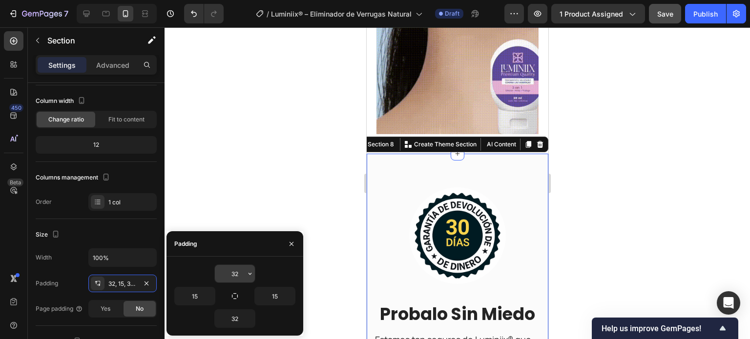
click at [238, 269] on input "32" at bounding box center [235, 274] width 40 height 18
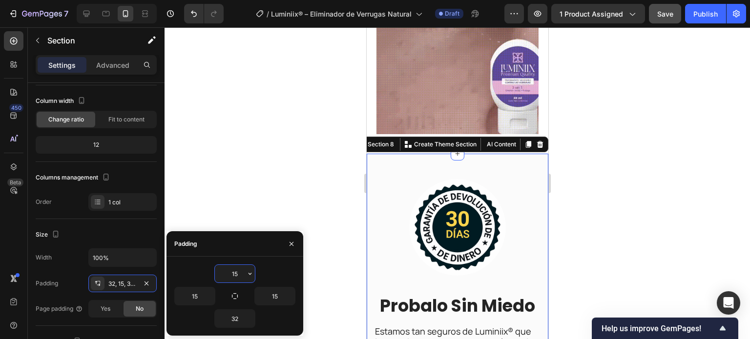
drag, startPoint x: 230, startPoint y: 277, endPoint x: 225, endPoint y: 276, distance: 5.0
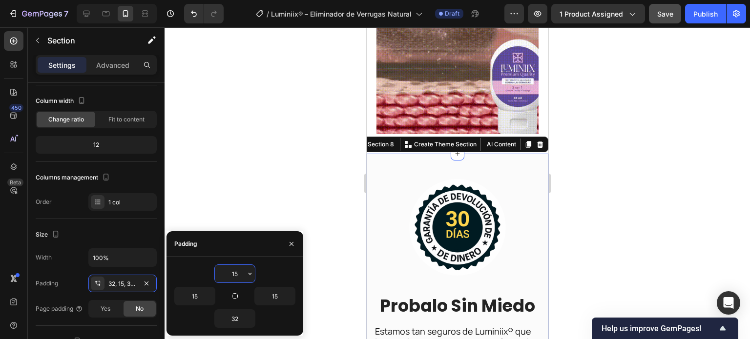
click at [225, 276] on input "15" at bounding box center [235, 274] width 40 height 18
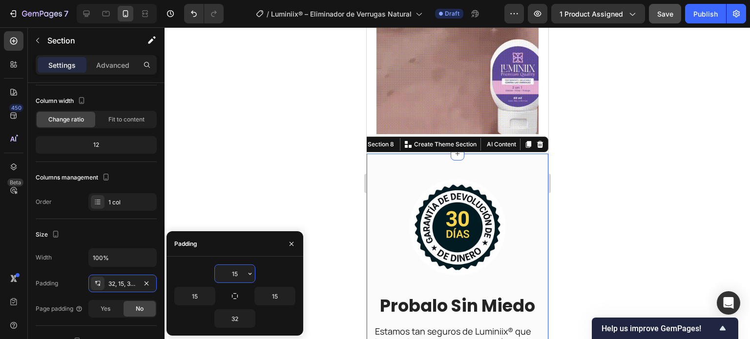
type input "0"
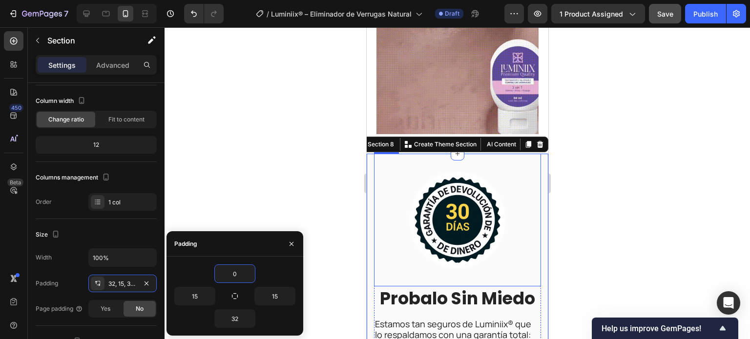
scroll to position [5097, 0]
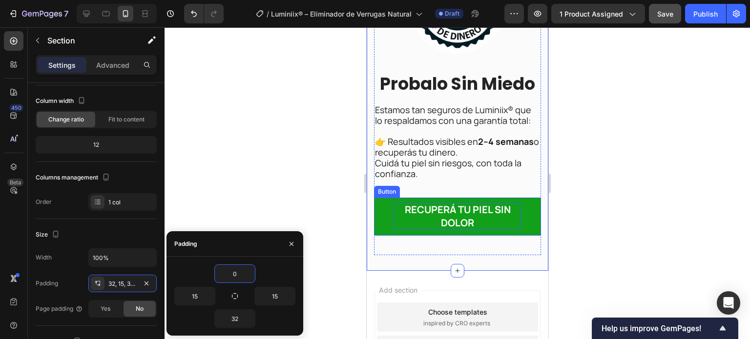
click at [411, 219] on p "Recuperá tu piel sin dolor" at bounding box center [457, 217] width 128 height 26
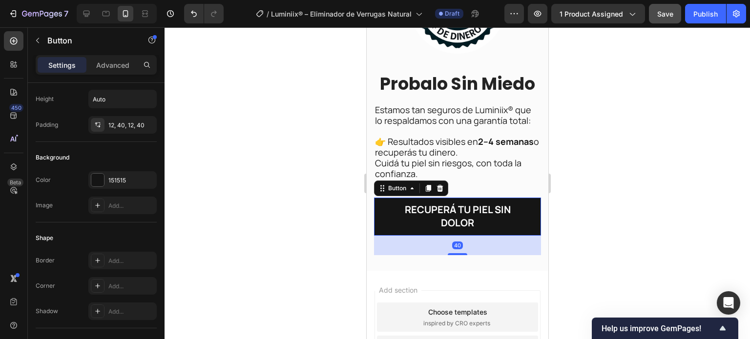
scroll to position [0, 0]
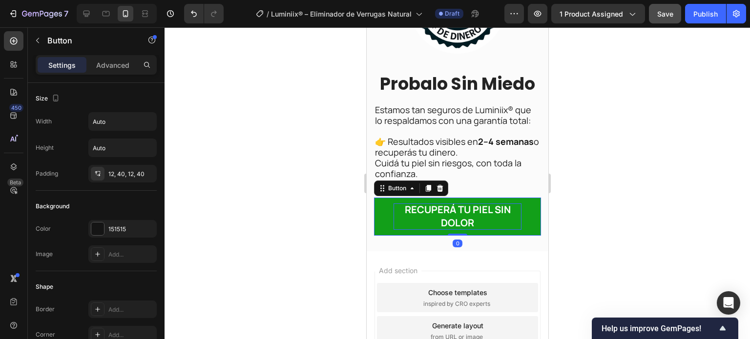
drag, startPoint x: 458, startPoint y: 246, endPoint x: 464, endPoint y: 222, distance: 24.6
click at [460, 222] on div "Recuperá tu piel sin dolor Button 0" at bounding box center [456, 217] width 167 height 38
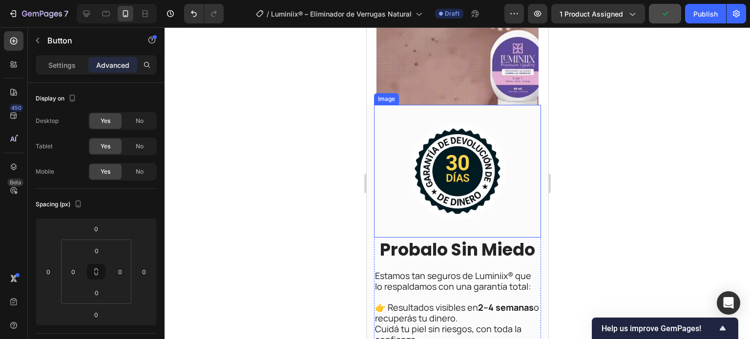
scroll to position [4932, 0]
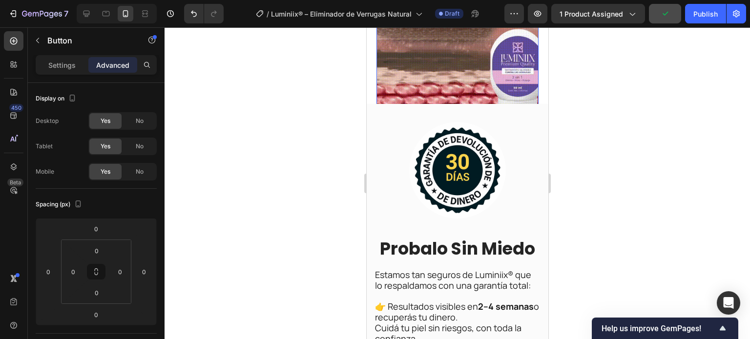
click at [447, 64] on img at bounding box center [457, 43] width 162 height 162
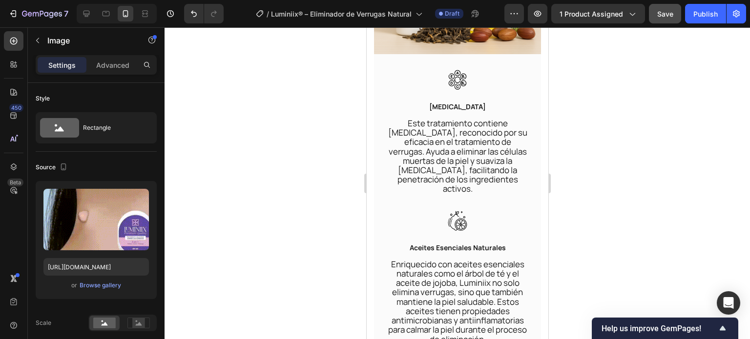
scroll to position [2931, 0]
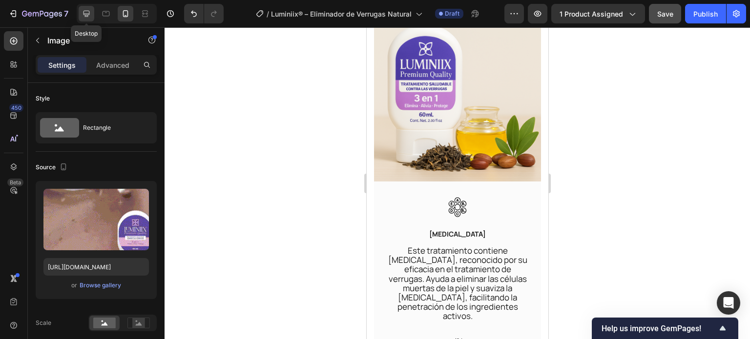
click at [82, 10] on icon at bounding box center [87, 14] width 10 height 10
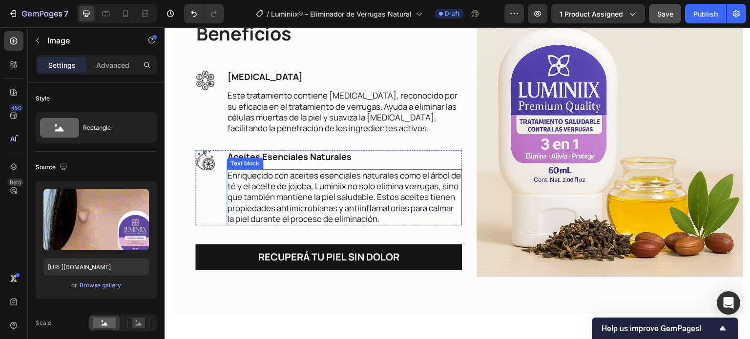
scroll to position [2813, 0]
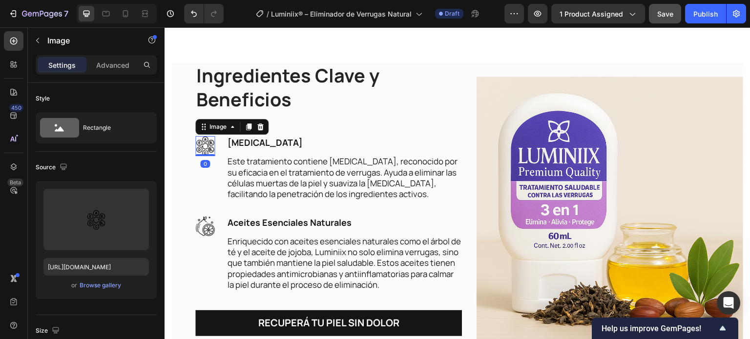
click at [201, 146] on img at bounding box center [205, 146] width 20 height 20
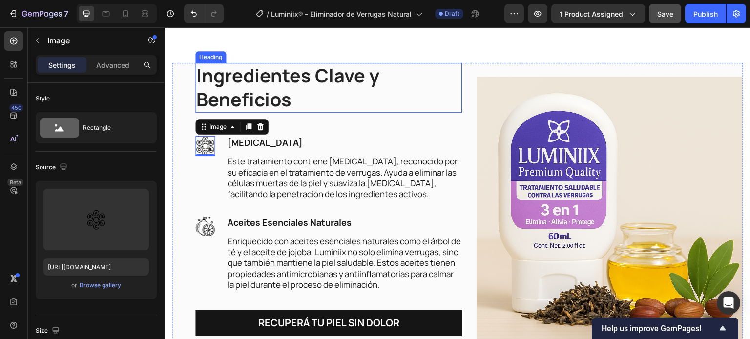
click at [338, 95] on h2 "Ingredientes Clave y Beneficios" at bounding box center [328, 88] width 266 height 50
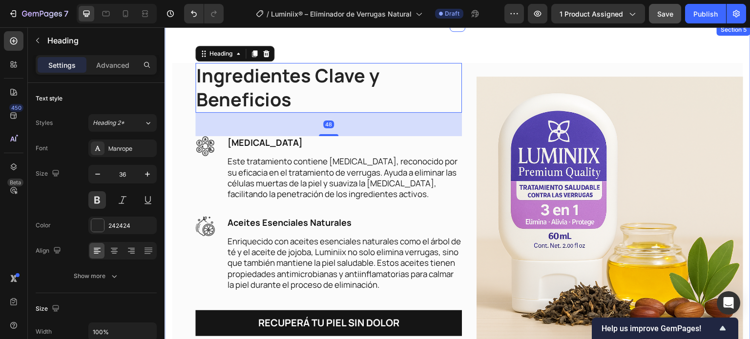
click at [322, 44] on div "Ingredientes Clave y Beneficios Heading 48 Image Image [MEDICAL_DATA] Text bloc…" at bounding box center [457, 221] width 586 height 395
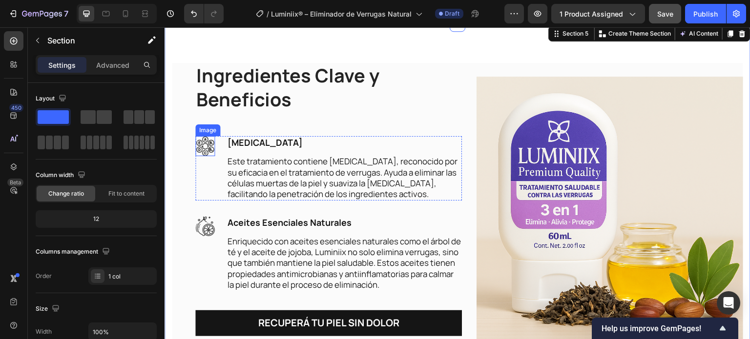
click at [213, 151] on img at bounding box center [205, 146] width 20 height 20
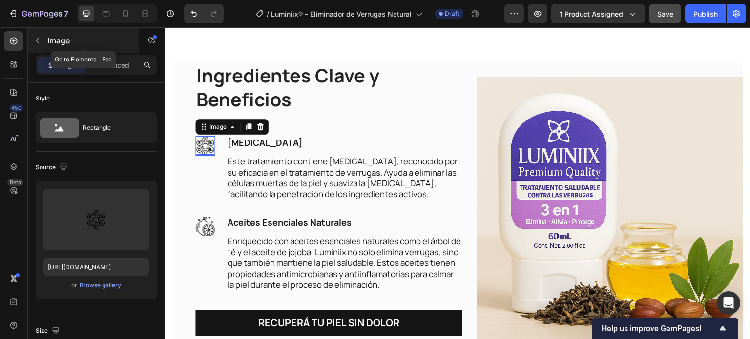
click at [42, 44] on button "button" at bounding box center [38, 41] width 16 height 16
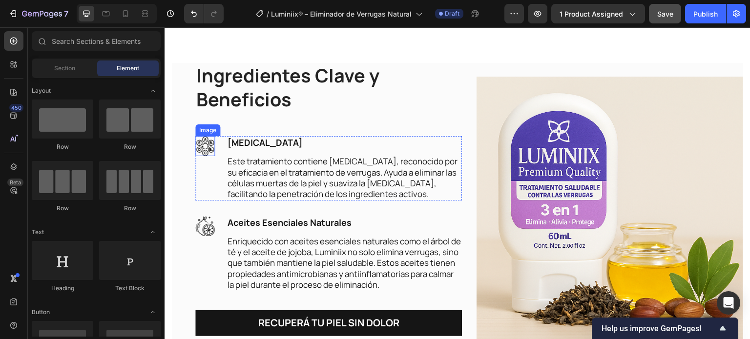
click at [203, 152] on img at bounding box center [205, 146] width 20 height 20
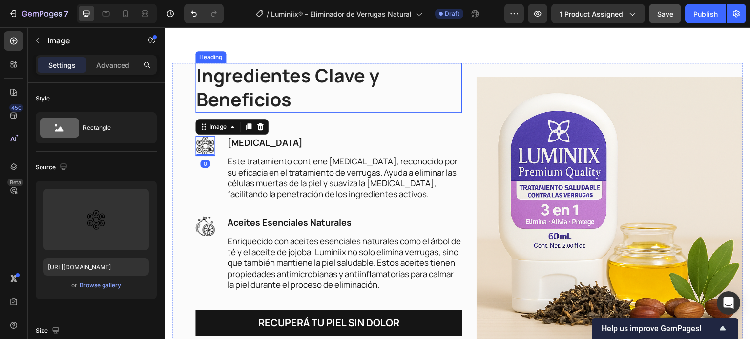
click at [386, 111] on div "Ingredientes Clave y Beneficios Heading Image Image 0 [MEDICAL_DATA] Text block…" at bounding box center [328, 209] width 266 height 293
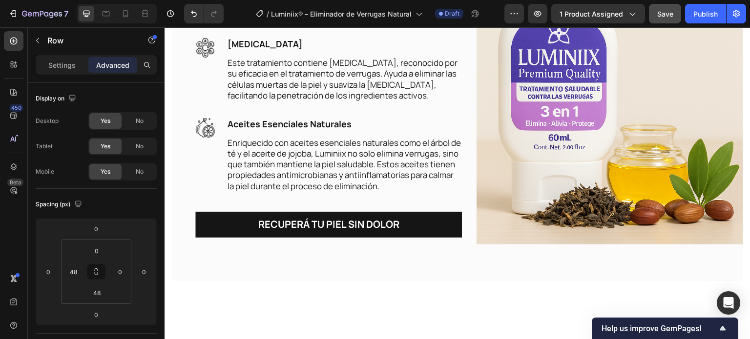
scroll to position [1873, 0]
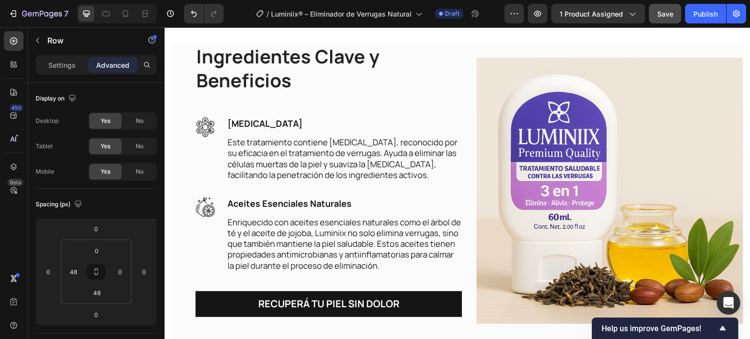
click at [207, 137] on img at bounding box center [205, 127] width 20 height 20
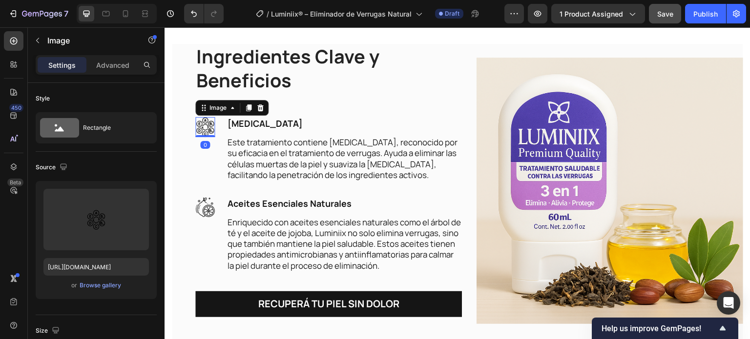
scroll to position [1837, 0]
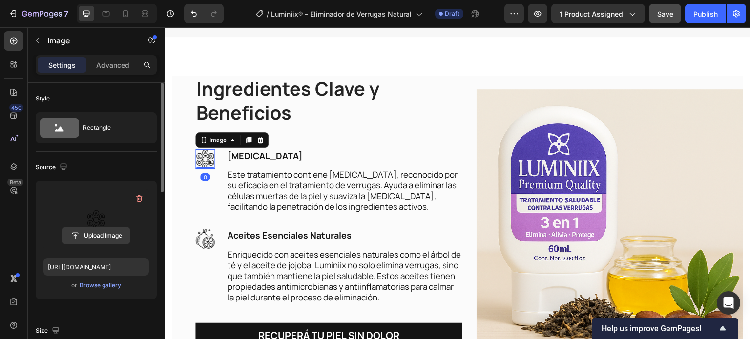
click at [115, 236] on input "file" at bounding box center [95, 235] width 67 height 17
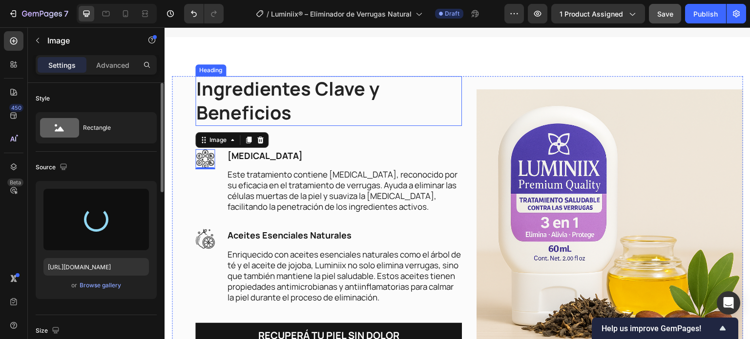
type input "[URL][DOMAIN_NAME]"
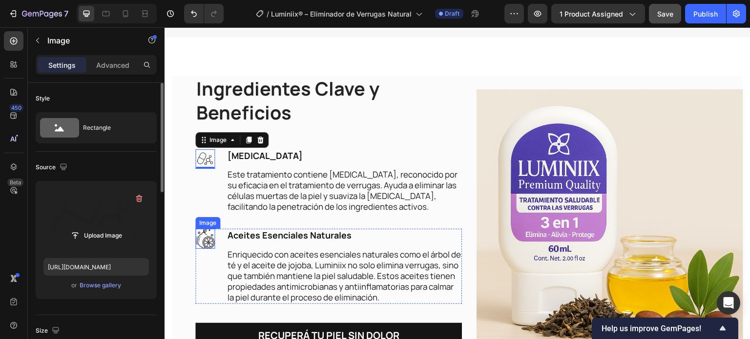
click at [211, 244] on img at bounding box center [205, 239] width 20 height 20
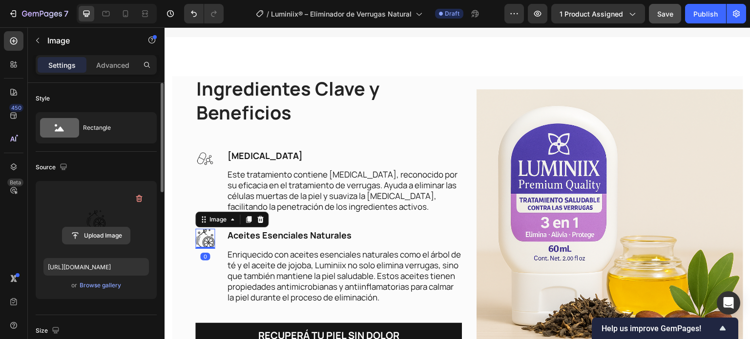
click at [89, 234] on input "file" at bounding box center [95, 235] width 67 height 17
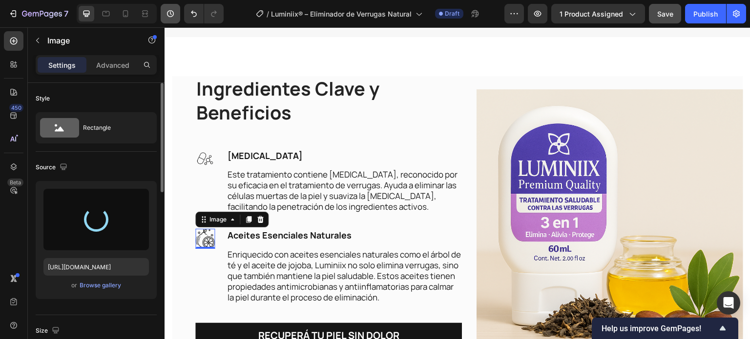
type input "[URL][DOMAIN_NAME]"
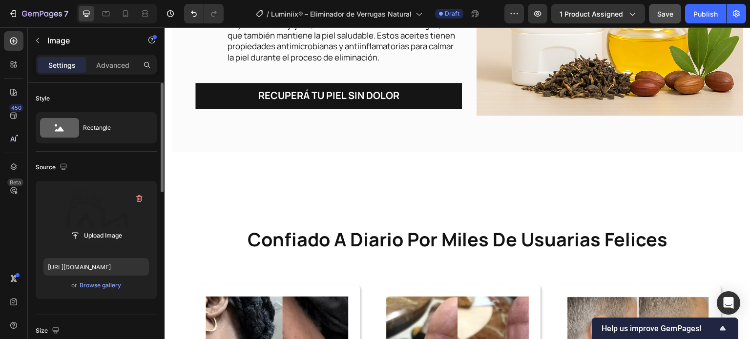
scroll to position [2130, 0]
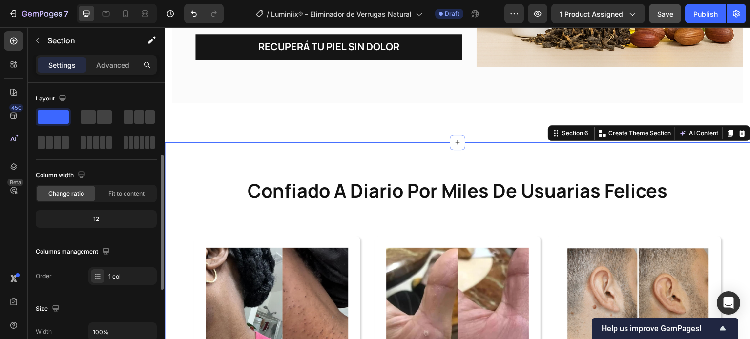
scroll to position [49, 0]
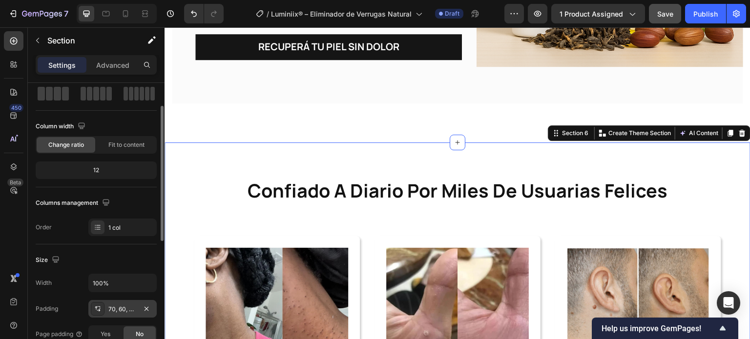
click at [121, 312] on div "70, 60, 70, 60" at bounding box center [122, 309] width 28 height 9
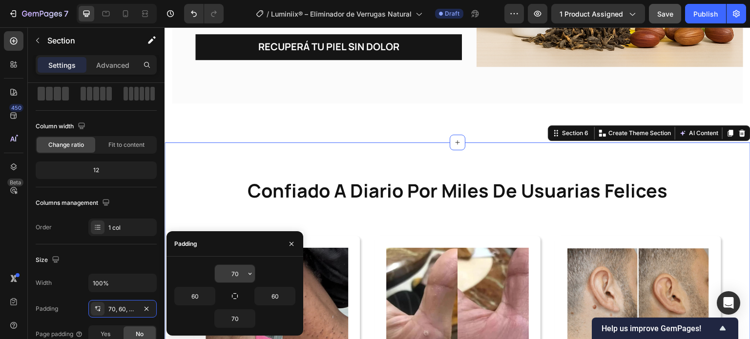
click at [236, 265] on input "70" at bounding box center [235, 274] width 40 height 18
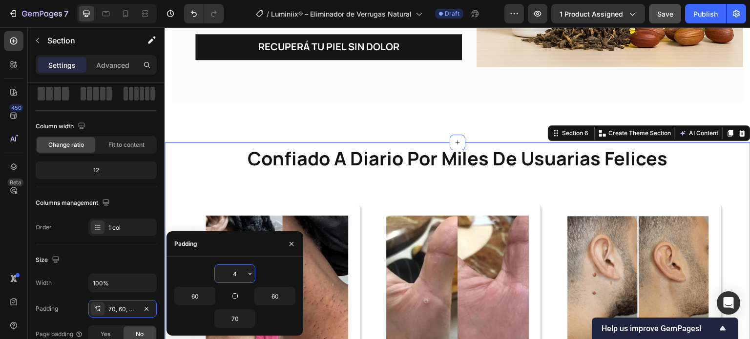
type input "40"
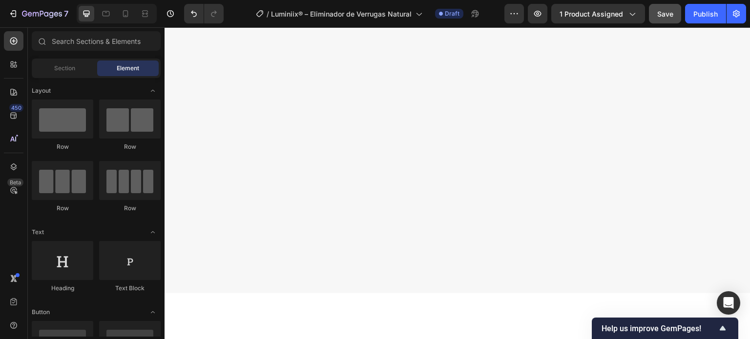
scroll to position [0, 0]
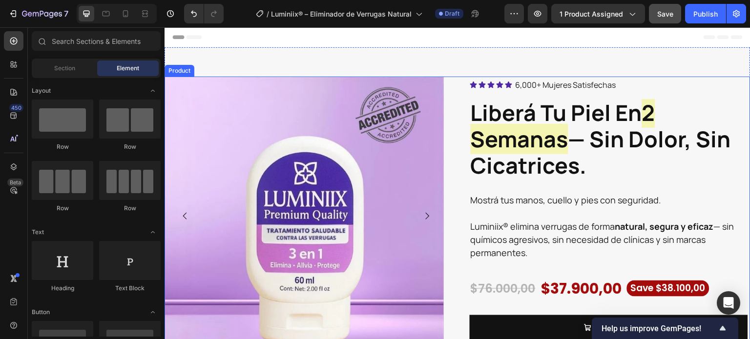
click at [451, 123] on div "Image Image Image Image Image Carousel Icon Icon Icon Icon Icon Icon List 6,000…" at bounding box center [457, 222] width 586 height 291
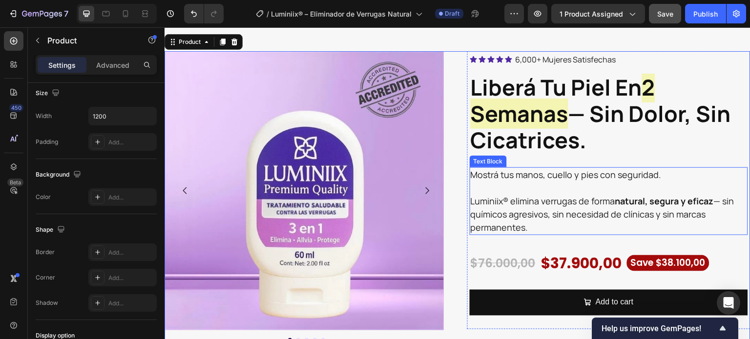
scroll to position [49, 0]
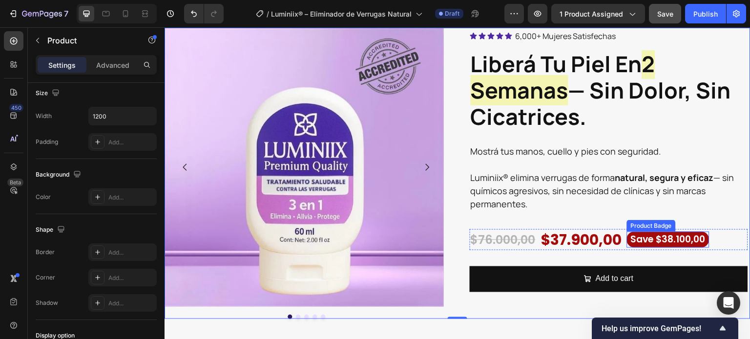
click at [638, 244] on pre "Save $38.100,00" at bounding box center [668, 240] width 82 height 16
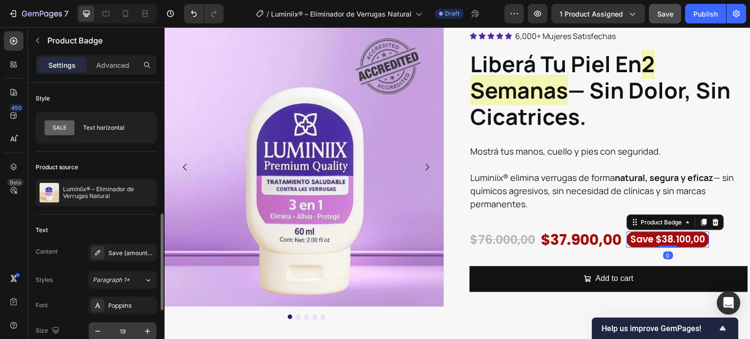
scroll to position [98, 0]
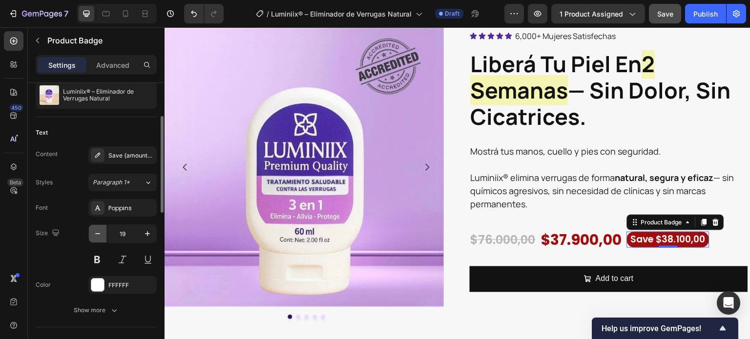
click at [98, 233] on icon "button" at bounding box center [97, 233] width 5 height 1
type input "18"
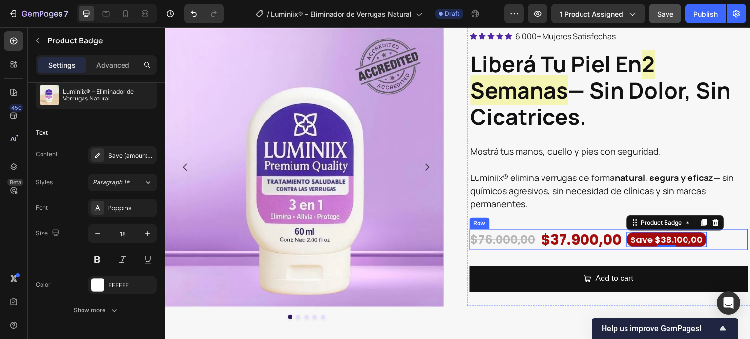
click at [529, 250] on div "$76.000,00 Product Price Product Price" at bounding box center [502, 239] width 67 height 21
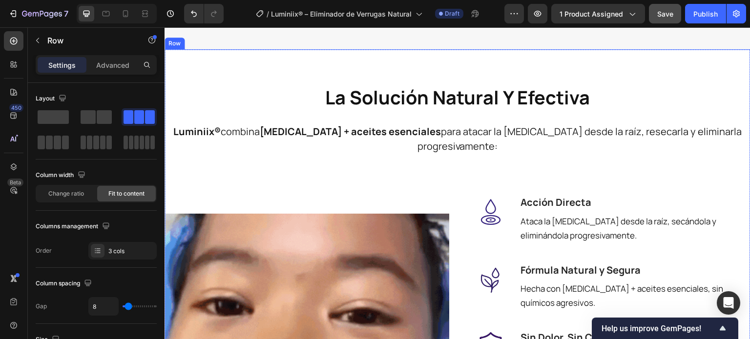
scroll to position [781, 0]
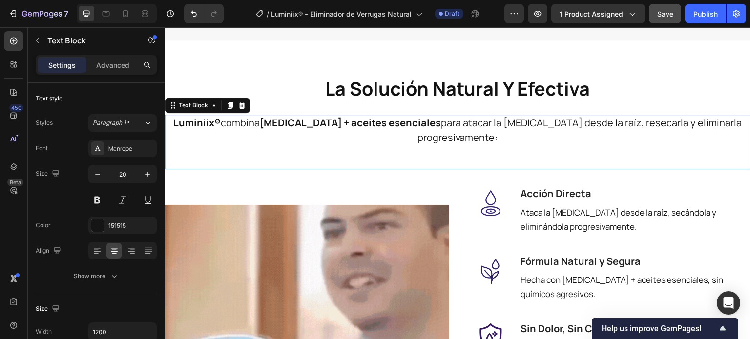
click at [463, 133] on span "Luminiix® combina [MEDICAL_DATA] + aceites esenciales para atacar la [MEDICAL_D…" at bounding box center [457, 130] width 568 height 28
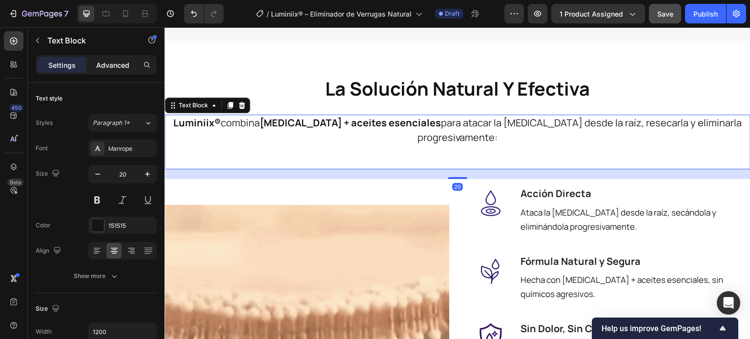
click at [114, 59] on div "Advanced" at bounding box center [112, 65] width 49 height 16
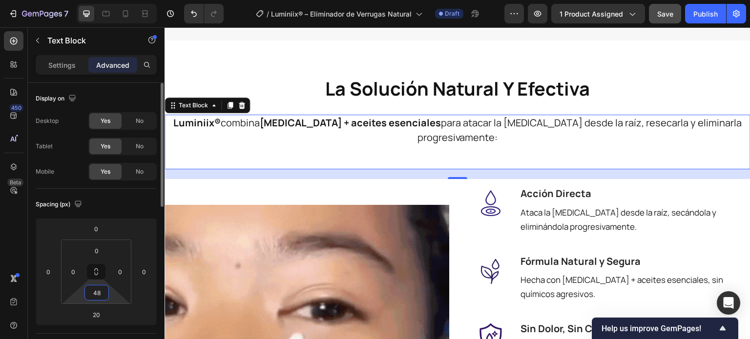
click at [102, 290] on input "48" at bounding box center [97, 293] width 20 height 15
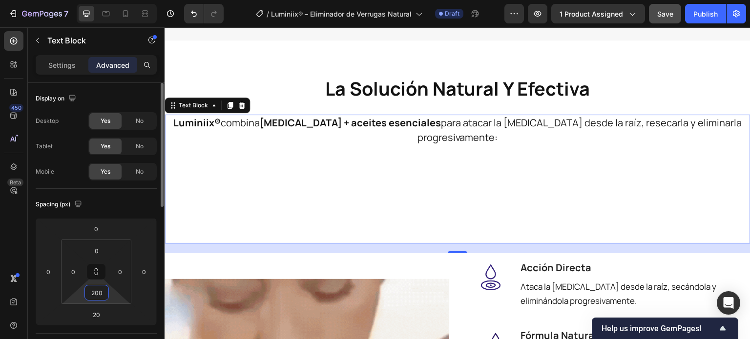
drag, startPoint x: 99, startPoint y: 292, endPoint x: 104, endPoint y: 295, distance: 6.0
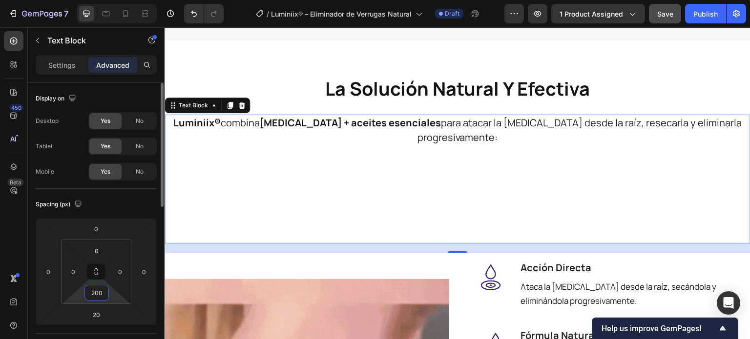
click at [105, 295] on input "200" at bounding box center [97, 293] width 20 height 15
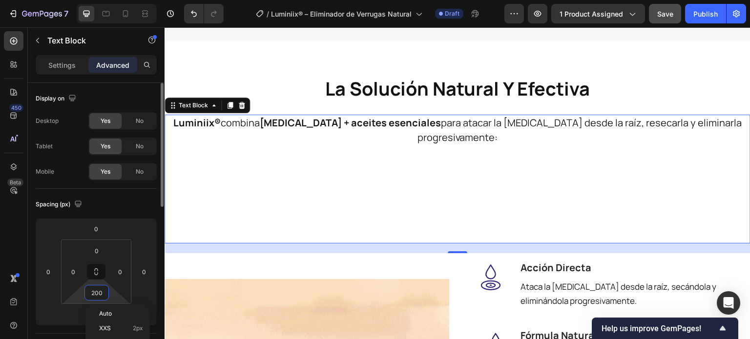
type input "20"
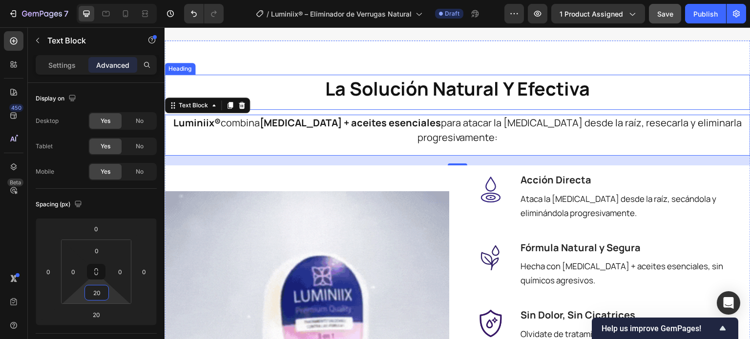
click at [256, 79] on h2 "la solución natural y efectiva" at bounding box center [457, 88] width 586 height 27
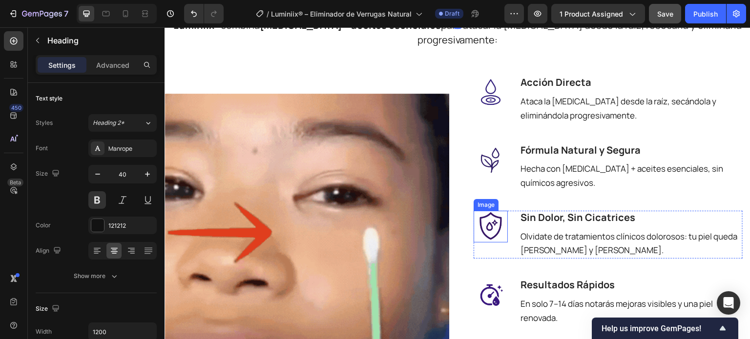
scroll to position [1074, 0]
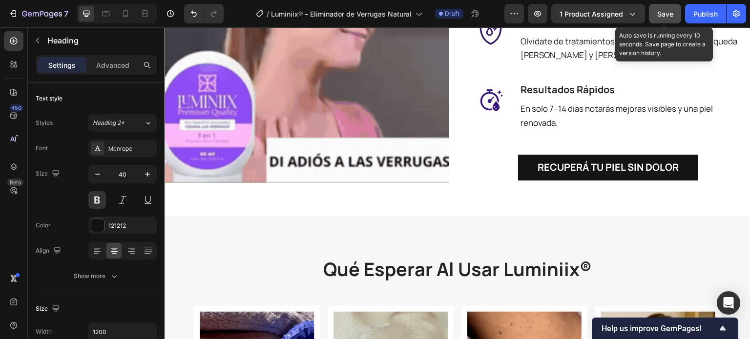
click at [673, 17] on span "Save" at bounding box center [665, 14] width 16 height 8
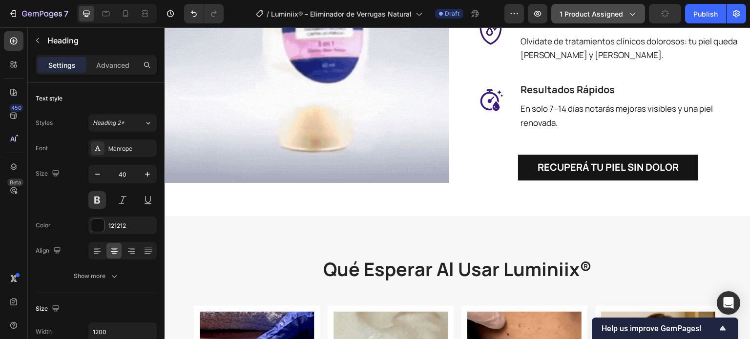
click at [565, 14] on span "1 product assigned" at bounding box center [590, 14] width 63 height 10
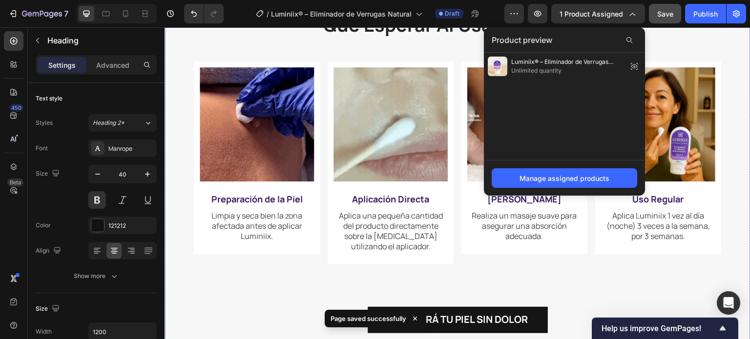
scroll to position [1464, 0]
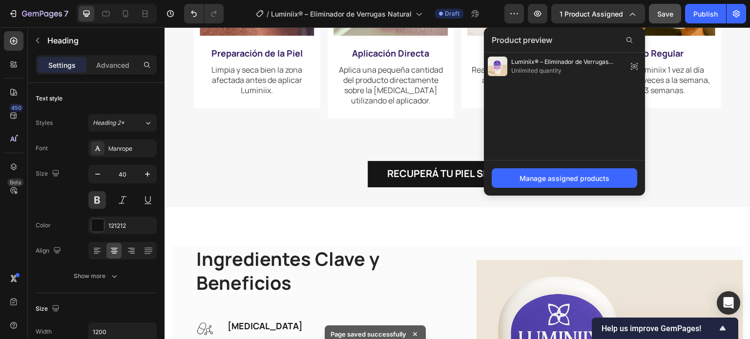
click at [136, 14] on div at bounding box center [117, 14] width 80 height 20
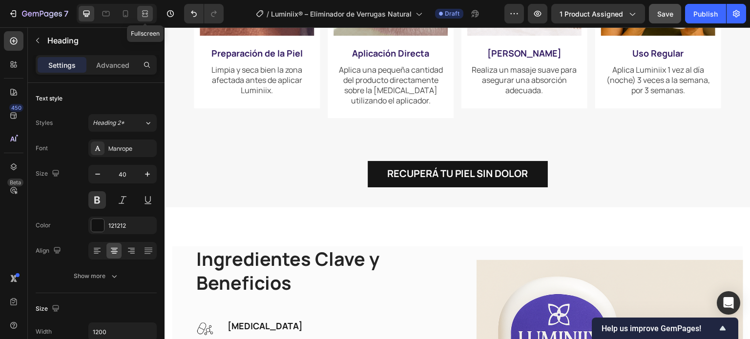
click at [139, 14] on div at bounding box center [145, 14] width 16 height 16
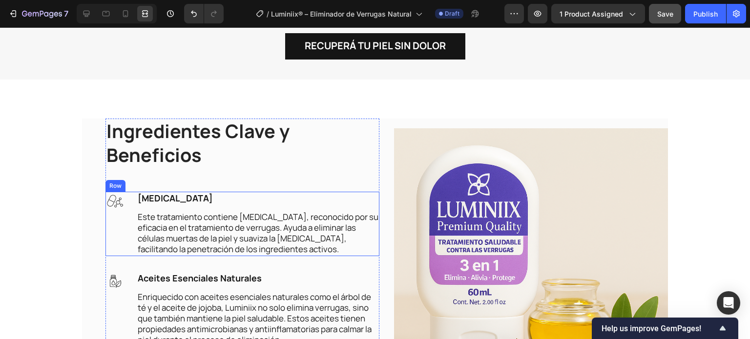
scroll to position [1611, 0]
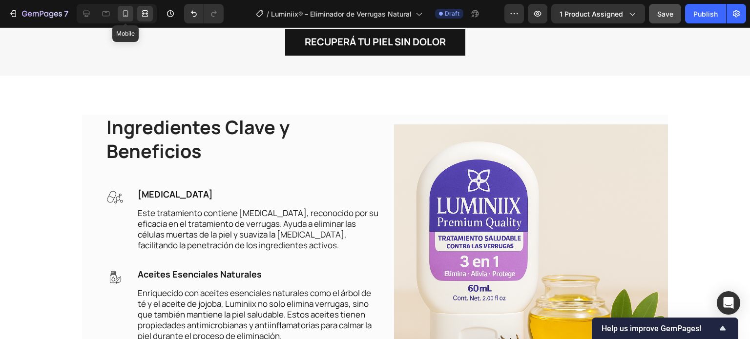
click at [125, 19] on div at bounding box center [126, 14] width 16 height 16
type input "32"
type input "100%"
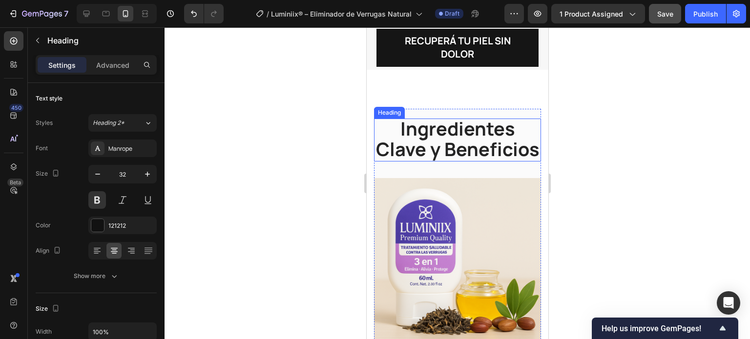
scroll to position [2782, 0]
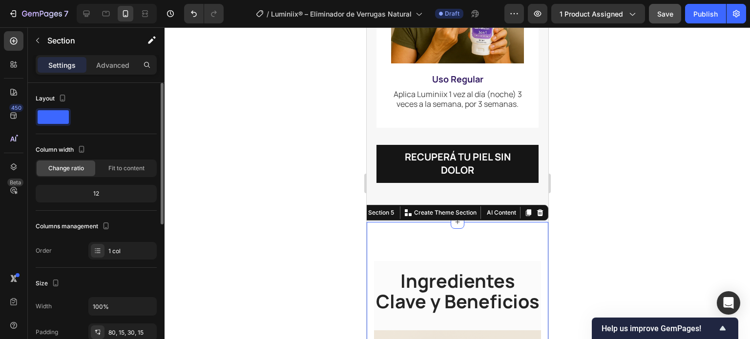
scroll to position [49, 0]
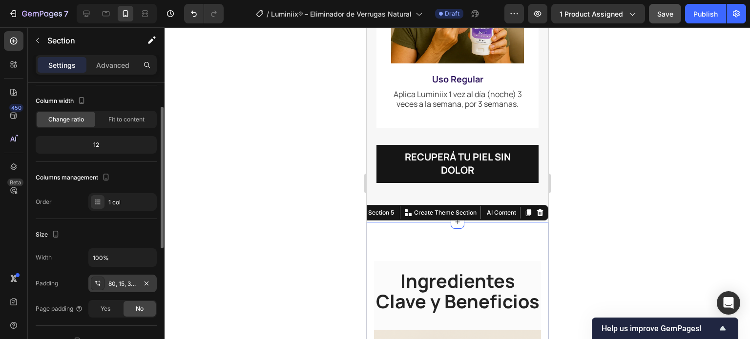
click at [126, 282] on div "80, 15, 30, 15" at bounding box center [122, 284] width 28 height 9
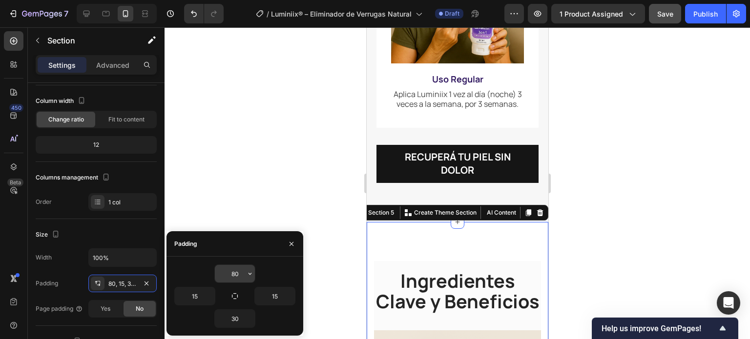
click at [230, 278] on input "80" at bounding box center [235, 274] width 40 height 18
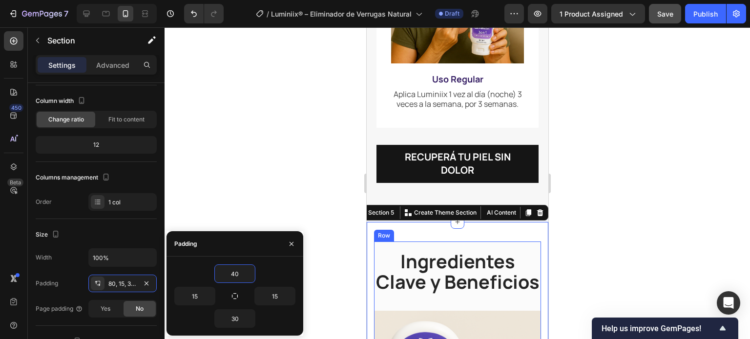
type input "40"
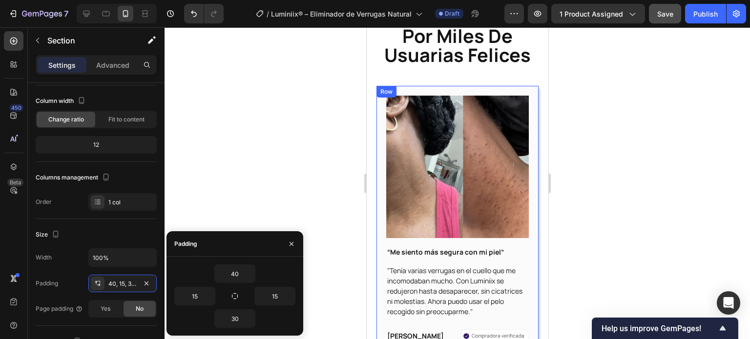
scroll to position [3709, 0]
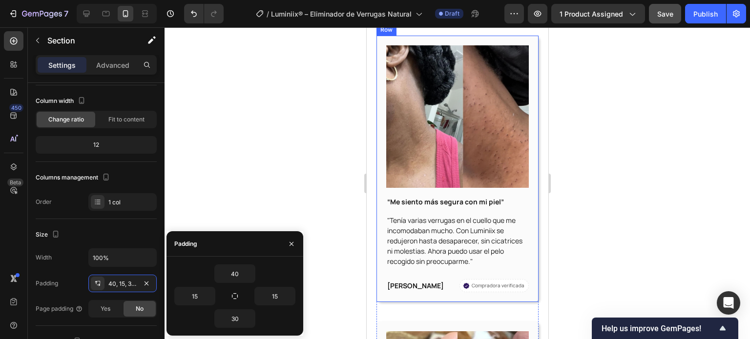
click at [430, 302] on div "Image “Me siento más segura con mi piel” Text Block "Tenía varias verrugas en e…" at bounding box center [457, 169] width 162 height 266
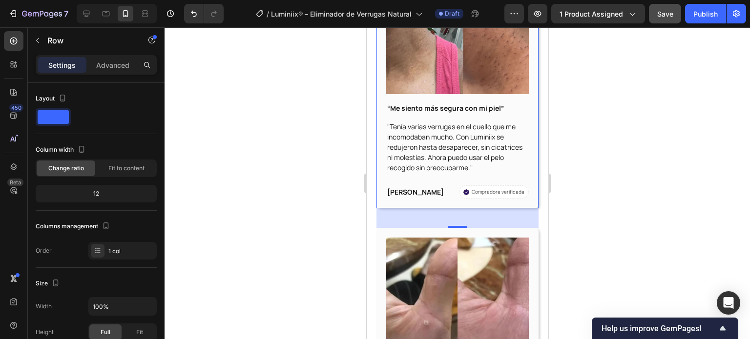
scroll to position [3807, 0]
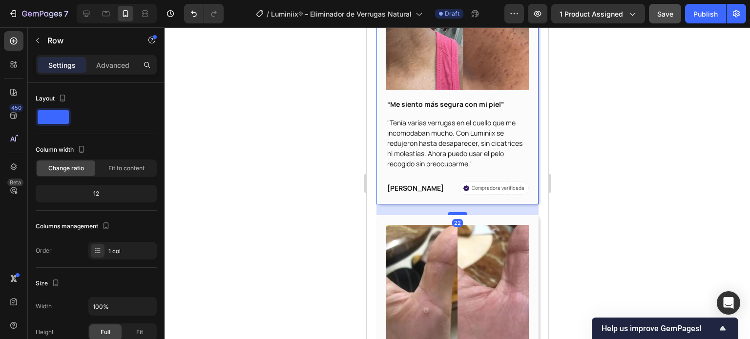
drag, startPoint x: 449, startPoint y: 235, endPoint x: 448, endPoint y: 226, distance: 8.9
click at [448, 215] on div at bounding box center [457, 213] width 20 height 3
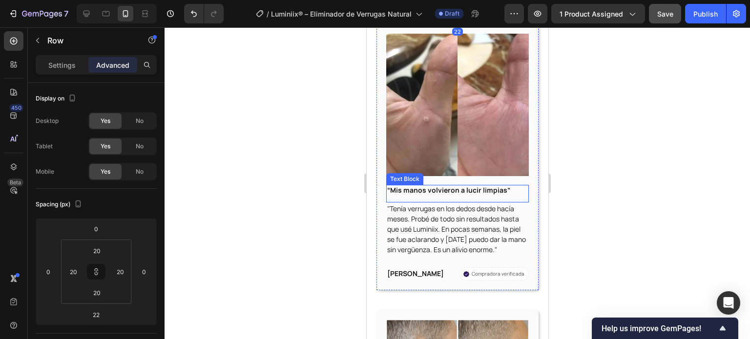
scroll to position [4002, 0]
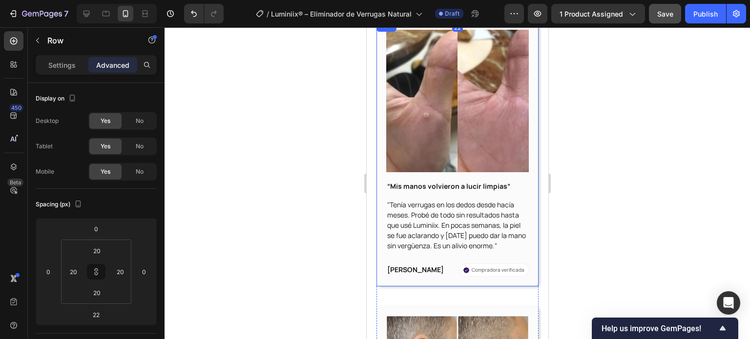
click at [428, 286] on div "Image “Mis manos volvieron a lucir limpias” Text Block "Tenía verrugas en los d…" at bounding box center [457, 153] width 162 height 266
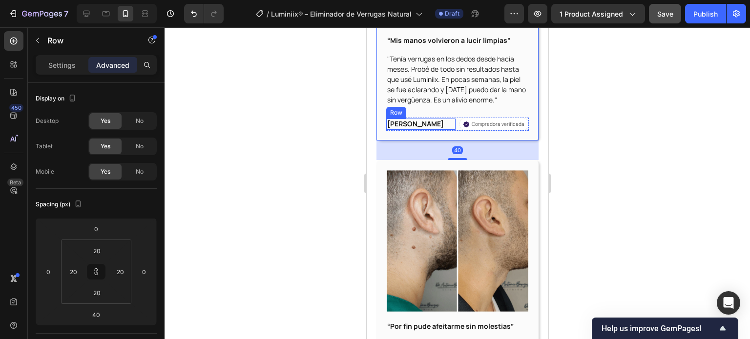
scroll to position [4197, 0]
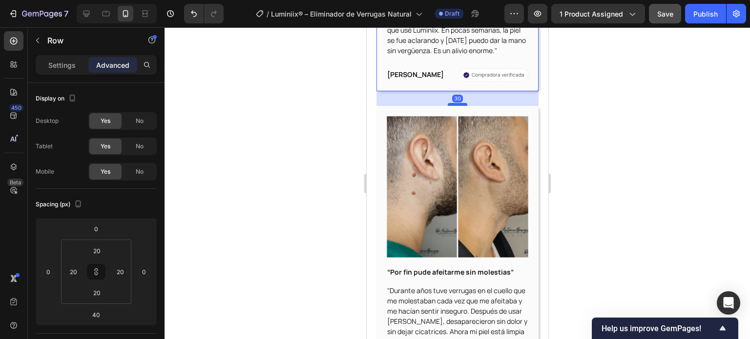
drag, startPoint x: 449, startPoint y: 124, endPoint x: 450, endPoint y: 120, distance: 5.0
click at [450, 106] on div at bounding box center [457, 104] width 20 height 3
type input "30"
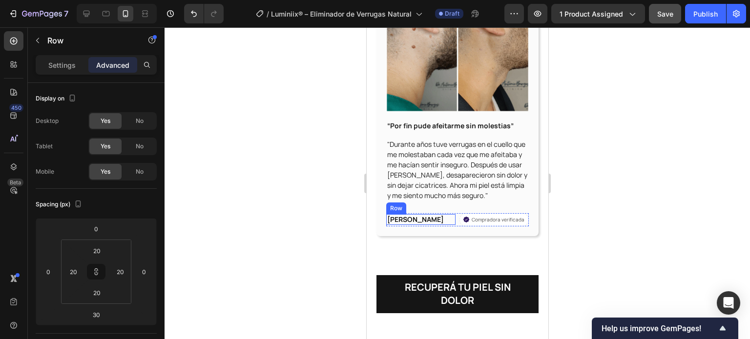
scroll to position [4392, 0]
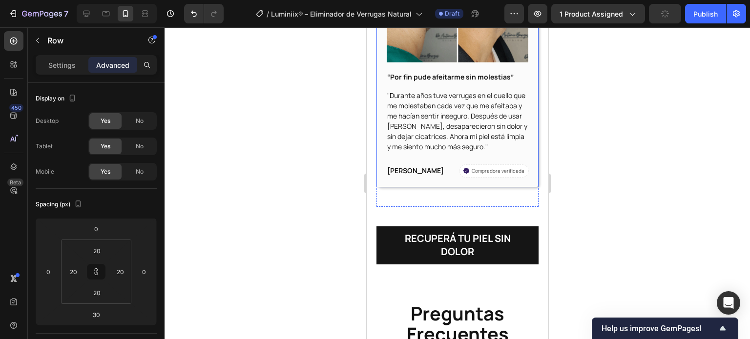
click at [427, 187] on div "Image “Por fin pude afeitarme sin molestias” Text Block "Durante años tuve verr…" at bounding box center [457, 49] width 162 height 277
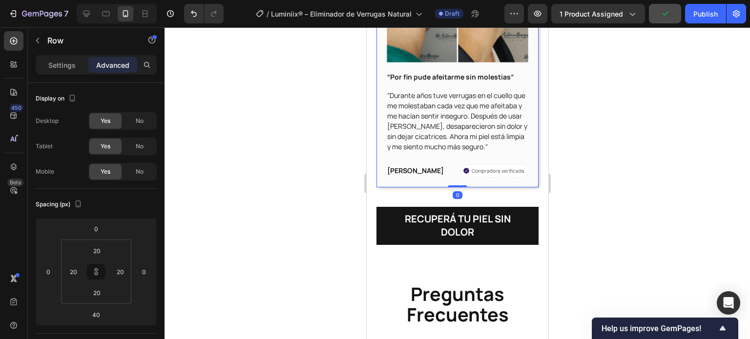
drag, startPoint x: 457, startPoint y: 223, endPoint x: 432, endPoint y: 191, distance: 40.3
click at [432, 187] on div "Image “Por fin pude afeitarme sin molestias” Text Block "Durante años tuve verr…" at bounding box center [457, 49] width 162 height 277
type input "0"
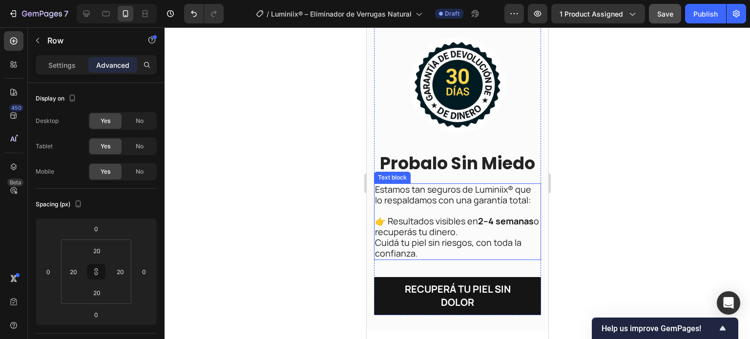
scroll to position [5166, 0]
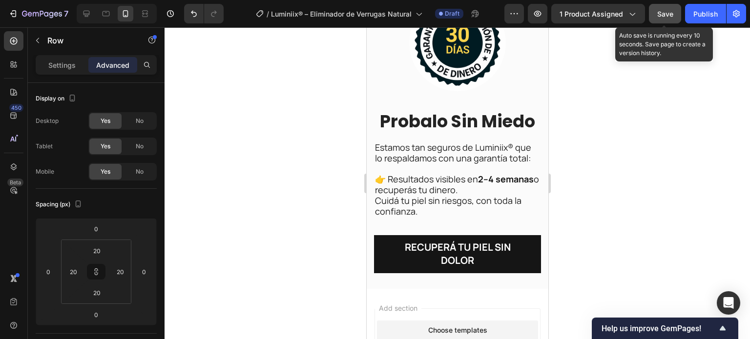
click at [662, 10] on span "Save" at bounding box center [665, 14] width 16 height 8
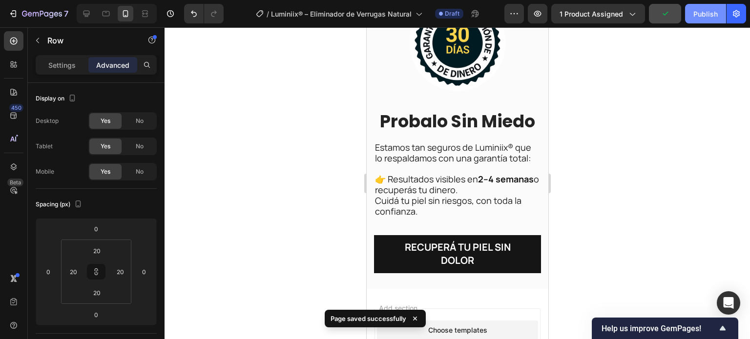
click at [698, 12] on div "Publish" at bounding box center [705, 14] width 24 height 10
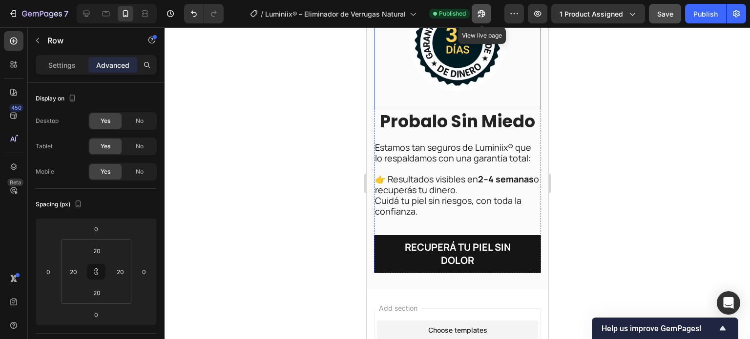
click at [481, 16] on icon "button" at bounding box center [481, 14] width 10 height 10
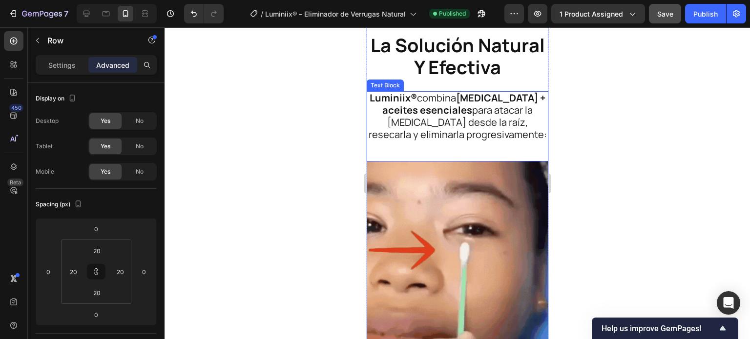
scroll to position [1067, 0]
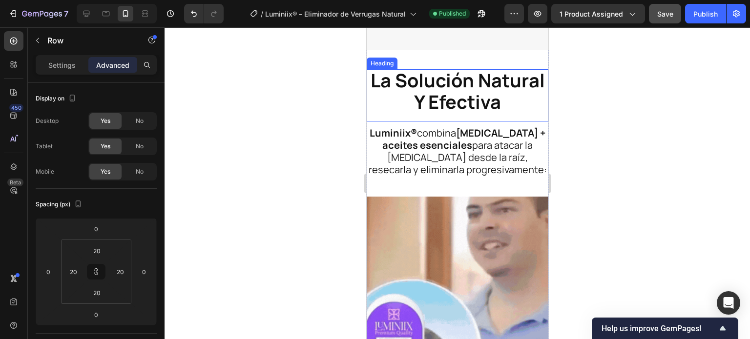
click at [379, 110] on h2 "la solución natural y efectiva" at bounding box center [457, 91] width 182 height 45
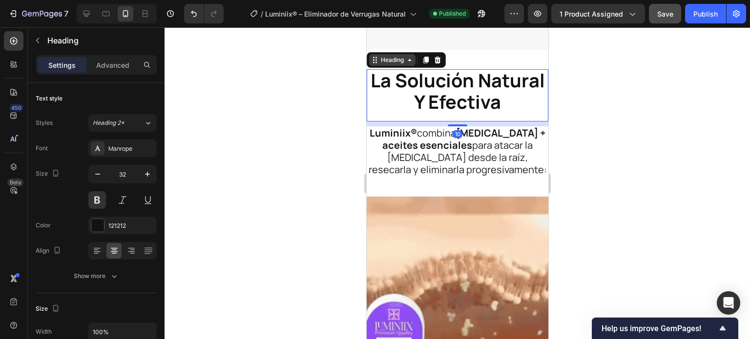
click at [377, 64] on icon at bounding box center [374, 60] width 8 height 8
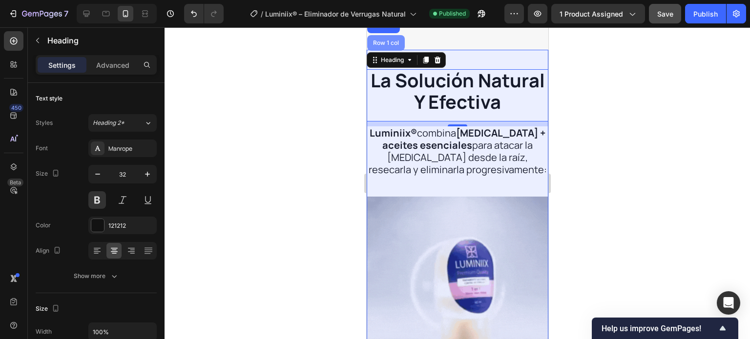
click at [377, 51] on div "Row 1 col" at bounding box center [386, 43] width 38 height 16
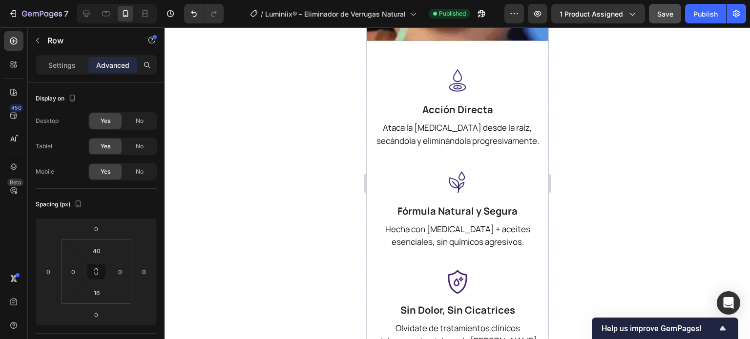
scroll to position [1506, 0]
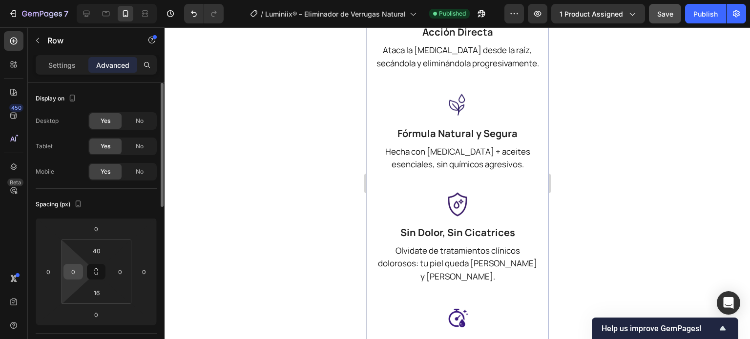
click at [74, 270] on input "0" at bounding box center [73, 272] width 15 height 15
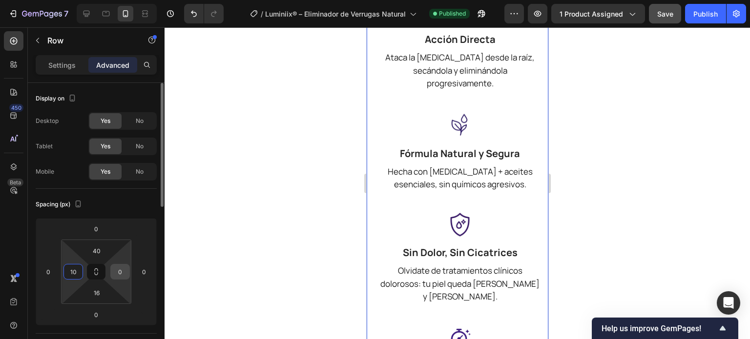
type input "10"
click at [120, 273] on input "0" at bounding box center [120, 272] width 15 height 15
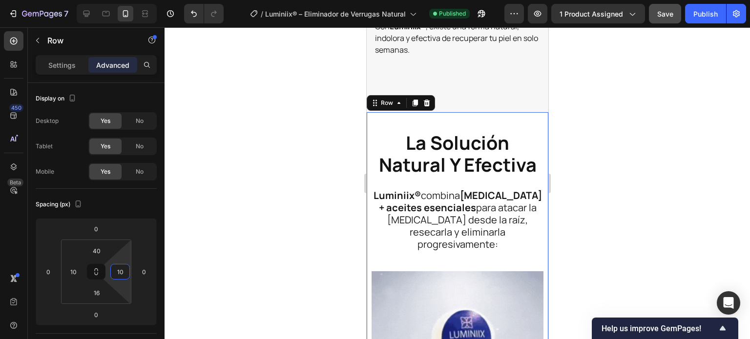
scroll to position [1018, 0]
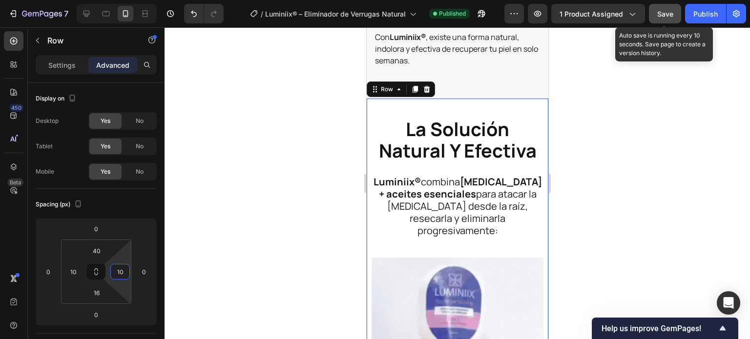
type input "10"
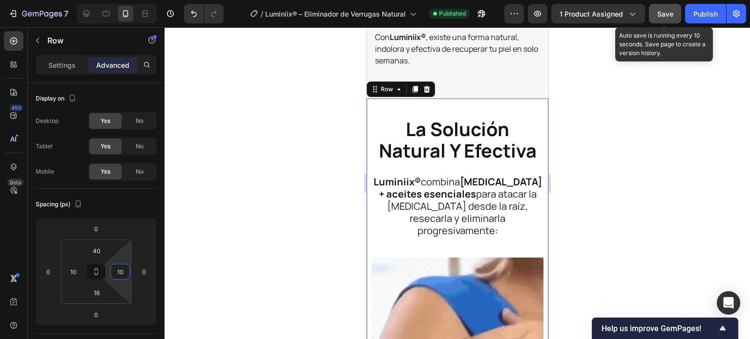
click at [658, 10] on span "Save" at bounding box center [665, 14] width 16 height 8
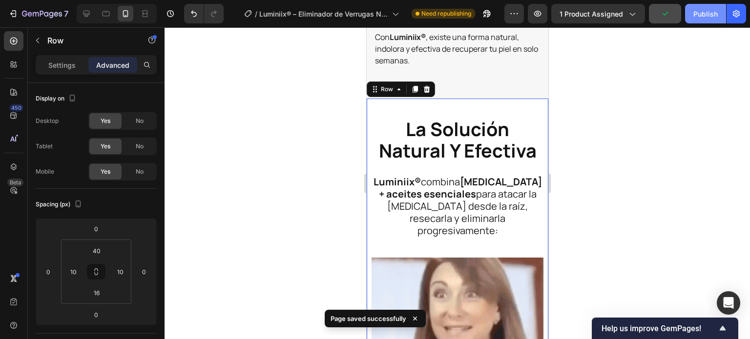
click at [692, 14] on button "Publish" at bounding box center [705, 14] width 41 height 20
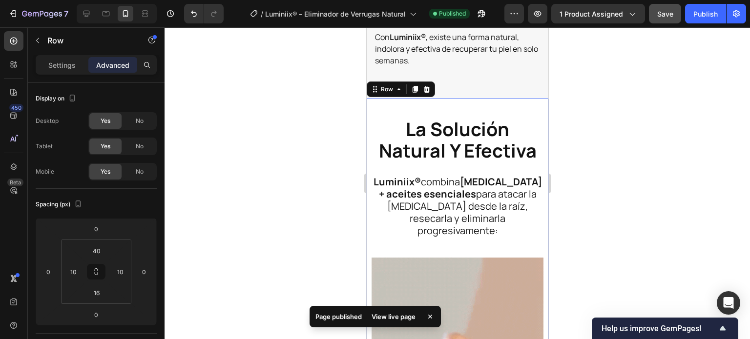
click at [392, 311] on div "View live page" at bounding box center [394, 317] width 56 height 14
